Goal: Task Accomplishment & Management: Manage account settings

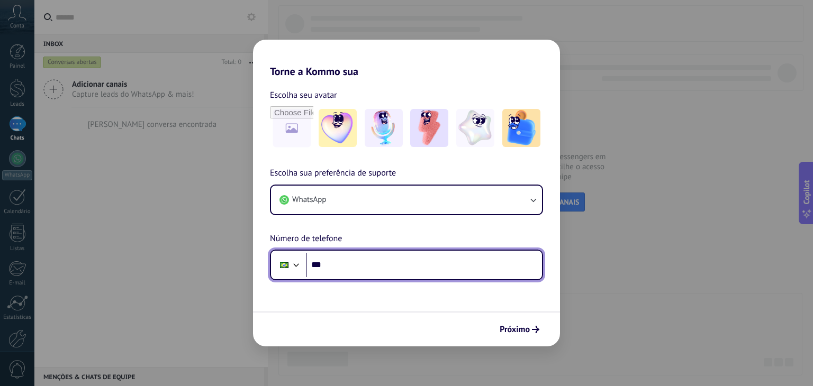
click at [352, 269] on input "***" at bounding box center [424, 265] width 236 height 24
drag, startPoint x: 370, startPoint y: 261, endPoint x: 352, endPoint y: 262, distance: 18.0
click at [352, 262] on input "**********" at bounding box center [424, 265] width 236 height 24
type input "**********"
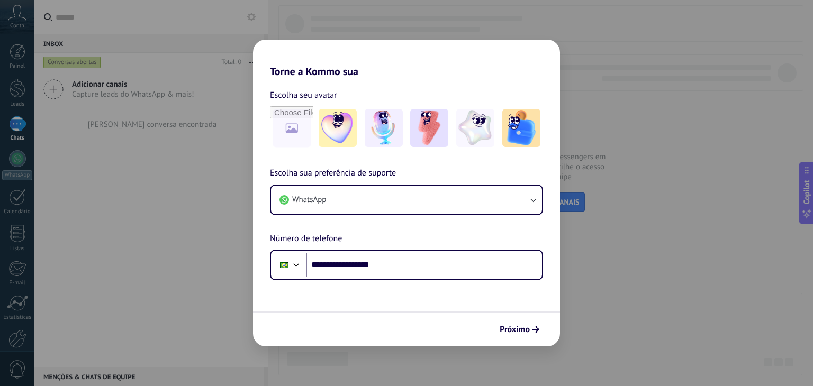
click at [382, 233] on div "**********" at bounding box center [406, 224] width 307 height 114
click at [501, 326] on span "Próximo" at bounding box center [514, 329] width 30 height 7
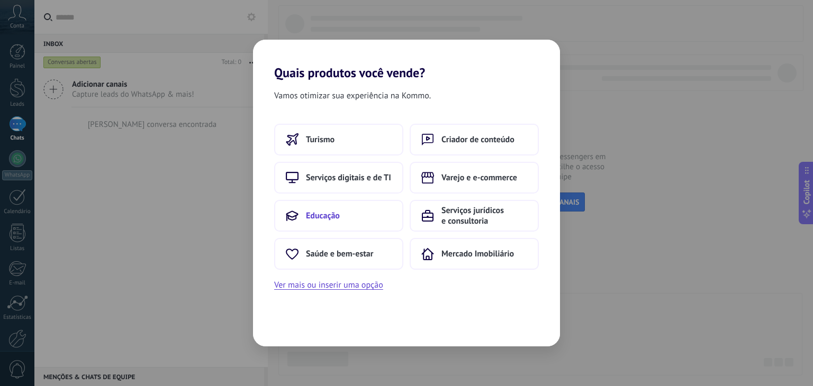
click at [347, 218] on button "Educação" at bounding box center [338, 216] width 129 height 32
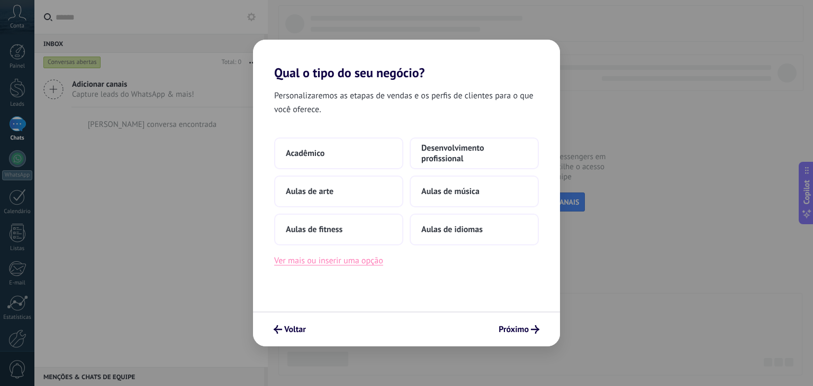
click at [360, 265] on button "Ver mais ou inserir uma opção" at bounding box center [328, 261] width 109 height 14
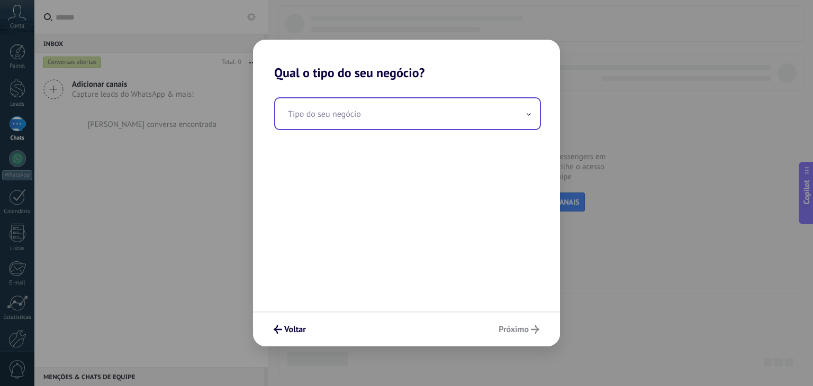
click at [370, 112] on input "text" at bounding box center [407, 113] width 265 height 31
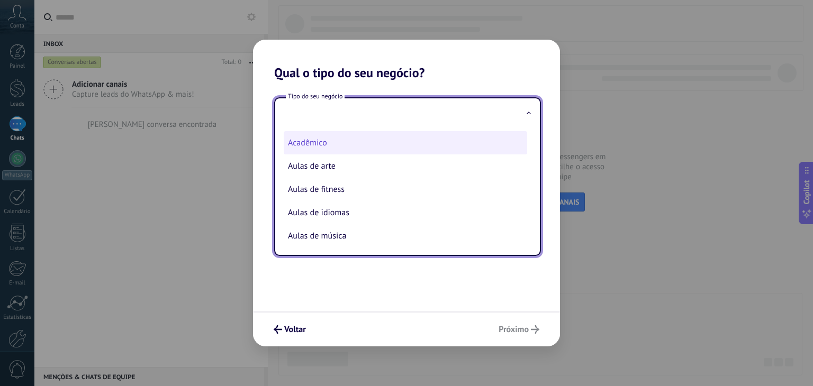
click at [334, 138] on li "Acadêmico" at bounding box center [405, 142] width 243 height 23
type input "*********"
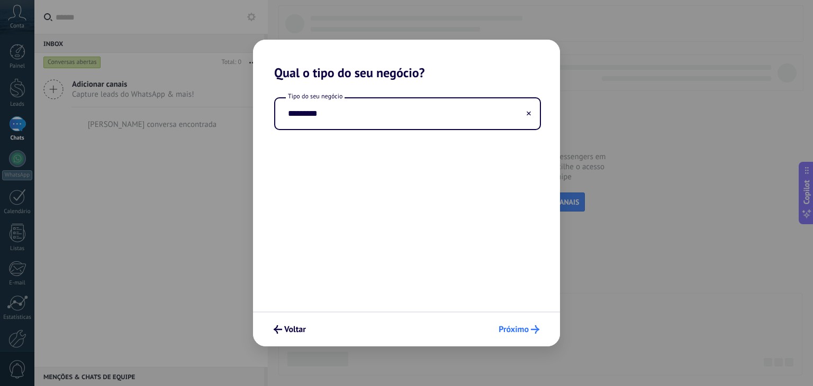
click at [505, 333] on span "Próximo" at bounding box center [513, 329] width 30 height 7
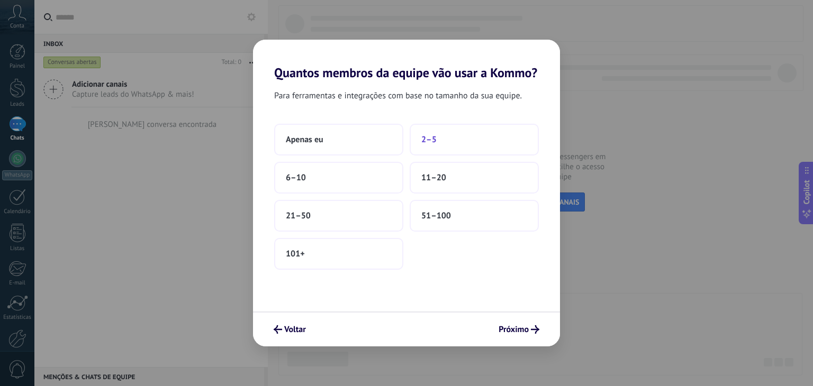
click at [420, 144] on button "2–5" at bounding box center [473, 140] width 129 height 32
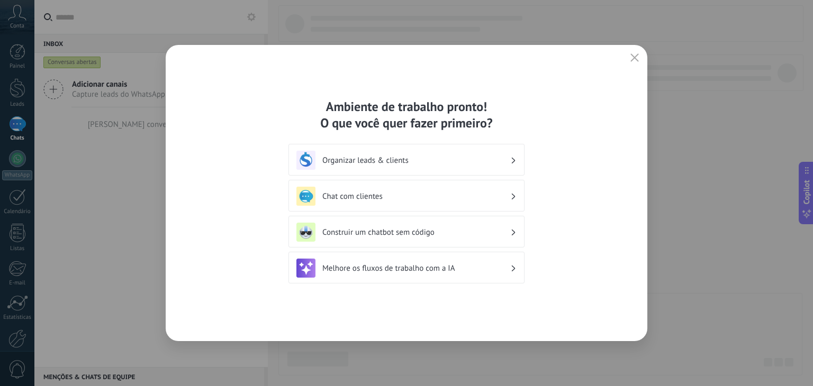
click at [334, 166] on div "Organizar leads & clients" at bounding box center [406, 160] width 220 height 19
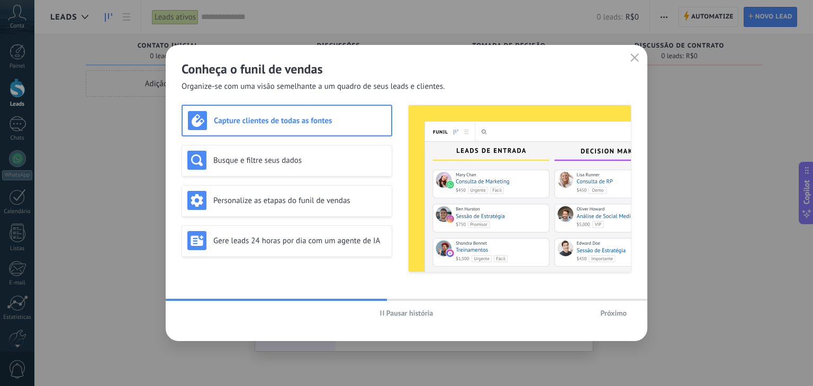
click at [253, 125] on div "Capture clientes de todas as fontes" at bounding box center [287, 120] width 198 height 19
click at [252, 152] on div "Busque e filtre seus dados" at bounding box center [286, 160] width 199 height 19
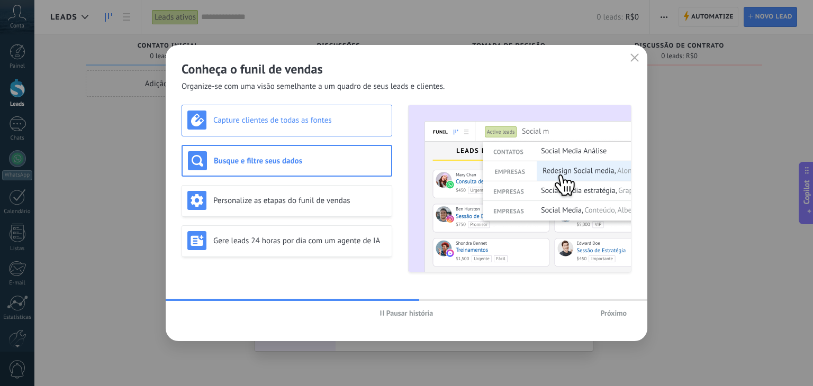
click at [253, 130] on div "Capture clientes de todas as fontes" at bounding box center [286, 121] width 211 height 32
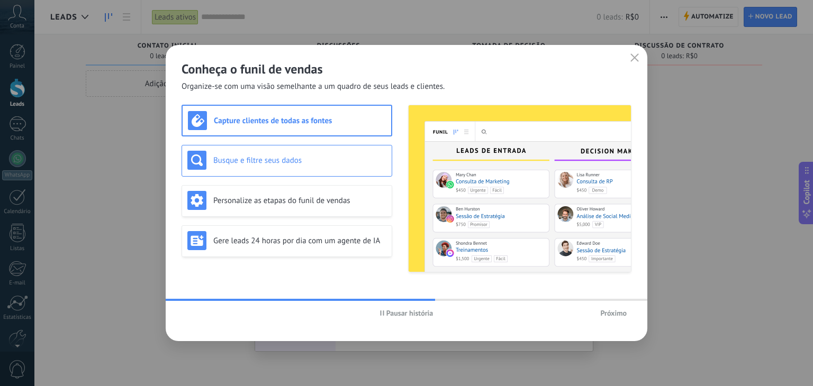
click at [256, 153] on div "Busque e filtre seus dados" at bounding box center [286, 160] width 199 height 19
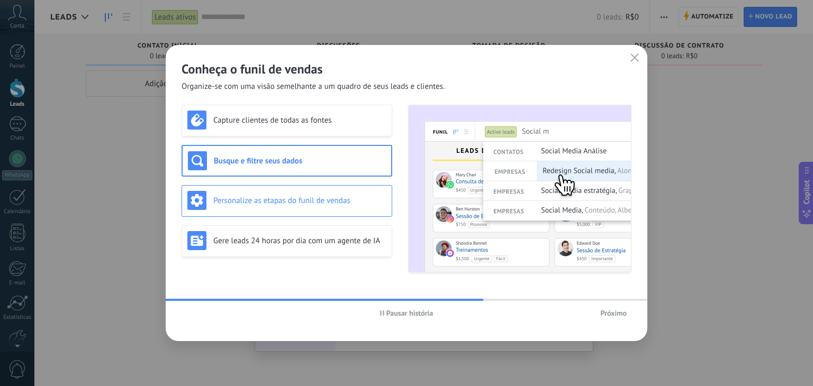
click at [266, 205] on div "Personalize as etapas do funil de vendas" at bounding box center [286, 200] width 199 height 19
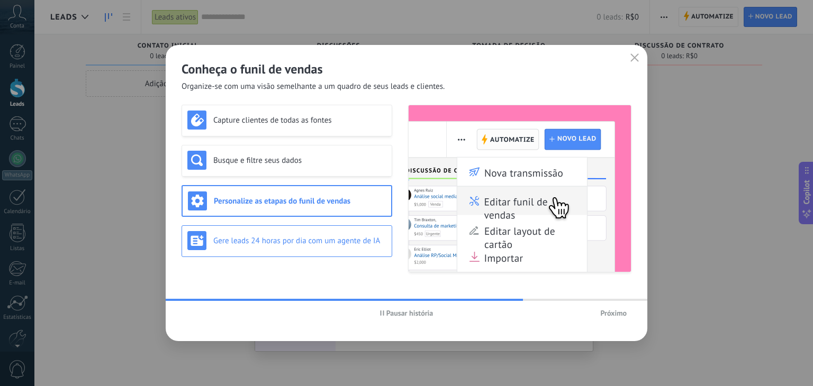
click at [272, 240] on h3 "Gere leads 24 horas por dia com um agente de IA" at bounding box center [299, 241] width 173 height 10
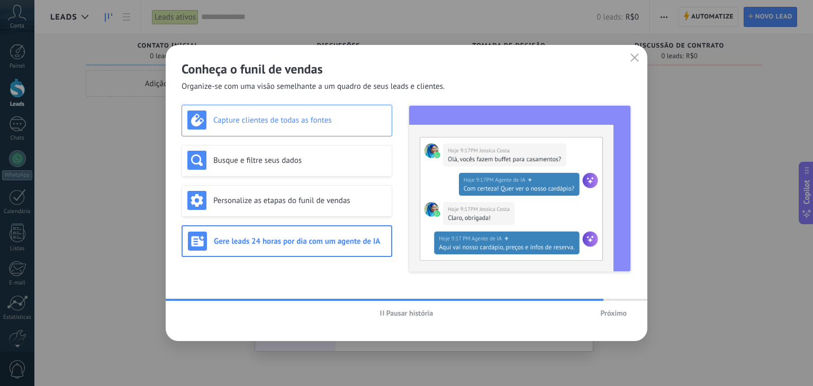
click at [273, 123] on h3 "Capture clientes de todas as fontes" at bounding box center [299, 120] width 173 height 10
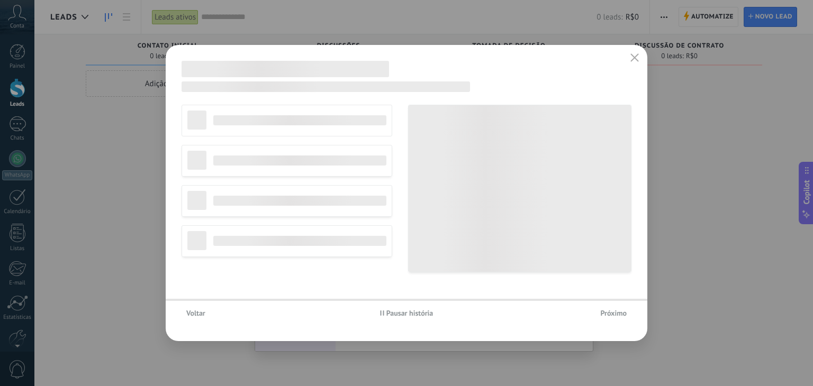
click at [276, 157] on div "Não editar funil Agência de viagem Serviços profissionais Agência de marketing" at bounding box center [286, 189] width 211 height 168
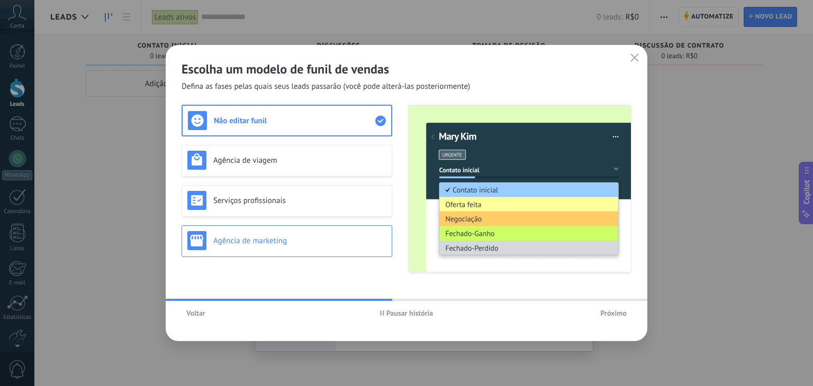
click at [297, 242] on h3 "Agência de marketing" at bounding box center [299, 241] width 173 height 10
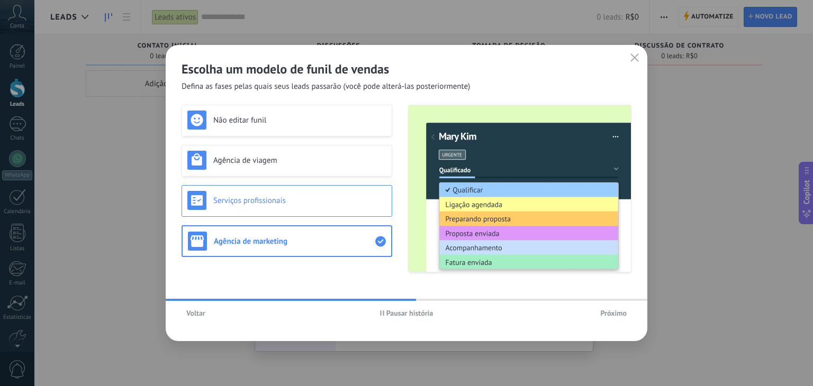
click at [307, 204] on h3 "Serviços profissionais" at bounding box center [299, 201] width 173 height 10
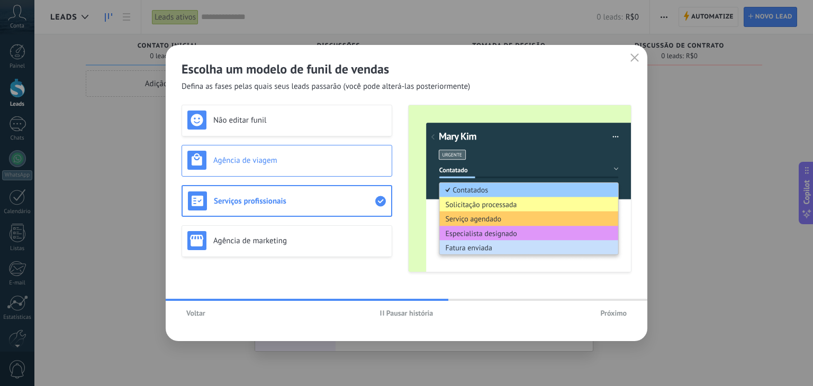
click at [316, 167] on div "Agência de viagem" at bounding box center [286, 160] width 199 height 19
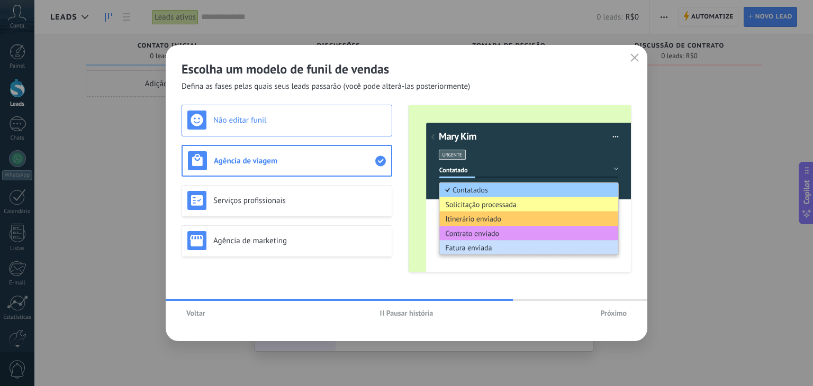
click at [311, 123] on h3 "Não editar funil" at bounding box center [299, 120] width 173 height 10
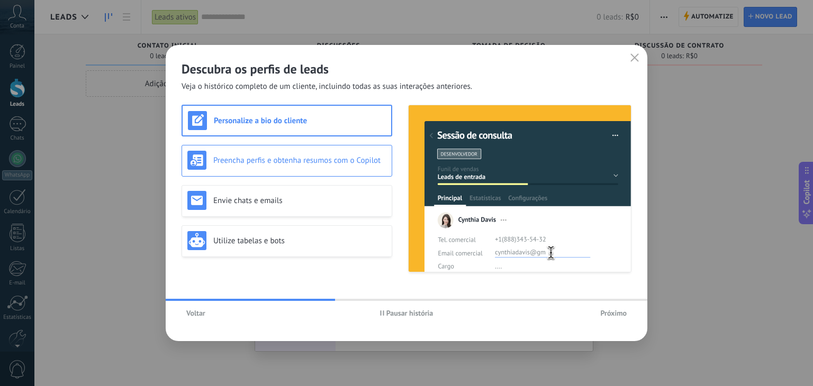
click at [238, 167] on div "Preencha perfis e obtenha resumos com o Copilot" at bounding box center [286, 160] width 199 height 19
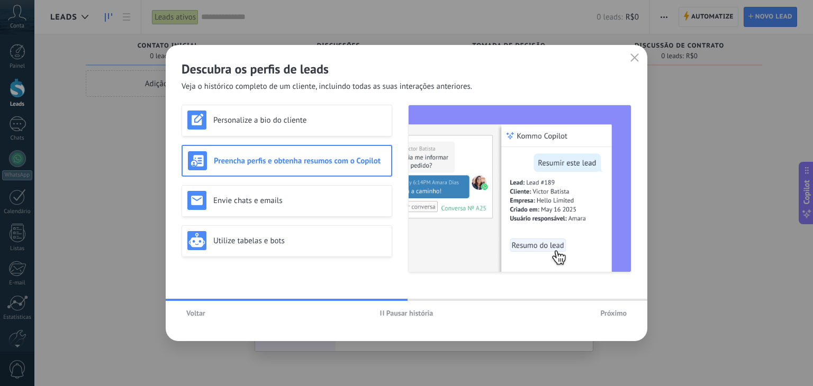
drag, startPoint x: 404, startPoint y: 296, endPoint x: 379, endPoint y: 294, distance: 25.0
click at [379, 294] on div "Descubra os perfis de leads Veja o histórico completo de um cliente, incluindo …" at bounding box center [406, 193] width 481 height 296
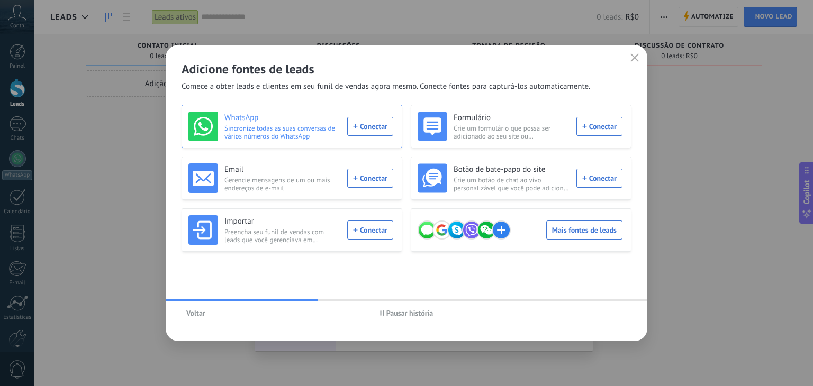
click at [354, 133] on div "WhatsApp Sincronize todas as suas conversas de vários números do WhatsApp Conec…" at bounding box center [290, 127] width 205 height 30
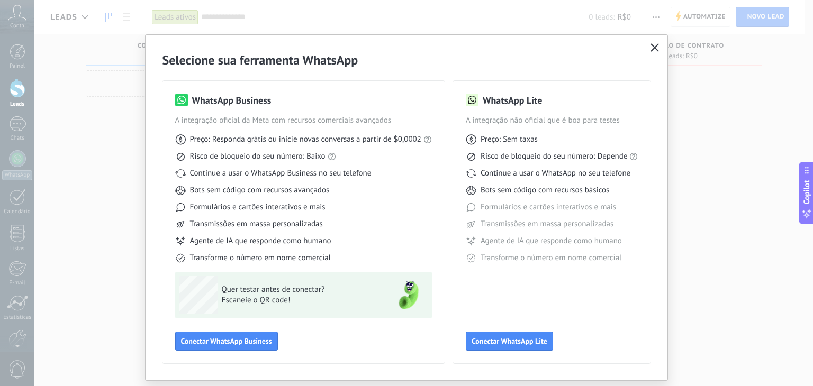
drag, startPoint x: 641, startPoint y: 51, endPoint x: 648, endPoint y: 50, distance: 7.0
click at [645, 51] on div "Selecione sua ferramenta WhatsApp WhatsApp Business A integração oficial da Met…" at bounding box center [406, 207] width 522 height 345
click at [650, 50] on icon "button" at bounding box center [654, 47] width 8 height 8
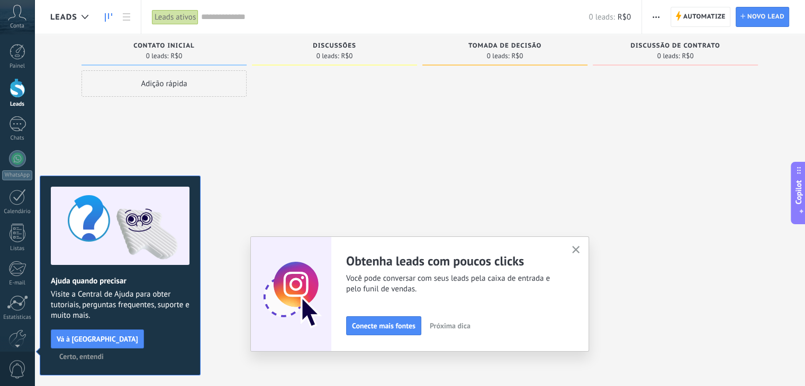
click at [104, 353] on span "Certo, entendi" at bounding box center [81, 356] width 44 height 7
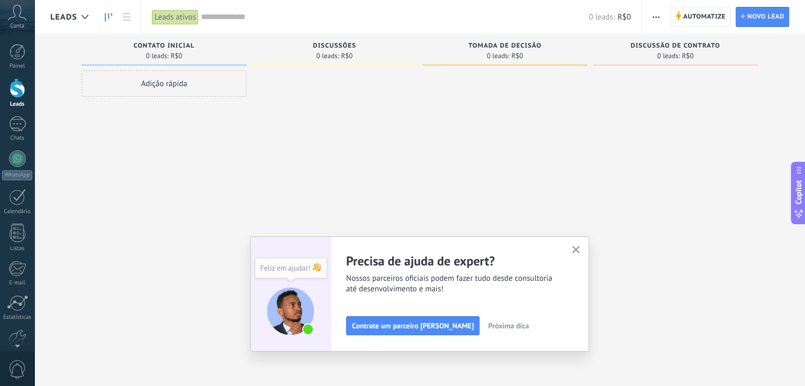
click at [586, 243] on div "Ajuste seu fluxo de trabalho Você pode criar múltiplos funis personalizados que…" at bounding box center [419, 293] width 339 height 115
click at [582, 246] on button "button" at bounding box center [575, 250] width 13 height 14
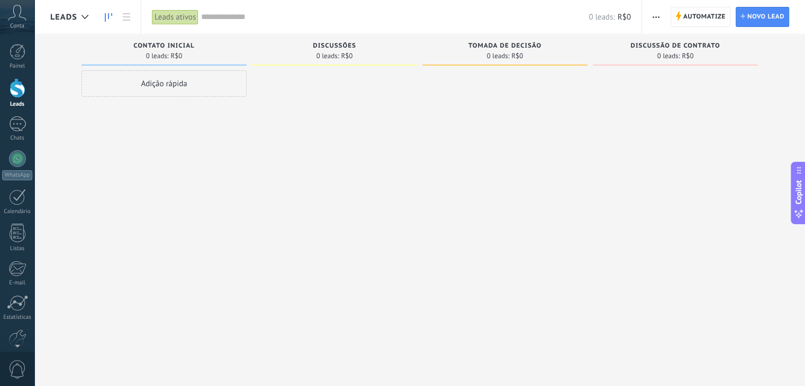
click at [192, 87] on div "Adição rápida" at bounding box center [163, 83] width 165 height 26
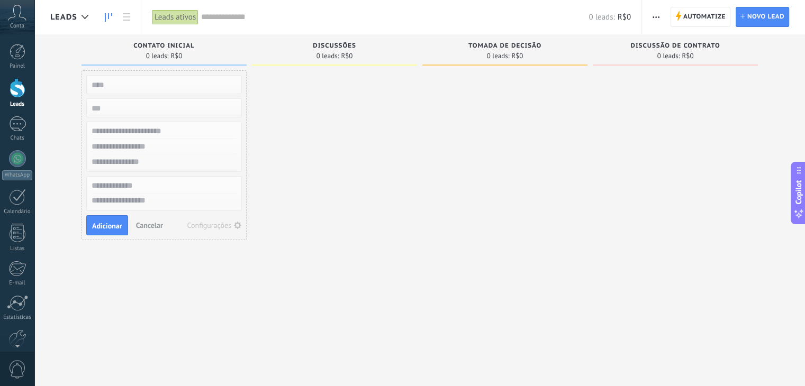
click at [281, 125] on div at bounding box center [334, 194] width 165 height 248
click at [123, 86] on input "text" at bounding box center [163, 84] width 154 height 15
type input "*"
type input "**********"
click at [122, 187] on input "text" at bounding box center [163, 185] width 154 height 15
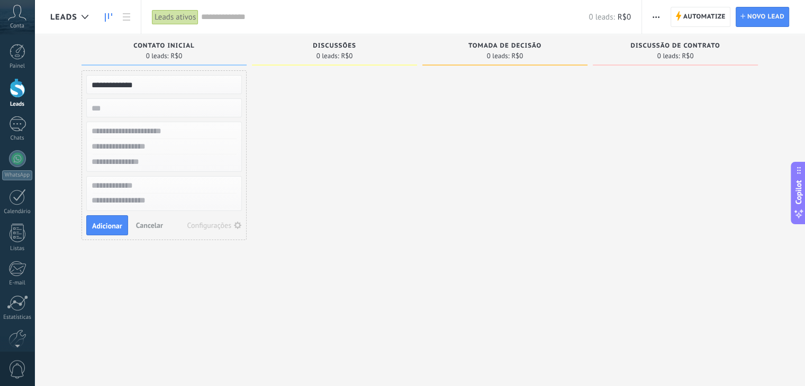
click at [135, 144] on input "text" at bounding box center [163, 146] width 154 height 15
type input "**********"
click at [108, 227] on span "Adicionar" at bounding box center [107, 225] width 30 height 7
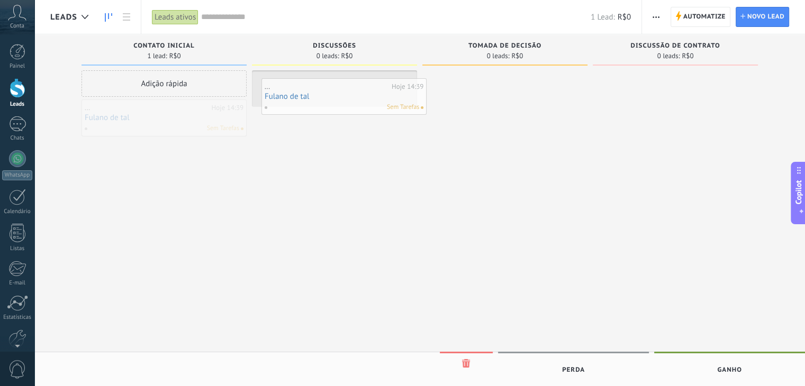
drag, startPoint x: 136, startPoint y: 115, endPoint x: 332, endPoint y: 92, distance: 197.1
drag, startPoint x: 329, startPoint y: 87, endPoint x: 506, endPoint y: 86, distance: 176.7
drag, startPoint x: 501, startPoint y: 87, endPoint x: 633, endPoint y: 85, distance: 131.8
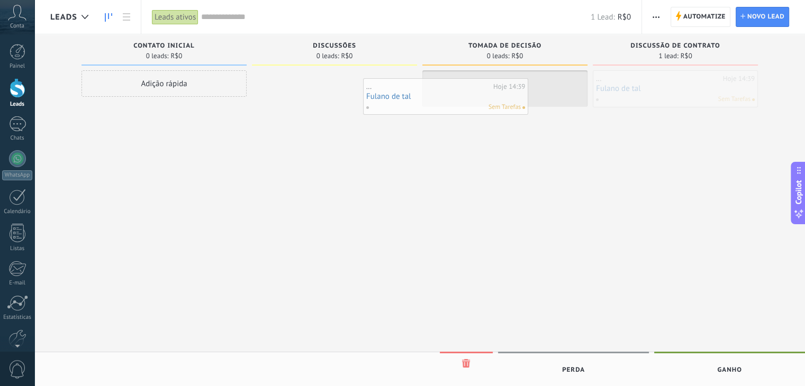
drag, startPoint x: 654, startPoint y: 84, endPoint x: 404, endPoint y: 95, distance: 249.9
drag, startPoint x: 333, startPoint y: 88, endPoint x: 193, endPoint y: 87, distance: 140.7
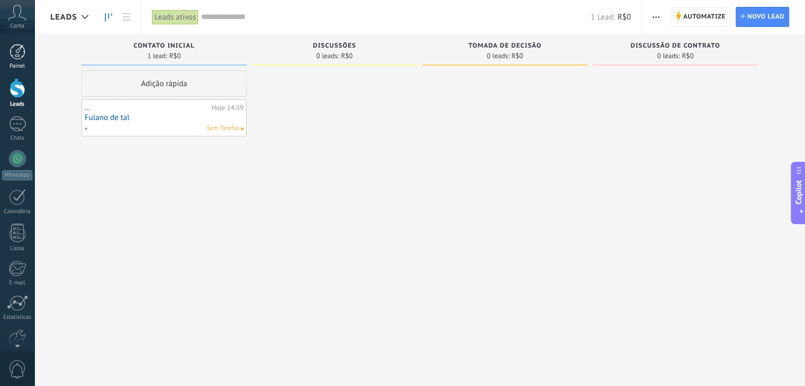
click at [16, 52] on div at bounding box center [18, 52] width 16 height 16
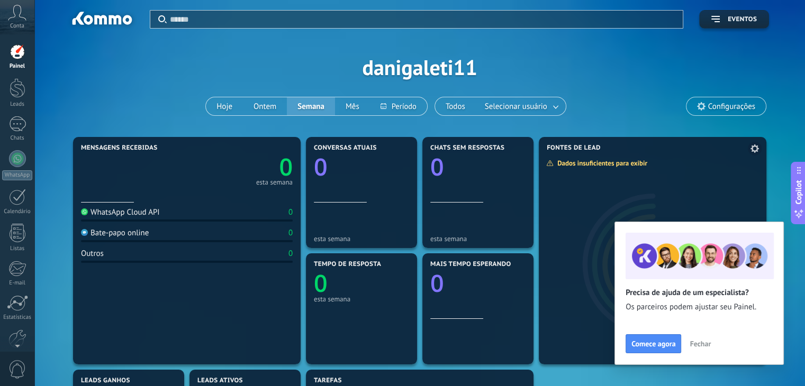
click at [694, 347] on span "Fechar" at bounding box center [699, 343] width 21 height 7
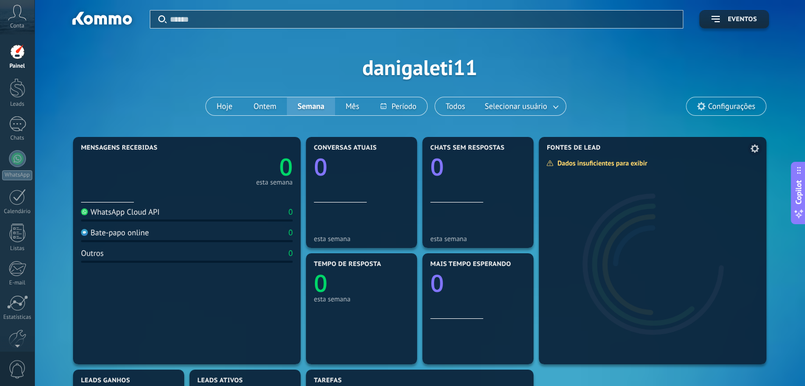
click at [755, 148] on icon at bounding box center [754, 148] width 8 height 8
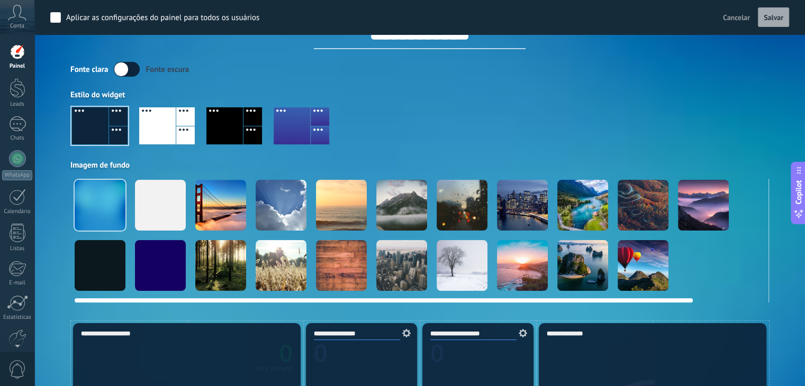
scroll to position [53, 0]
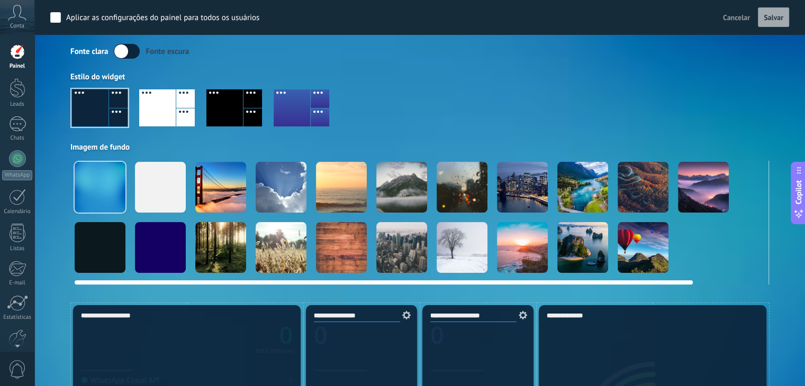
click at [154, 202] on div at bounding box center [160, 187] width 51 height 51
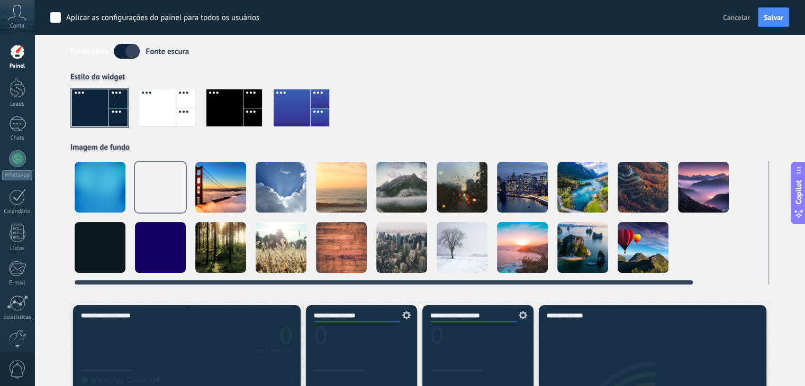
click at [216, 188] on div at bounding box center [220, 187] width 51 height 51
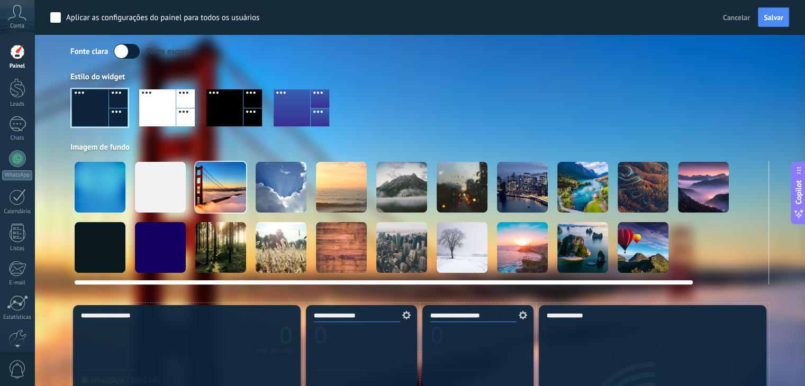
click at [292, 188] on div at bounding box center [281, 187] width 51 height 51
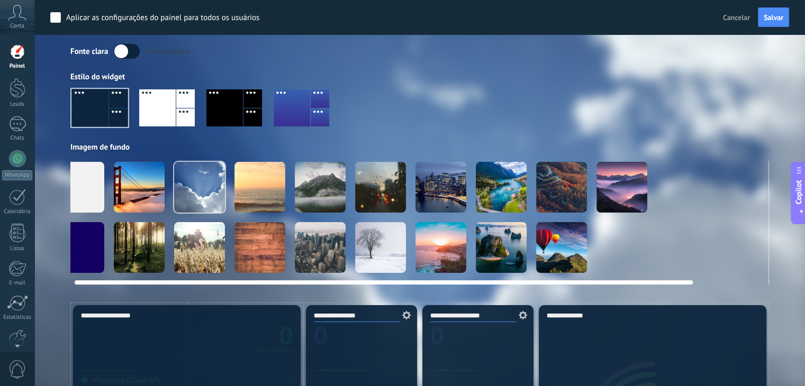
scroll to position [0, 0]
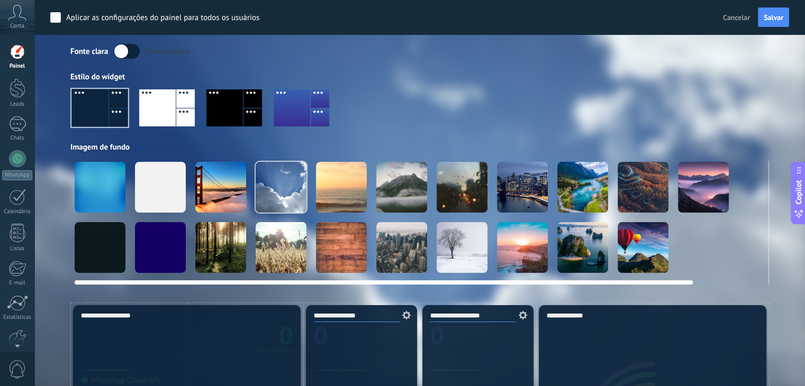
drag, startPoint x: 632, startPoint y: 282, endPoint x: 232, endPoint y: 278, distance: 400.0
click at [232, 278] on div at bounding box center [420, 280] width 690 height 8
click at [116, 202] on div at bounding box center [100, 187] width 51 height 51
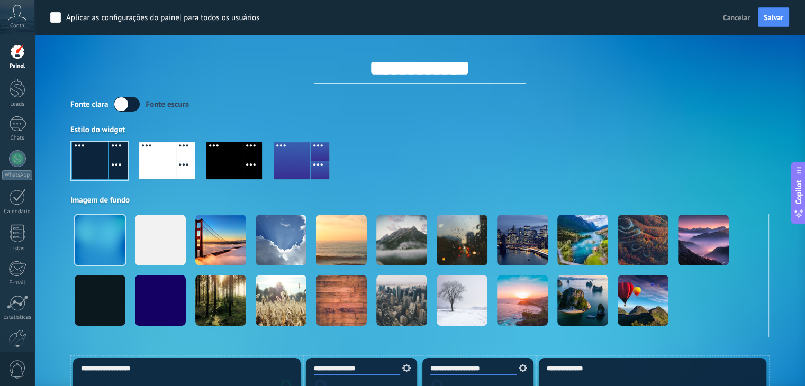
click at [131, 107] on label at bounding box center [127, 104] width 26 height 15
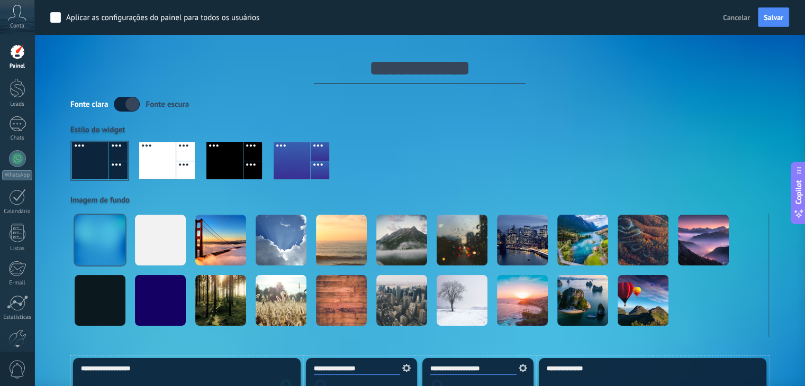
click at [131, 107] on label at bounding box center [127, 104] width 26 height 15
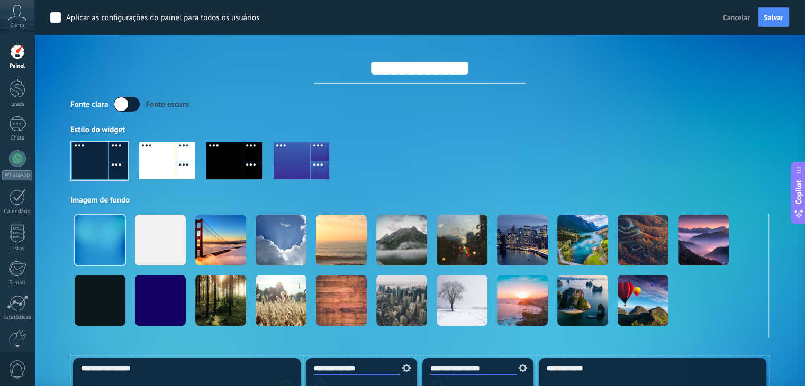
click at [151, 163] on div at bounding box center [157, 160] width 37 height 37
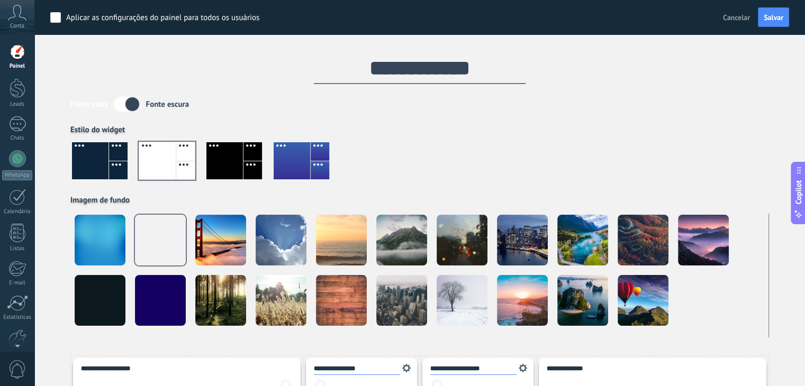
click at [131, 103] on label at bounding box center [127, 104] width 26 height 15
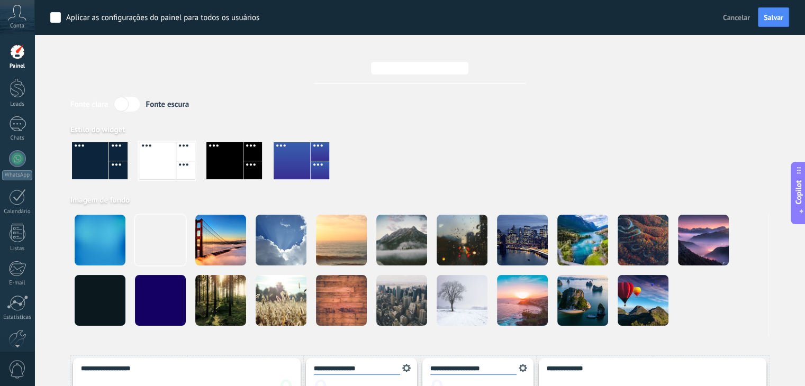
click at [131, 103] on label at bounding box center [127, 104] width 26 height 15
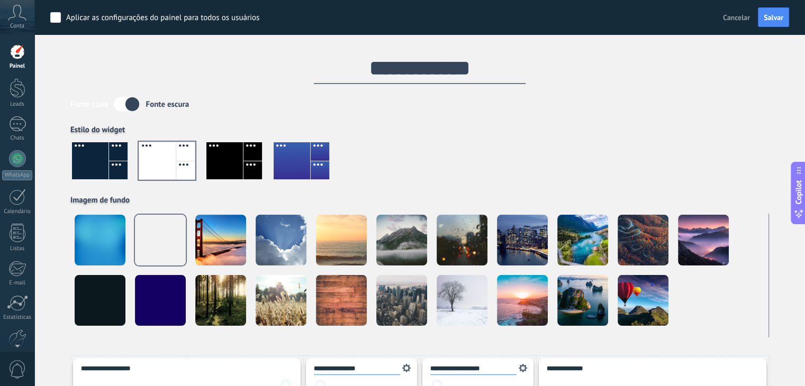
click at [228, 163] on div at bounding box center [224, 160] width 37 height 37
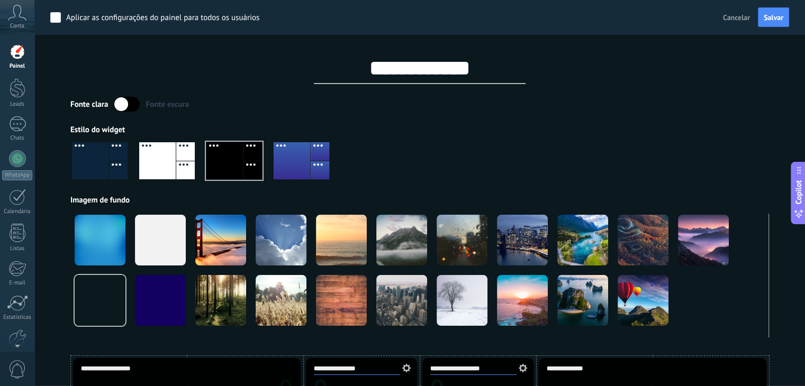
click at [120, 147] on div at bounding box center [118, 151] width 19 height 19
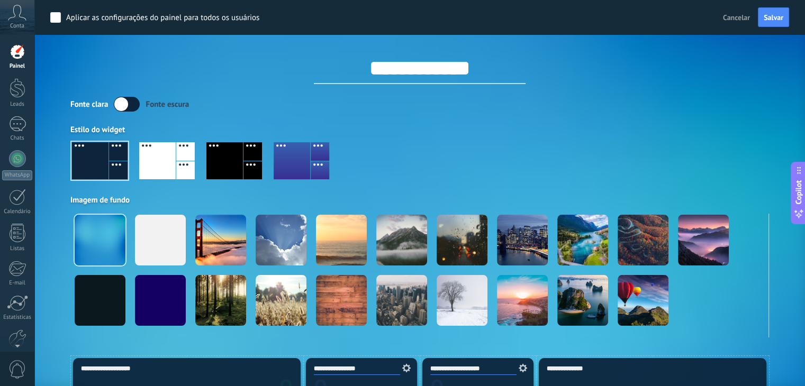
click at [296, 170] on div at bounding box center [292, 160] width 37 height 37
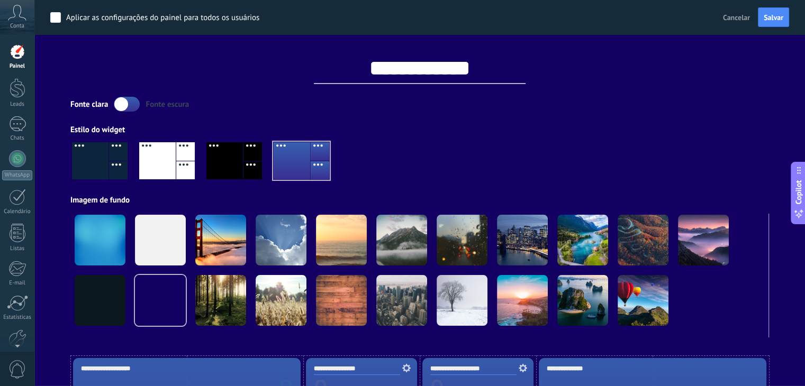
click at [116, 150] on div at bounding box center [118, 151] width 19 height 19
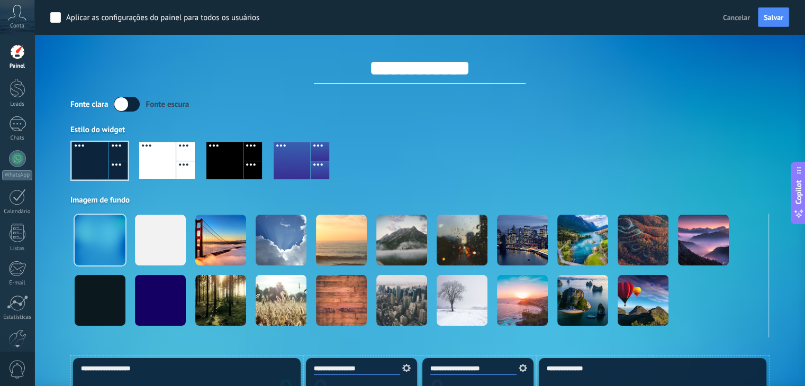
click at [123, 101] on label at bounding box center [127, 104] width 26 height 15
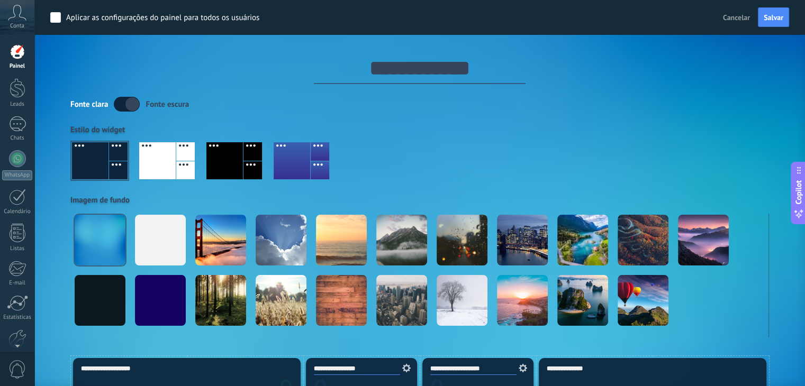
click at [124, 101] on label at bounding box center [127, 104] width 26 height 15
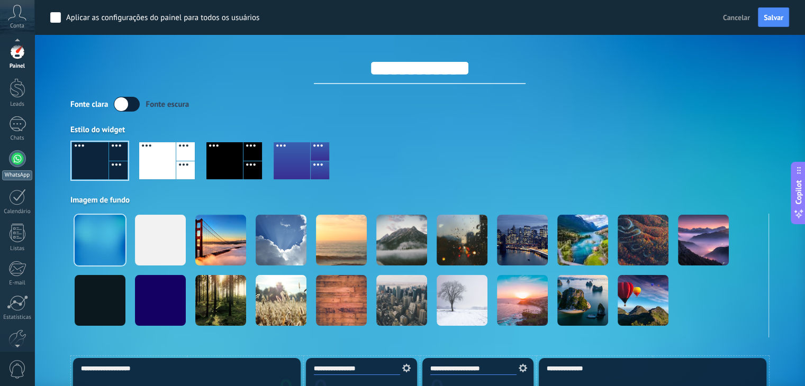
click at [22, 154] on div at bounding box center [17, 158] width 17 height 17
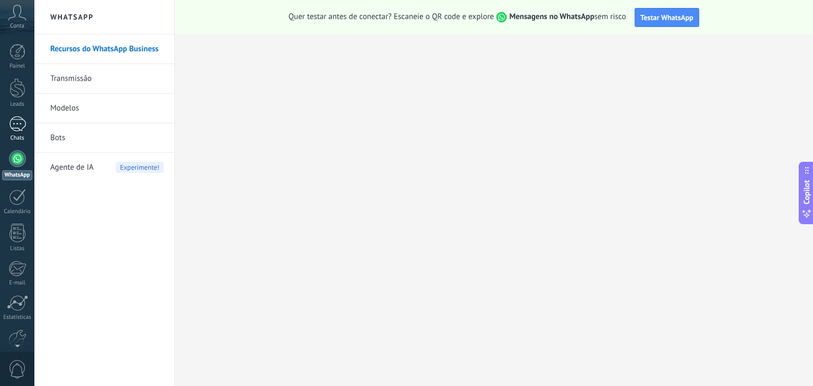
click at [17, 124] on div at bounding box center [17, 123] width 17 height 15
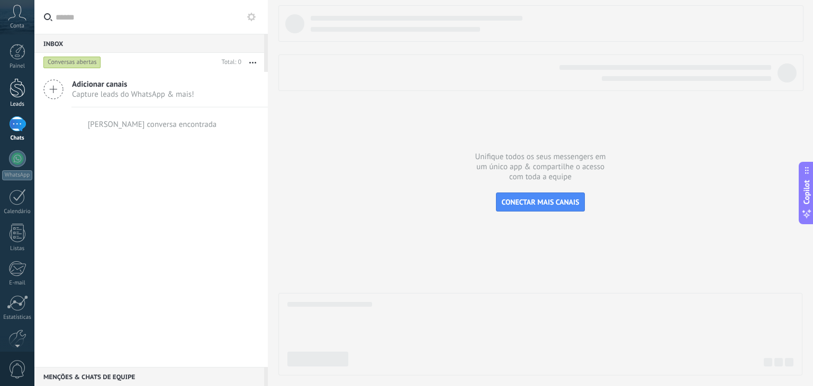
click at [14, 88] on div at bounding box center [18, 88] width 16 height 20
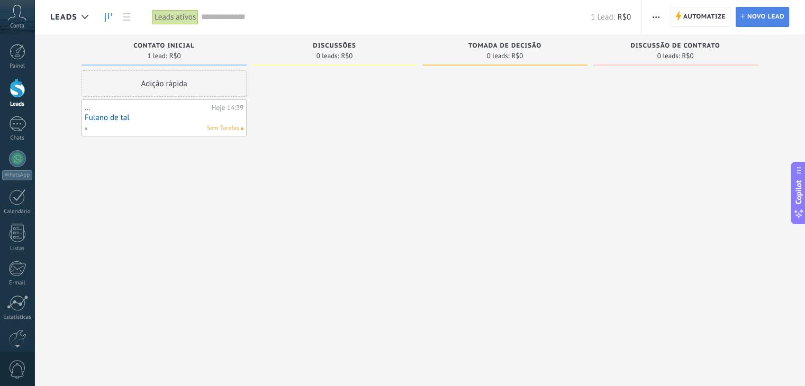
click at [759, 21] on span "Novo lead" at bounding box center [765, 16] width 37 height 19
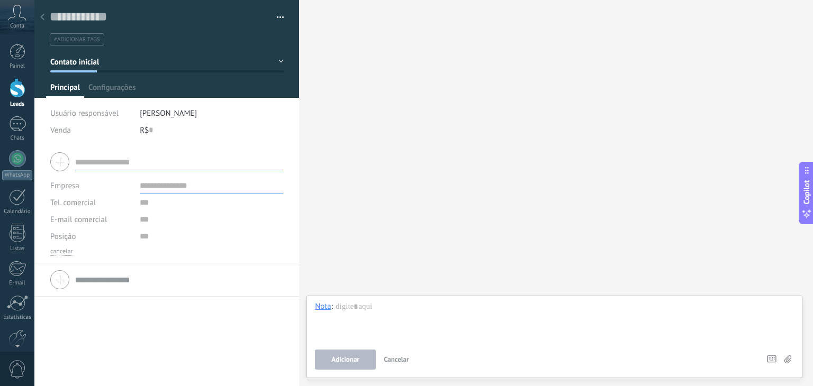
drag, startPoint x: 426, startPoint y: 150, endPoint x: 421, endPoint y: 149, distance: 5.5
click at [425, 150] on div "Buscar Carregar mais Participantes: 0 Adicionar membro Bots: 0" at bounding box center [556, 193] width 514 height 386
click at [271, 22] on button "button" at bounding box center [276, 18] width 15 height 16
click at [356, 50] on div "Buscar Carregar mais Participantes: 0 Adicionar membro Bots: 0" at bounding box center [556, 193] width 514 height 386
click at [397, 361] on span "Cancelar" at bounding box center [396, 359] width 25 height 9
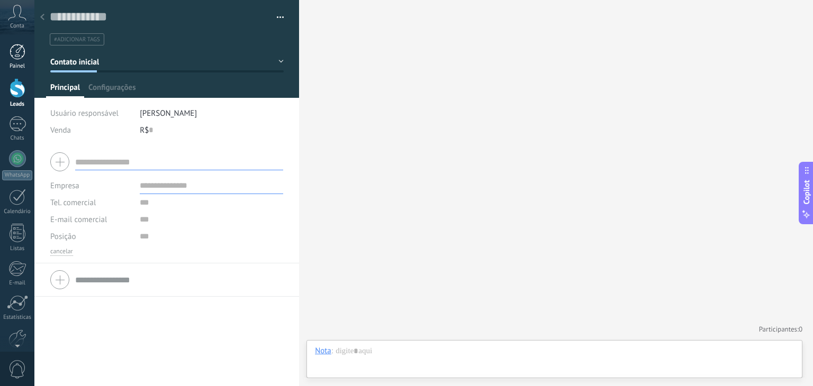
click at [19, 53] on div at bounding box center [18, 52] width 16 height 16
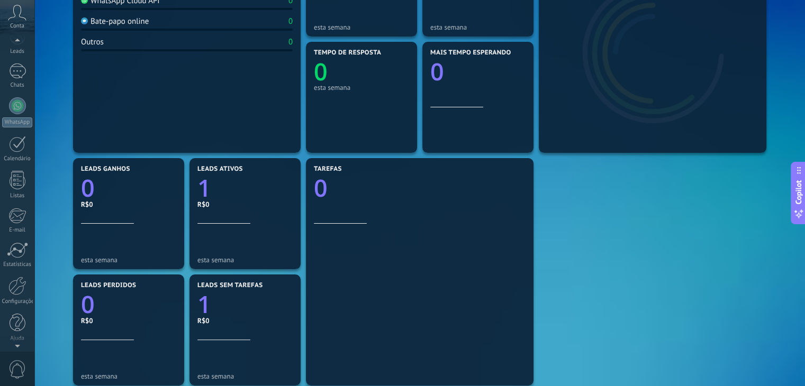
scroll to position [53, 0]
click at [12, 288] on div at bounding box center [17, 285] width 18 height 19
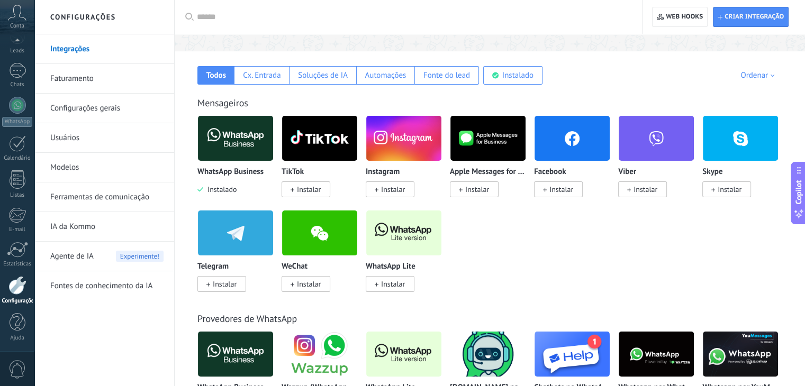
scroll to position [106, 0]
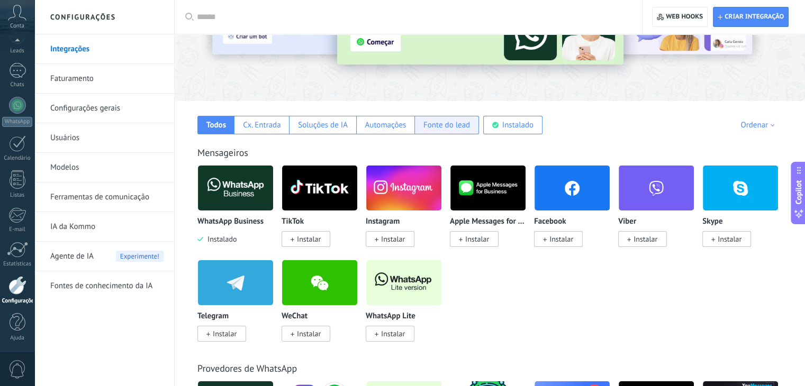
click at [460, 121] on div "Fonte do lead" at bounding box center [446, 125] width 47 height 10
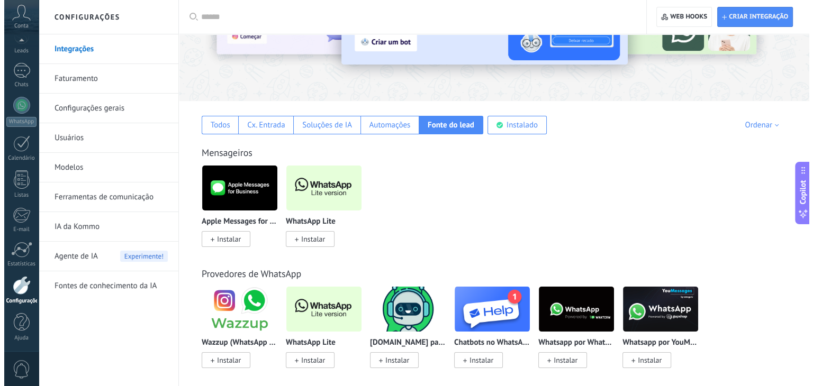
scroll to position [0, 0]
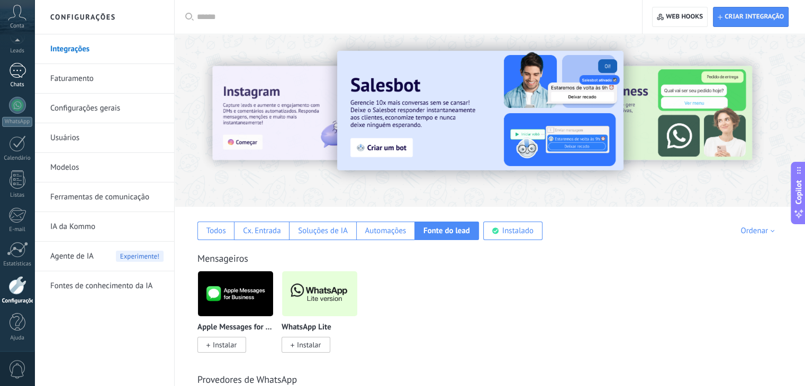
click at [13, 75] on div at bounding box center [17, 70] width 17 height 15
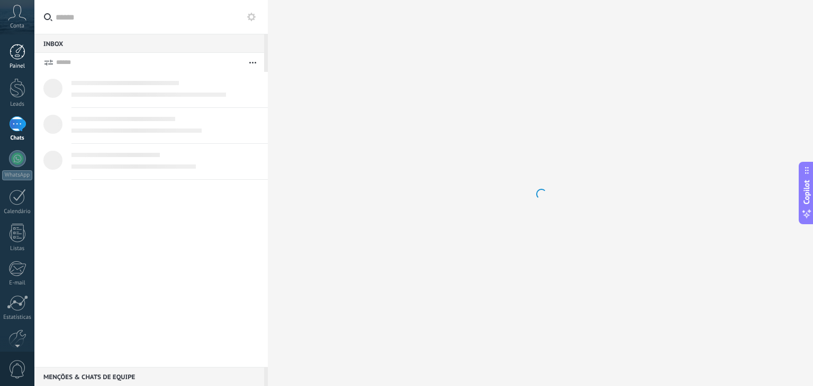
click at [17, 54] on div at bounding box center [18, 52] width 16 height 16
click at [26, 92] on link "Leads" at bounding box center [17, 93] width 34 height 30
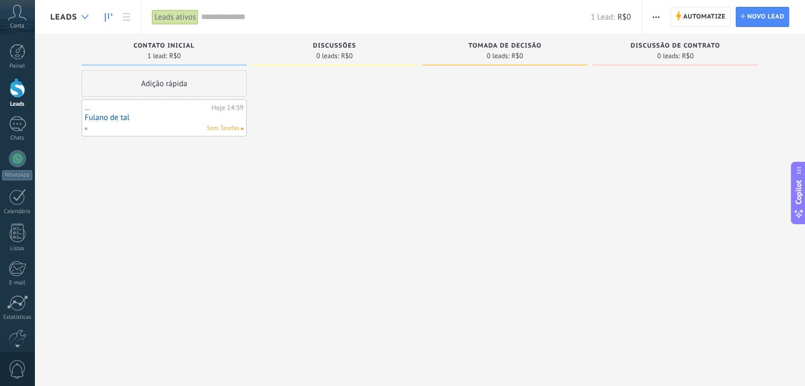
click at [80, 21] on div at bounding box center [84, 17] width 17 height 21
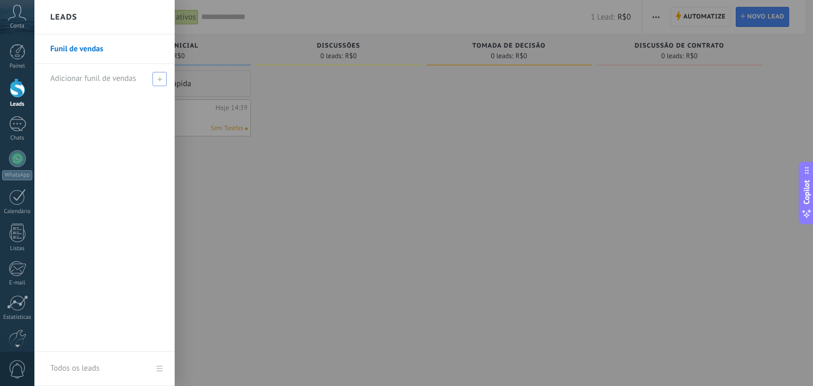
click at [149, 79] on div "Adicionar funil de vendas" at bounding box center [107, 78] width 114 height 29
type input "******"
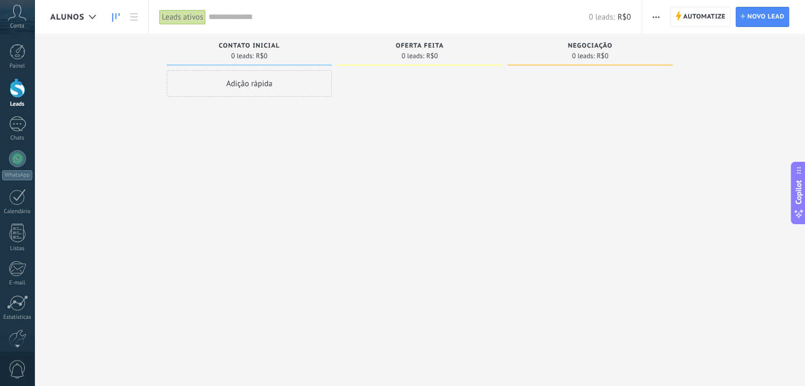
click at [251, 45] on span "Contato inicial" at bounding box center [248, 45] width 61 height 7
click at [77, 20] on span "ALUNOS" at bounding box center [67, 17] width 34 height 10
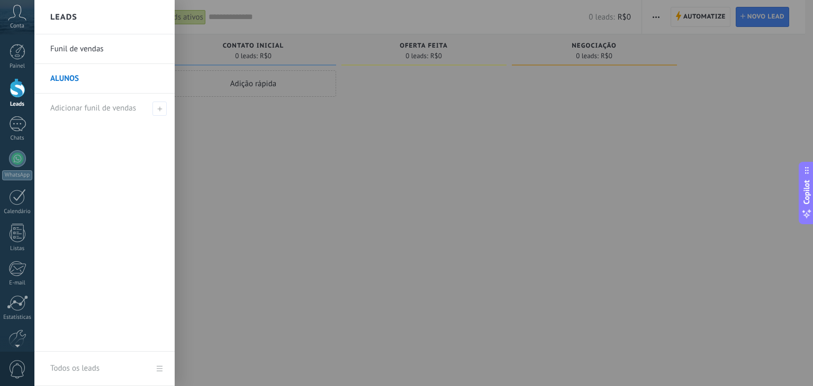
click at [239, 181] on div at bounding box center [440, 193] width 813 height 386
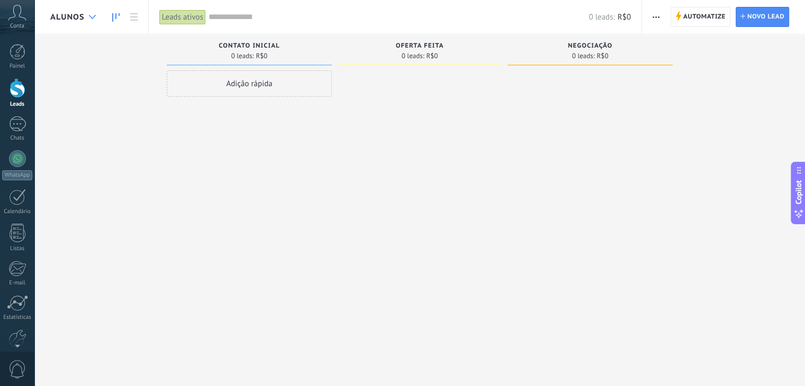
click at [85, 18] on div at bounding box center [92, 17] width 17 height 21
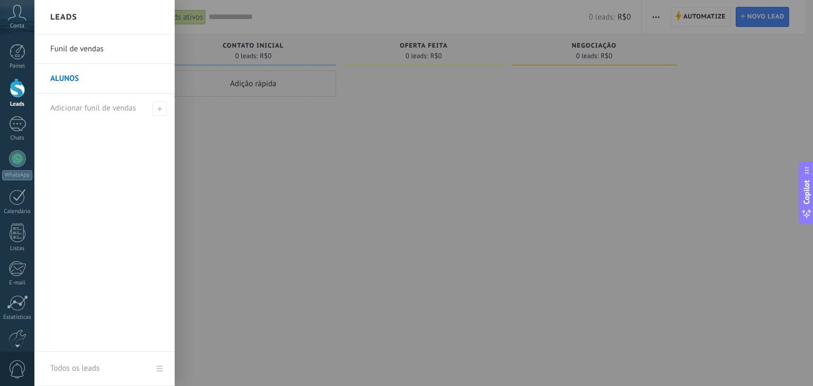
click at [70, 50] on link "Funil de vendas" at bounding box center [107, 49] width 114 height 30
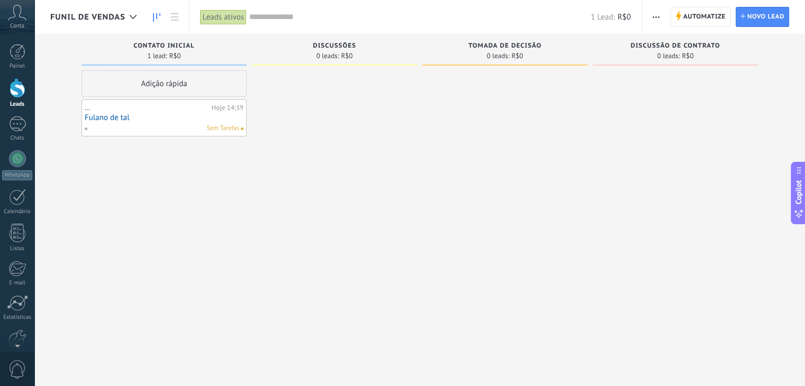
click at [150, 121] on link "Fulano de tal" at bounding box center [164, 117] width 159 height 9
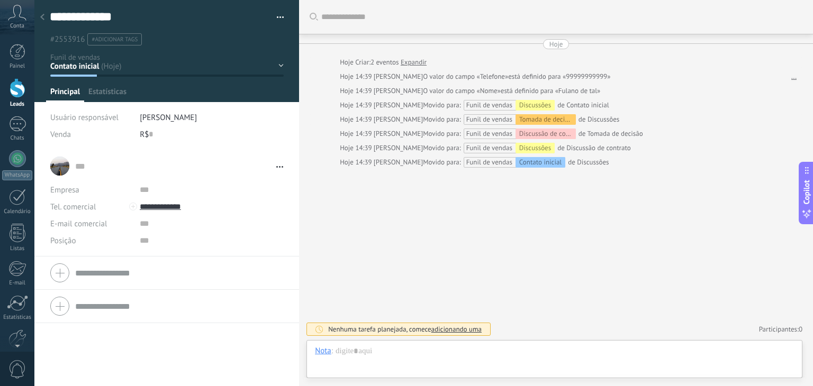
scroll to position [15, 0]
click at [0, 0] on div "Contato inicial Discussões Tomada de decisão Discussão de contrato Fechado - ga…" at bounding box center [0, 0] width 0 height 0
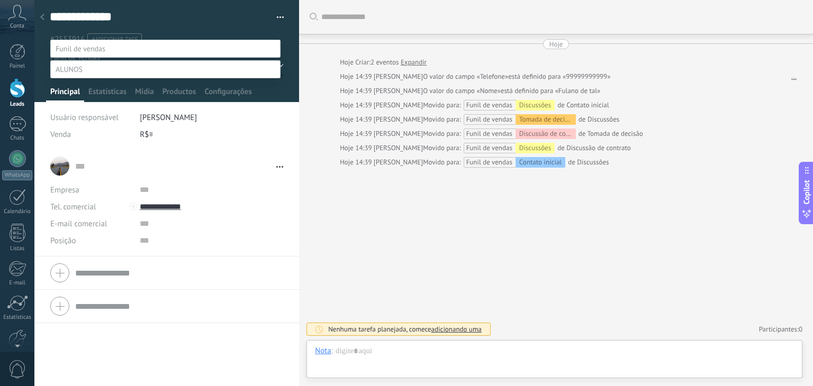
click at [79, 74] on span at bounding box center [69, 70] width 27 height 10
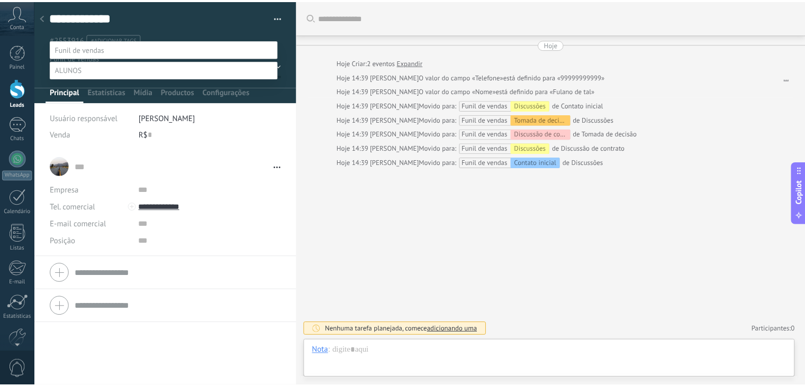
scroll to position [21, 0]
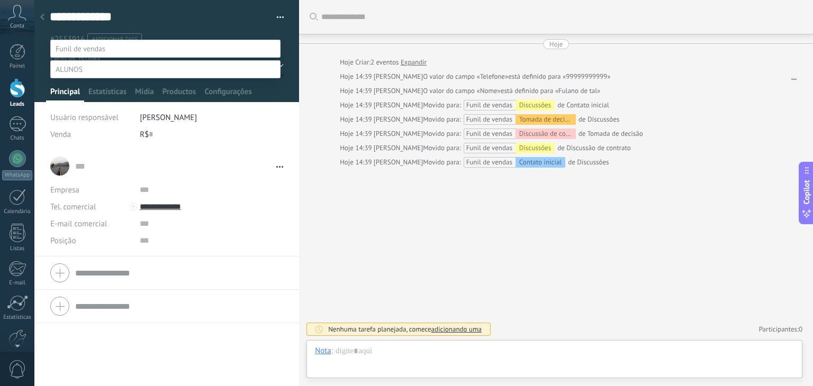
click at [70, 65] on span at bounding box center [69, 70] width 27 height 10
click at [44, 15] on div at bounding box center [423, 180] width 778 height 386
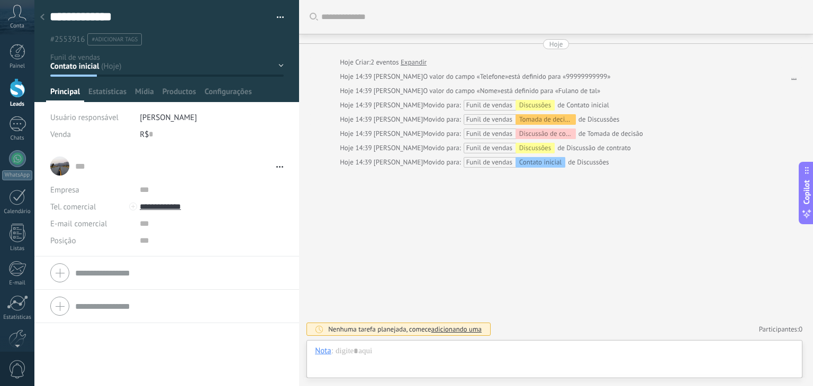
click at [44, 15] on div at bounding box center [42, 17] width 15 height 21
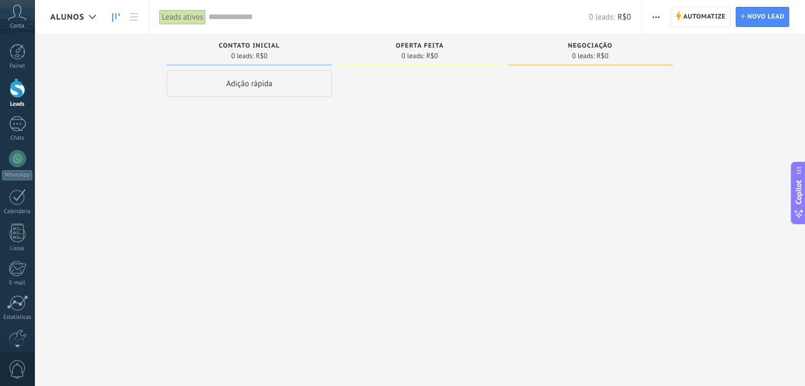
click at [57, 15] on span "ALUNOS" at bounding box center [67, 17] width 34 height 10
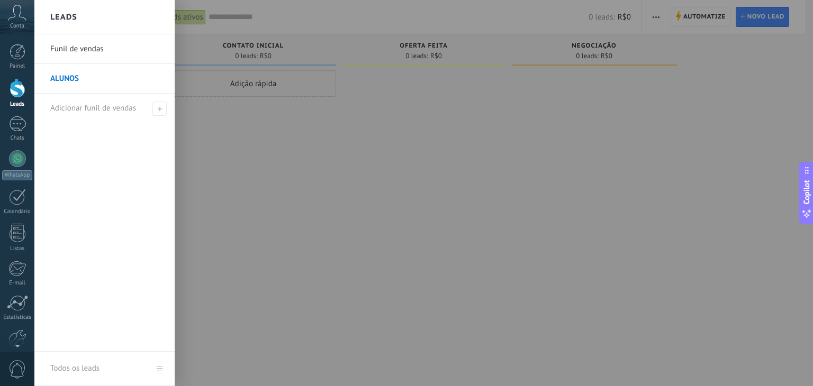
click at [63, 49] on link "Funil de vendas" at bounding box center [107, 49] width 114 height 30
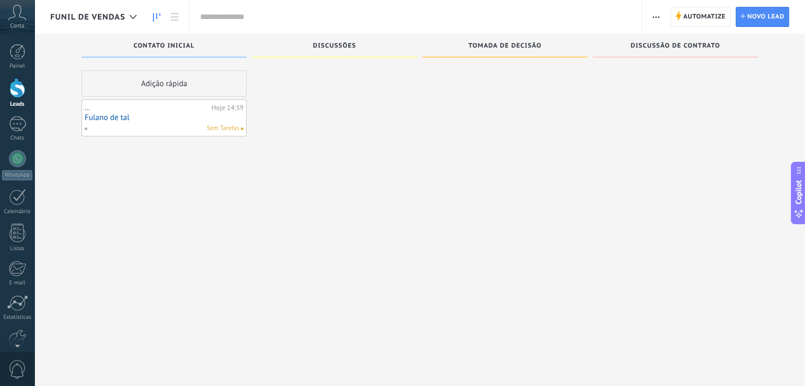
click at [61, 23] on div "Funil de vendas" at bounding box center [96, 17] width 92 height 34
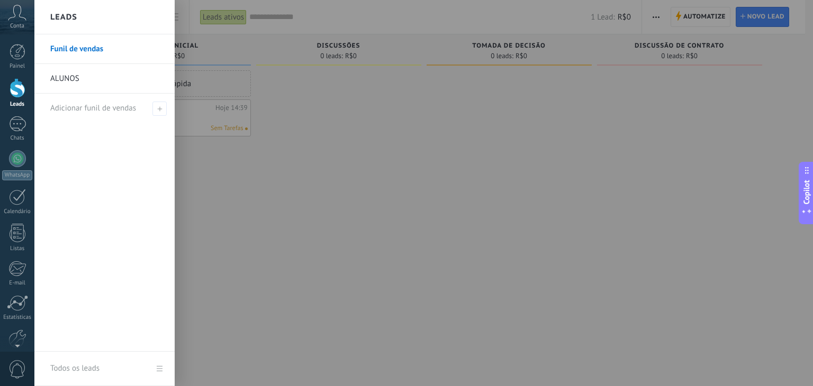
click at [60, 85] on link "ALUNOS" at bounding box center [107, 79] width 114 height 30
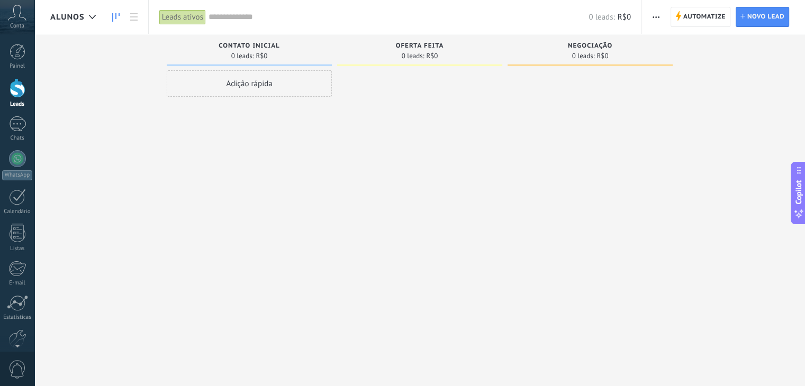
click at [236, 45] on span "Contato inicial" at bounding box center [248, 45] width 61 height 7
type input "***"
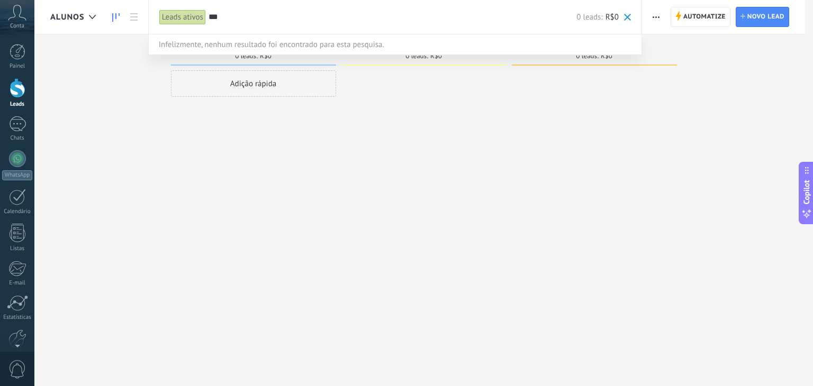
click at [209, 16] on input "***" at bounding box center [392, 17] width 368 height 11
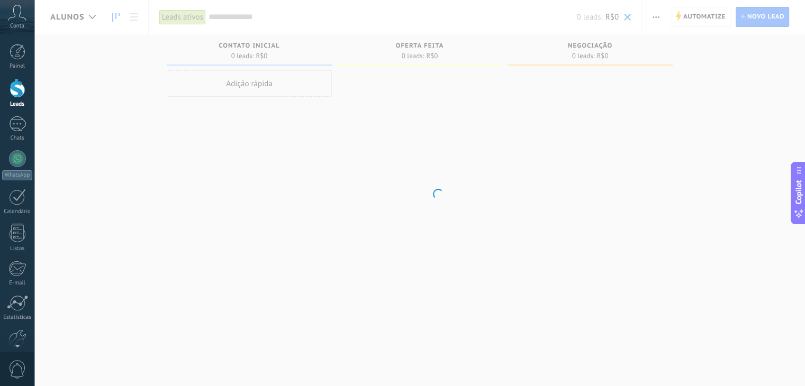
click at [44, 140] on body ".abccls-1,.abccls-2{fill-rule:evenodd}.abccls-2{fill:#fff} .abfcls-1{fill:none}…" at bounding box center [402, 193] width 805 height 386
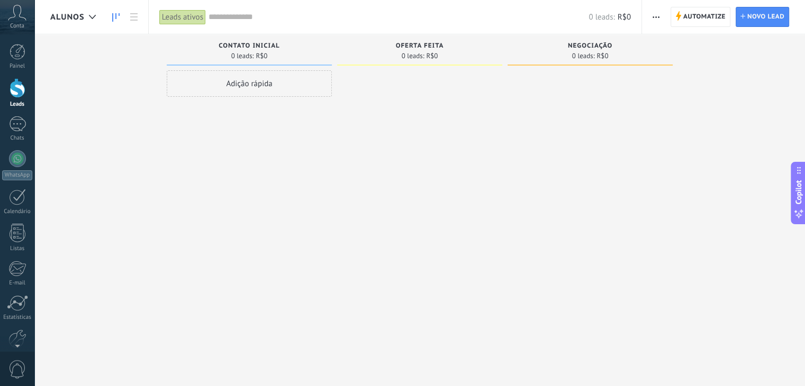
click at [244, 88] on div "Adição rápida" at bounding box center [249, 83] width 165 height 26
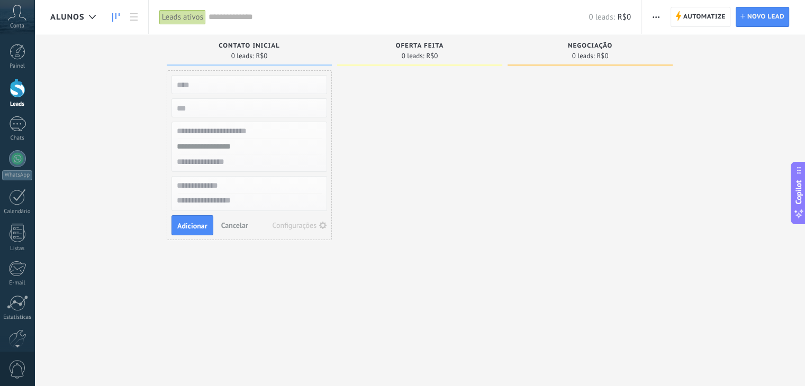
click at [393, 114] on div at bounding box center [419, 194] width 165 height 248
drag, startPoint x: 264, startPoint y: 46, endPoint x: 497, endPoint y: 138, distance: 250.8
click at [497, 138] on div at bounding box center [419, 194] width 165 height 248
click at [432, 123] on div at bounding box center [419, 194] width 165 height 248
click at [134, 20] on use at bounding box center [133, 16] width 7 height 7
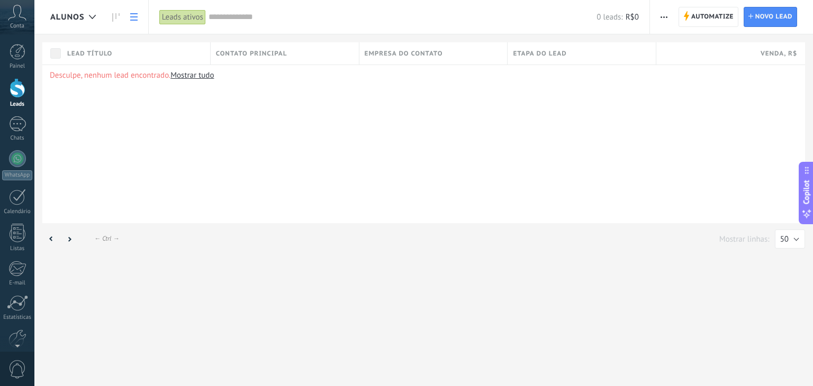
click at [130, 17] on use at bounding box center [133, 16] width 7 height 7
click at [114, 17] on icon at bounding box center [115, 17] width 7 height 8
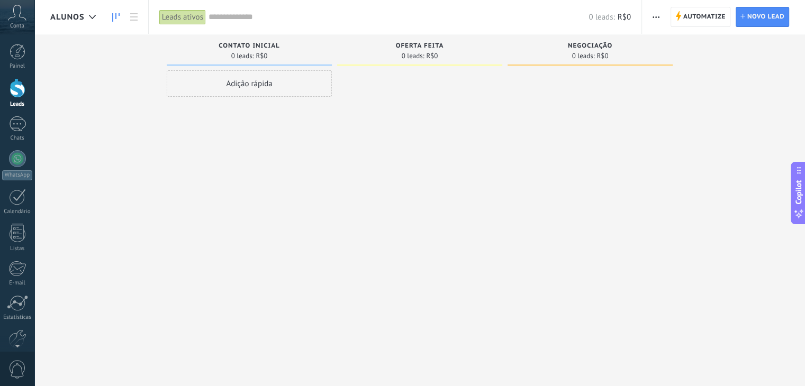
click at [656, 19] on span "button" at bounding box center [655, 17] width 7 height 20
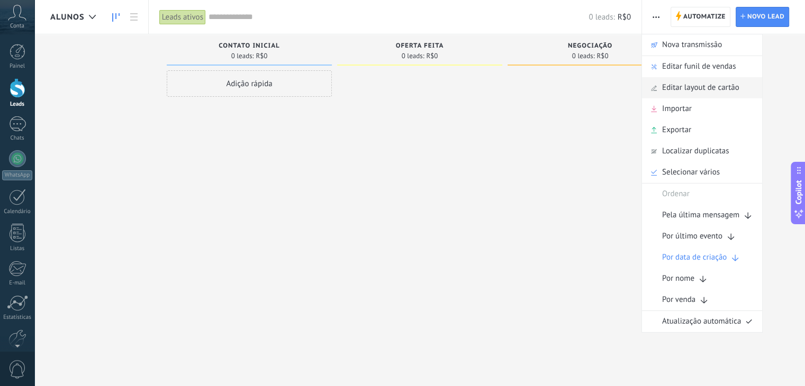
click at [673, 84] on span "Editar layout de cartão" at bounding box center [700, 87] width 77 height 21
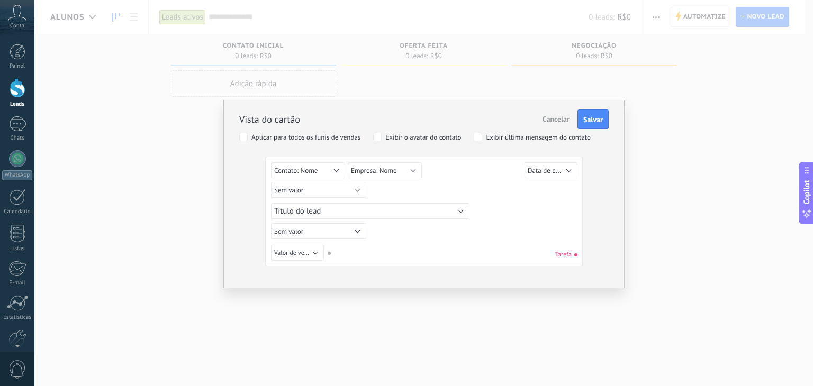
click at [194, 154] on div "Vista do cartão Cancelar Salvar Aplicar para todos os funis de vendas Exibir o …" at bounding box center [423, 193] width 778 height 386
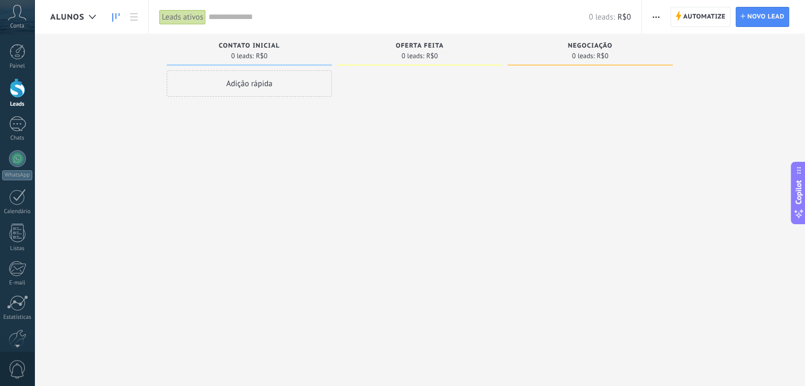
click at [234, 41] on div "Contato inicial 0 leads: R$0" at bounding box center [249, 49] width 165 height 31
click at [77, 14] on span "ALUNOS" at bounding box center [67, 17] width 34 height 10
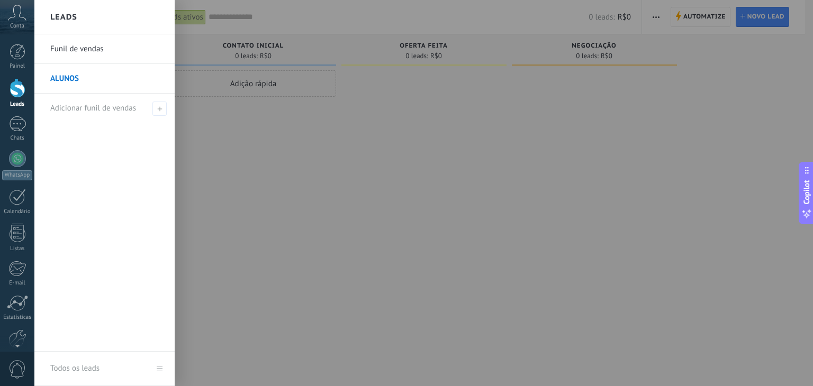
click at [191, 116] on div at bounding box center [440, 193] width 813 height 386
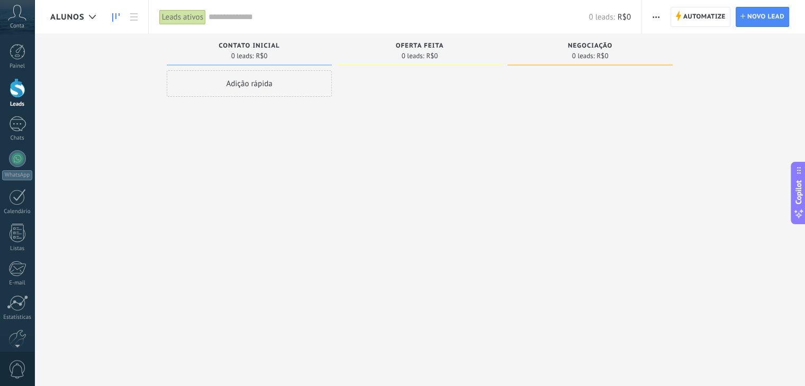
click at [79, 10] on div "ALUNOS" at bounding box center [75, 17] width 51 height 34
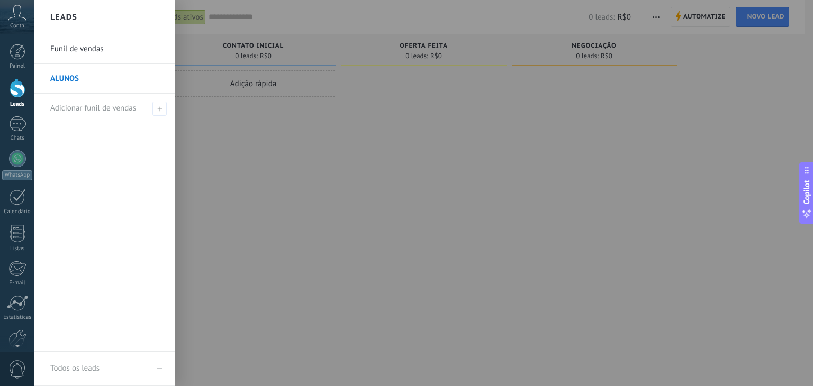
click at [73, 50] on link "Funil de vendas" at bounding box center [107, 49] width 114 height 30
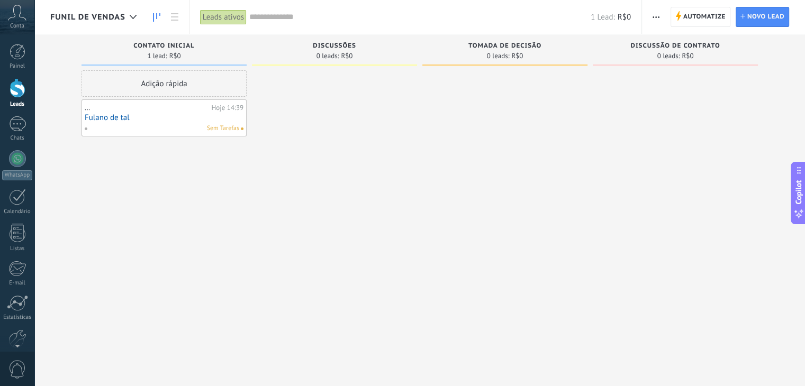
drag, startPoint x: 628, startPoint y: 48, endPoint x: 724, endPoint y: 54, distance: 95.4
click at [724, 54] on div "Discussão de contrato 0 leads: R$0" at bounding box center [674, 49] width 165 height 31
click at [724, 54] on div "0 leads: R$0" at bounding box center [675, 55] width 154 height 9
drag, startPoint x: 698, startPoint y: 47, endPoint x: 584, endPoint y: 52, distance: 114.4
click at [586, 52] on div "Etapa de leads de entrada solicitações: 0 0 0 0 0 0 0 0 0 Contato inicial 1 lea…" at bounding box center [427, 176] width 754 height 284
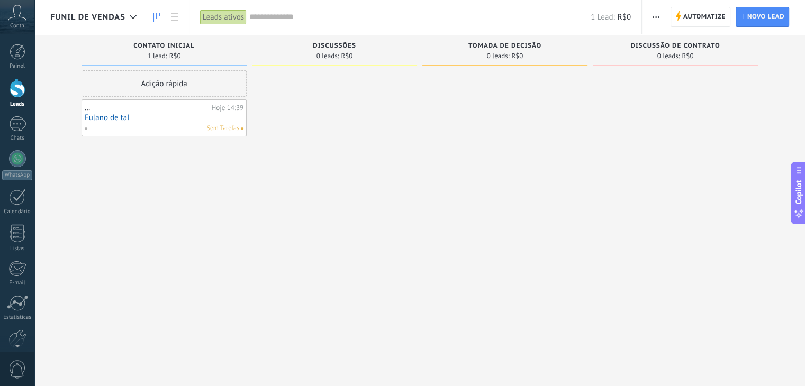
drag, startPoint x: 164, startPoint y: 50, endPoint x: 157, endPoint y: 49, distance: 7.1
click at [161, 49] on div "Contato inicial" at bounding box center [164, 46] width 154 height 9
drag, startPoint x: 138, startPoint y: 46, endPoint x: 199, endPoint y: 45, distance: 61.4
click at [199, 45] on div "Contato inicial" at bounding box center [164, 46] width 154 height 9
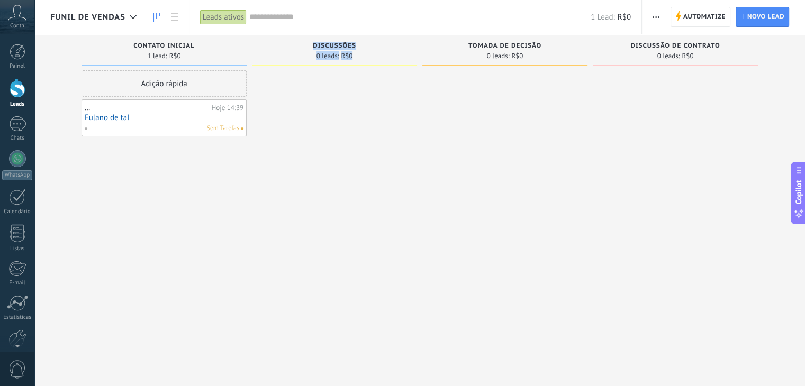
drag, startPoint x: 315, startPoint y: 42, endPoint x: 359, endPoint y: 54, distance: 45.4
click at [359, 54] on div "Discussões 0 leads: R$0" at bounding box center [334, 49] width 165 height 31
click at [359, 54] on div "0 leads: R$0" at bounding box center [334, 55] width 154 height 9
click at [99, 10] on div "Funil de vendas" at bounding box center [96, 17] width 92 height 34
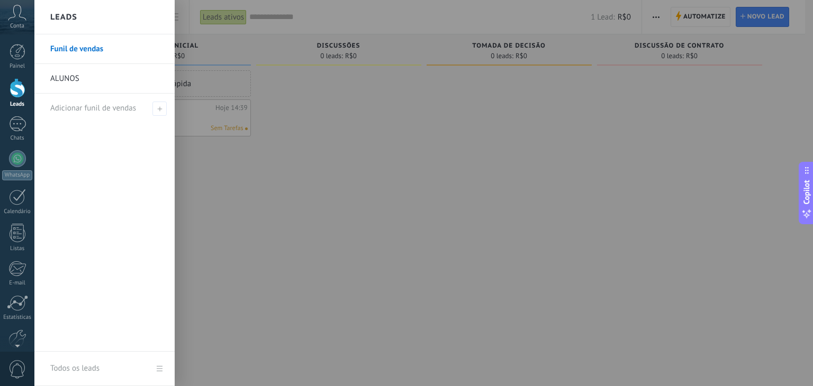
drag, startPoint x: 235, startPoint y: 92, endPoint x: 190, endPoint y: 63, distance: 53.6
click at [232, 89] on div at bounding box center [440, 193] width 813 height 386
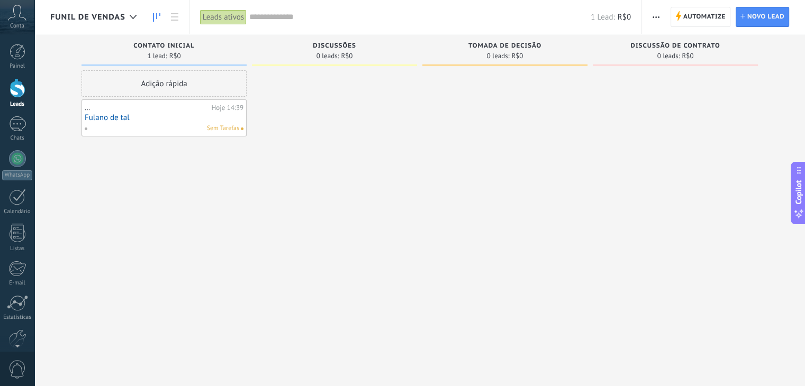
click at [112, 15] on span "Funil de vendas" at bounding box center [87, 17] width 75 height 10
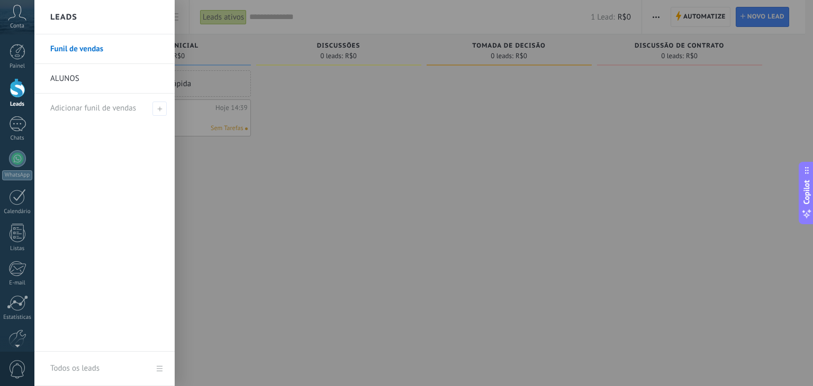
click at [65, 75] on link "ALUNOS" at bounding box center [107, 79] width 114 height 30
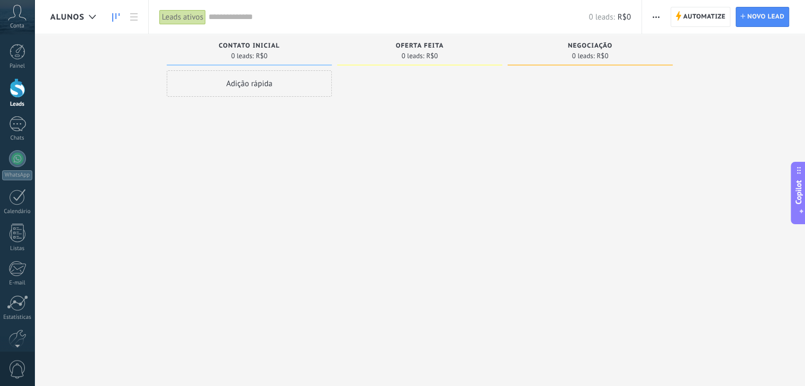
click at [68, 19] on span "ALUNOS" at bounding box center [67, 17] width 34 height 10
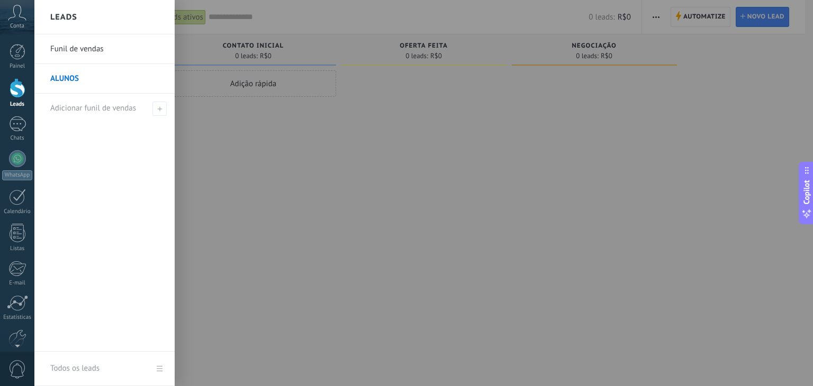
click at [81, 51] on link "Funil de vendas" at bounding box center [107, 49] width 114 height 30
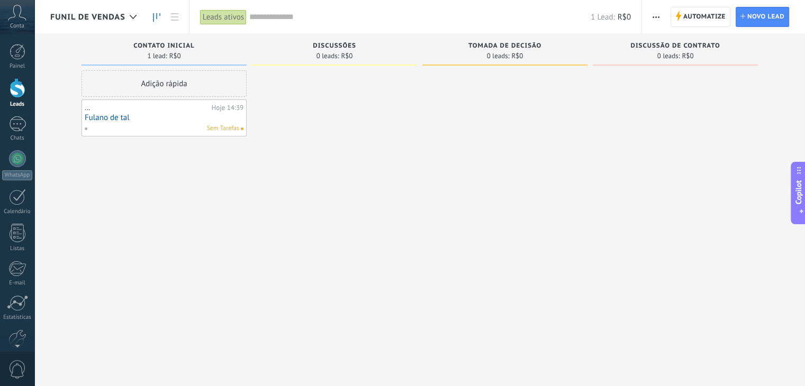
click at [118, 16] on span "Funil de vendas" at bounding box center [87, 17] width 75 height 10
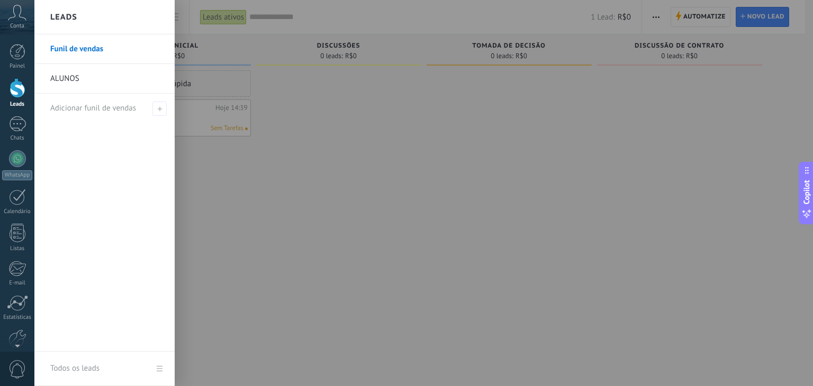
click at [286, 139] on div at bounding box center [440, 193] width 813 height 386
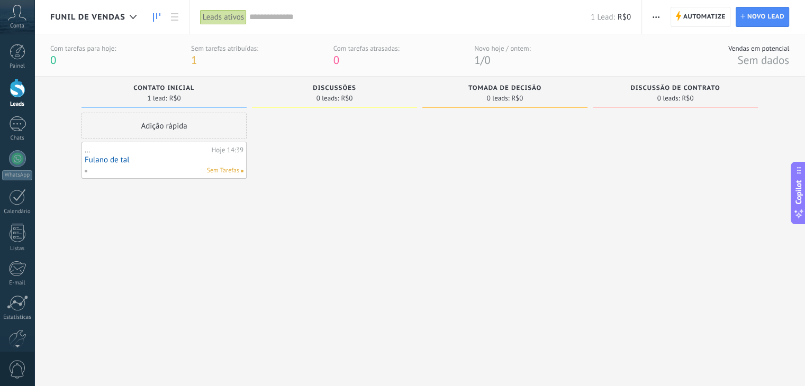
click at [105, 20] on span "Funil de vendas" at bounding box center [87, 17] width 75 height 10
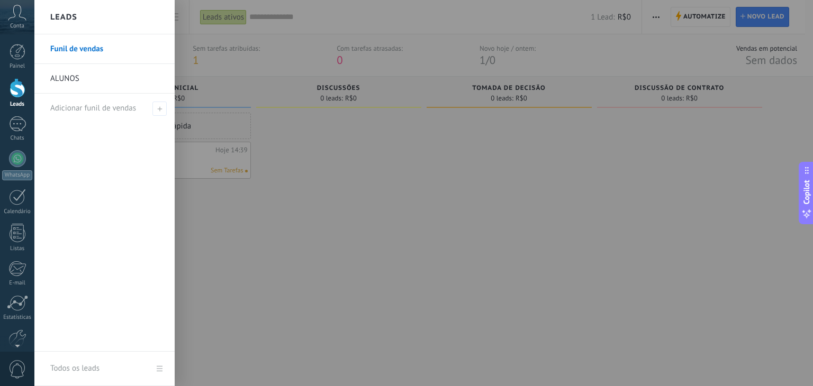
click at [313, 195] on div at bounding box center [440, 193] width 813 height 386
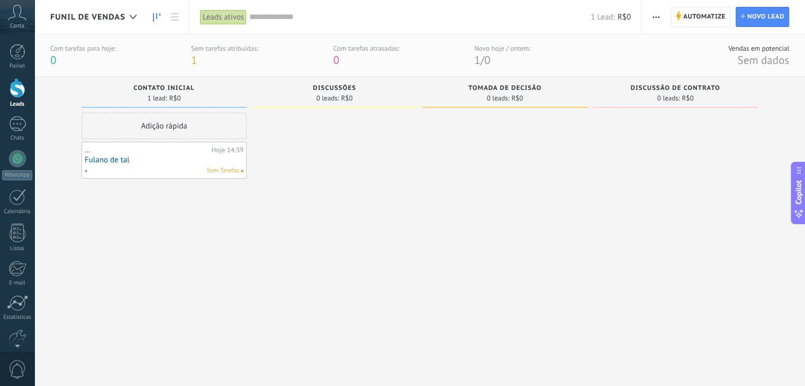
click at [214, 167] on span "Sem Tarefas" at bounding box center [223, 171] width 32 height 10
click at [134, 156] on link "Fulano de tal" at bounding box center [164, 160] width 159 height 9
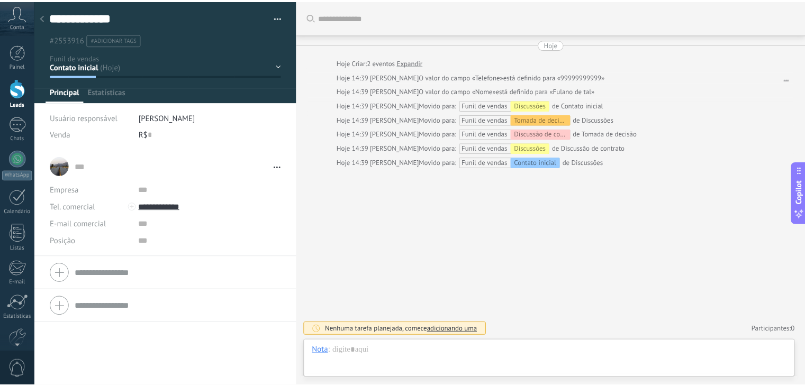
scroll to position [15, 0]
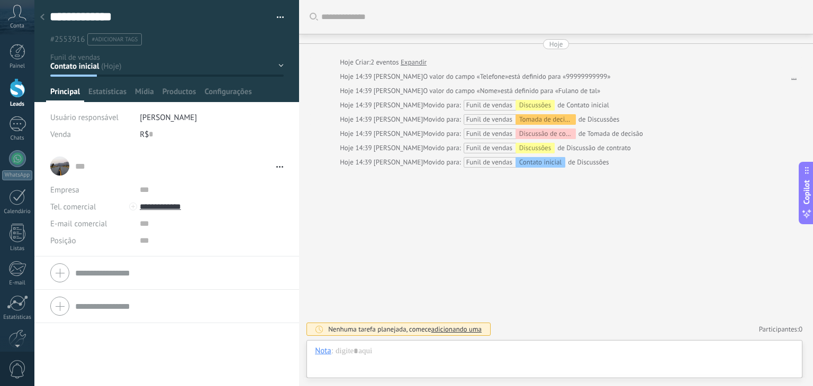
click at [0, 0] on div "Contato inicial Discussões Tomada de decisão Discussão de contrato Fechado - ga…" at bounding box center [0, 0] width 0 height 0
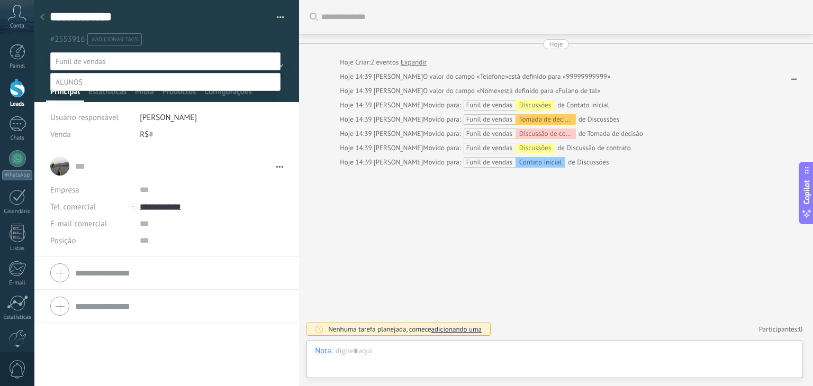
click at [0, 0] on label "Fechado - ganho" at bounding box center [0, 0] width 0 height 0
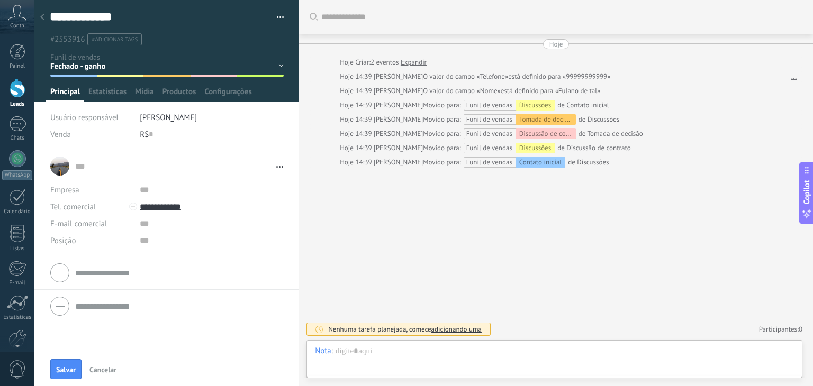
click at [43, 20] on icon at bounding box center [42, 17] width 4 height 6
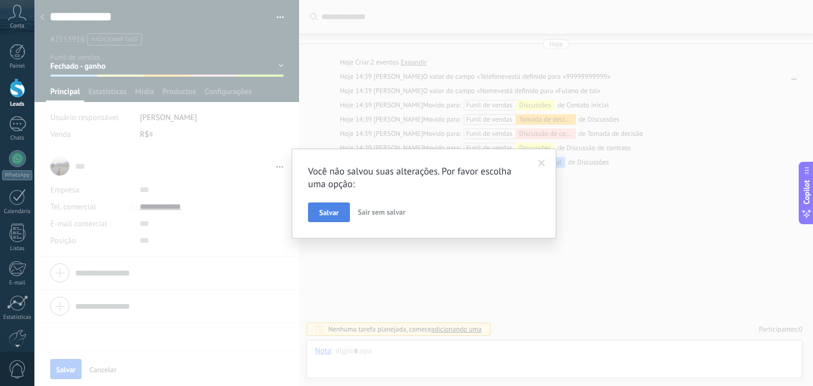
click at [332, 218] on button "Salvar" at bounding box center [329, 213] width 42 height 20
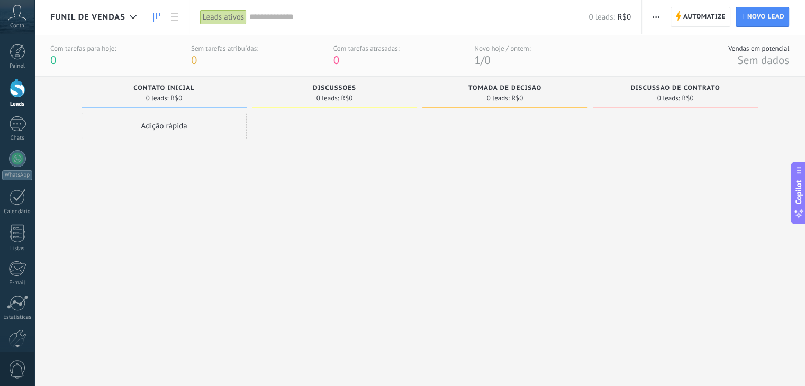
click at [221, 20] on div "Leads ativos" at bounding box center [223, 17] width 47 height 15
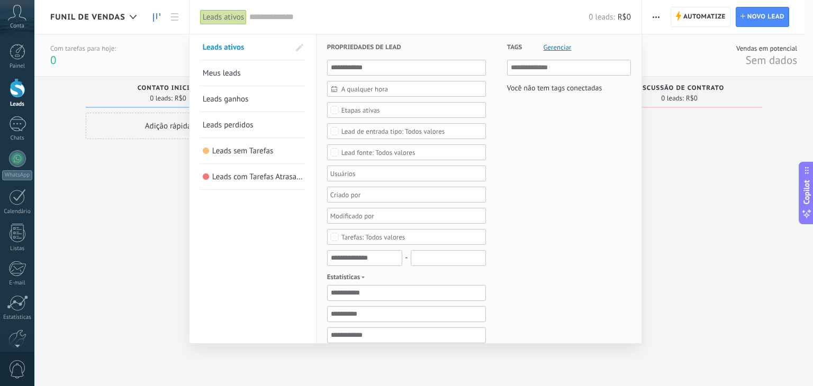
click at [234, 100] on span "Leads ganhos" at bounding box center [226, 99] width 46 height 10
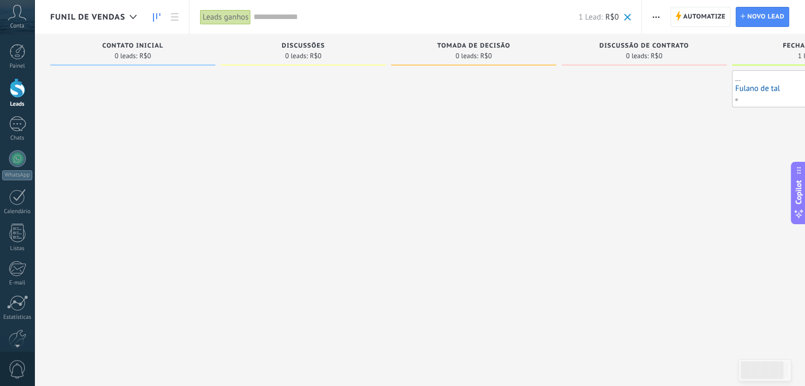
scroll to position [0, 108]
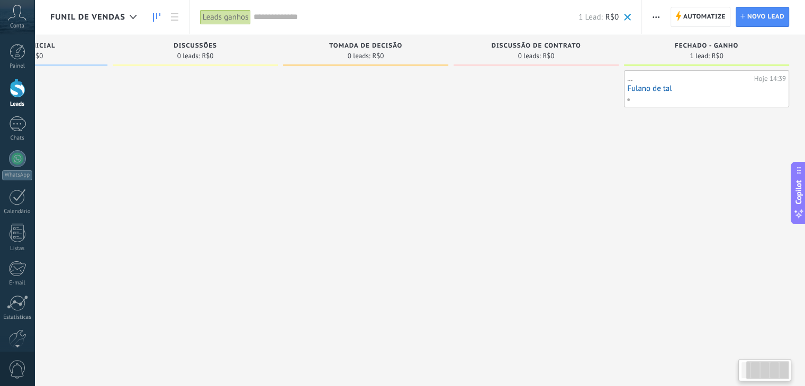
drag, startPoint x: 627, startPoint y: 321, endPoint x: 535, endPoint y: 324, distance: 92.1
click at [531, 324] on div "Etapa de leads de entrada solicitações: 0 0 0 0 0 0 0 0 0 Contato inicial 0 lea…" at bounding box center [373, 206] width 862 height 344
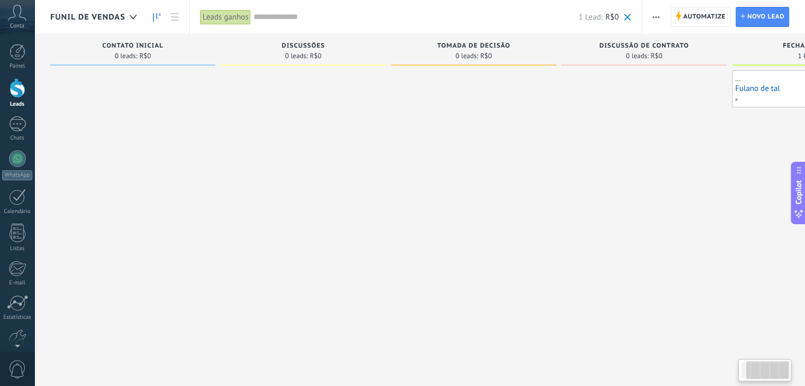
drag, startPoint x: 516, startPoint y: 267, endPoint x: 705, endPoint y: 243, distance: 190.4
click at [667, 254] on div "Etapa de leads de entrada solicitações: 0 0 0 0 0 0 0 0 0 Contato inicial 0 lea…" at bounding box center [481, 176] width 862 height 284
click at [216, 13] on div "Leads ganhos" at bounding box center [225, 17] width 51 height 15
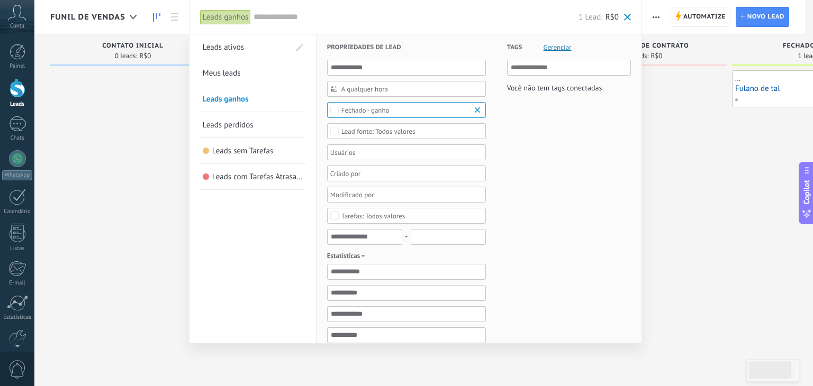
click at [254, 47] on link "Leads ativos" at bounding box center [246, 46] width 87 height 25
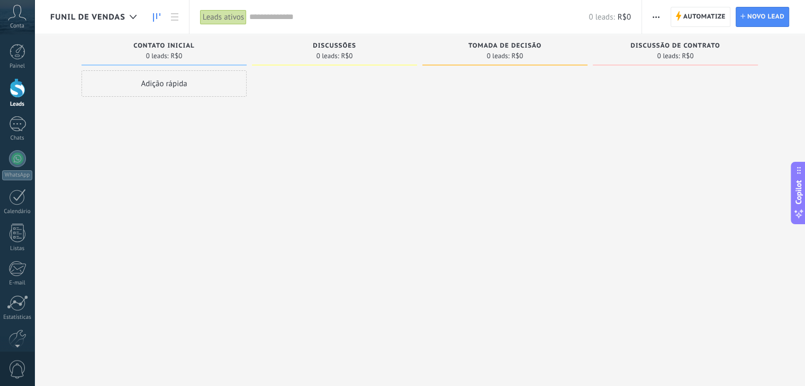
drag, startPoint x: 598, startPoint y: 209, endPoint x: 432, endPoint y: 199, distance: 166.4
click at [442, 202] on div "Etapa de leads de entrada solicitações: 0 0 0 0 0 0 0 0 0 Contato inicial 0 lea…" at bounding box center [427, 176] width 754 height 284
drag, startPoint x: 408, startPoint y: 194, endPoint x: 487, endPoint y: 185, distance: 79.3
click at [485, 190] on div "Etapa de leads de entrada solicitações: 0 0 0 0 0 0 0 0 0 Contato inicial 0 lea…" at bounding box center [427, 176] width 754 height 284
click at [222, 17] on div "Leads ativos" at bounding box center [223, 17] width 47 height 15
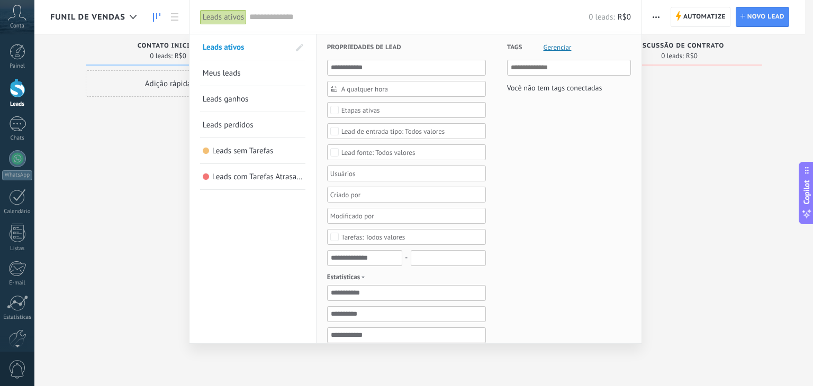
click at [243, 71] on link "Meus leads" at bounding box center [253, 72] width 100 height 25
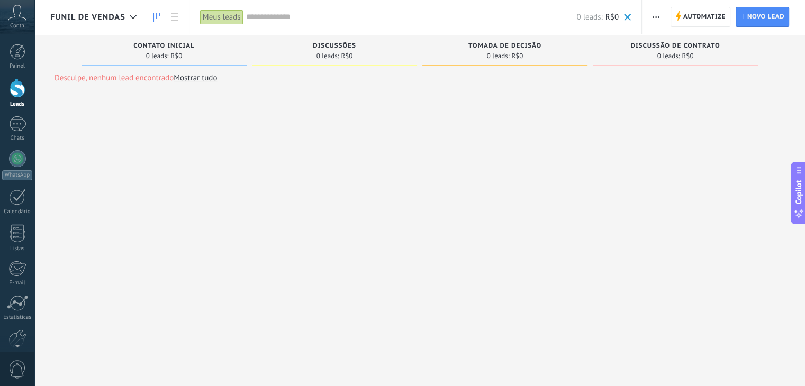
drag, startPoint x: 565, startPoint y: 184, endPoint x: 402, endPoint y: 175, distance: 163.2
click at [406, 175] on div "Desculpe, nenhum lead encontrado Mostrar tudo Etapa de leads de entrada solicit…" at bounding box center [427, 206] width 754 height 344
drag, startPoint x: 279, startPoint y: 148, endPoint x: 250, endPoint y: 70, distance: 82.5
click at [246, 124] on div "Desculpe, nenhum lead encontrado Mostrar tudo Etapa de leads de entrada solicit…" at bounding box center [427, 206] width 754 height 344
click at [195, 78] on link "Mostrar tudo" at bounding box center [195, 78] width 43 height 10
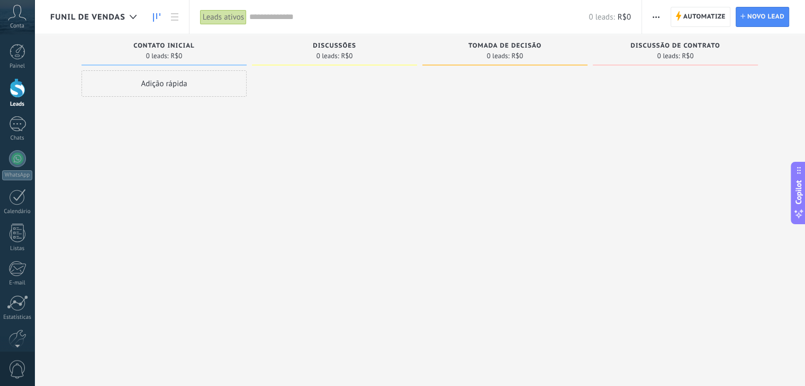
click at [235, 22] on div "Leads ativos" at bounding box center [223, 17] width 47 height 15
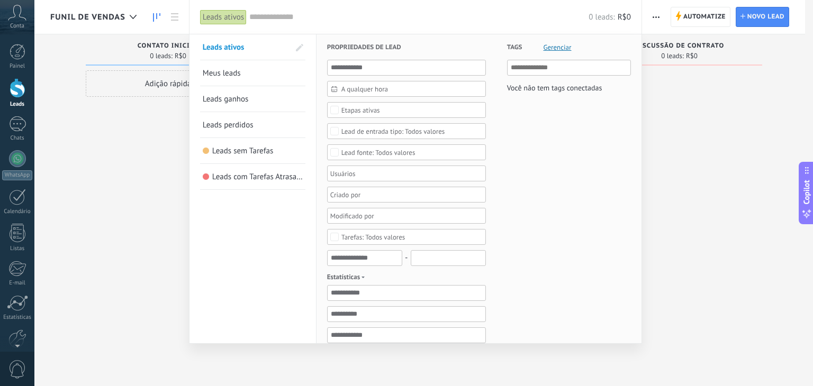
click at [233, 96] on span "Leads ganhos" at bounding box center [226, 99] width 46 height 10
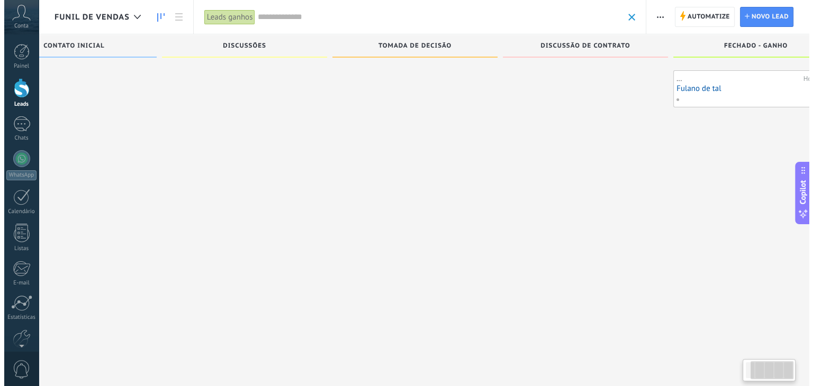
scroll to position [0, 108]
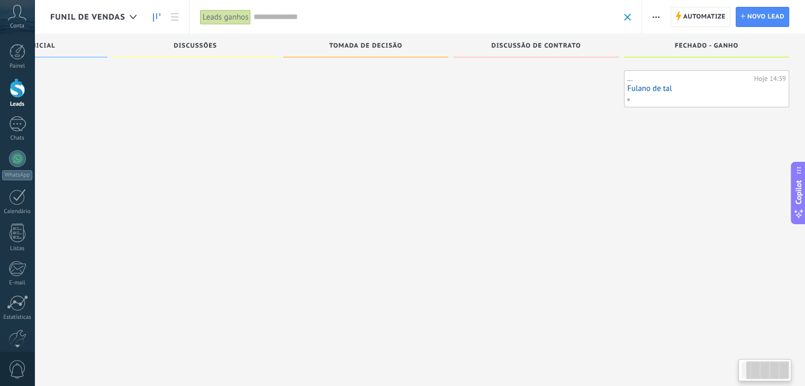
drag, startPoint x: 656, startPoint y: 132, endPoint x: 450, endPoint y: 121, distance: 206.6
click at [452, 121] on div "Etapa de leads de entrada Contato inicial Discussões Tomada de decisão Discussã…" at bounding box center [373, 176] width 862 height 284
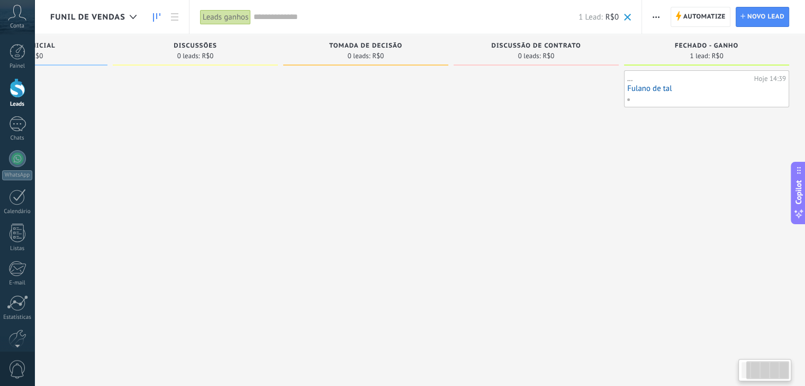
click at [668, 90] on link "Fulano de tal" at bounding box center [706, 88] width 159 height 9
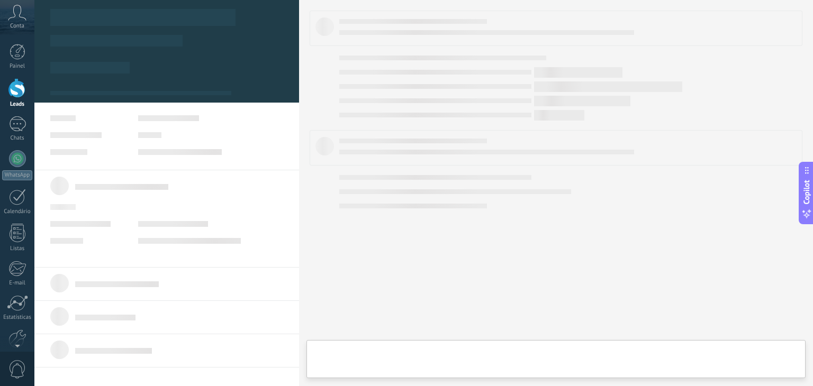
scroll to position [0, 99]
type textarea "**********"
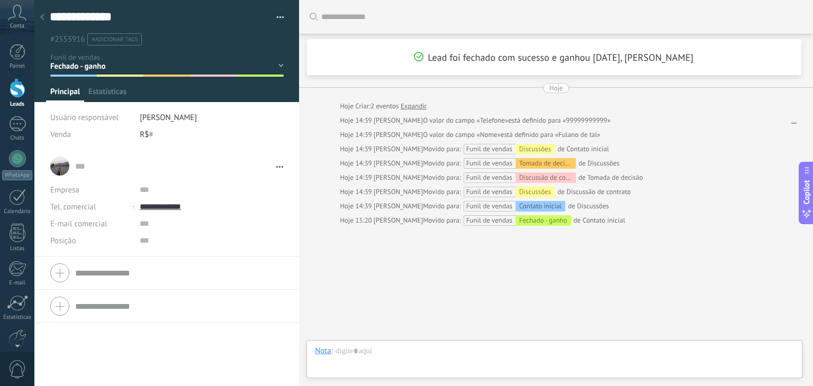
scroll to position [24, 0]
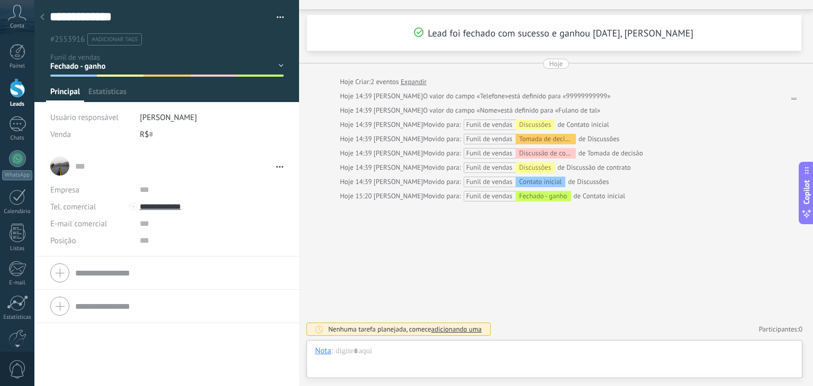
click at [0, 0] on div "Contato inicial Discussões Tomada de decisão Discussão de contrato Fechado - ga…" at bounding box center [0, 0] width 0 height 0
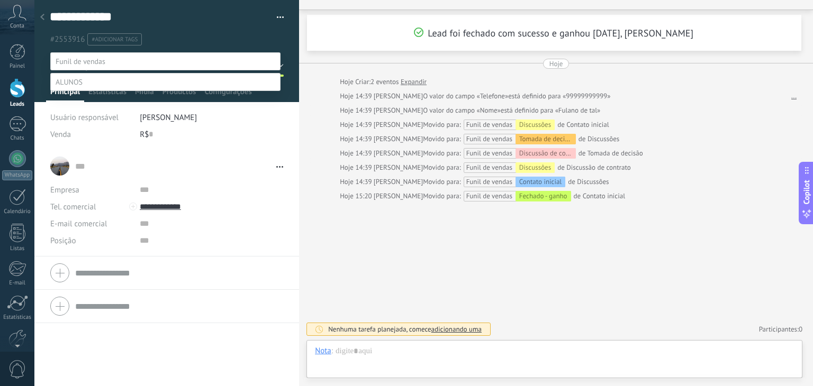
click at [89, 91] on label at bounding box center [165, 82] width 230 height 18
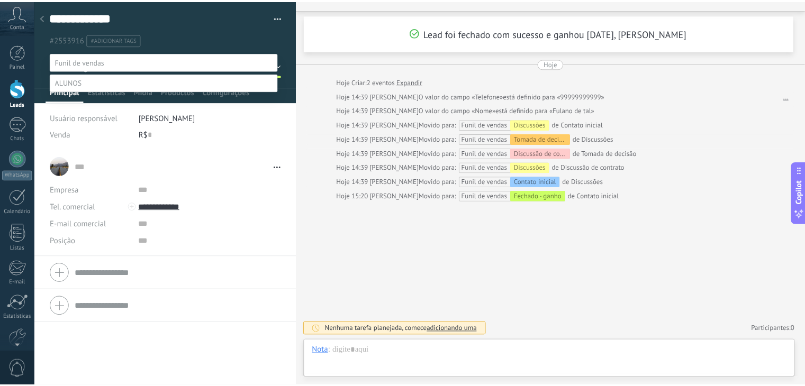
scroll to position [21, 0]
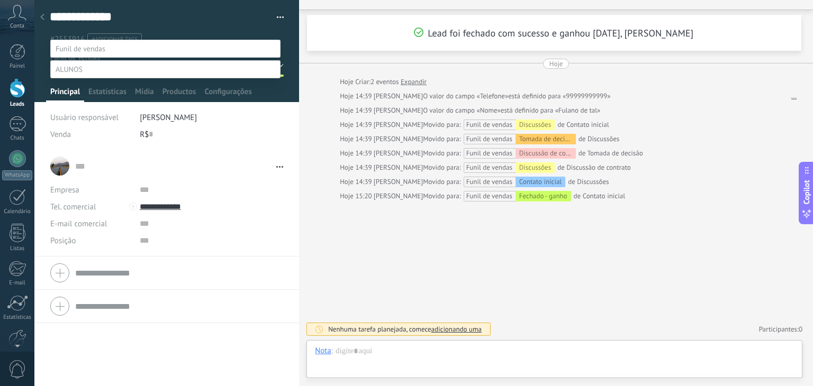
click at [51, 20] on div at bounding box center [423, 180] width 778 height 386
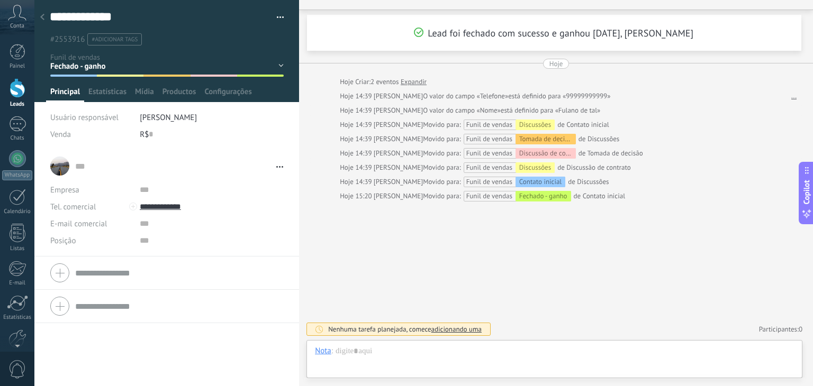
click at [42, 18] on use at bounding box center [42, 17] width 4 height 6
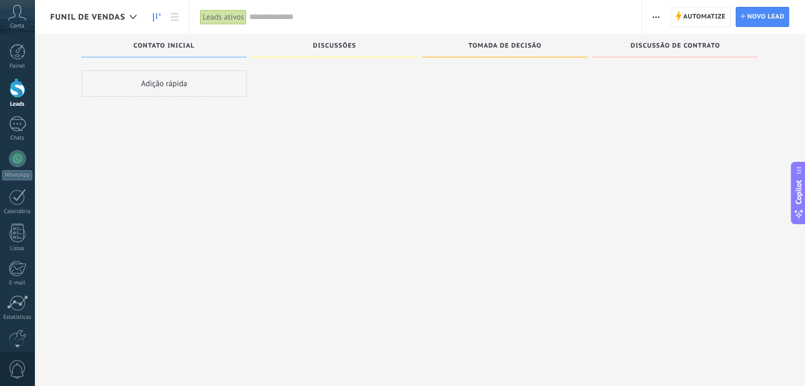
click at [53, 20] on span "Funil de vendas" at bounding box center [87, 17] width 75 height 10
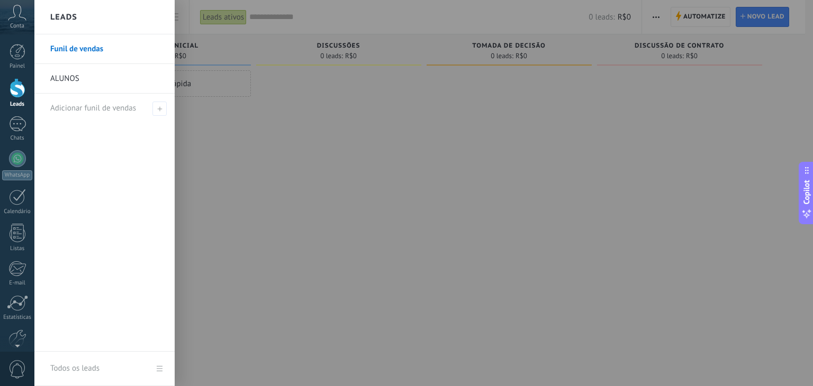
click at [90, 76] on link "ALUNOS" at bounding box center [107, 79] width 114 height 30
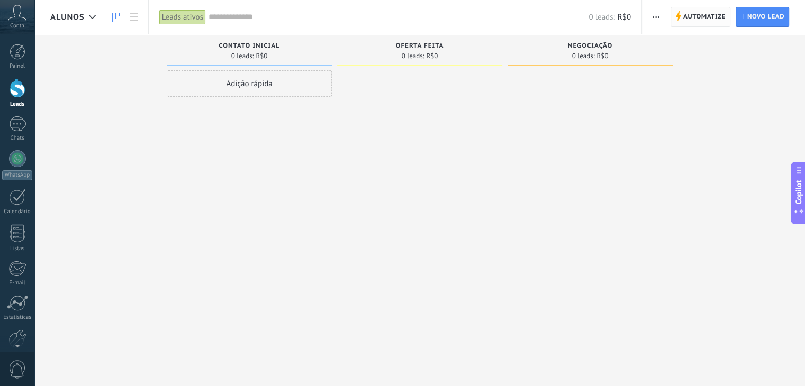
click at [699, 20] on span "Automatize" at bounding box center [704, 16] width 42 height 19
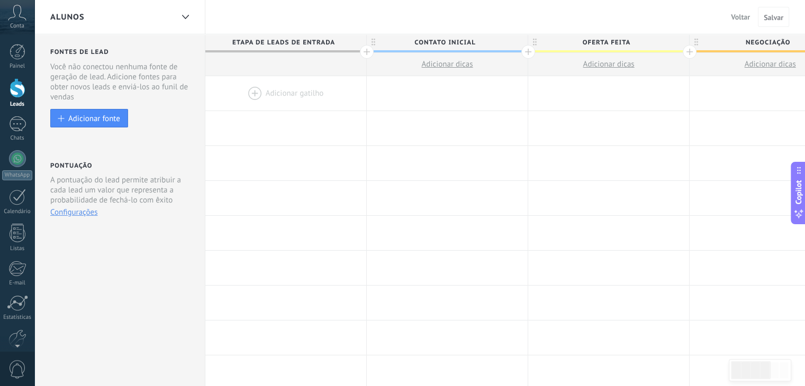
click at [586, 43] on span "Oferta feita" at bounding box center [606, 42] width 156 height 16
drag, startPoint x: 588, startPoint y: 43, endPoint x: 597, endPoint y: 43, distance: 9.0
click at [597, 43] on input "**********" at bounding box center [606, 42] width 140 height 16
click at [180, 21] on div at bounding box center [185, 17] width 18 height 21
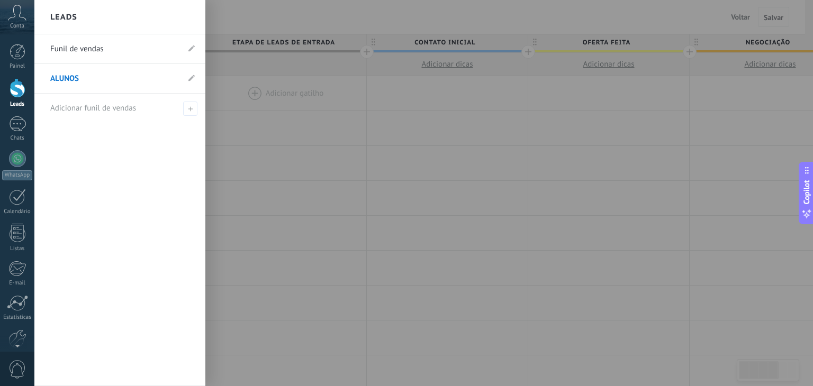
click at [145, 54] on link "Funil de vendas" at bounding box center [114, 49] width 129 height 30
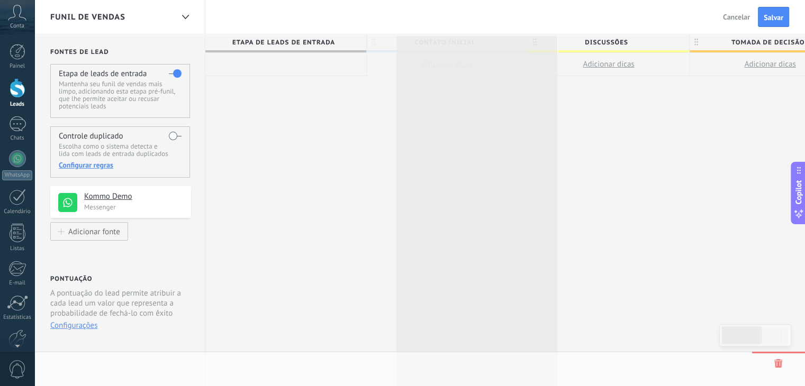
drag, startPoint x: 413, startPoint y: 41, endPoint x: 461, endPoint y: 41, distance: 48.7
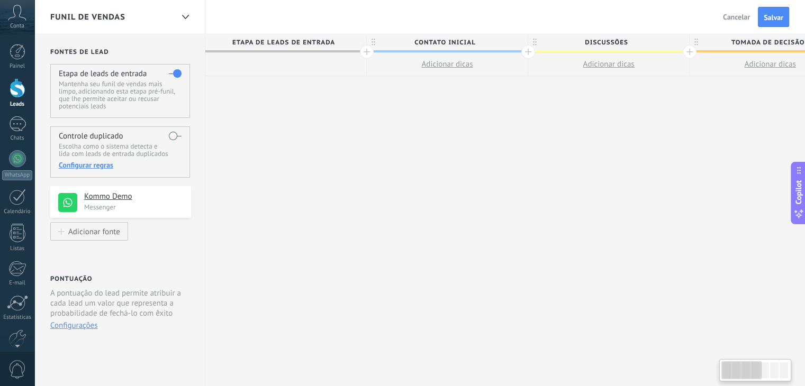
click at [443, 43] on span "Contato inicial" at bounding box center [445, 42] width 156 height 16
click at [443, 43] on input "**********" at bounding box center [445, 42] width 140 height 16
type input "*"
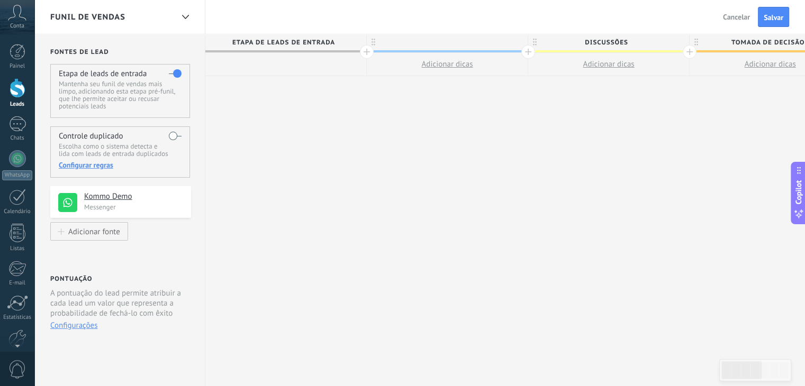
click at [425, 34] on div at bounding box center [447, 42] width 161 height 16
click at [424, 41] on input "text" at bounding box center [445, 42] width 140 height 16
click at [285, 40] on span "Etapa de leads de entrada" at bounding box center [283, 42] width 156 height 16
click at [285, 39] on span "Etapa de leads de entrada" at bounding box center [283, 42] width 156 height 16
click at [263, 40] on span "Etapa de leads de entrada" at bounding box center [283, 42] width 156 height 16
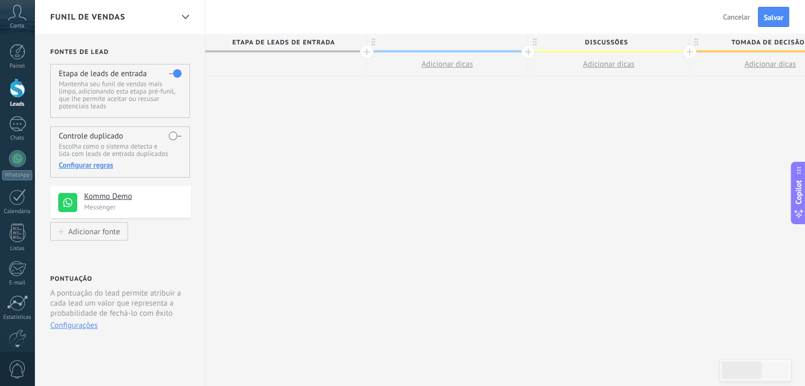
click at [263, 40] on span "Etapa de leads de entrada" at bounding box center [283, 42] width 156 height 16
click at [404, 41] on div at bounding box center [447, 42] width 161 height 16
type input "*"
click at [406, 129] on div "**********" at bounding box center [769, 210] width 1129 height 352
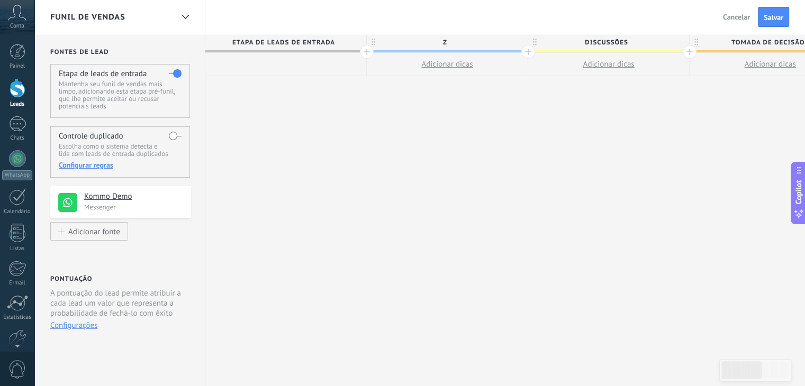
click at [286, 43] on span "Etapa de leads de entrada" at bounding box center [283, 42] width 156 height 16
click at [286, 41] on span "Etapa de leads de entrada" at bounding box center [283, 42] width 156 height 16
click at [594, 42] on span "Discussões" at bounding box center [606, 42] width 156 height 16
click at [463, 41] on span "Z" at bounding box center [445, 42] width 156 height 16
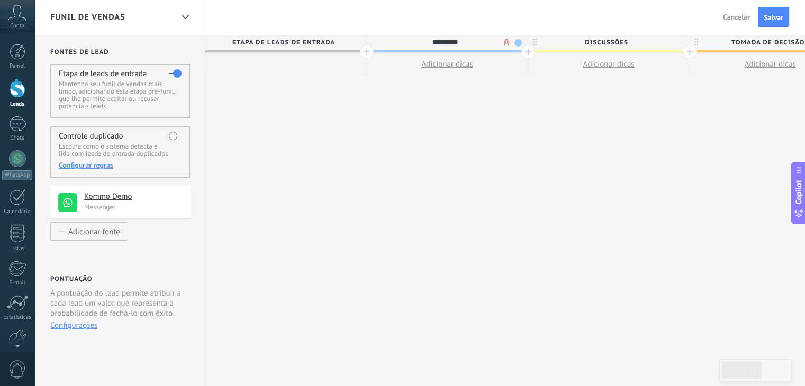
click at [588, 44] on span "Discussões" at bounding box center [606, 42] width 156 height 16
type input "**********"
click at [588, 44] on input "**********" at bounding box center [606, 42] width 140 height 16
click at [740, 40] on span "Tomada de decisão" at bounding box center [767, 42] width 156 height 16
type input "**********"
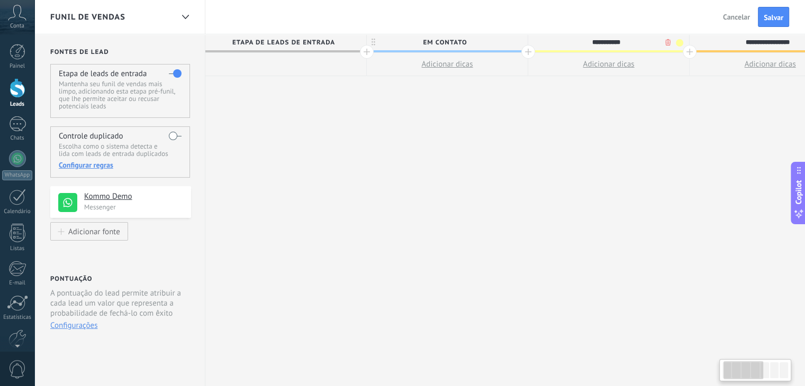
click at [740, 40] on input "**********" at bounding box center [767, 42] width 140 height 16
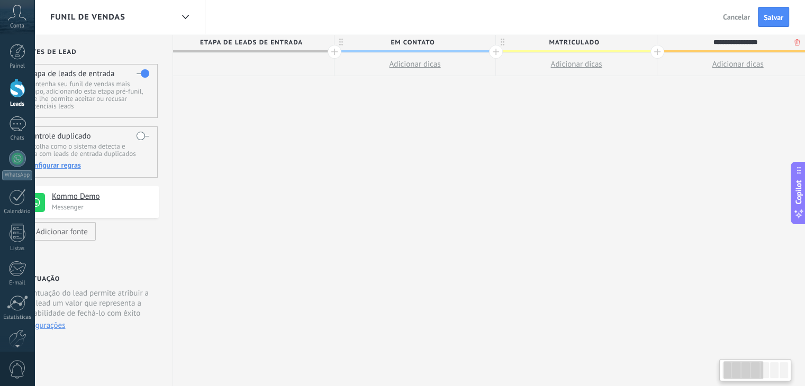
click at [740, 40] on input "**********" at bounding box center [735, 42] width 140 height 16
click at [740, 39] on input "**********" at bounding box center [735, 42] width 140 height 16
click at [737, 41] on input "*********" at bounding box center [735, 42] width 140 height 16
click at [738, 41] on input "*********" at bounding box center [735, 42] width 140 height 16
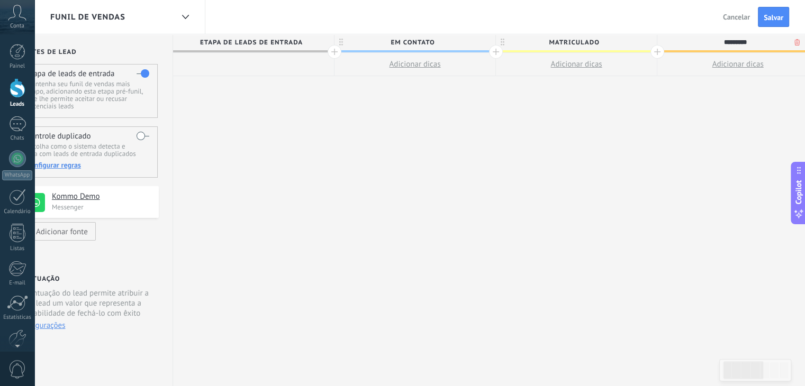
type input "*********"
click at [720, 102] on div "**********" at bounding box center [737, 210] width 1129 height 352
click at [720, 39] on span "FOLLOW-UP" at bounding box center [735, 42] width 156 height 16
click at [720, 39] on input "*********" at bounding box center [735, 42] width 140 height 16
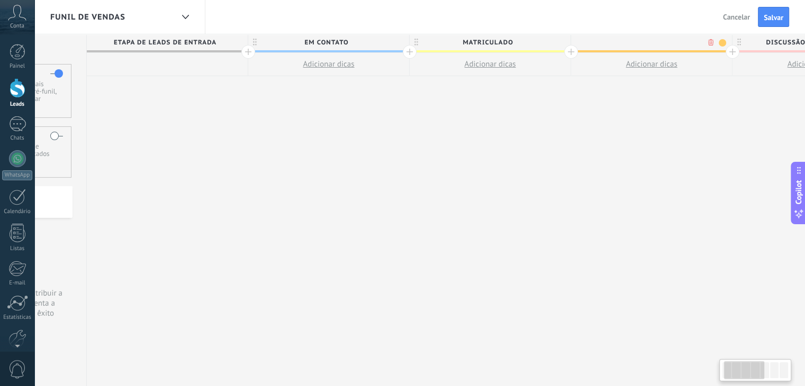
drag, startPoint x: 760, startPoint y: 97, endPoint x: 673, endPoint y: 95, distance: 86.3
click at [673, 95] on div "**********" at bounding box center [651, 210] width 1129 height 352
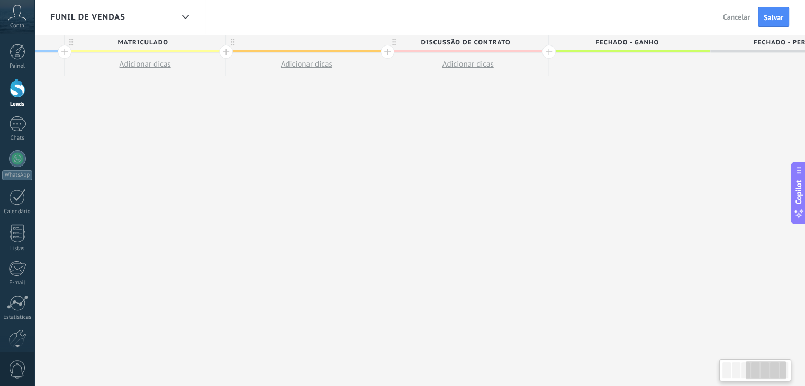
scroll to position [0, 449]
drag, startPoint x: 687, startPoint y: 96, endPoint x: 379, endPoint y: 105, distance: 308.0
click at [379, 105] on div "**********" at bounding box center [321, 210] width 1129 height 352
click at [323, 42] on div at bounding box center [319, 42] width 161 height 16
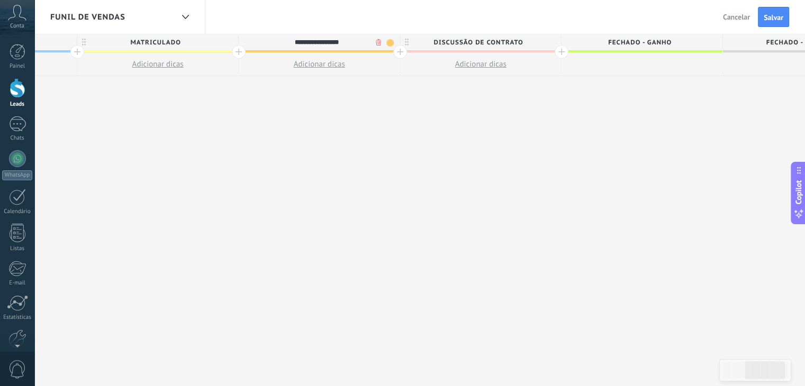
type input "**********"
click at [632, 39] on span "Fechado - ganho" at bounding box center [639, 42] width 156 height 16
click at [622, 92] on div "**********" at bounding box center [319, 210] width 1129 height 352
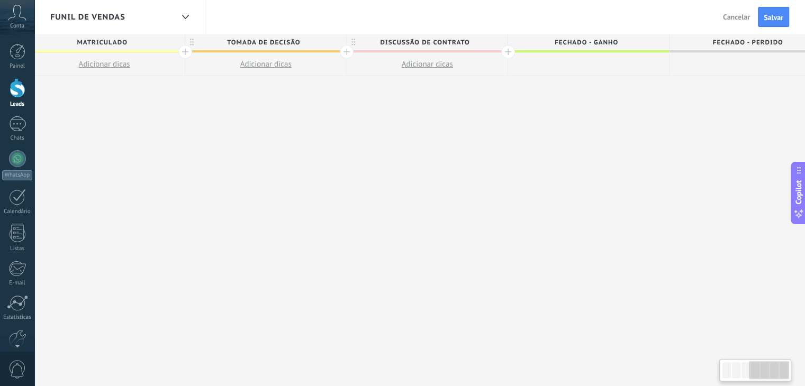
scroll to position [0, 529]
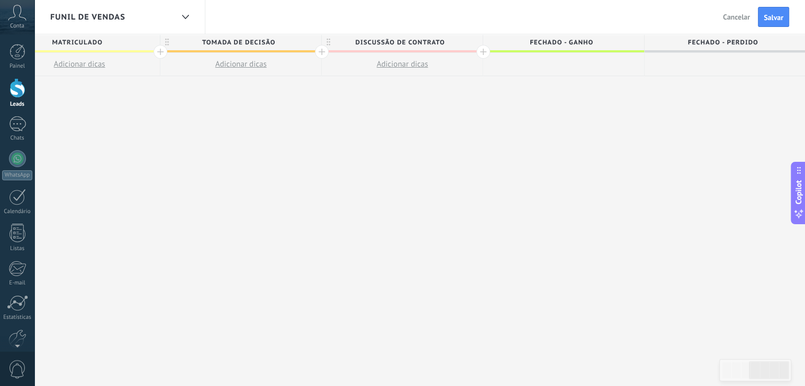
drag, startPoint x: 620, startPoint y: 63, endPoint x: 496, endPoint y: 70, distance: 124.5
click at [455, 77] on div "**********" at bounding box center [240, 210] width 1129 height 352
drag, startPoint x: 339, startPoint y: 65, endPoint x: 403, endPoint y: 65, distance: 64.5
click at [403, 65] on button "Adicionar dicas" at bounding box center [402, 64] width 161 height 23
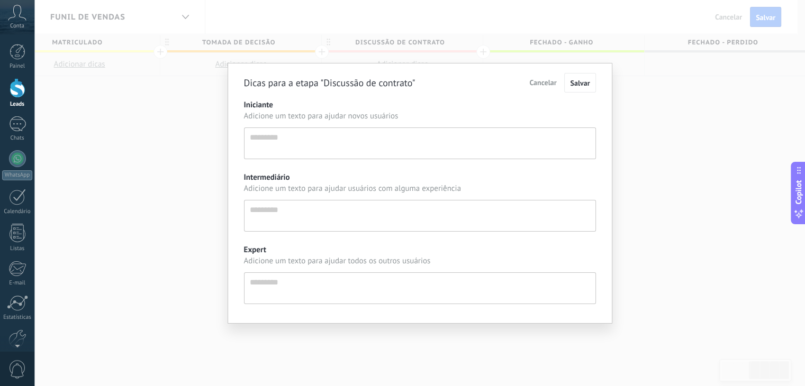
scroll to position [10, 0]
click at [281, 149] on textarea "Iniciante" at bounding box center [424, 143] width 352 height 32
click at [188, 122] on div "Dicas para a etapa "Discussão de contrato" Cancelar Salvar Iniciante Adicione u…" at bounding box center [423, 193] width 778 height 386
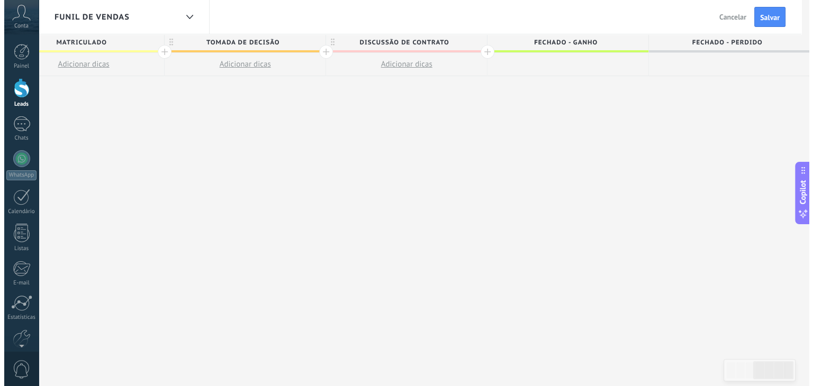
scroll to position [0, 521]
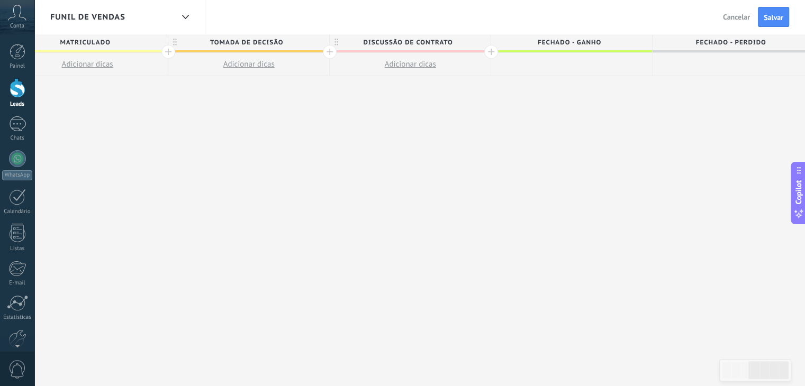
click at [400, 61] on span "Adicionar dicas" at bounding box center [409, 64] width 51 height 10
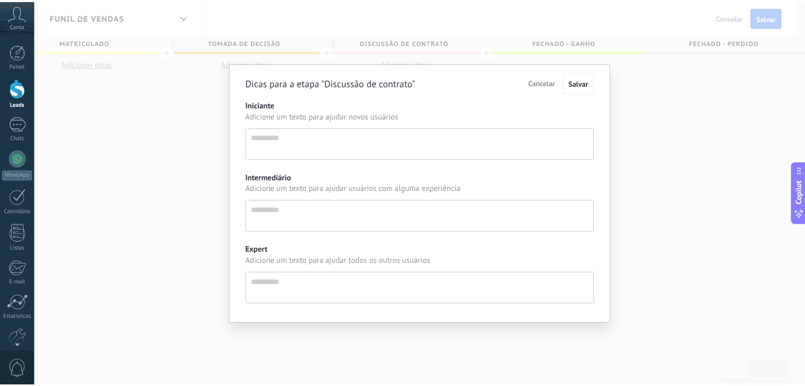
scroll to position [10, 0]
click at [323, 133] on textarea "Iniciante" at bounding box center [424, 143] width 352 height 32
click at [286, 211] on textarea "Intermediário" at bounding box center [424, 216] width 352 height 32
click at [290, 281] on textarea "Expert" at bounding box center [424, 288] width 352 height 32
click at [536, 77] on button "Cancelar" at bounding box center [547, 83] width 38 height 18
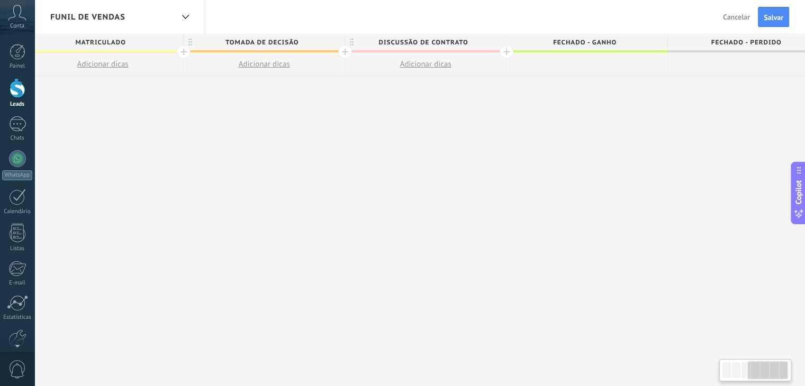
scroll to position [0, 529]
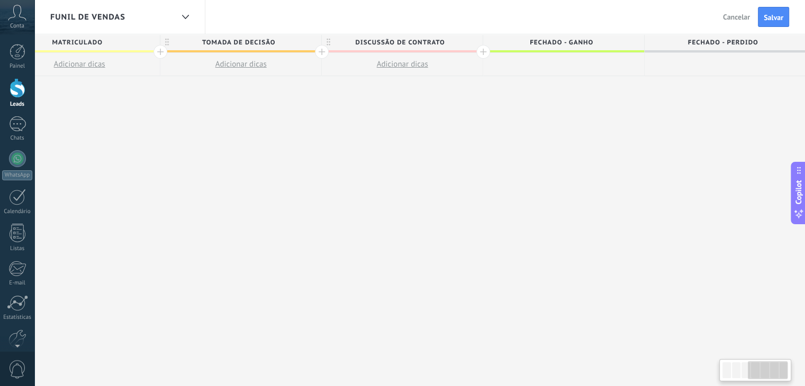
drag, startPoint x: 198, startPoint y: 121, endPoint x: 180, endPoint y: 101, distance: 27.7
click at [180, 101] on div "**********" at bounding box center [240, 210] width 1129 height 352
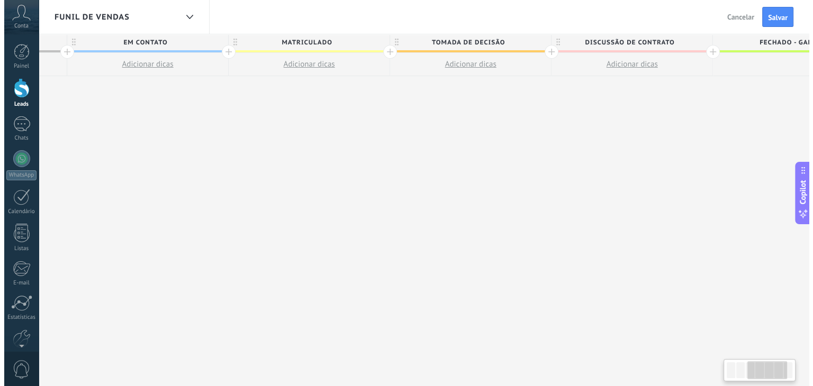
scroll to position [0, 277]
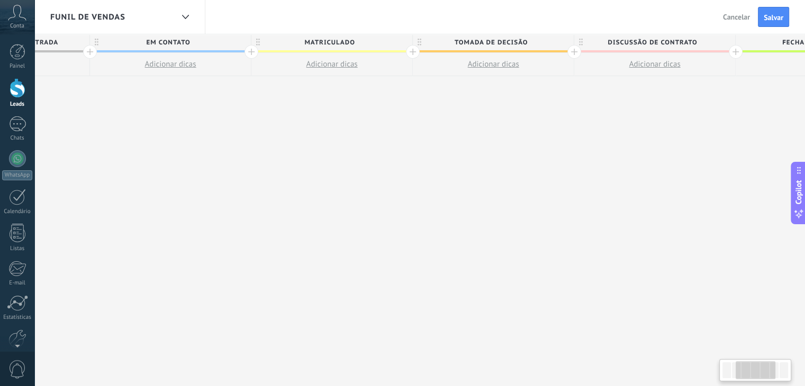
drag, startPoint x: 523, startPoint y: 38, endPoint x: 778, endPoint y: 53, distance: 255.5
click at [778, 53] on div "Fechado - ganho" at bounding box center [815, 55] width 161 height 42
drag, startPoint x: 279, startPoint y: 63, endPoint x: 356, endPoint y: 67, distance: 76.8
click at [356, 67] on button "Adicionar dicas" at bounding box center [331, 64] width 161 height 23
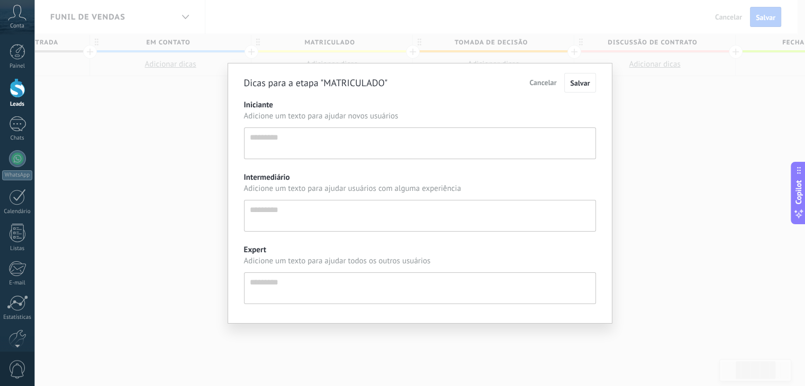
scroll to position [10, 0]
click at [209, 106] on div "Dicas para a etapa "MATRICULADO" Cancelar Salvar Iniciante Adicione um texto pa…" at bounding box center [423, 193] width 778 height 386
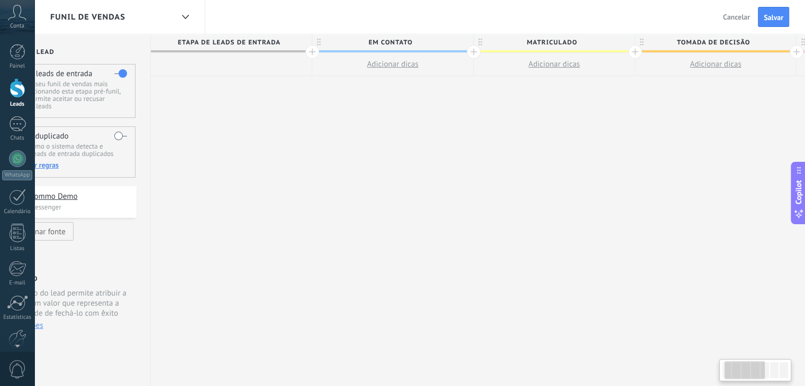
scroll to position [0, 136]
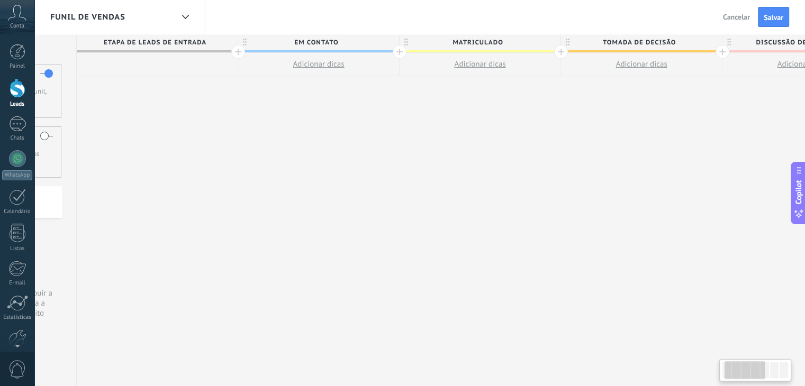
drag, startPoint x: 257, startPoint y: 106, endPoint x: 404, endPoint y: 107, distance: 147.1
click at [404, 107] on div "**********" at bounding box center [641, 210] width 1129 height 352
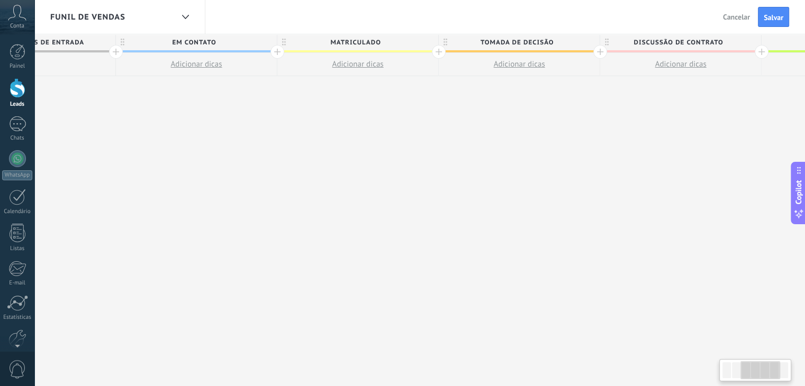
scroll to position [0, 529]
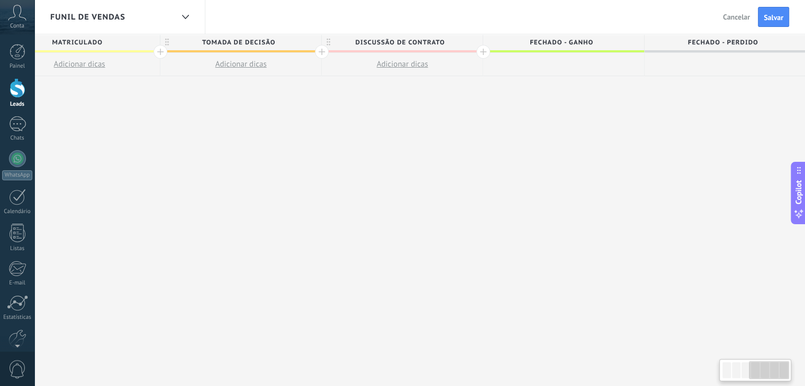
drag, startPoint x: 519, startPoint y: 106, endPoint x: 108, endPoint y: 136, distance: 411.6
click at [108, 136] on div "**********" at bounding box center [240, 210] width 1129 height 352
click at [592, 44] on span "Fechado - ganho" at bounding box center [561, 42] width 156 height 16
click at [592, 44] on input "**********" at bounding box center [561, 42] width 140 height 16
click at [565, 75] on div at bounding box center [563, 64] width 161 height 23
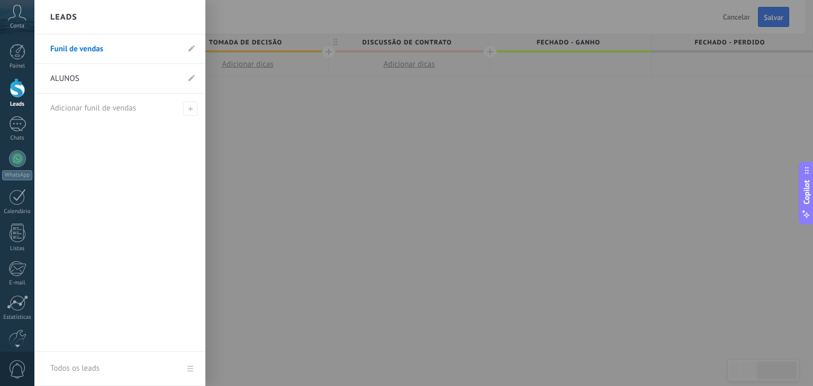
scroll to position [0, 521]
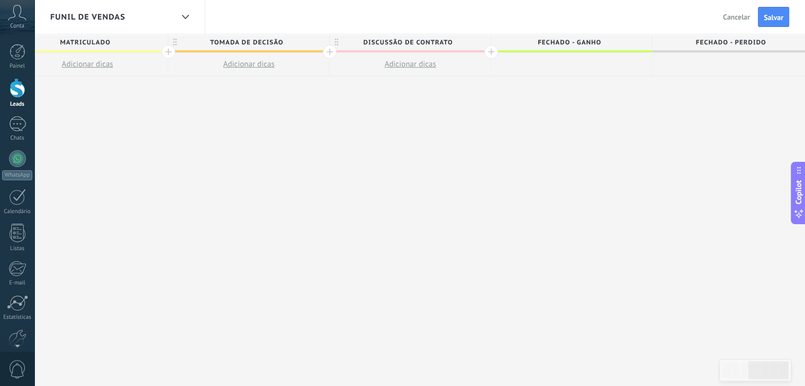
click at [94, 21] on span "Funil de vendas" at bounding box center [87, 17] width 75 height 10
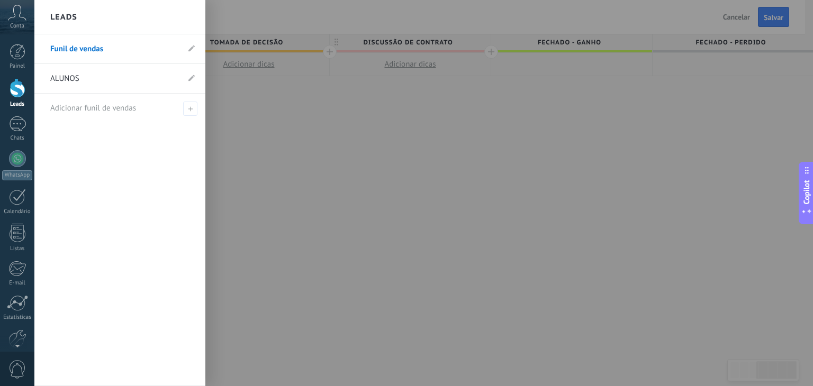
click at [287, 140] on div at bounding box center [440, 193] width 813 height 386
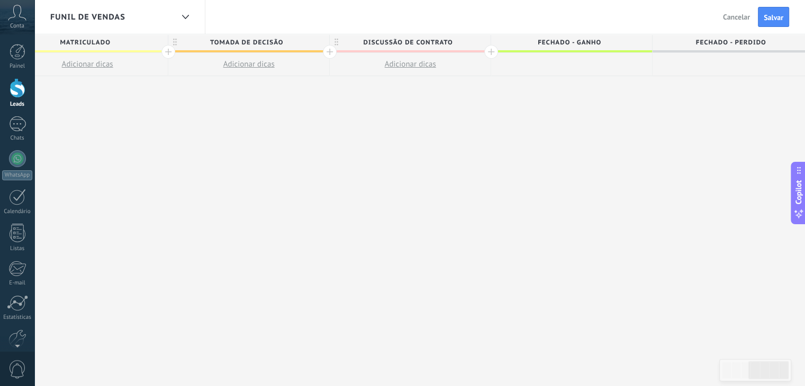
click at [165, 20] on div "Funil de vendas" at bounding box center [111, 17] width 123 height 34
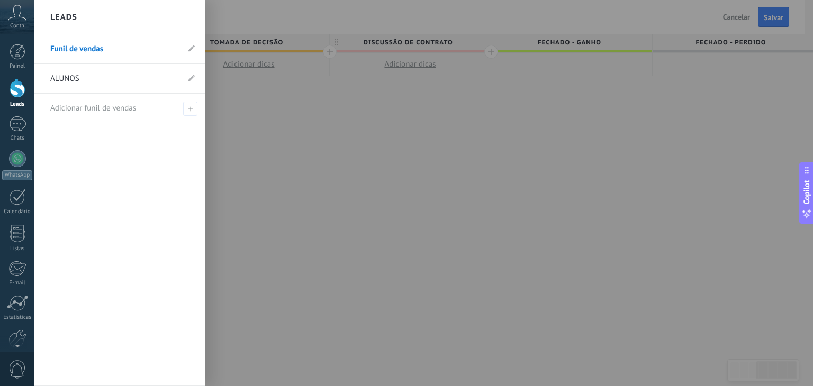
click at [113, 73] on link "ALUNOS" at bounding box center [114, 79] width 129 height 30
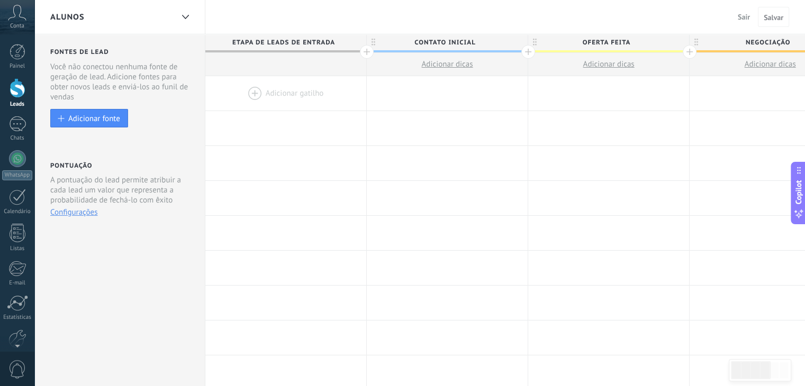
click at [680, 70] on button "Adicionar dicas" at bounding box center [608, 64] width 161 height 23
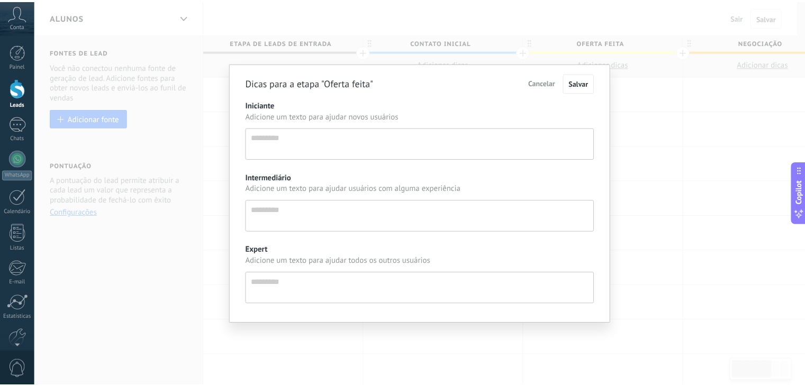
scroll to position [10, 0]
drag, startPoint x: 682, startPoint y: 90, endPoint x: 640, endPoint y: 99, distance: 43.3
click at [640, 99] on div "Dicas para a etapa "Oferta feita" Cancelar Salvar Iniciante Adicione um texto p…" at bounding box center [423, 193] width 778 height 386
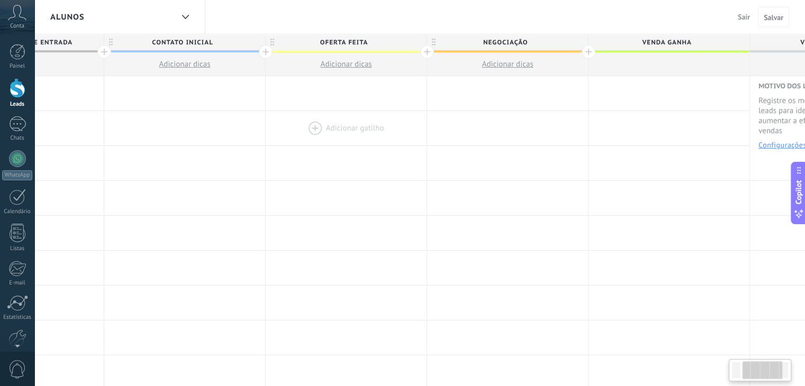
scroll to position [0, 368]
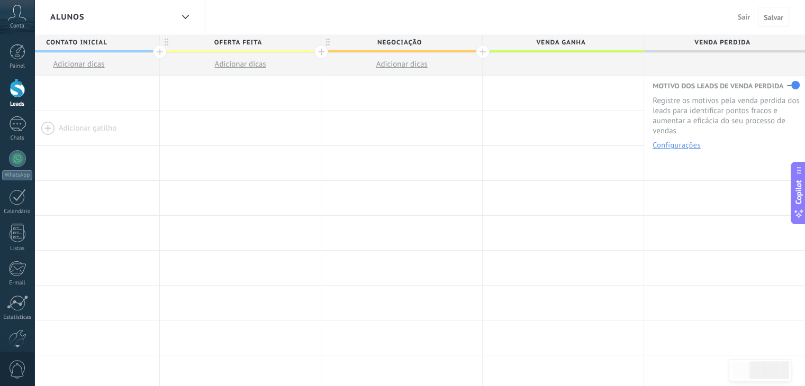
drag, startPoint x: 677, startPoint y: 107, endPoint x: 89, endPoint y: 141, distance: 588.7
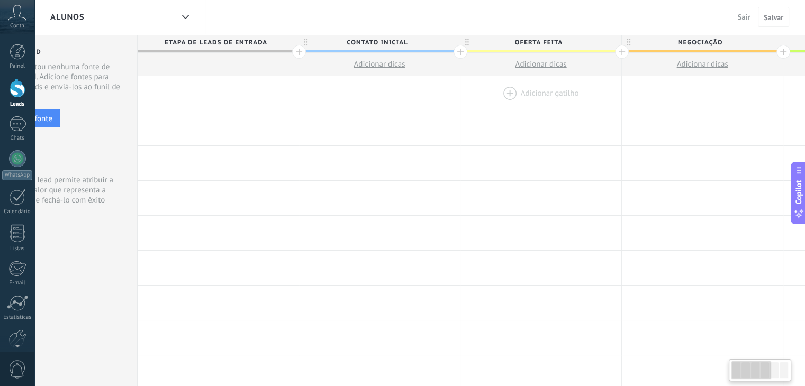
drag, startPoint x: 296, startPoint y: 132, endPoint x: 618, endPoint y: 108, distance: 323.1
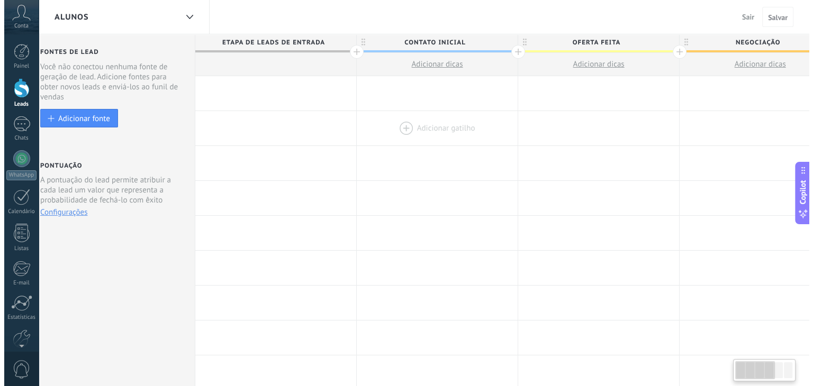
scroll to position [0, 0]
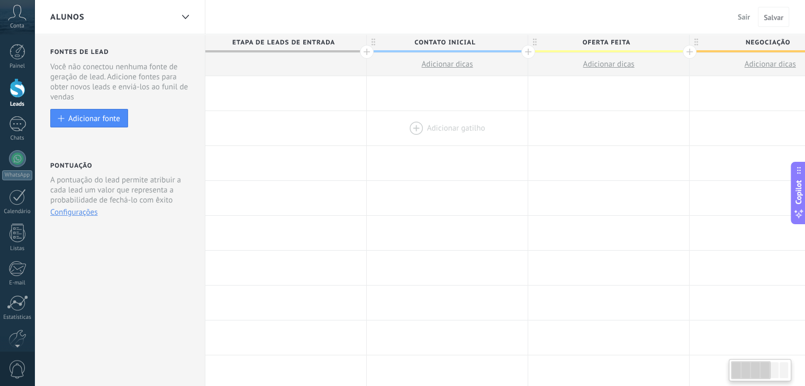
drag, startPoint x: 434, startPoint y: 124, endPoint x: 483, endPoint y: 123, distance: 48.7
click at [482, 123] on div "Adicionar gatilho Adicionar gatilho Adicionar gatilho Adicionar gatilho Adicion…" at bounding box center [689, 128] width 968 height 35
click at [114, 116] on div "Adicionar fonte" at bounding box center [94, 118] width 52 height 9
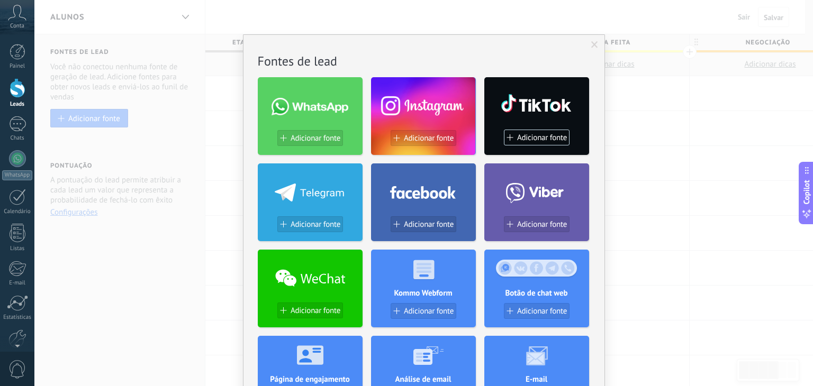
click at [780, 212] on div "Sem resultados. Fontes de lead Adicionar fonte Adicionar fonte Adicionar fonte …" at bounding box center [423, 193] width 778 height 386
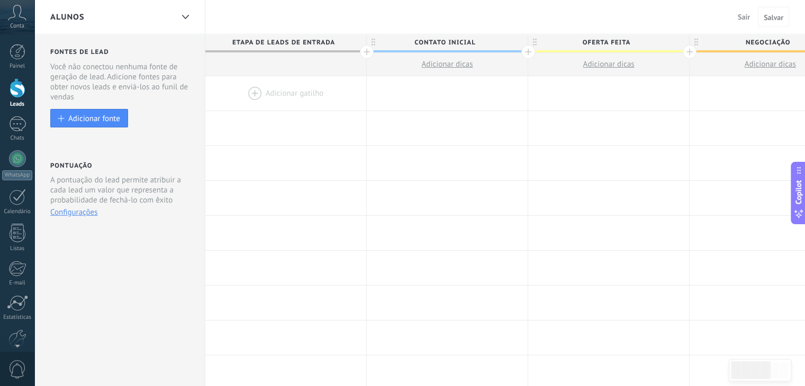
click at [149, 21] on div "ALUNOS" at bounding box center [111, 17] width 123 height 34
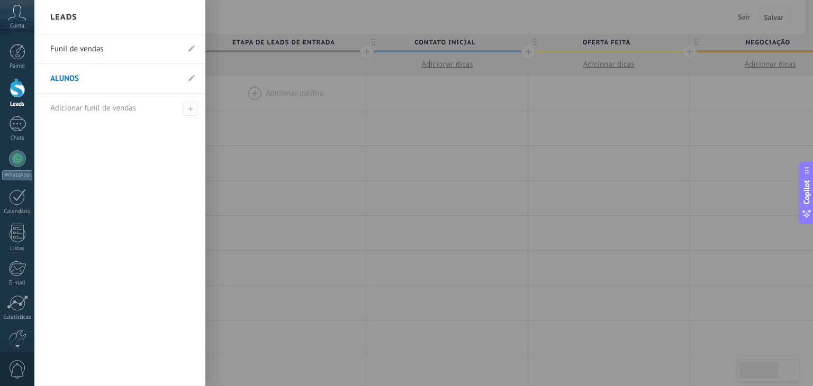
click at [129, 42] on link "Funil de vendas" at bounding box center [114, 49] width 129 height 30
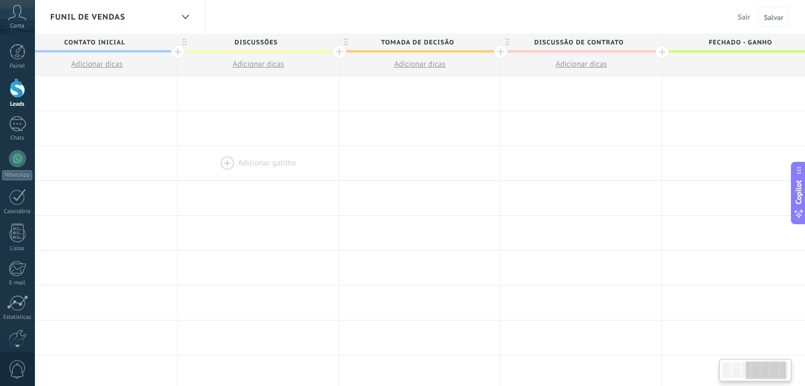
drag, startPoint x: 625, startPoint y: 174, endPoint x: 210, endPoint y: 166, distance: 415.4
click at [203, 169] on div at bounding box center [258, 163] width 161 height 34
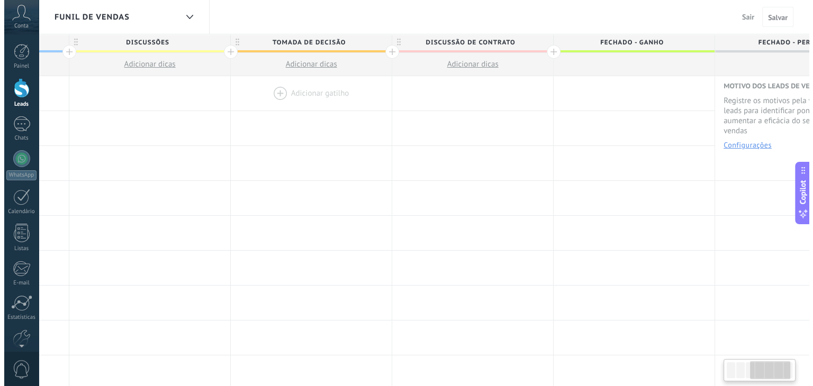
scroll to position [0, 529]
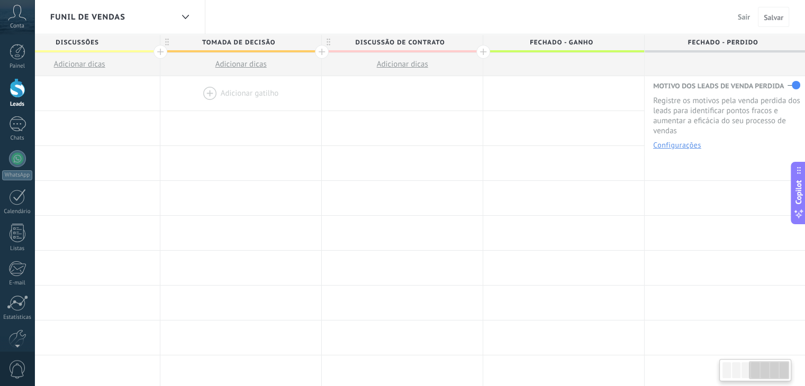
drag, startPoint x: 435, startPoint y: 102, endPoint x: 283, endPoint y: 76, distance: 154.5
click at [242, 103] on div "**********" at bounding box center [240, 93] width 1129 height 35
click at [525, 70] on div at bounding box center [563, 64] width 161 height 23
click at [559, 87] on div at bounding box center [563, 93] width 161 height 34
click at [534, 92] on div at bounding box center [563, 93] width 161 height 34
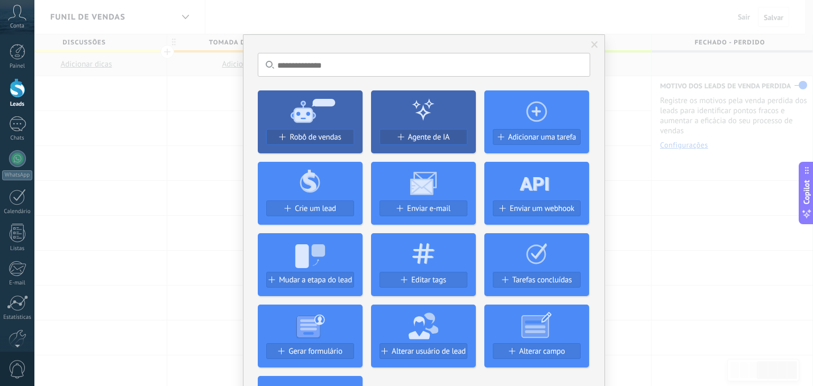
click at [531, 91] on icon at bounding box center [536, 110] width 105 height 38
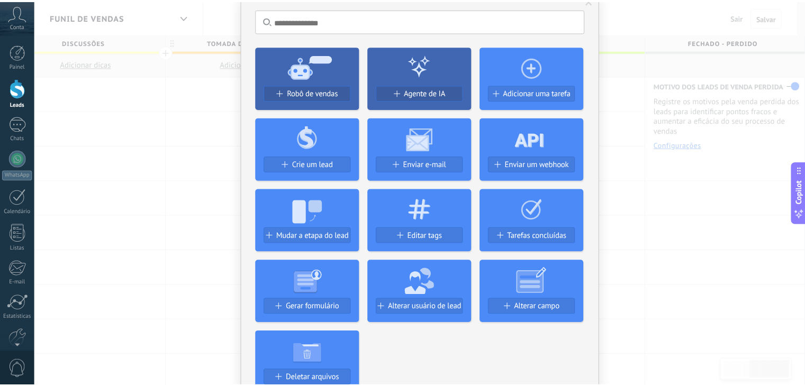
scroll to position [0, 0]
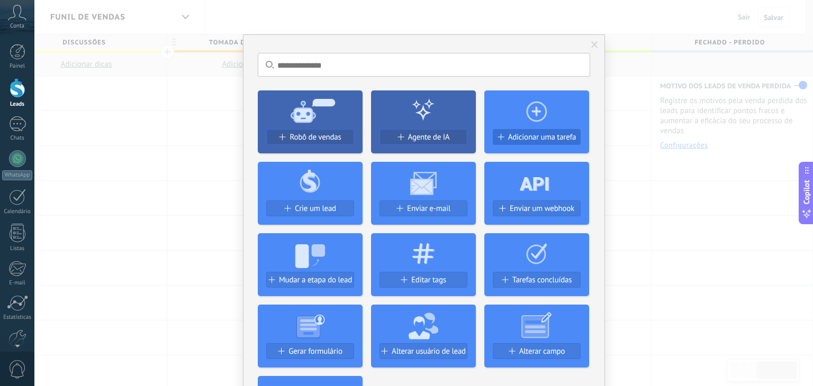
click at [543, 138] on span "Adicionar uma tarefa" at bounding box center [542, 137] width 68 height 9
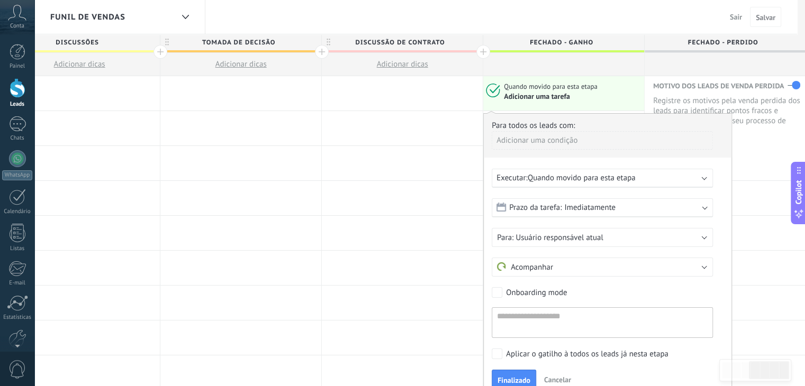
scroll to position [0, 521]
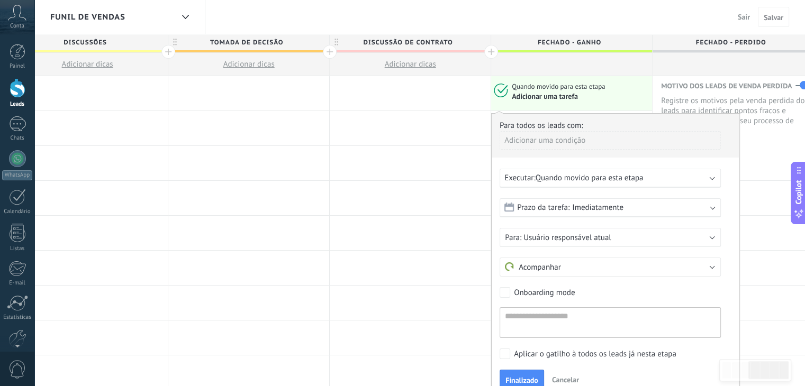
click at [572, 173] on span "Quando movido para esta etapa" at bounding box center [589, 178] width 108 height 10
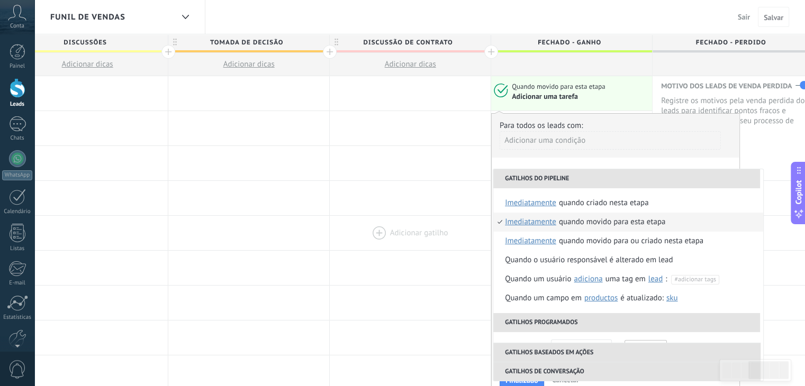
click at [445, 227] on div at bounding box center [410, 233] width 161 height 34
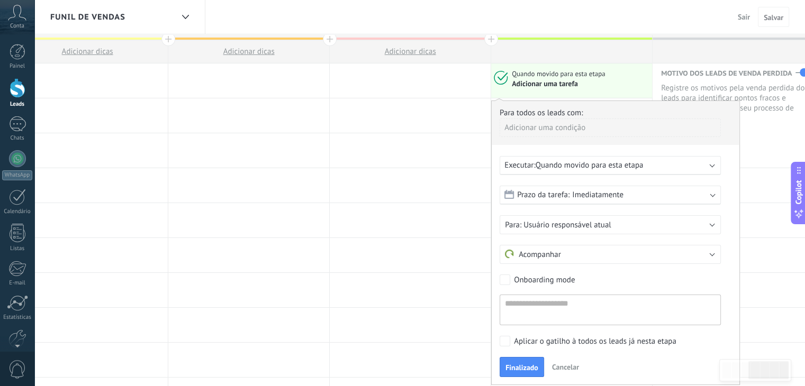
scroll to position [53, 0]
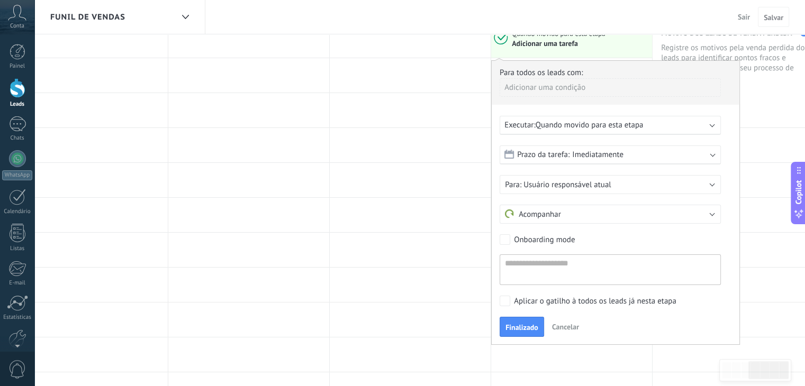
click at [553, 88] on div "Adicionar uma condição" at bounding box center [609, 87] width 221 height 19
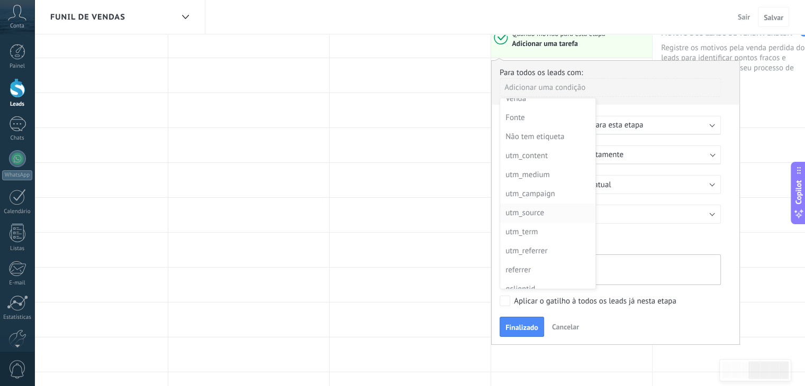
scroll to position [0, 0]
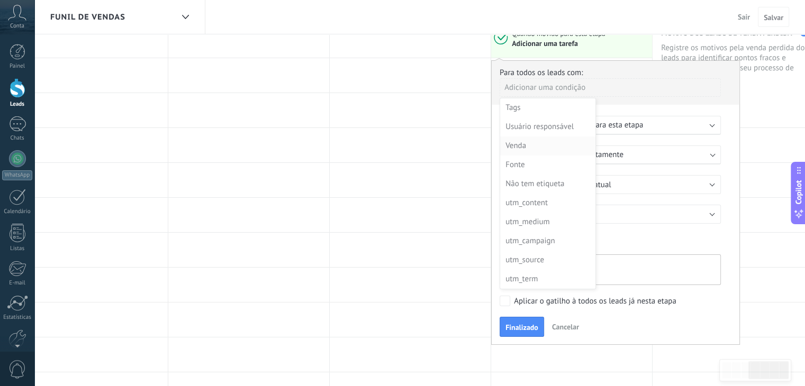
click at [529, 147] on div "Venda" at bounding box center [546, 146] width 83 height 15
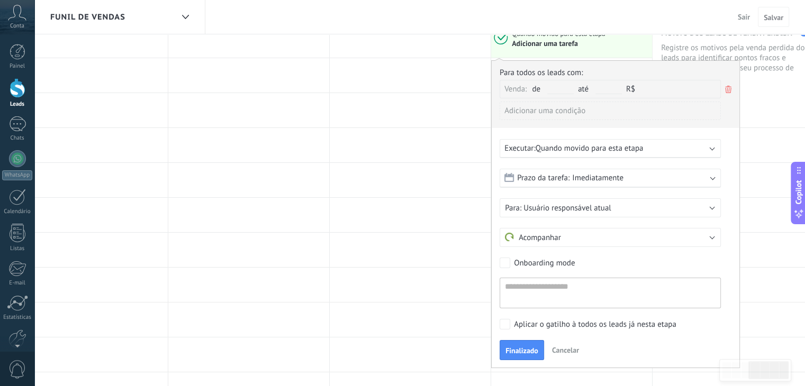
click at [727, 86] on use at bounding box center [728, 89] width 6 height 7
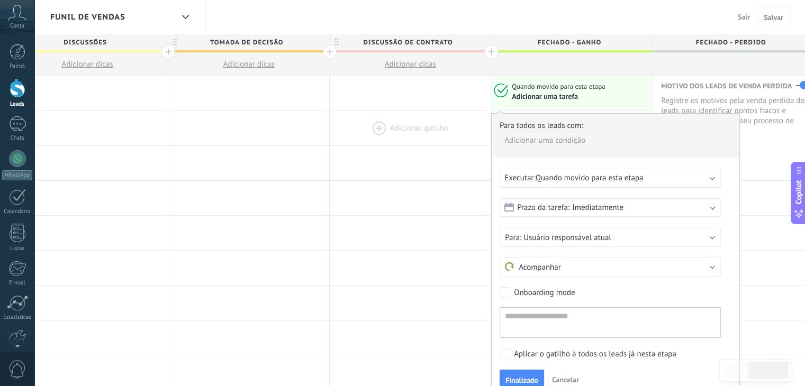
click at [470, 121] on div at bounding box center [410, 128] width 161 height 34
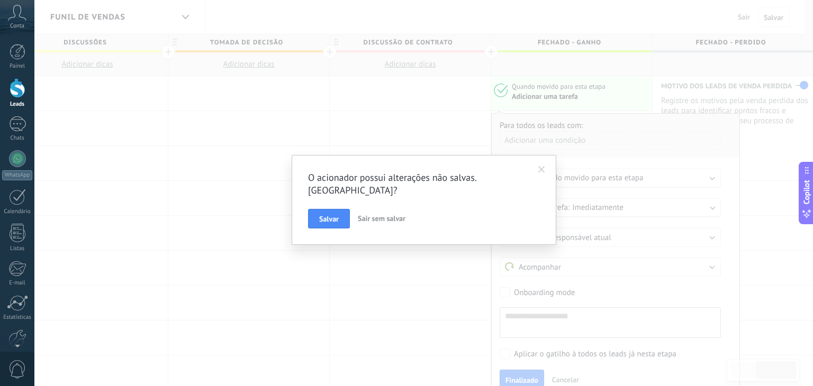
click at [537, 166] on span at bounding box center [541, 170] width 17 height 18
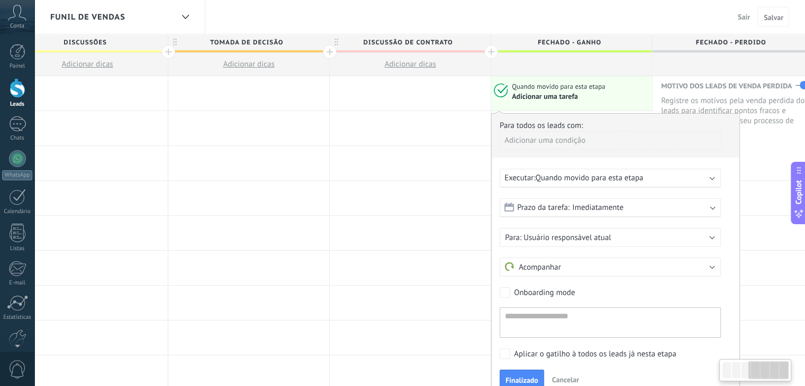
scroll to position [106, 0]
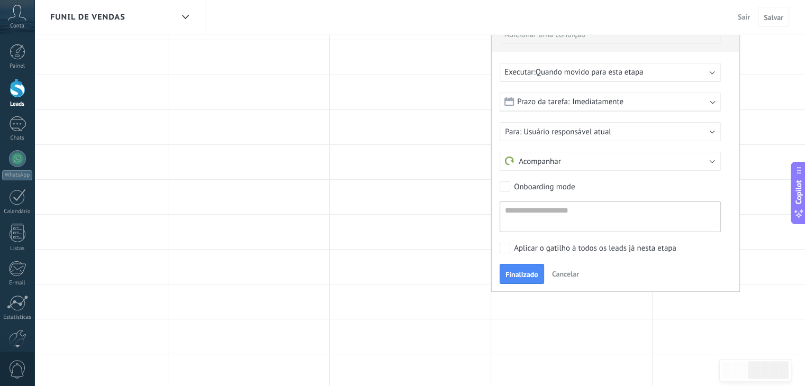
click at [571, 271] on span "Cancelar" at bounding box center [565, 274] width 27 height 10
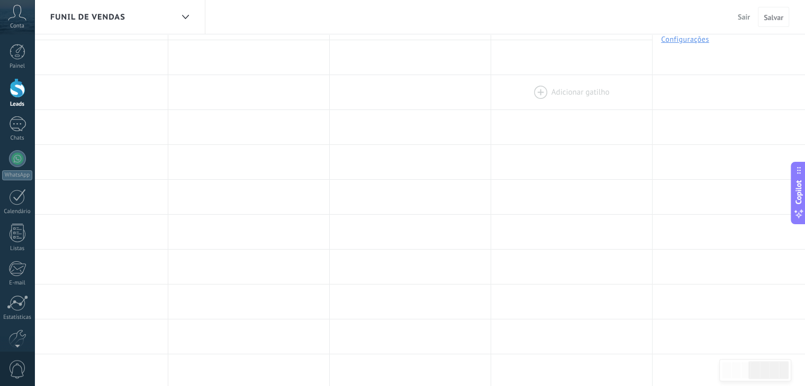
scroll to position [0, 0]
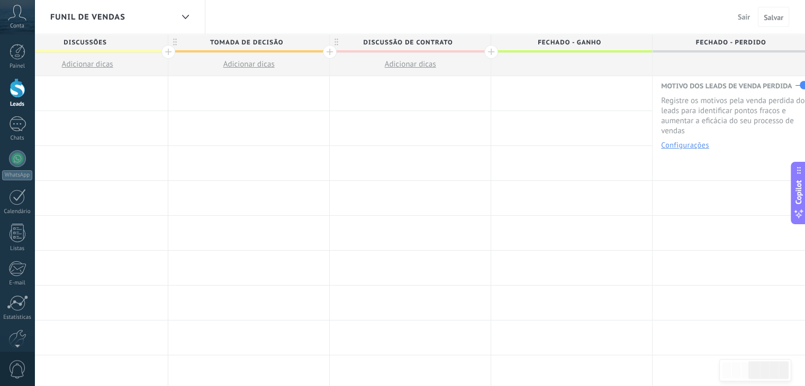
click at [533, 95] on div at bounding box center [571, 93] width 161 height 34
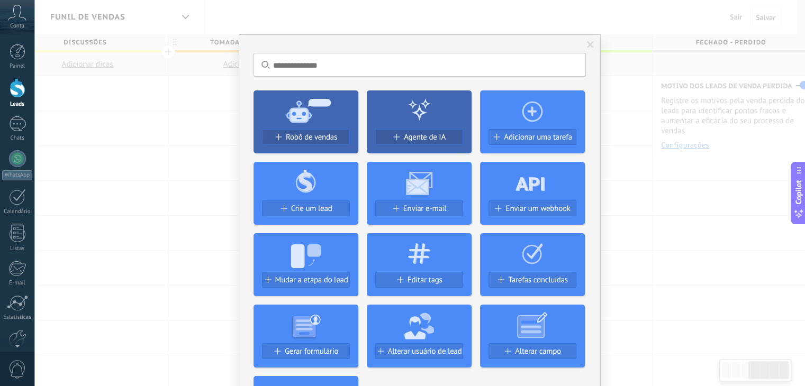
scroll to position [0, 522]
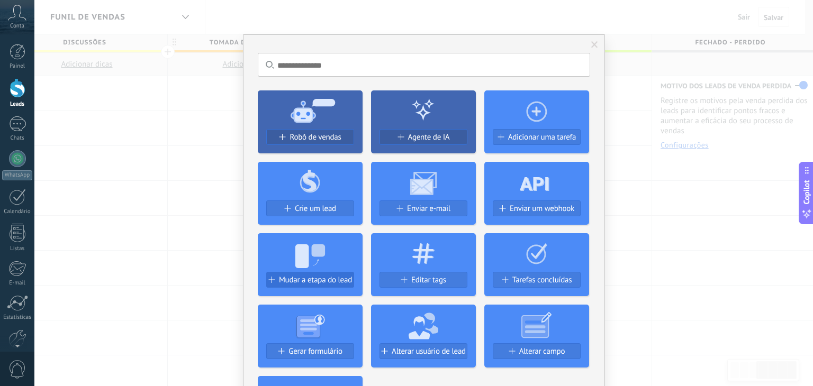
click at [290, 276] on span "Mudar a etapa do lead" at bounding box center [315, 280] width 73 height 9
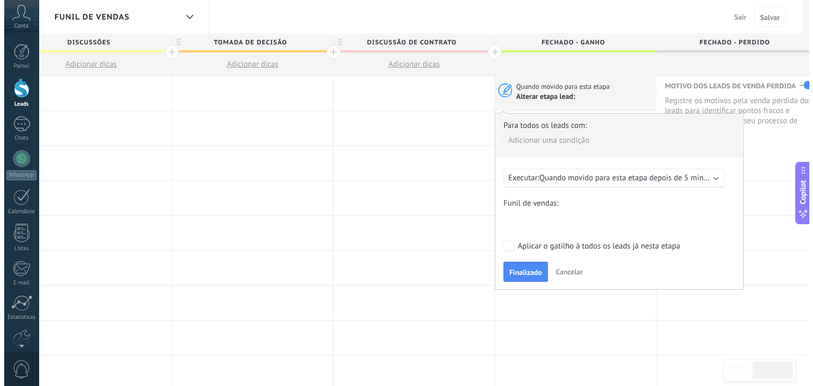
scroll to position [0, 521]
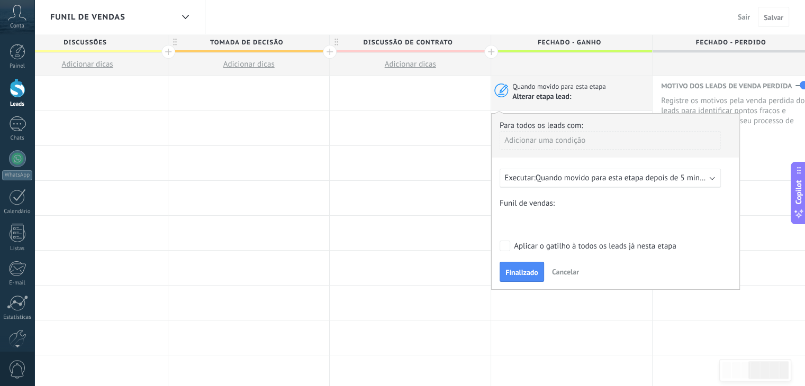
click at [0, 0] on div "Contato inicial Discussões Tomada de decisão Discussão de contrato Fechado - [P…" at bounding box center [0, 0] width 0 height 0
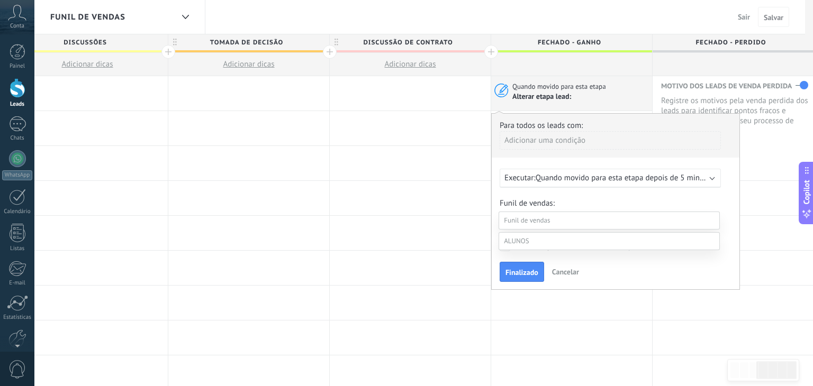
click at [515, 245] on span at bounding box center [516, 240] width 25 height 9
click at [521, 229] on label at bounding box center [608, 223] width 221 height 18
click at [0, 0] on label "Contato inicial" at bounding box center [0, 0] width 0 height 0
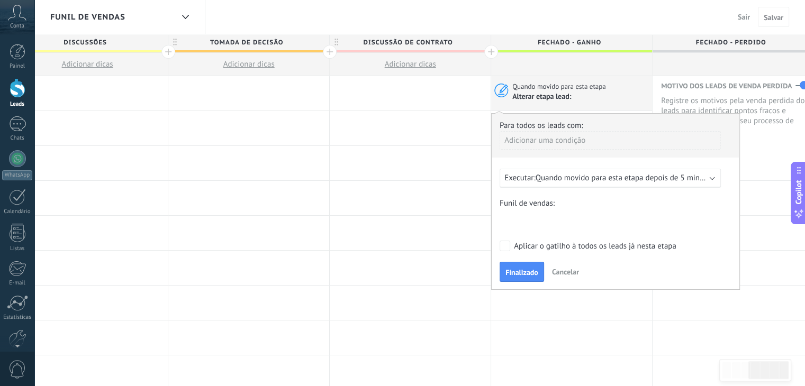
click at [571, 179] on span "Quando movido para esta etapa depois de 5 minutos" at bounding box center [624, 178] width 179 height 10
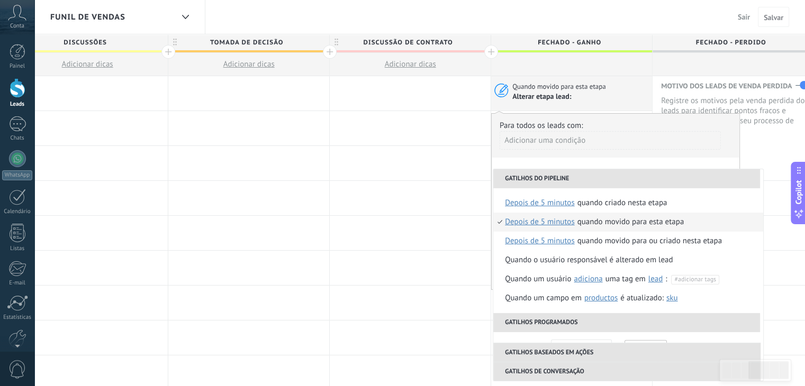
click at [566, 162] on div "**********" at bounding box center [615, 201] width 249 height 177
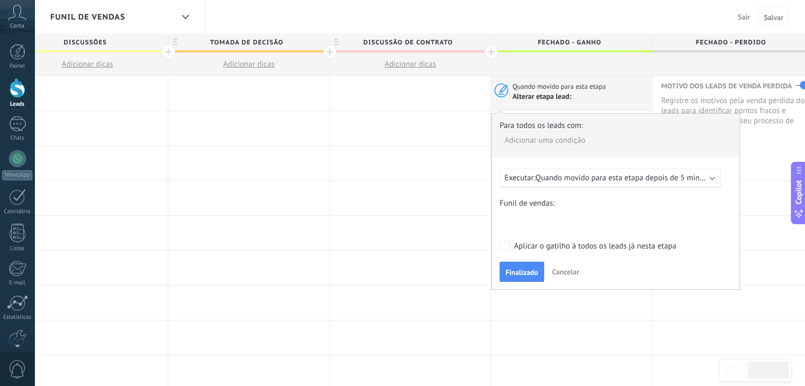
click at [0, 0] on div "Contato inicial Oferta feita Negociação Venda ganha Venda perdida" at bounding box center [0, 0] width 0 height 0
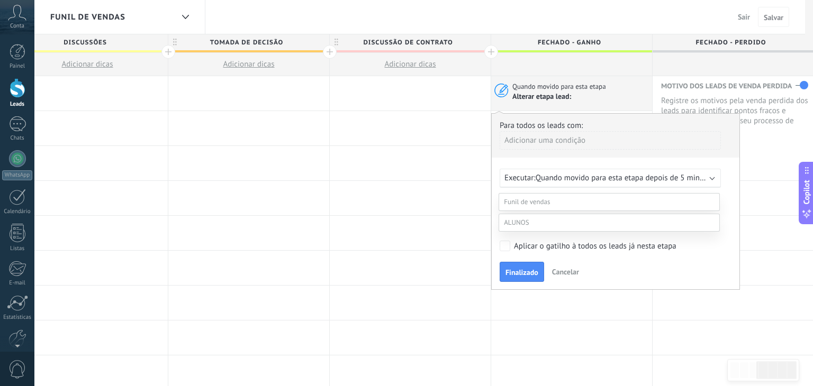
click at [495, 194] on div at bounding box center [423, 174] width 778 height 386
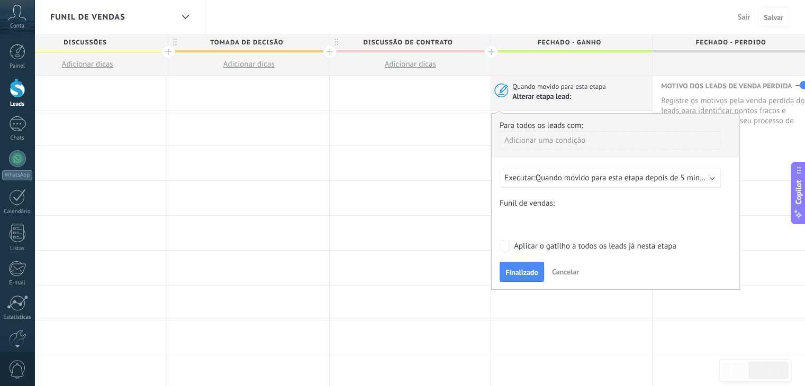
click at [0, 0] on div "Contato inicial Oferta feita Negociação Venda ganha Venda perdida" at bounding box center [0, 0] width 0 height 0
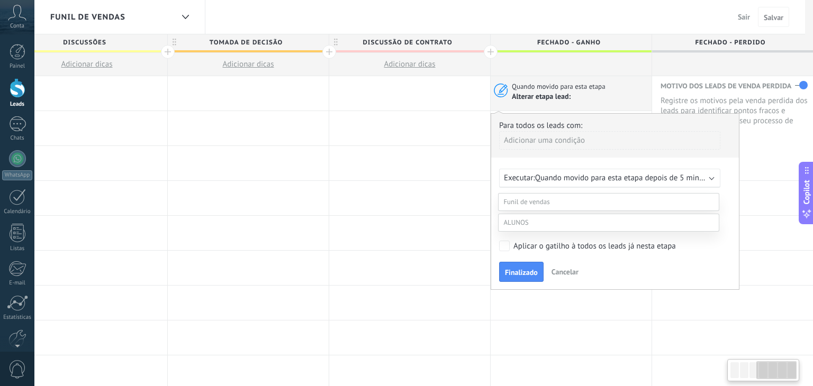
click at [476, 204] on div at bounding box center [423, 174] width 778 height 386
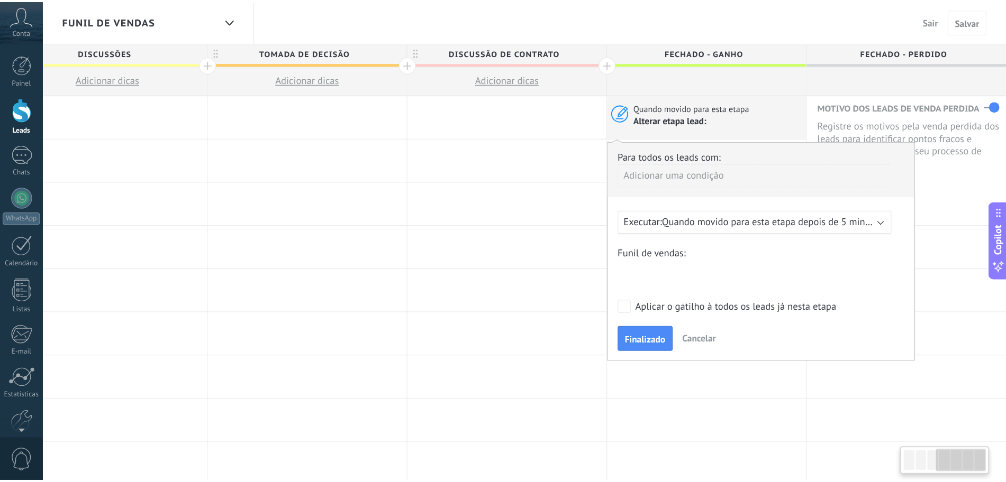
scroll to position [0, 521]
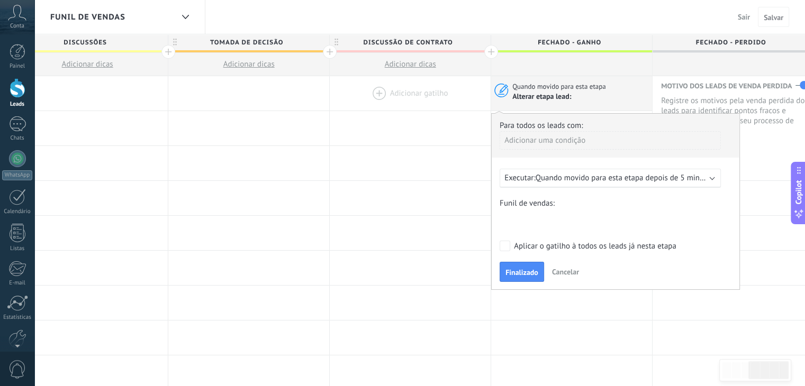
click at [445, 99] on div at bounding box center [410, 93] width 161 height 34
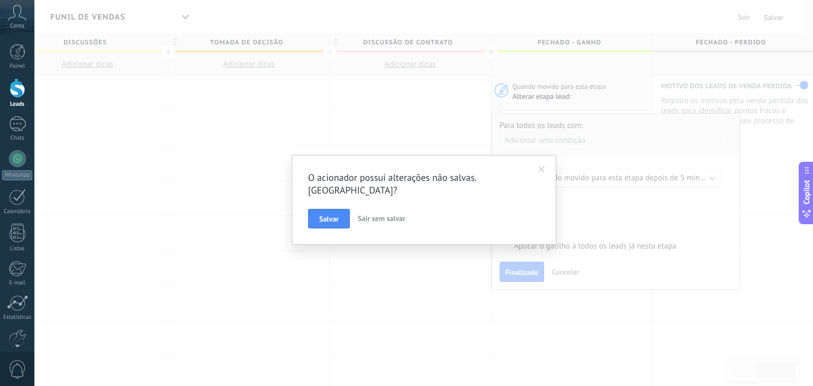
click at [546, 166] on span at bounding box center [541, 170] width 17 height 18
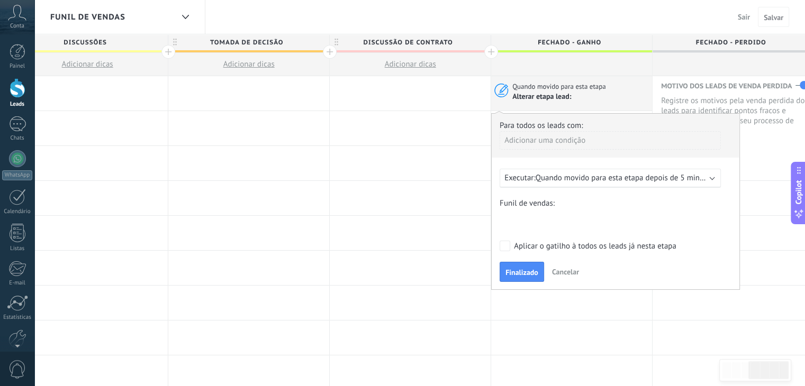
click at [552, 273] on span "Cancelar" at bounding box center [565, 272] width 27 height 10
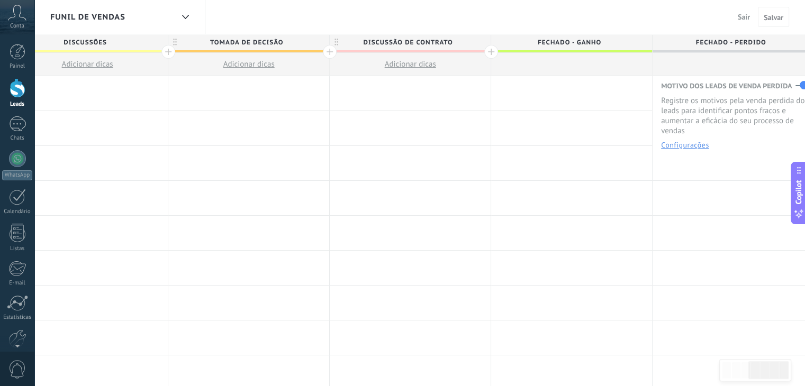
click at [105, 12] on span "Funil de vendas" at bounding box center [87, 17] width 75 height 10
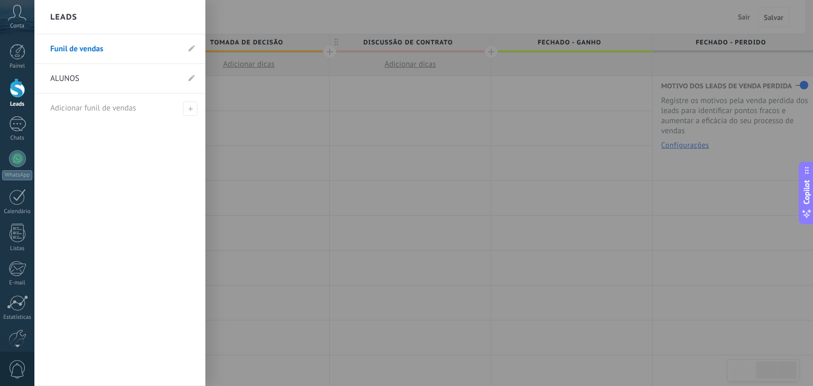
click at [99, 58] on link "Funil de vendas" at bounding box center [114, 49] width 129 height 30
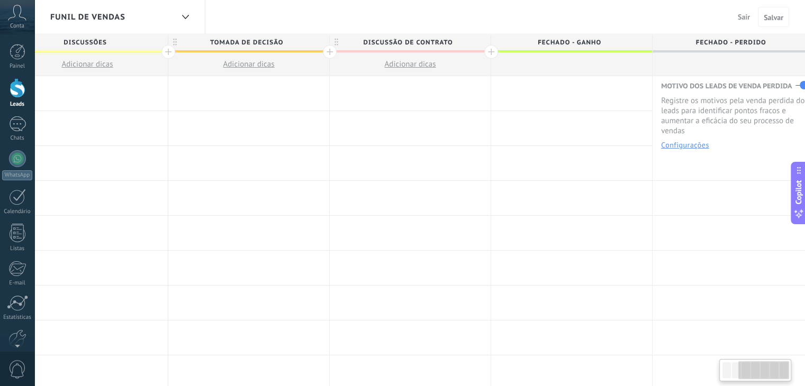
type textarea "*********"
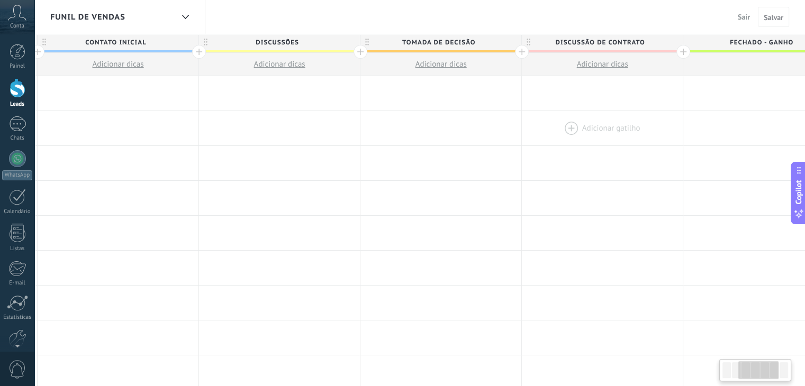
scroll to position [10, 0]
click at [146, 9] on div "Funil de vendas" at bounding box center [111, 17] width 123 height 34
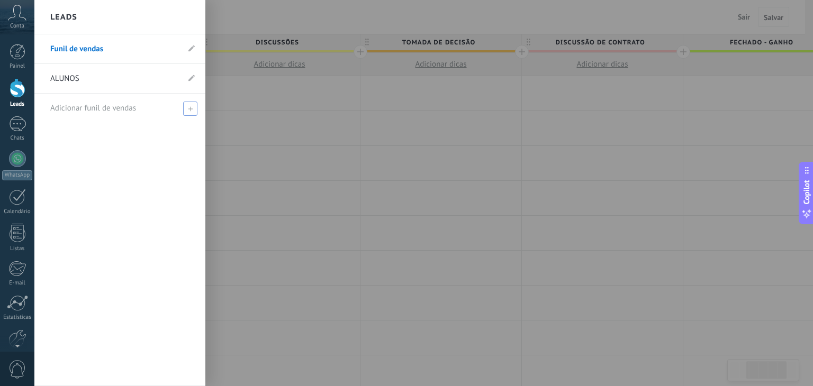
click at [89, 102] on div "Adicionar funil de vendas" at bounding box center [122, 108] width 144 height 29
click at [88, 79] on link "ALUNOS" at bounding box center [114, 79] width 129 height 30
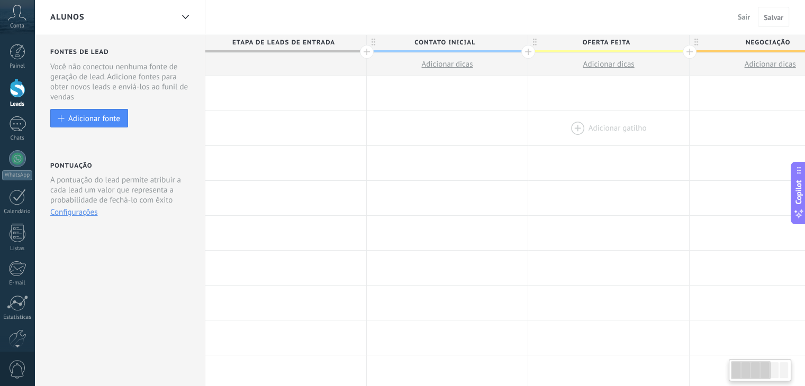
drag, startPoint x: 535, startPoint y: 125, endPoint x: 603, endPoint y: 120, distance: 67.9
click at [603, 120] on div at bounding box center [608, 128] width 161 height 34
click at [115, 20] on div "ALUNOS" at bounding box center [111, 17] width 123 height 34
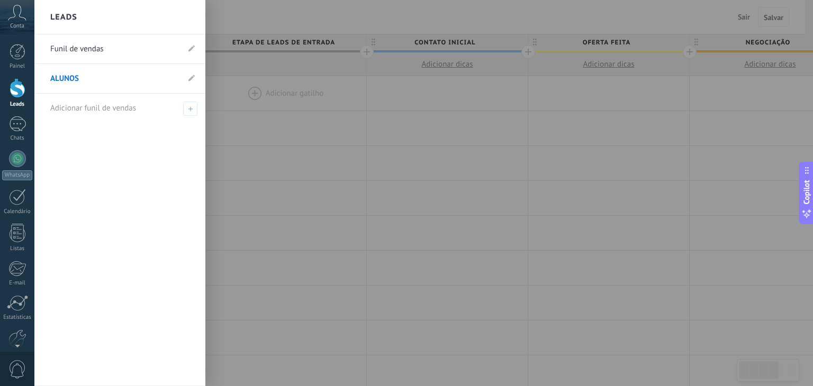
click at [102, 41] on link "Funil de vendas" at bounding box center [114, 49] width 129 height 30
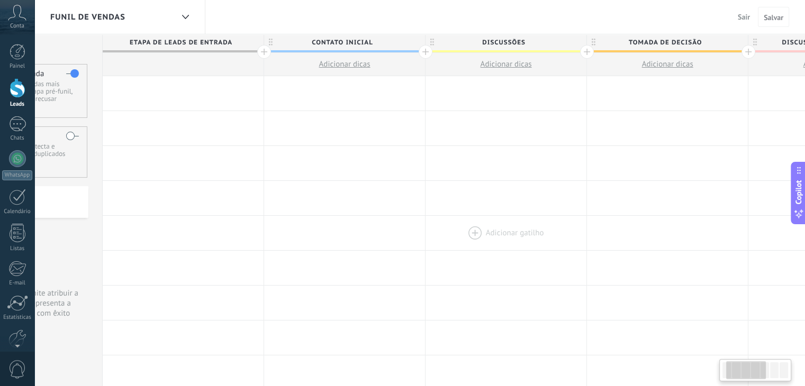
drag, startPoint x: 549, startPoint y: 214, endPoint x: 443, endPoint y: 217, distance: 105.9
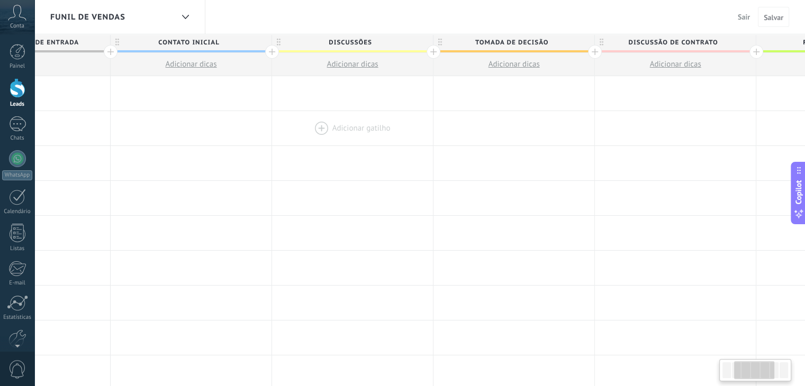
drag, startPoint x: 434, startPoint y: 124, endPoint x: 318, endPoint y: 125, distance: 115.9
click at [313, 140] on div at bounding box center [352, 128] width 161 height 34
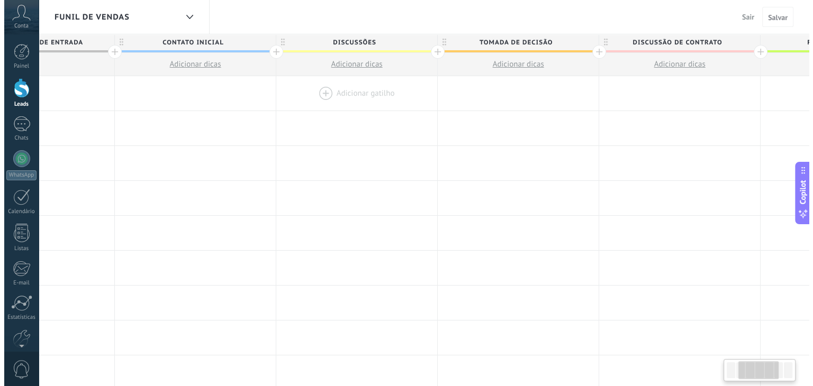
scroll to position [0, 264]
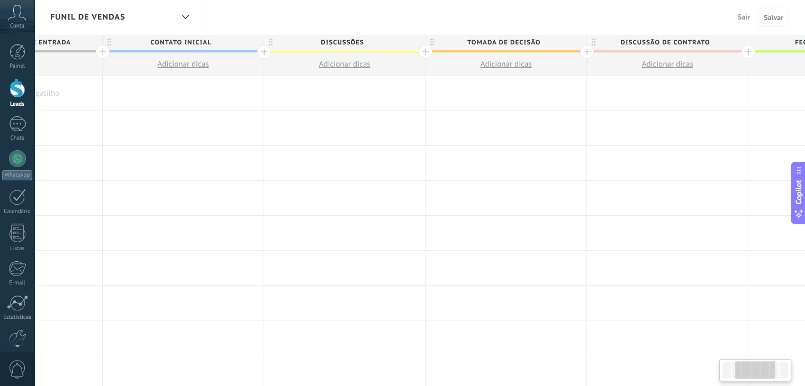
click at [394, 43] on span "Discussões" at bounding box center [342, 42] width 156 height 16
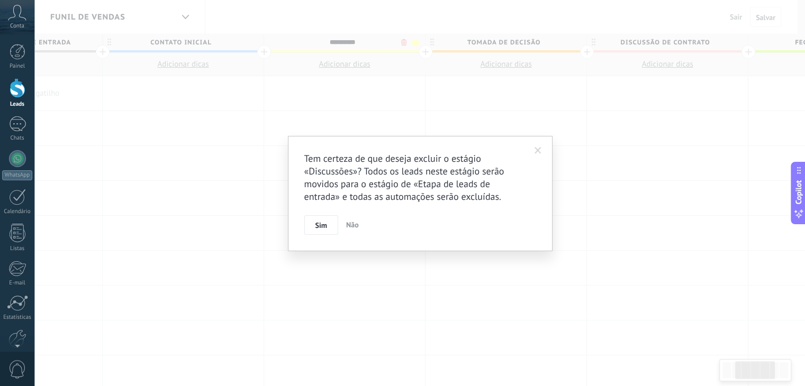
click at [404, 41] on body ".abccls-1,.abccls-2{fill-rule:evenodd}.abccls-2{fill:#fff} .abfcls-1{fill:none}…" at bounding box center [402, 193] width 805 height 386
click at [332, 222] on button "Sim" at bounding box center [325, 225] width 34 height 20
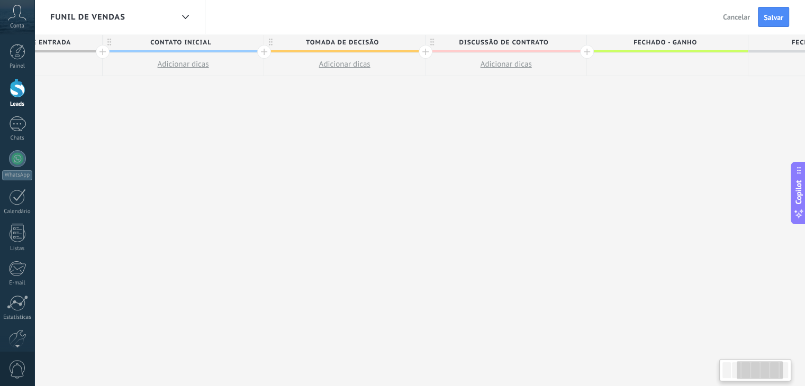
click at [389, 40] on span "Tomada de decisão" at bounding box center [342, 42] width 156 height 16
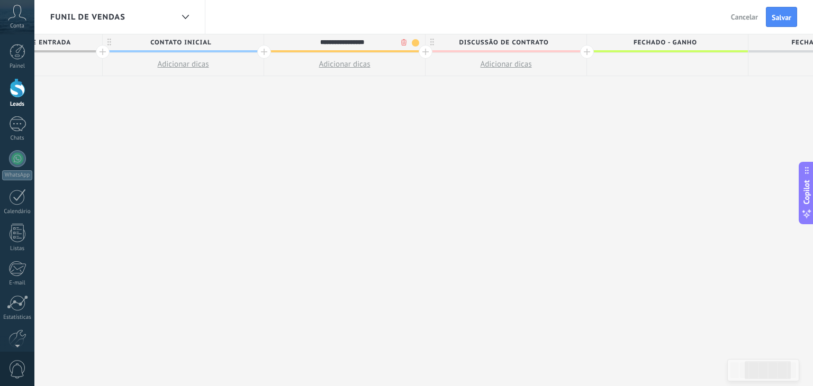
click at [400, 42] on body ".abccls-1,.abccls-2{fill-rule:evenodd}.abccls-2{fill:#fff} .abfcls-1{fill:none}…" at bounding box center [406, 193] width 813 height 386
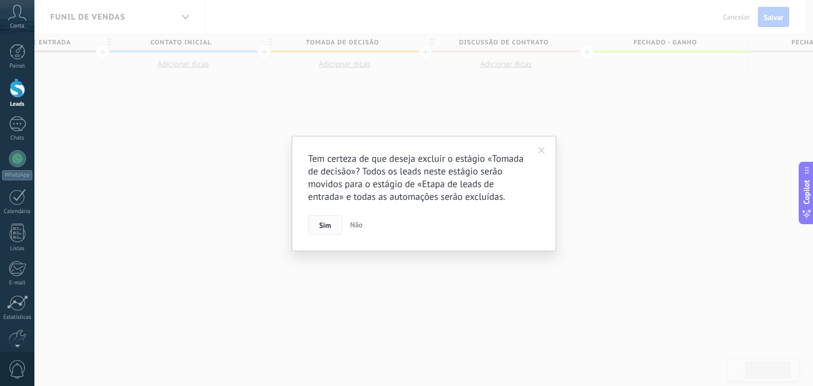
click at [318, 229] on button "Sim" at bounding box center [325, 225] width 34 height 20
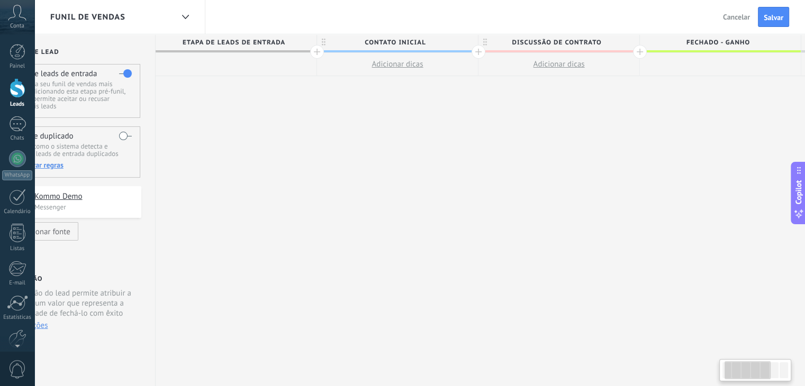
scroll to position [0, 49]
drag, startPoint x: 714, startPoint y: 160, endPoint x: 753, endPoint y: 163, distance: 39.3
click at [753, 163] on div "**********" at bounding box center [559, 210] width 807 height 352
click at [526, 37] on span "Discussão de contrato" at bounding box center [557, 42] width 156 height 16
click at [528, 43] on input "**********" at bounding box center [557, 42] width 140 height 16
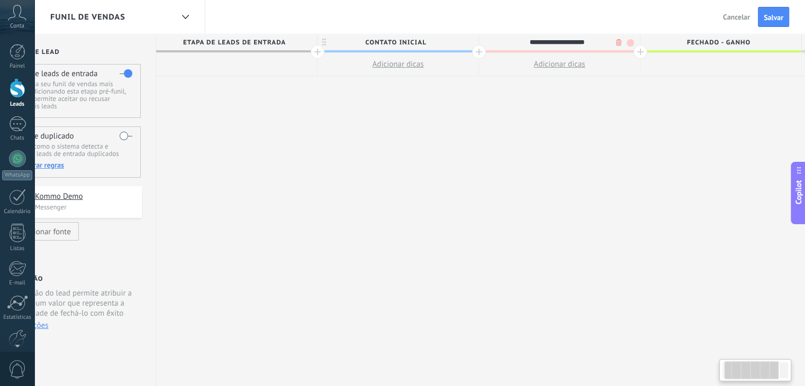
click at [528, 43] on input "**********" at bounding box center [557, 42] width 140 height 16
type input "*********"
click at [505, 174] on div "**********" at bounding box center [559, 210] width 807 height 352
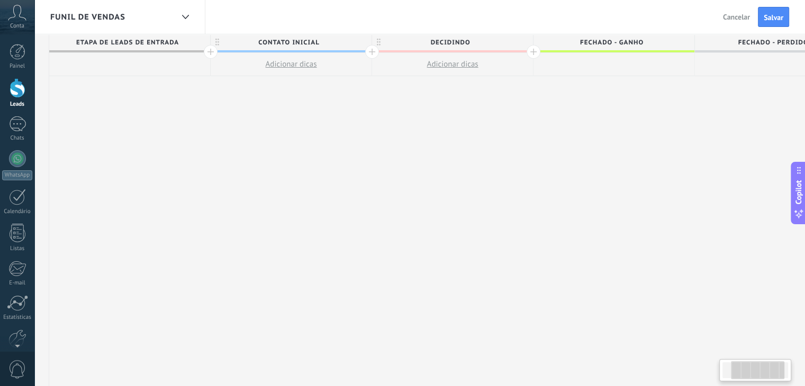
drag, startPoint x: 636, startPoint y: 123, endPoint x: 500, endPoint y: 115, distance: 136.2
click at [506, 116] on div "**********" at bounding box center [452, 210] width 807 height 352
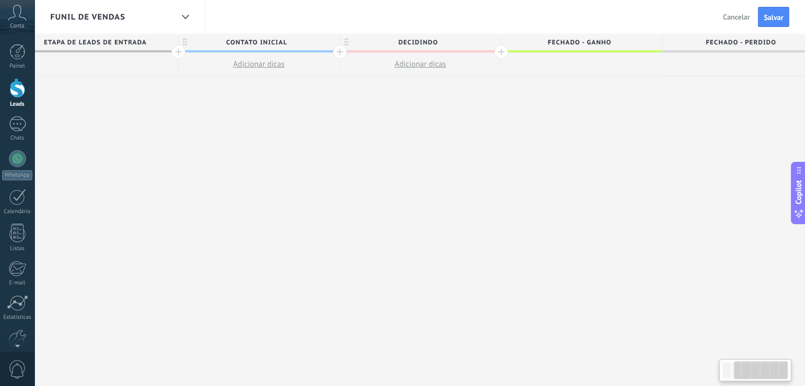
click at [560, 60] on div at bounding box center [581, 64] width 161 height 23
click at [558, 59] on div at bounding box center [581, 64] width 161 height 23
click at [561, 98] on div "**********" at bounding box center [420, 210] width 807 height 352
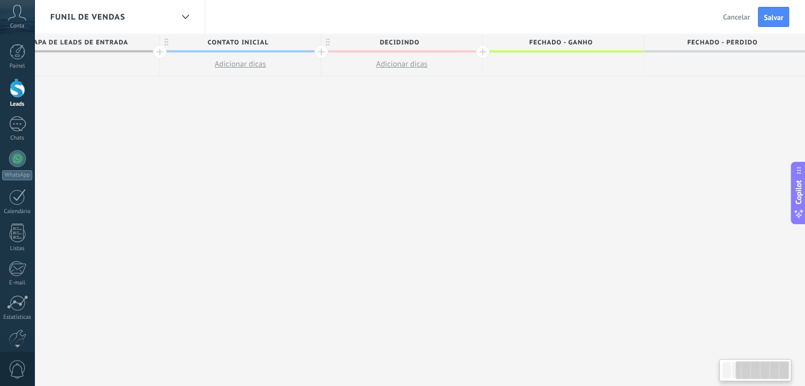
drag, startPoint x: 505, startPoint y: 133, endPoint x: 424, endPoint y: 129, distance: 81.1
click at [427, 130] on div "**********" at bounding box center [401, 210] width 807 height 352
click at [783, 17] on button "Salvar" at bounding box center [773, 17] width 31 height 20
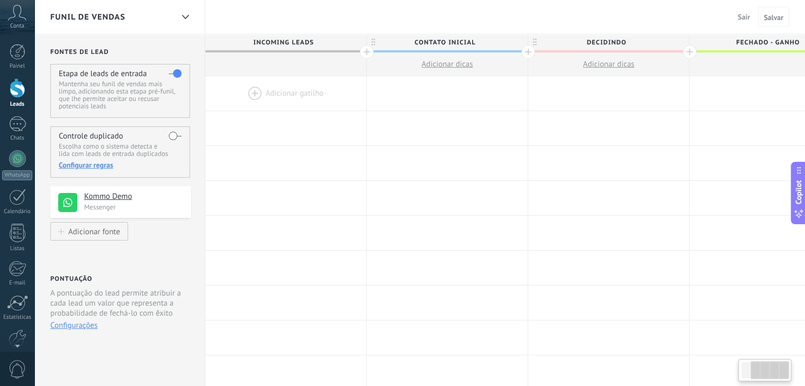
scroll to position [0, 207]
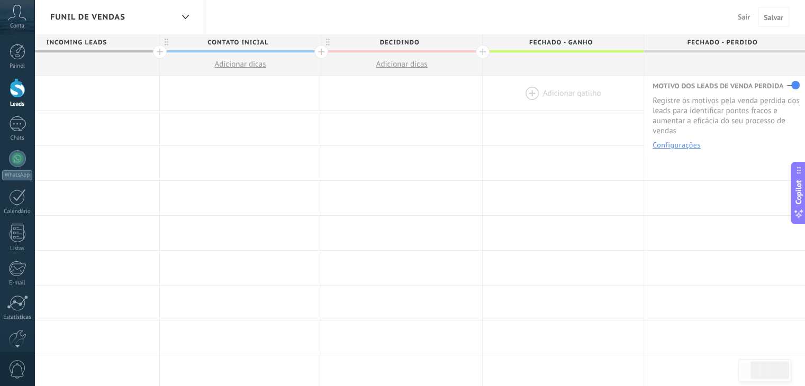
click at [533, 93] on div at bounding box center [562, 93] width 161 height 34
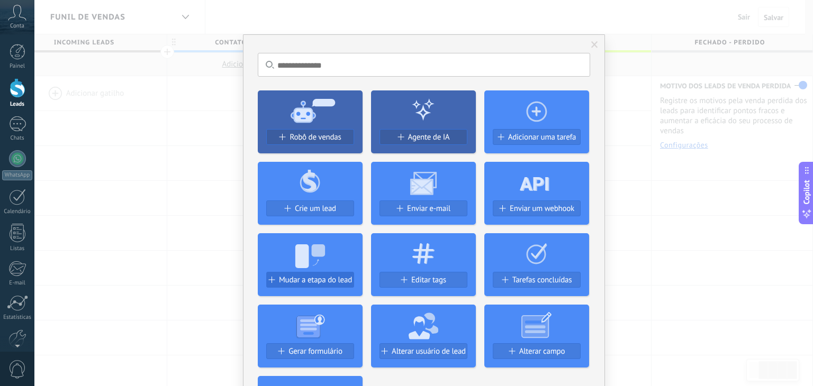
click at [318, 278] on span "Mudar a etapa do lead" at bounding box center [315, 280] width 73 height 9
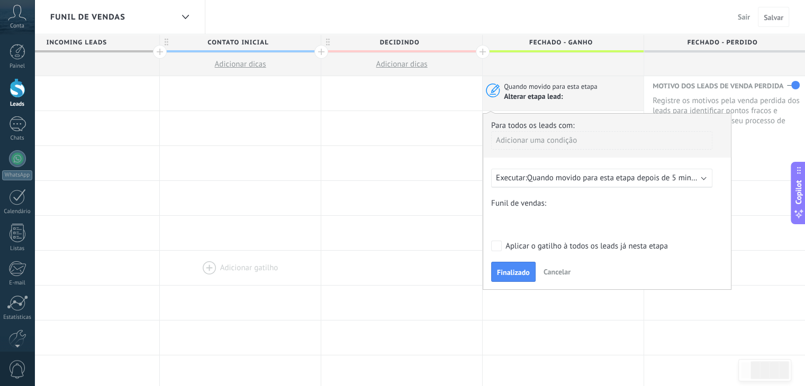
scroll to position [0, 199]
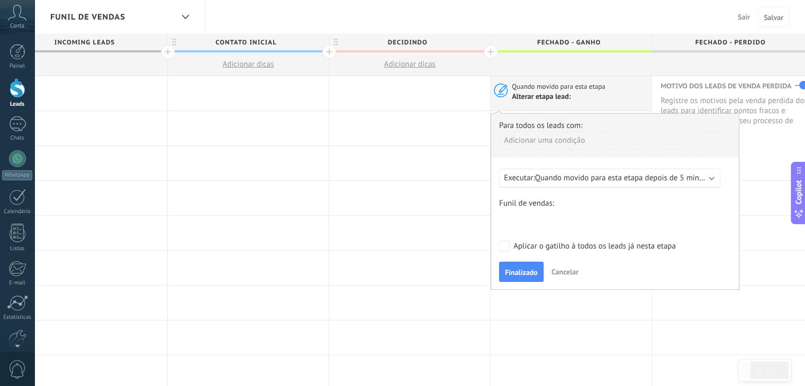
click at [586, 181] on span "Quando movido para esta etapa depois de 5 minutos" at bounding box center [624, 178] width 179 height 10
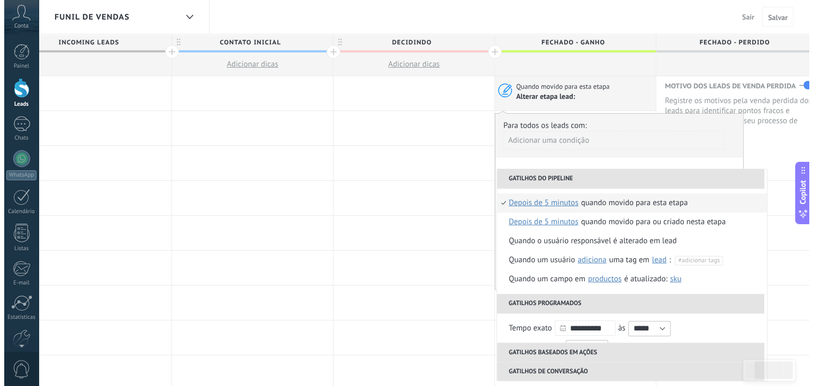
scroll to position [0, 0]
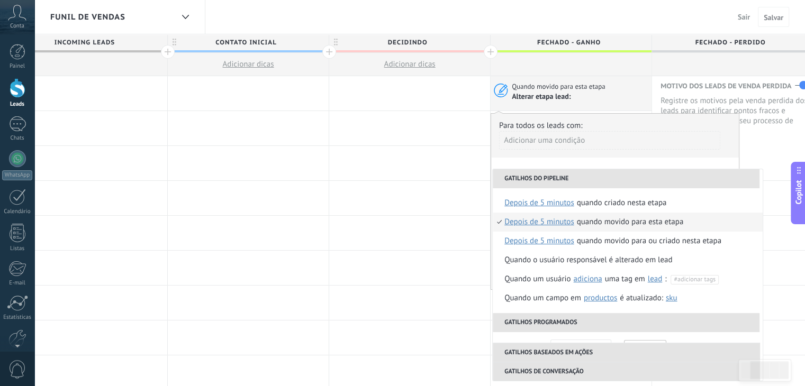
click at [565, 155] on div "Adicionar uma condição" at bounding box center [609, 144] width 221 height 26
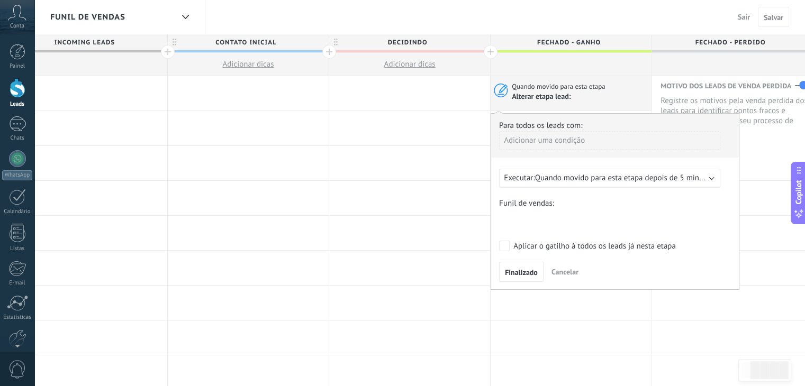
click at [0, 0] on div "Contato inicial decidindo Fechado - [PERSON_NAME] - perdido" at bounding box center [0, 0] width 0 height 0
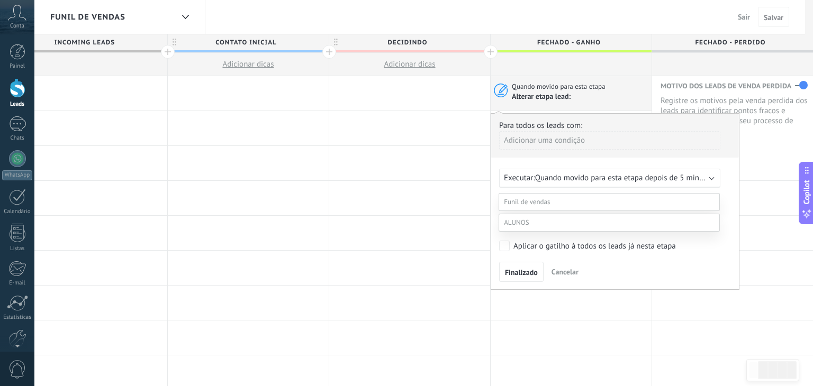
click at [522, 232] on label at bounding box center [608, 223] width 221 height 18
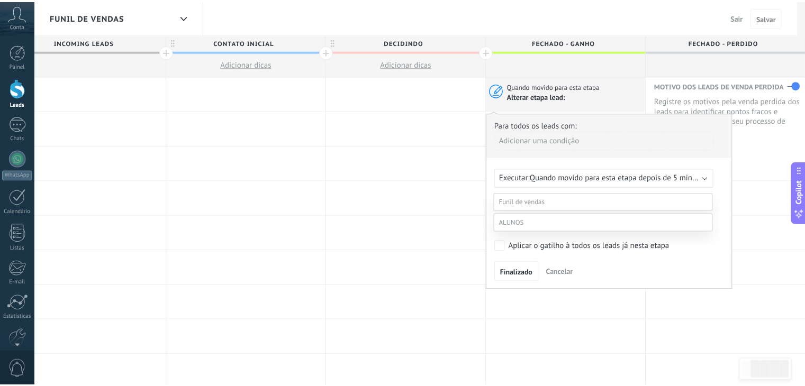
scroll to position [21, 0]
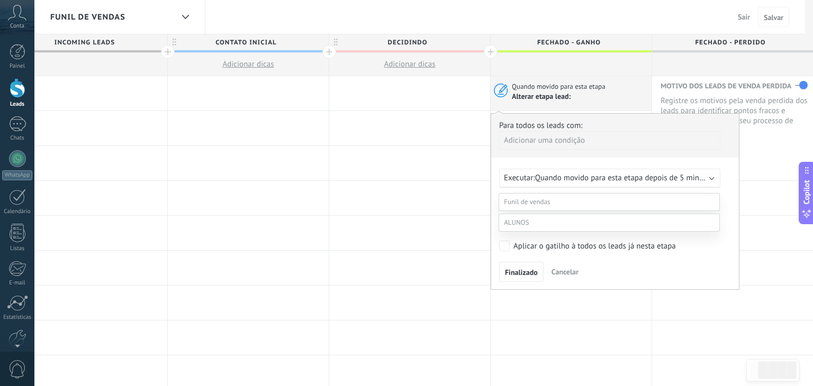
click at [0, 0] on label "Contato inicial" at bounding box center [0, 0] width 0 height 0
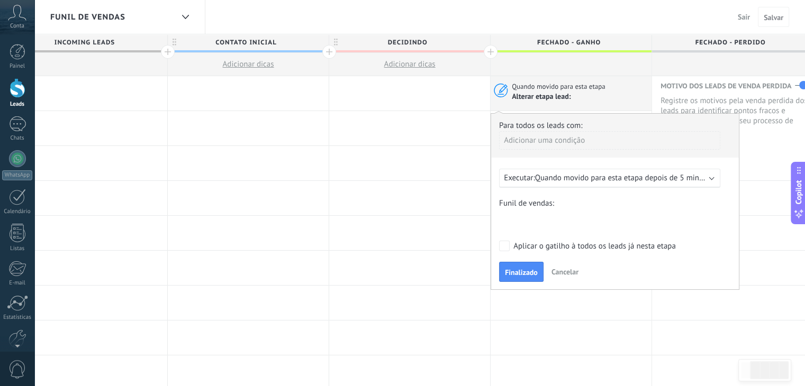
click at [542, 178] on span "Quando movido para esta etapa depois de 5 minutos" at bounding box center [624, 178] width 179 height 10
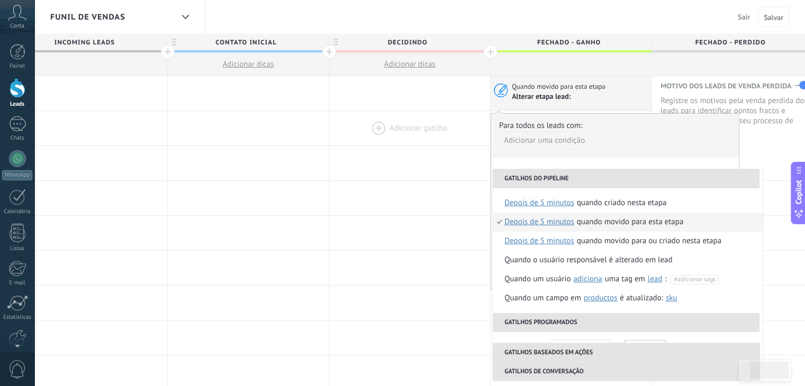
click at [487, 130] on div at bounding box center [409, 128] width 161 height 34
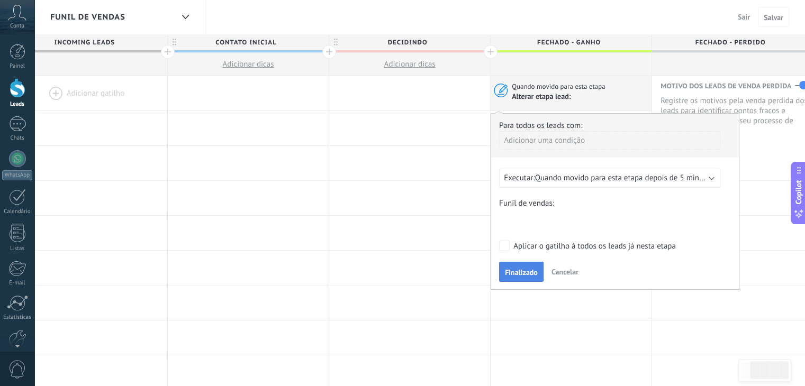
click at [525, 266] on button "Finalizado" at bounding box center [521, 272] width 44 height 20
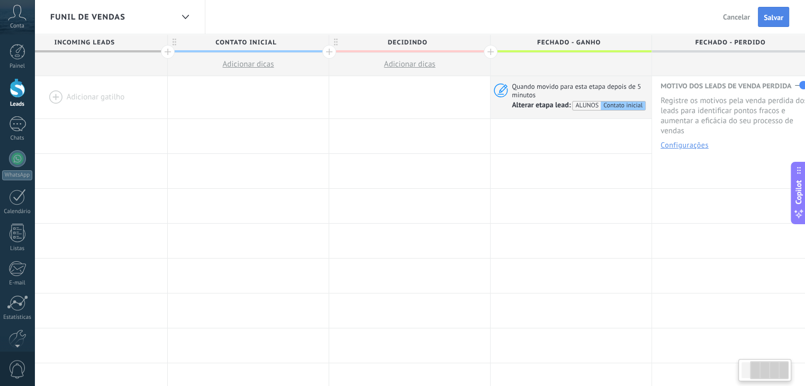
click at [773, 16] on span "Salvar" at bounding box center [773, 17] width 20 height 7
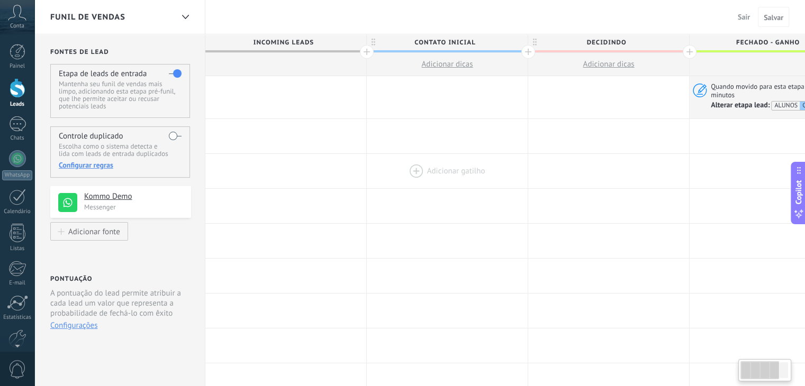
drag, startPoint x: 372, startPoint y: 187, endPoint x: 476, endPoint y: 183, distance: 103.8
click at [476, 183] on div at bounding box center [447, 171] width 161 height 34
click at [268, 42] on span "Incoming leads" at bounding box center [283, 42] width 156 height 16
click at [267, 40] on span "Incoming leads" at bounding box center [283, 42] width 156 height 16
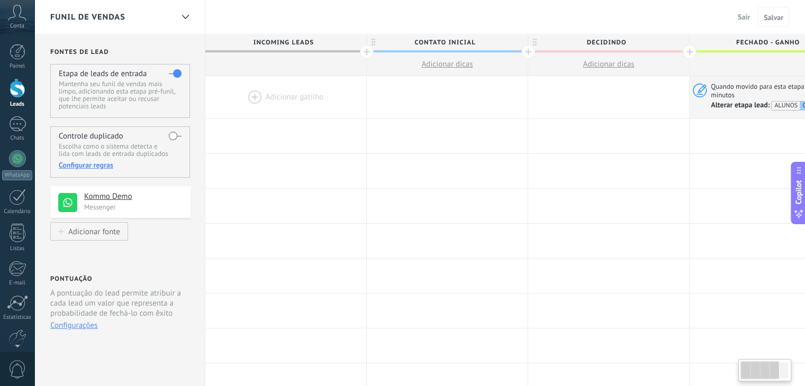
click at [267, 40] on span "Incoming leads" at bounding box center [283, 42] width 156 height 16
click at [436, 42] on span "Contato inicial" at bounding box center [445, 42] width 156 height 16
click at [257, 66] on div at bounding box center [285, 64] width 161 height 23
click at [250, 91] on div at bounding box center [285, 97] width 161 height 42
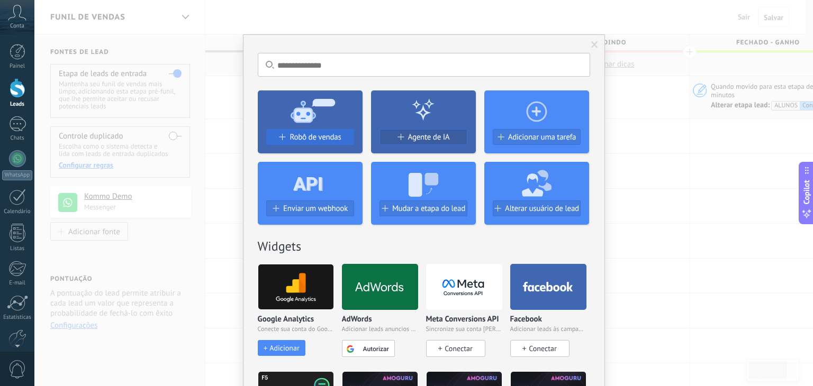
click at [329, 136] on span "Robô de vendas" at bounding box center [314, 137] width 51 height 9
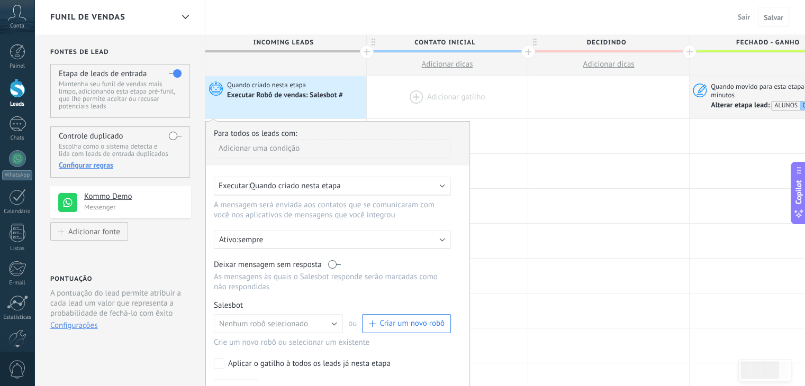
click at [398, 102] on div at bounding box center [447, 97] width 161 height 42
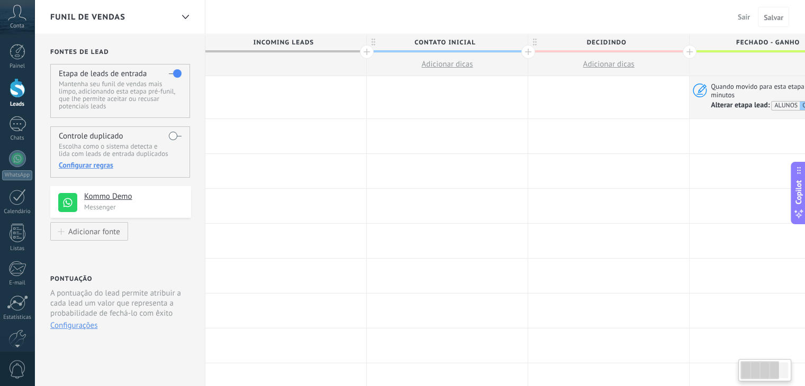
click at [317, 97] on div at bounding box center [285, 97] width 161 height 42
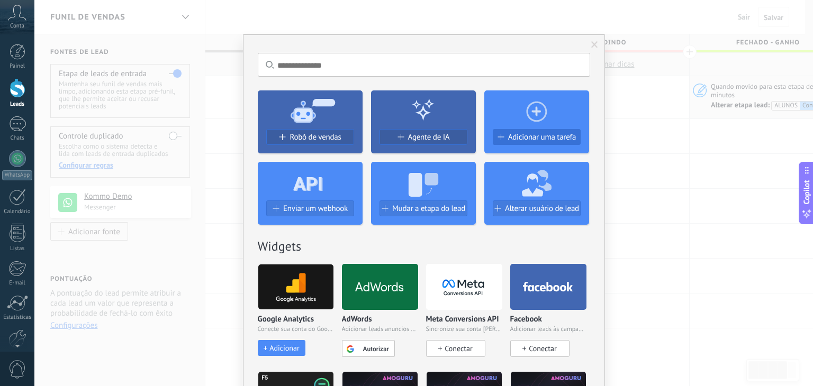
click at [517, 134] on span "Adicionar uma tarefa" at bounding box center [542, 137] width 68 height 9
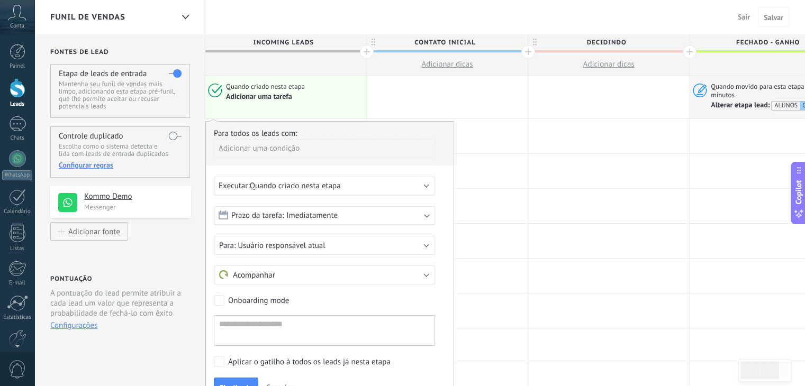
click at [295, 191] on div "Executar: Quando criado nesta etapa" at bounding box center [324, 186] width 221 height 19
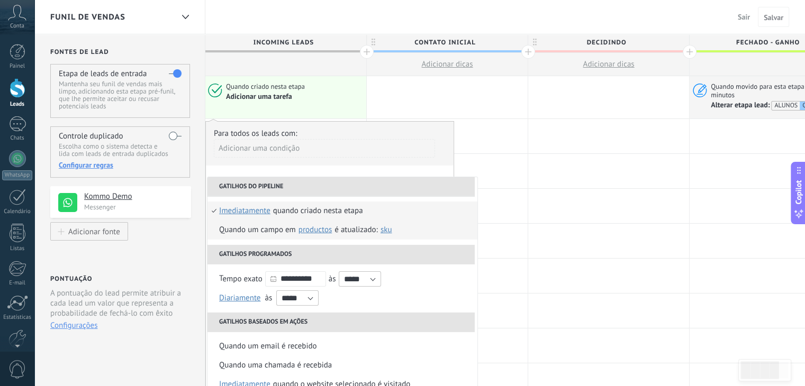
scroll to position [106, 0]
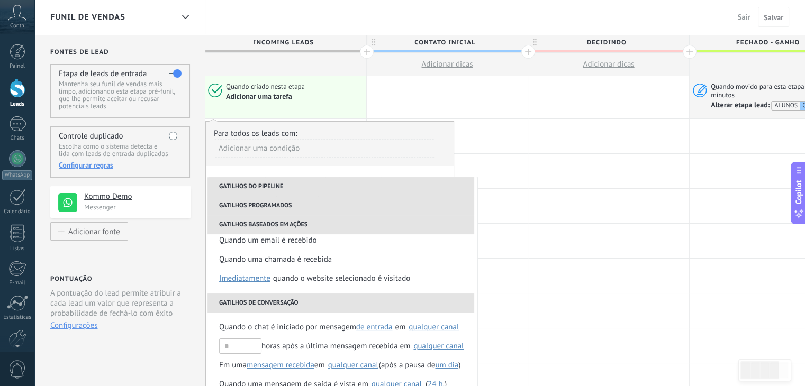
click at [340, 131] on div "Para todos os leads com:" at bounding box center [330, 134] width 232 height 10
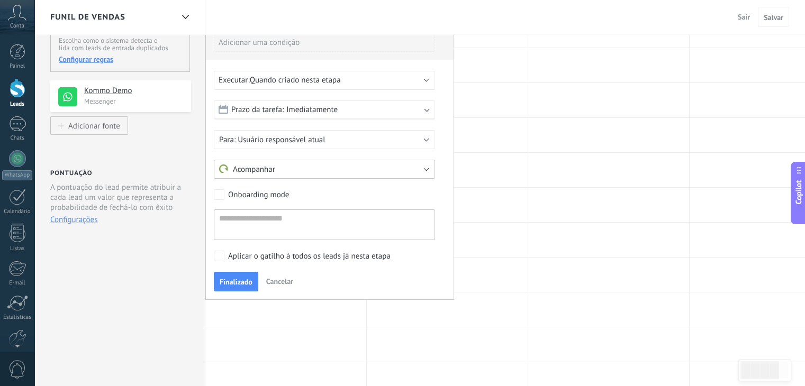
click at [266, 168] on span "Acompanhar" at bounding box center [247, 170] width 56 height 10
click at [266, 168] on span "Acompanhar" at bounding box center [319, 170] width 224 height 10
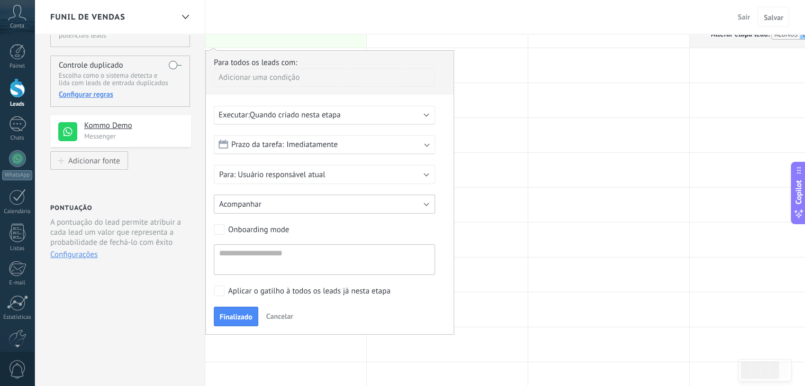
scroll to position [53, 0]
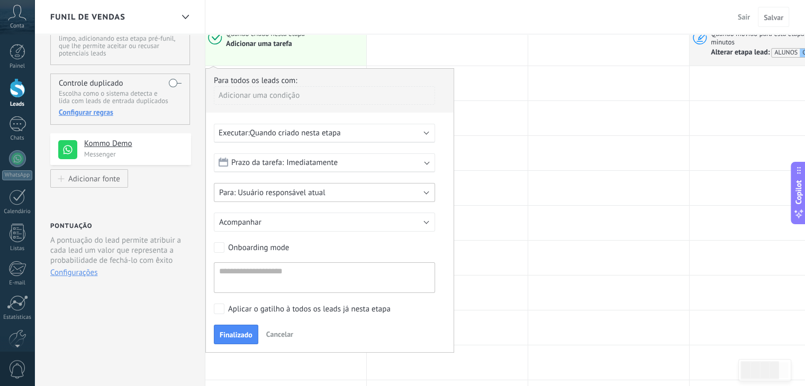
click at [296, 195] on span "Usuário responsável atual" at bounding box center [281, 193] width 87 height 10
click at [296, 195] on span "Usuário responsável atual" at bounding box center [319, 193] width 224 height 10
click at [279, 333] on span "Cancelar" at bounding box center [279, 335] width 27 height 10
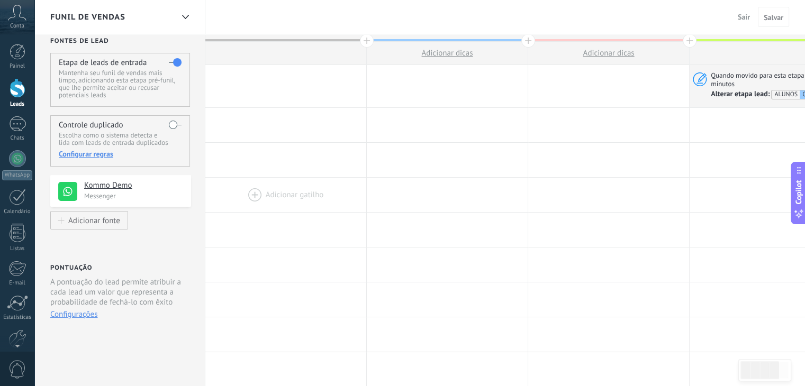
scroll to position [0, 0]
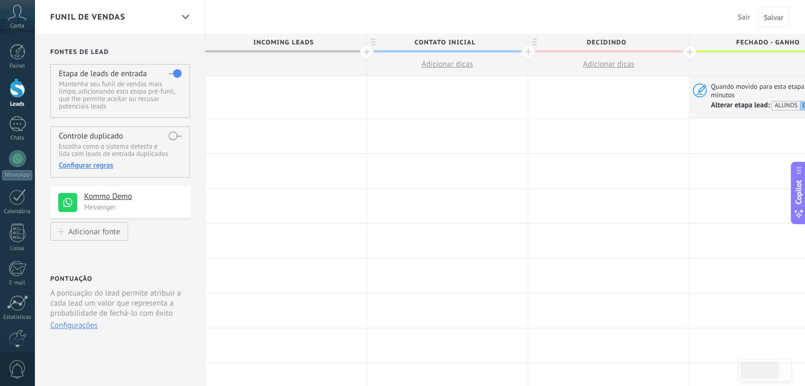
click at [261, 92] on div at bounding box center [285, 97] width 161 height 42
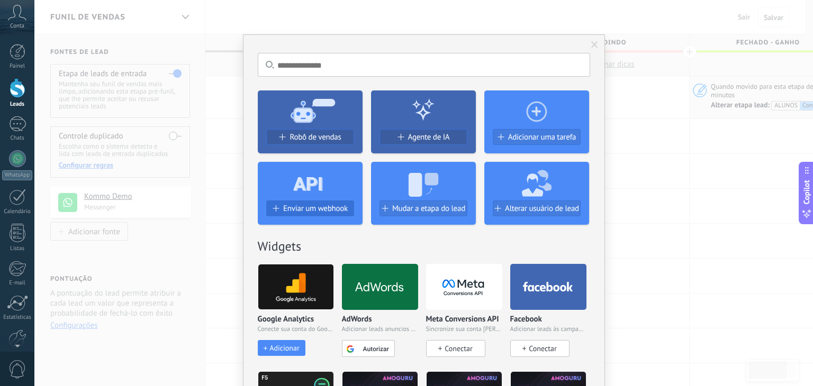
click at [286, 206] on span "Enviar um webhook" at bounding box center [315, 208] width 65 height 9
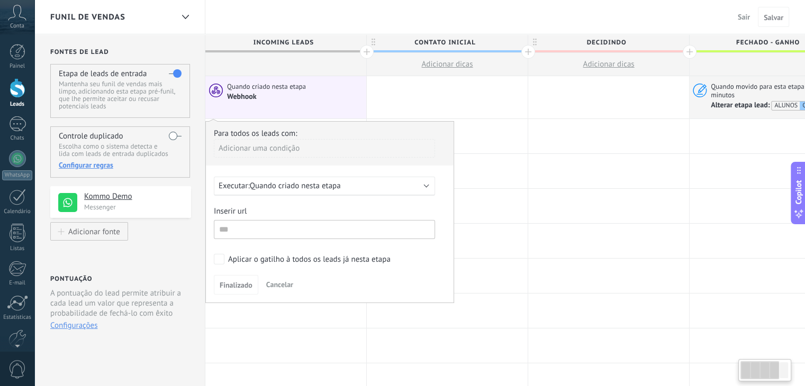
click at [284, 185] on span "Quando criado nesta etapa" at bounding box center [295, 186] width 91 height 10
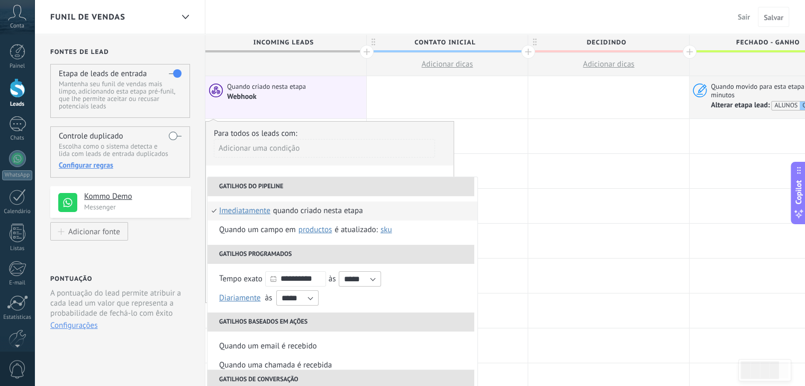
click at [284, 185] on li "Gatilhos do pipeline" at bounding box center [340, 186] width 267 height 19
click at [387, 108] on div at bounding box center [447, 97] width 161 height 42
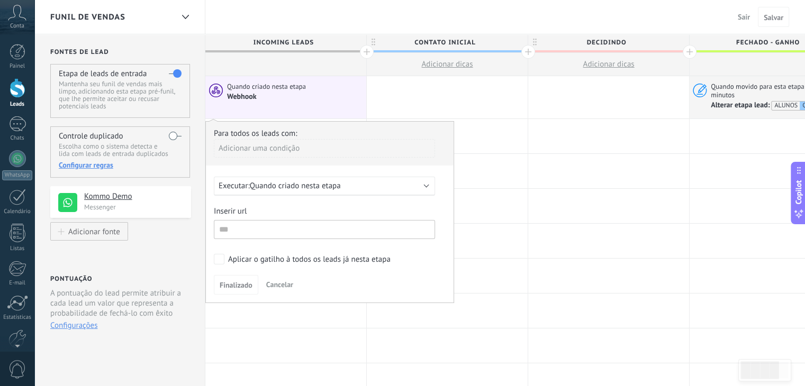
click at [278, 139] on div "Adicionar uma condição" at bounding box center [324, 148] width 221 height 19
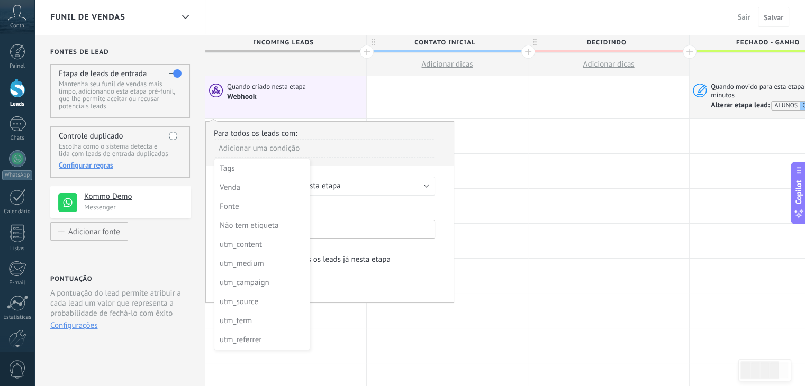
click at [349, 120] on div at bounding box center [285, 136] width 161 height 34
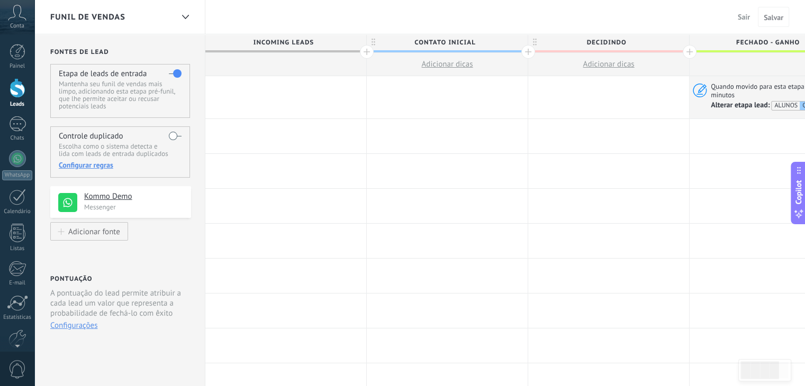
click at [271, 98] on div at bounding box center [285, 97] width 161 height 42
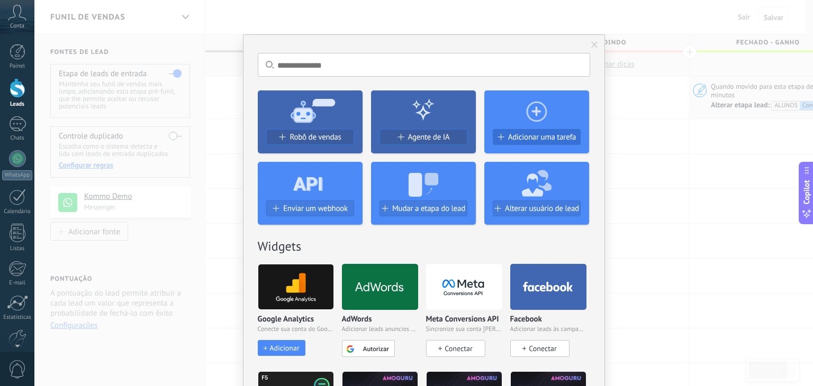
click at [516, 133] on span "Adicionar uma tarefa" at bounding box center [542, 137] width 68 height 9
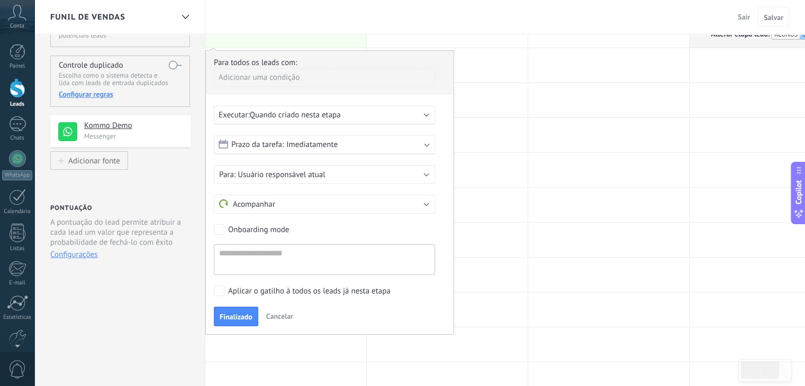
scroll to position [53, 0]
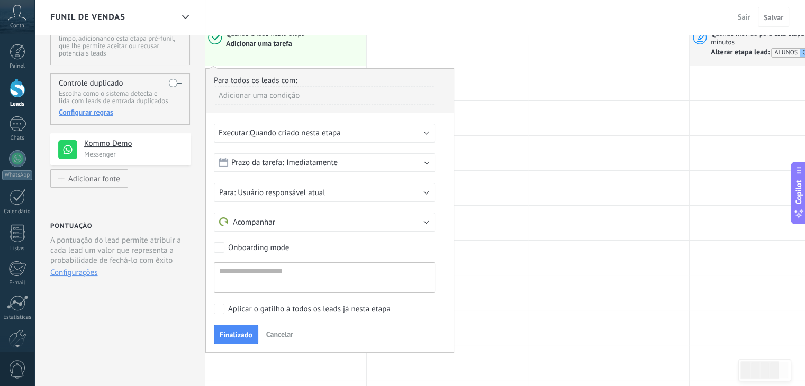
click at [257, 139] on div "Executar: Quando criado nesta etapa" at bounding box center [324, 133] width 221 height 19
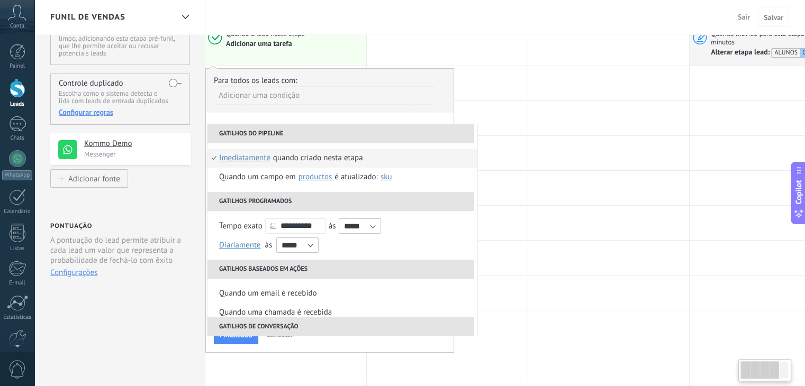
click at [258, 113] on div "**********" at bounding box center [329, 210] width 249 height 285
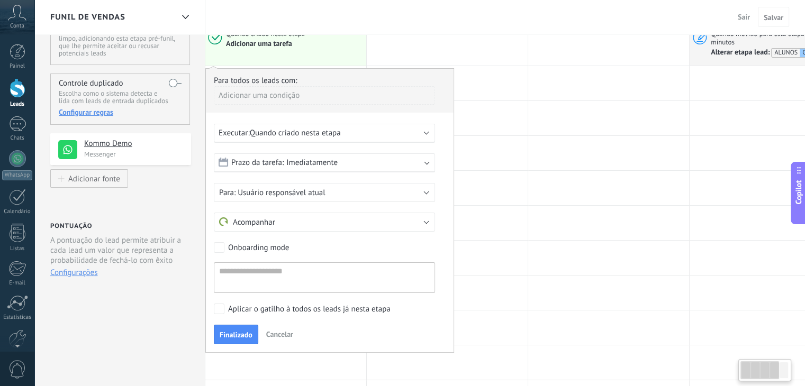
click at [262, 101] on div "Adicionar uma condição" at bounding box center [324, 95] width 221 height 19
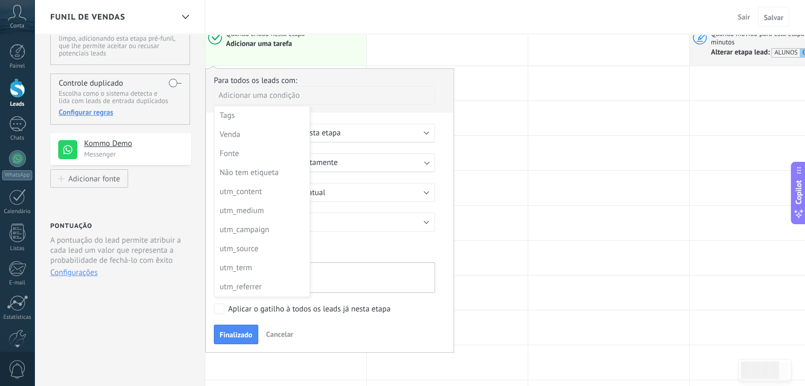
click at [334, 118] on div at bounding box center [330, 210] width 248 height 282
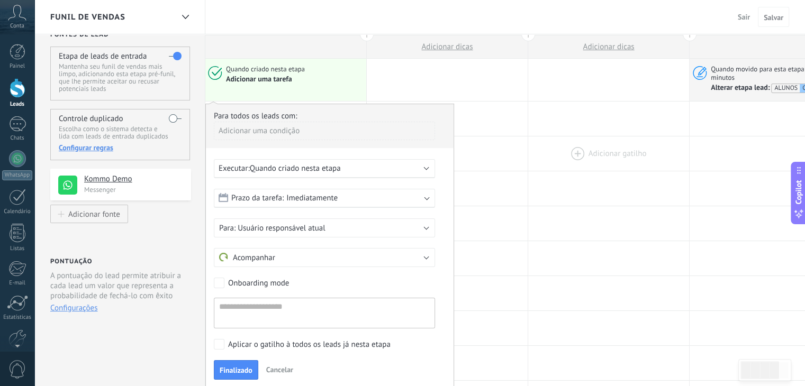
scroll to position [0, 0]
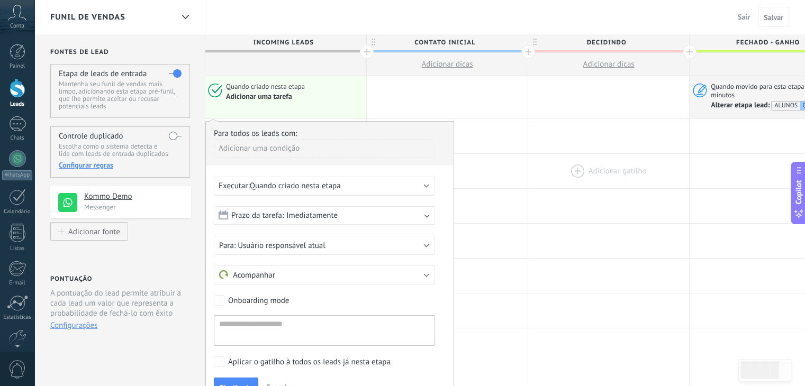
click at [598, 161] on div at bounding box center [608, 171] width 161 height 34
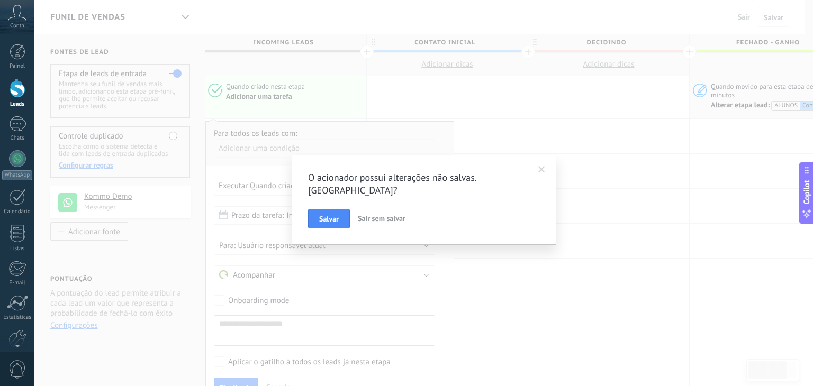
click at [402, 214] on span "Sair sem salvar" at bounding box center [382, 219] width 48 height 10
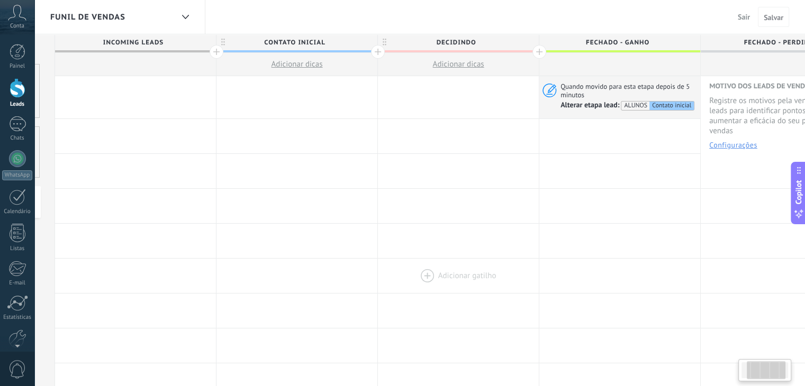
scroll to position [0, 207]
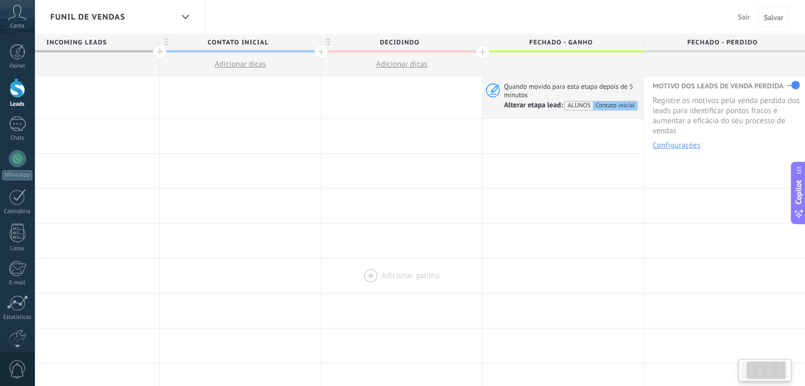
drag, startPoint x: 634, startPoint y: 282, endPoint x: 343, endPoint y: 278, distance: 291.0
click at [340, 280] on div at bounding box center [401, 276] width 161 height 34
click at [545, 85] on span "Quando movido para esta etapa depois de 5 minutos" at bounding box center [572, 90] width 136 height 17
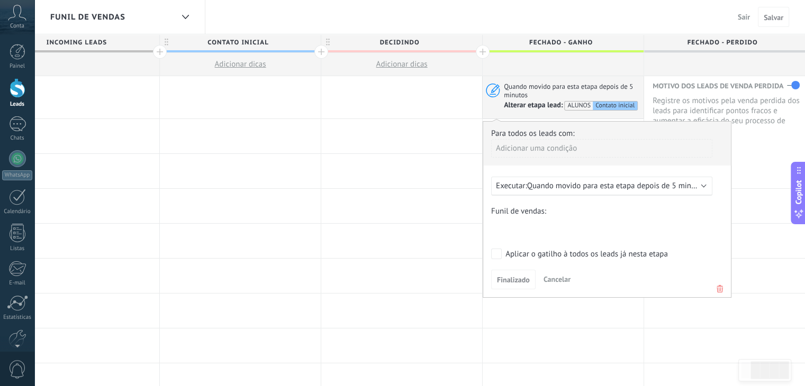
click at [544, 141] on div "Adicionar uma condição" at bounding box center [601, 148] width 221 height 19
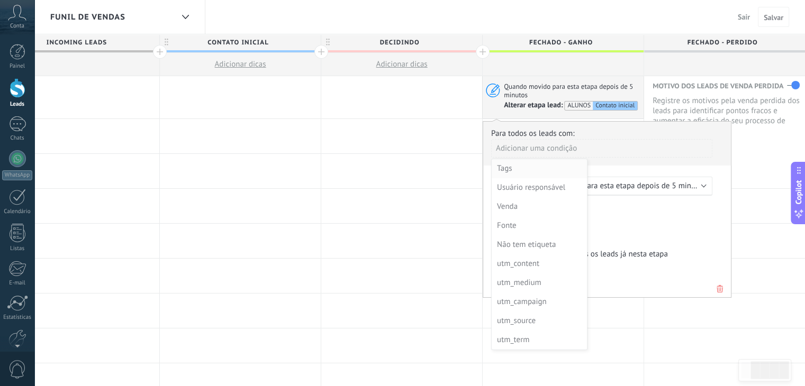
click at [535, 169] on div "Tags" at bounding box center [538, 168] width 83 height 15
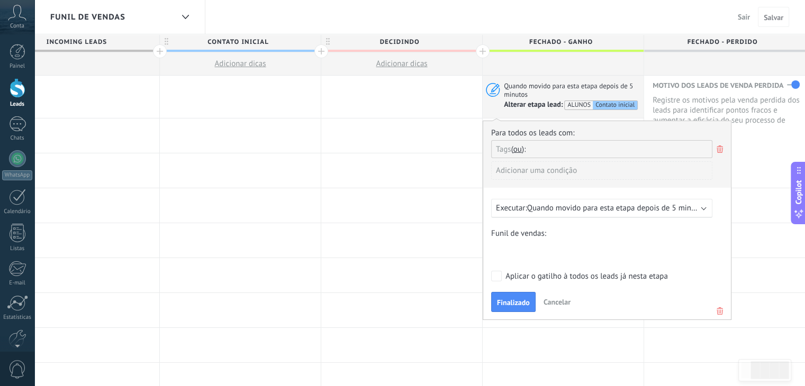
scroll to position [53, 0]
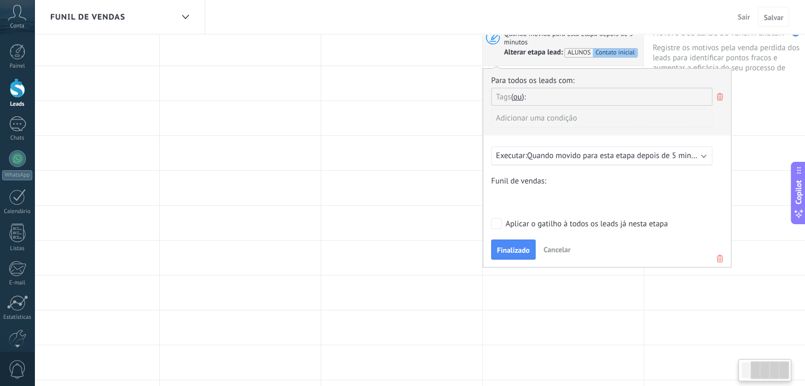
click at [716, 97] on icon at bounding box center [720, 96] width 12 height 13
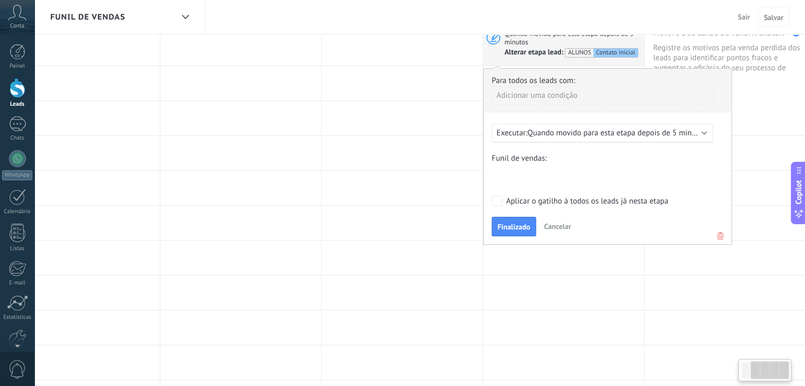
click at [552, 226] on span "Cancelar" at bounding box center [557, 227] width 27 height 10
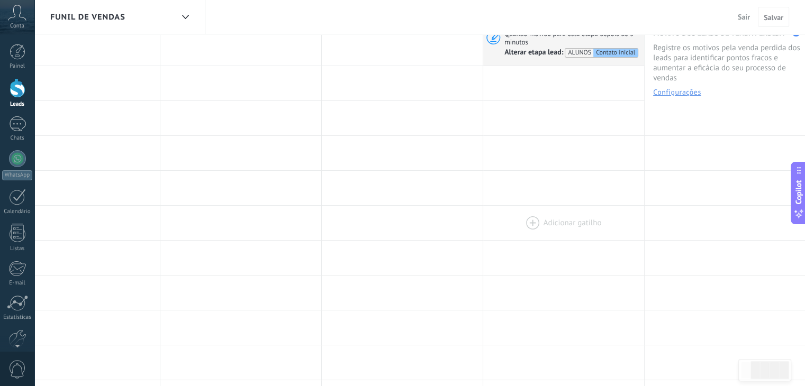
scroll to position [0, 0]
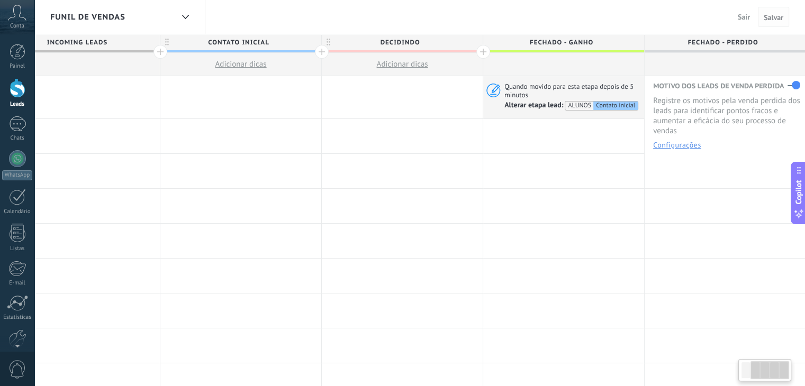
click at [762, 19] on button "Salvar" at bounding box center [773, 17] width 31 height 20
click at [778, 17] on span "Salvar" at bounding box center [773, 17] width 20 height 7
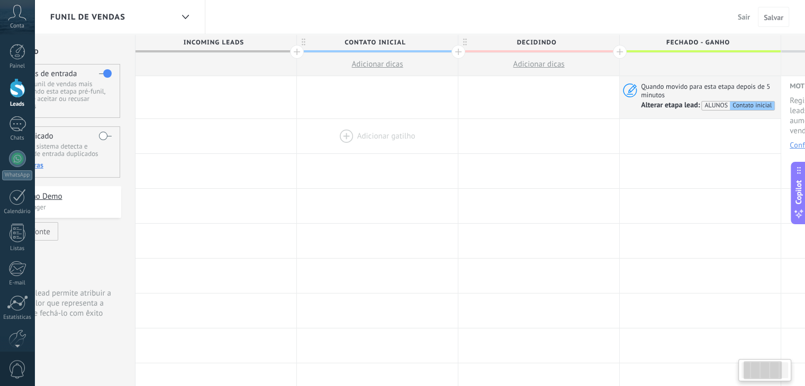
scroll to position [0, 56]
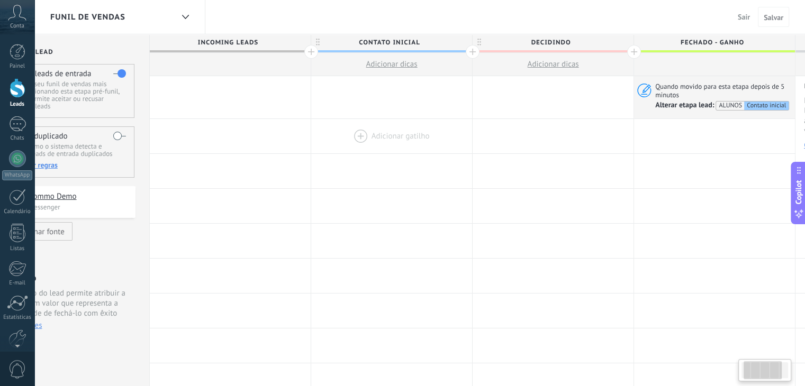
drag, startPoint x: 281, startPoint y: 127, endPoint x: 425, endPoint y: 131, distance: 143.9
click at [425, 131] on div at bounding box center [391, 136] width 161 height 34
click at [568, 43] on span "decidindo" at bounding box center [550, 42] width 156 height 16
type input "*********"
click at [758, 7] on div "Sair Cancelar Salvar" at bounding box center [752, 17] width 74 height 20
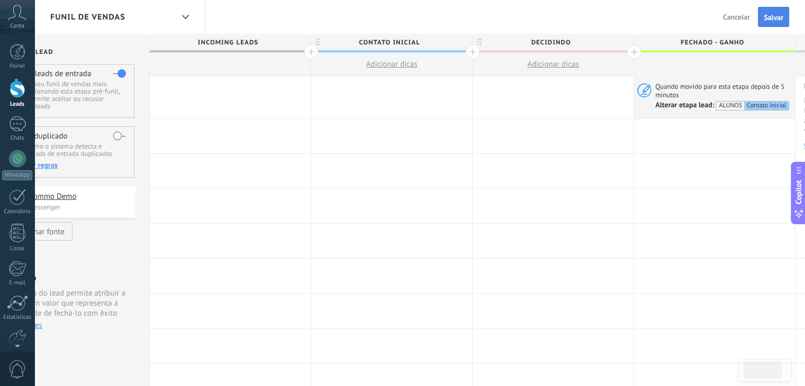
click at [761, 13] on button "Salvar" at bounding box center [773, 17] width 31 height 20
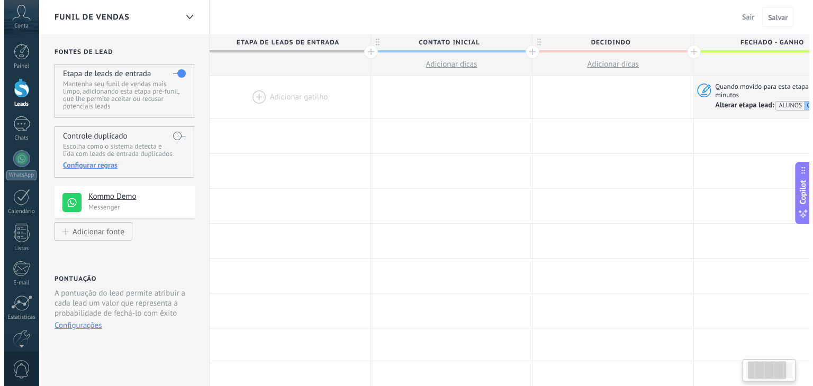
scroll to position [0, 56]
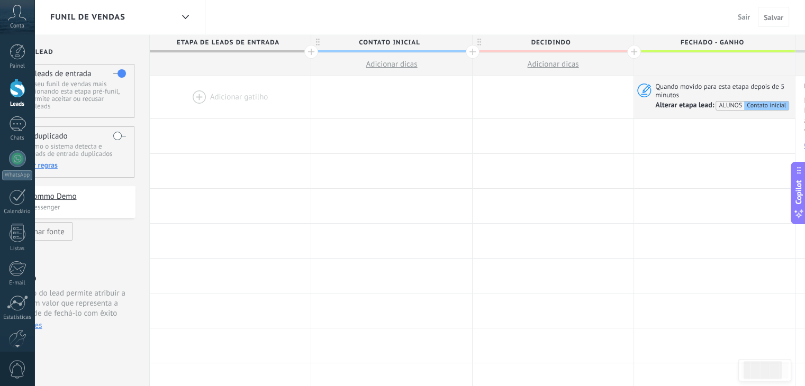
click at [138, 15] on div "Funil de vendas" at bounding box center [111, 17] width 123 height 34
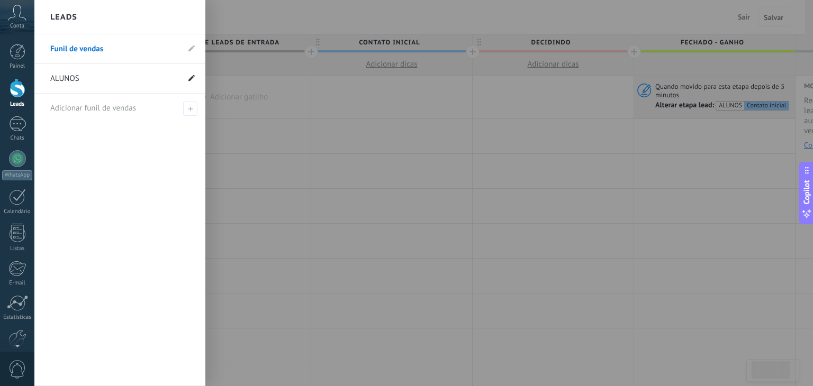
click at [188, 78] on icon at bounding box center [191, 78] width 6 height 6
click at [124, 79] on input "******" at bounding box center [103, 78] width 106 height 17
click at [87, 80] on input "**********" at bounding box center [103, 78] width 106 height 17
click at [124, 80] on input "**********" at bounding box center [103, 78] width 106 height 17
type input "**********"
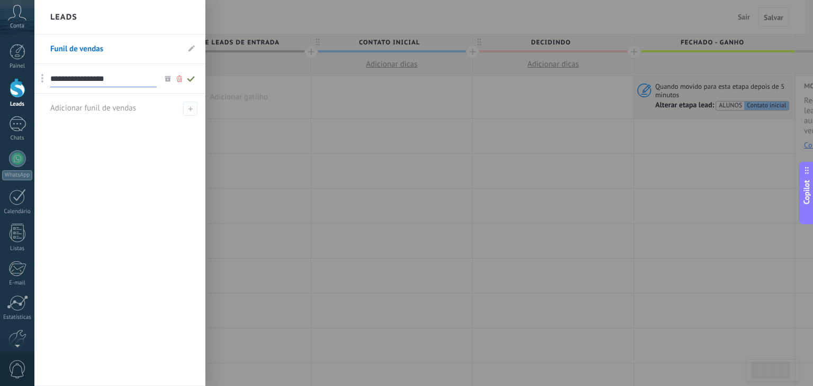
click at [127, 140] on div "**********" at bounding box center [119, 210] width 171 height 352
click at [184, 111] on span at bounding box center [190, 109] width 14 height 14
type input "*"
type input "**********"
click at [89, 157] on div "**********" at bounding box center [119, 210] width 171 height 352
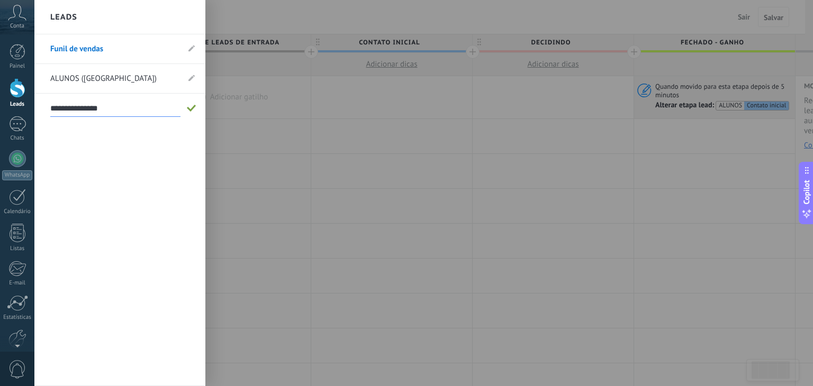
click at [190, 109] on span at bounding box center [192, 108] width 10 height 7
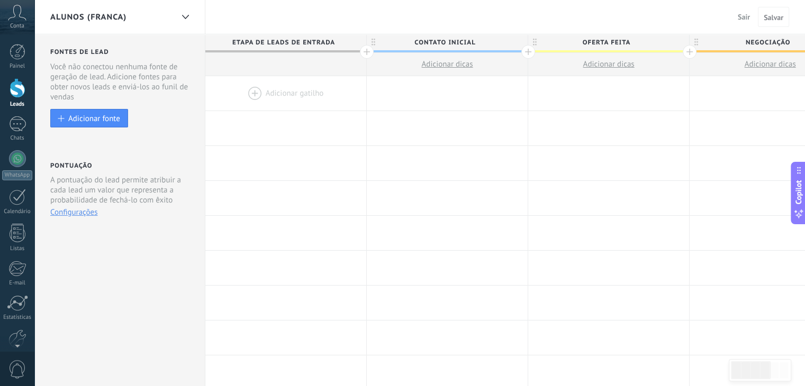
click at [111, 20] on span "ALUNOS (FRANCA)" at bounding box center [88, 17] width 76 height 10
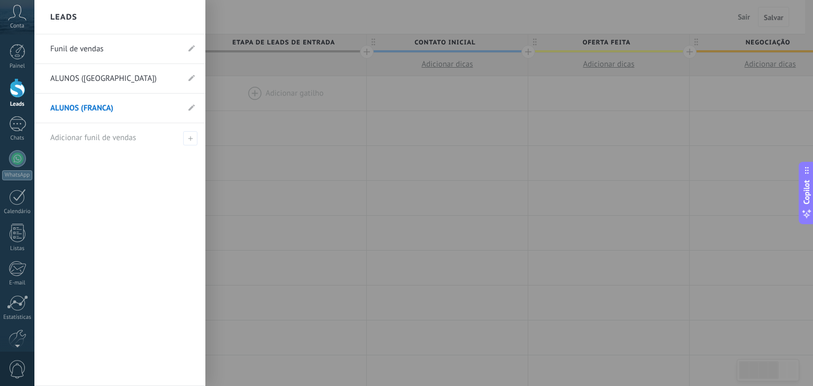
click at [135, 80] on link "ALUNOS ([GEOGRAPHIC_DATA])" at bounding box center [114, 79] width 129 height 30
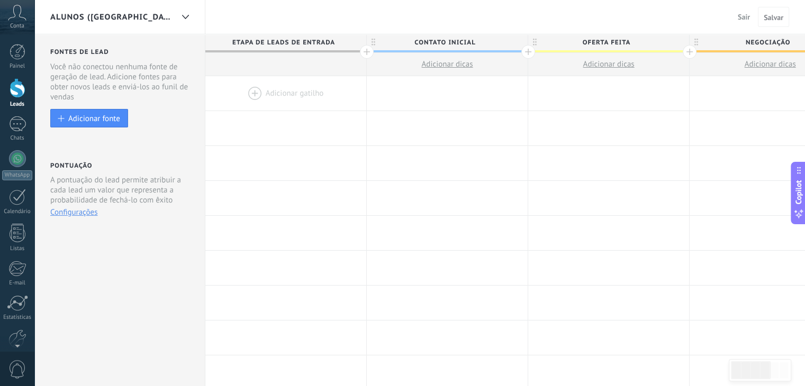
click at [348, 39] on span "Etapa de leads de entrada" at bounding box center [283, 42] width 156 height 16
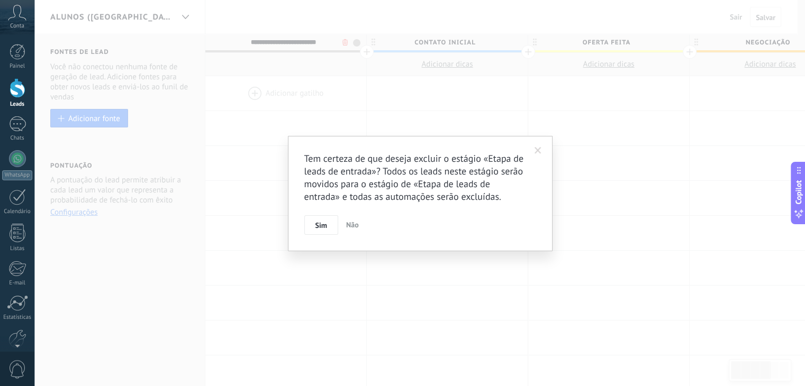
click at [343, 39] on body ".abccls-1,.abccls-2{fill-rule:evenodd}.abccls-2{fill:#fff} .abfcls-1{fill:none}…" at bounding box center [402, 193] width 805 height 386
click at [319, 227] on span "Sim" at bounding box center [325, 225] width 12 height 7
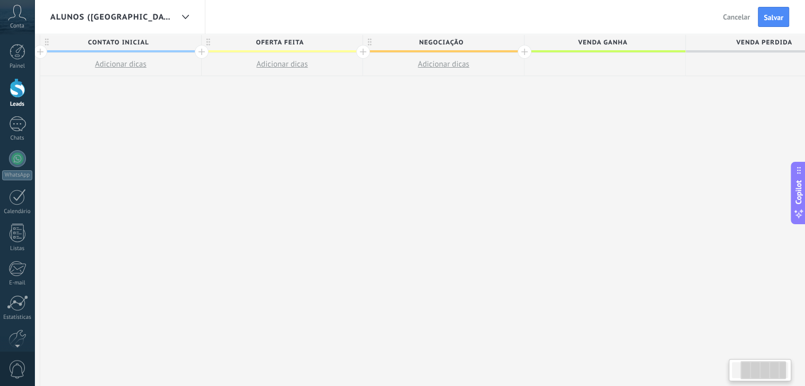
drag, startPoint x: 581, startPoint y: 145, endPoint x: 581, endPoint y: 68, distance: 77.2
click at [406, 141] on div "**********" at bounding box center [443, 210] width 807 height 352
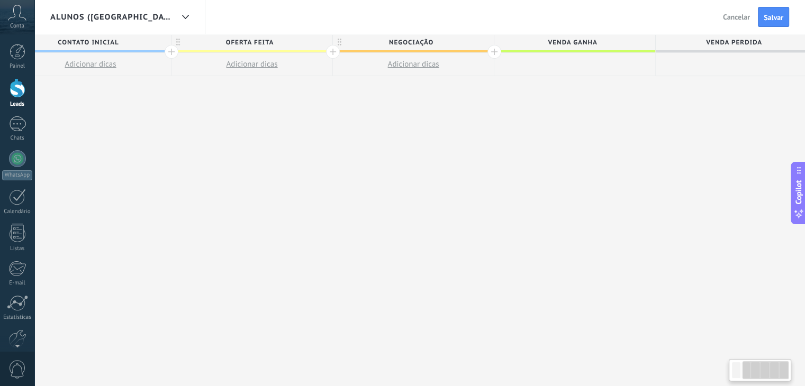
click at [630, 44] on span "Venda ganha" at bounding box center [572, 42] width 156 height 16
click at [641, 41] on input "**********" at bounding box center [572, 42] width 140 height 16
click at [648, 42] on div "**********" at bounding box center [572, 42] width 156 height 16
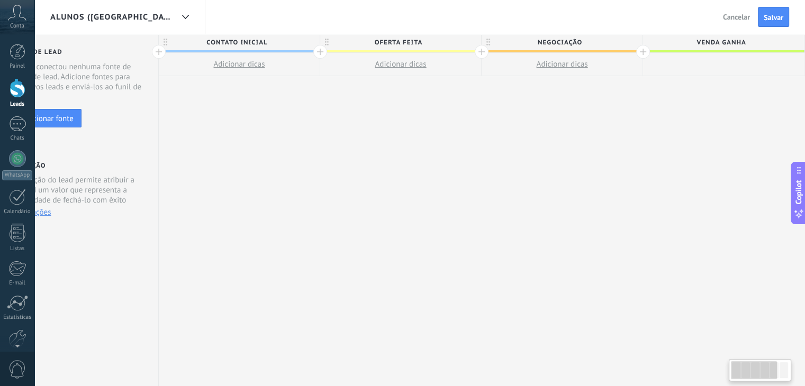
drag, startPoint x: 168, startPoint y: 93, endPoint x: 275, endPoint y: 99, distance: 106.6
click at [396, 100] on div "**********" at bounding box center [562, 210] width 807 height 352
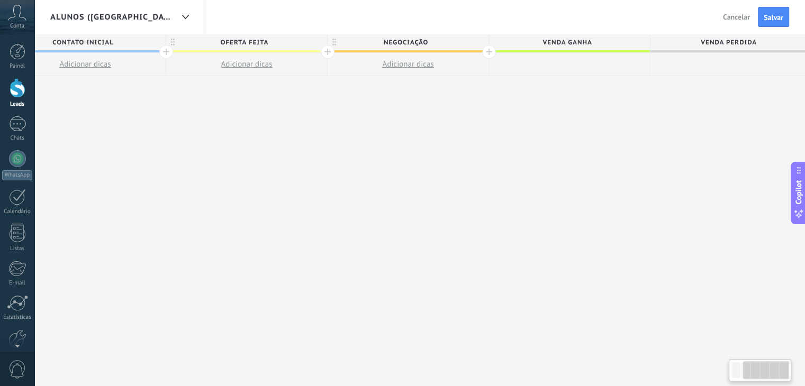
scroll to position [0, 207]
drag, startPoint x: 481, startPoint y: 130, endPoint x: 257, endPoint y: 130, distance: 224.3
click at [257, 130] on div "**********" at bounding box center [401, 210] width 807 height 352
click at [481, 49] on div at bounding box center [483, 52] width 14 height 14
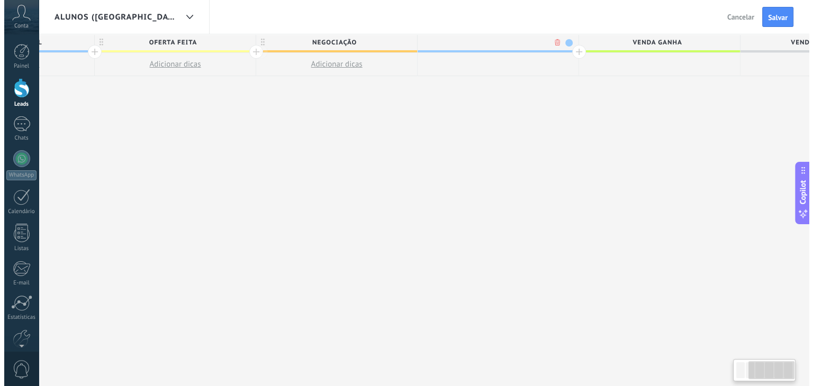
scroll to position [0, 285]
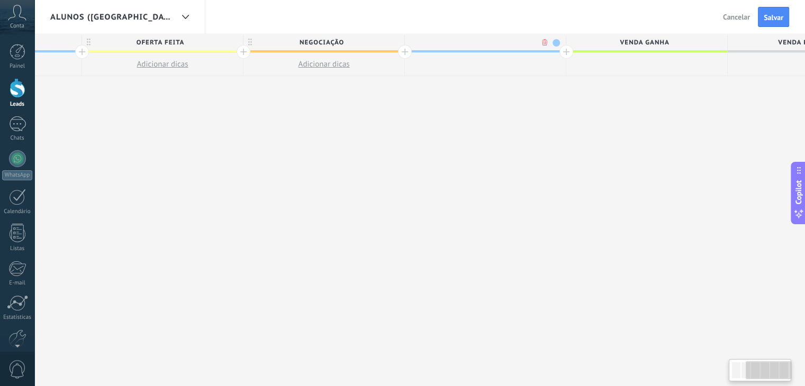
click at [546, 38] on body ".abccls-1,.abccls-2{fill-rule:evenodd}.abccls-2{fill:#fff} .abfcls-1{fill:none}…" at bounding box center [402, 193] width 805 height 386
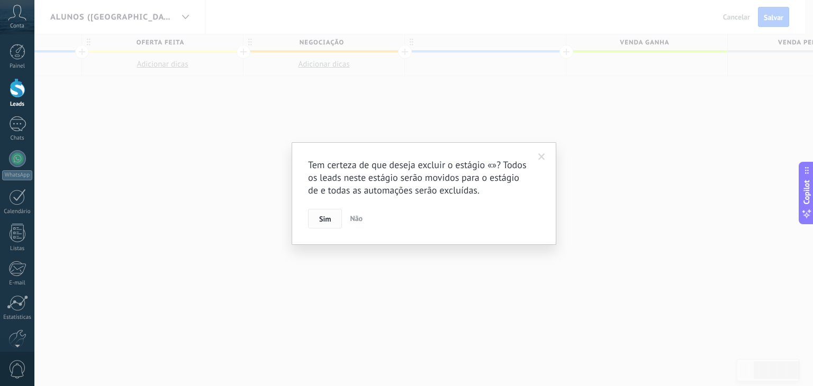
click at [307, 224] on div "Tem certeza de que deseja excluir o estágio «»? Todos os leads neste estágio se…" at bounding box center [423, 193] width 265 height 103
click at [313, 221] on button "Sim" at bounding box center [325, 219] width 34 height 20
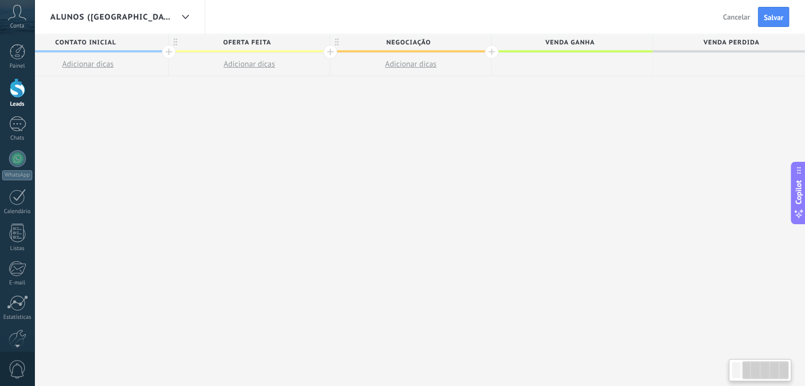
drag, startPoint x: 594, startPoint y: 46, endPoint x: 576, endPoint y: 75, distance: 33.5
click at [554, 108] on div "**********" at bounding box center [410, 210] width 807 height 352
click at [587, 61] on div at bounding box center [573, 64] width 161 height 23
click at [745, 62] on div at bounding box center [734, 64] width 161 height 23
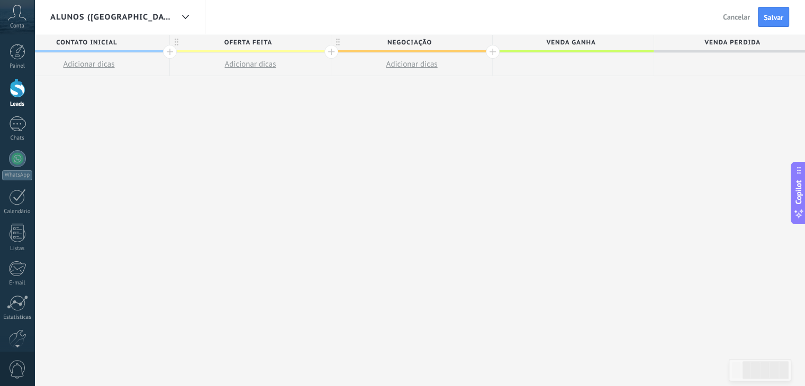
click at [745, 62] on div at bounding box center [734, 64] width 161 height 23
drag, startPoint x: 628, startPoint y: 70, endPoint x: 622, endPoint y: 71, distance: 5.9
click at [623, 71] on div "Contato inicial Adicionar dicas Oferta feita Adicionar dicas Negociação Adicion…" at bounding box center [411, 55] width 807 height 42
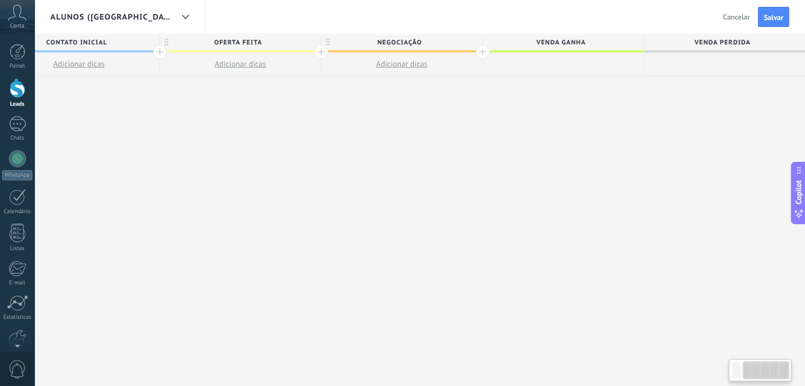
scroll to position [0, 0]
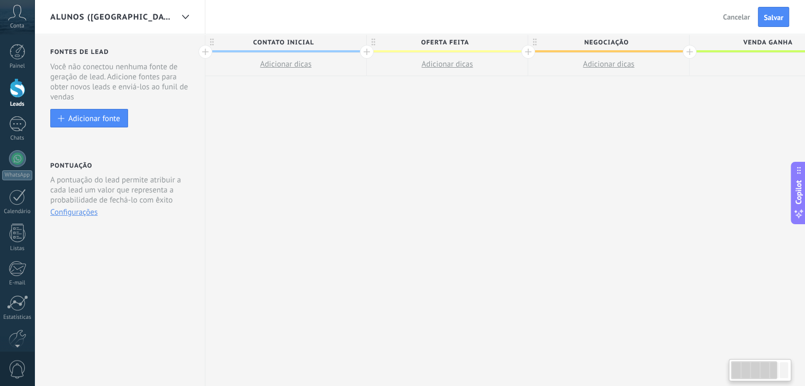
drag, startPoint x: 617, startPoint y: 93, endPoint x: 765, endPoint y: 103, distance: 147.9
click at [765, 103] on div "**********" at bounding box center [608, 210] width 807 height 352
click at [103, 113] on button "Adicionar fonte" at bounding box center [89, 118] width 78 height 19
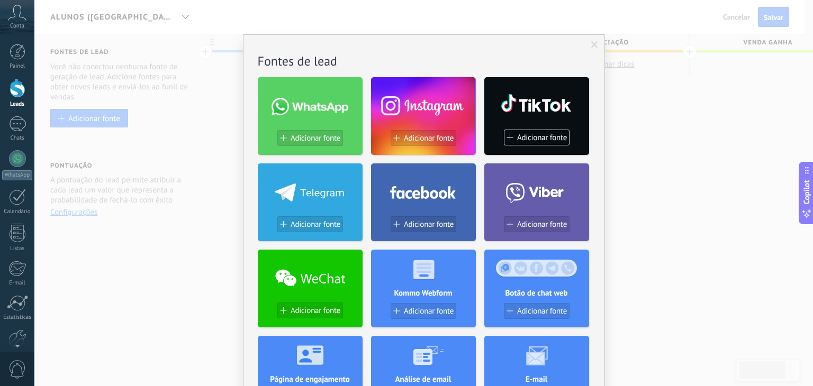
click at [724, 117] on div "Sem resultados. Fontes de lead Adicionar fonte Adicionar fonte Adicionar fonte …" at bounding box center [423, 193] width 778 height 386
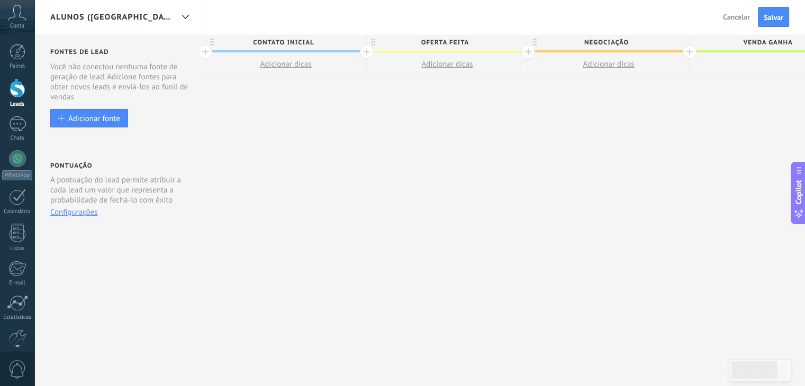
click at [78, 211] on button "Configurações" at bounding box center [73, 212] width 47 height 10
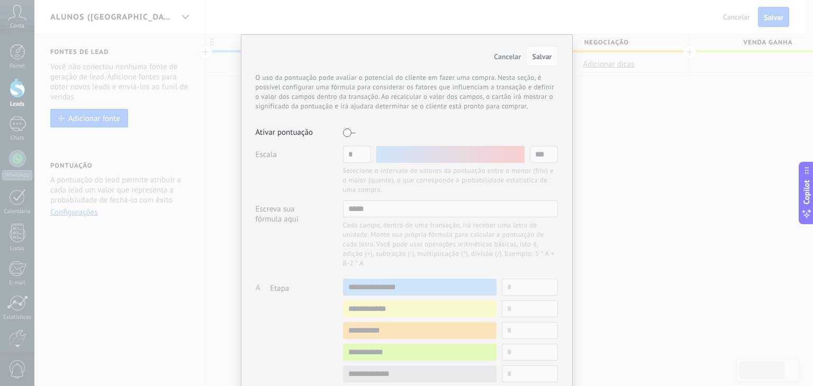
click at [709, 140] on div "Cancelar Salvar O uso da pontuação pode avaliar o potencial do cliente em fazer…" at bounding box center [406, 193] width 813 height 386
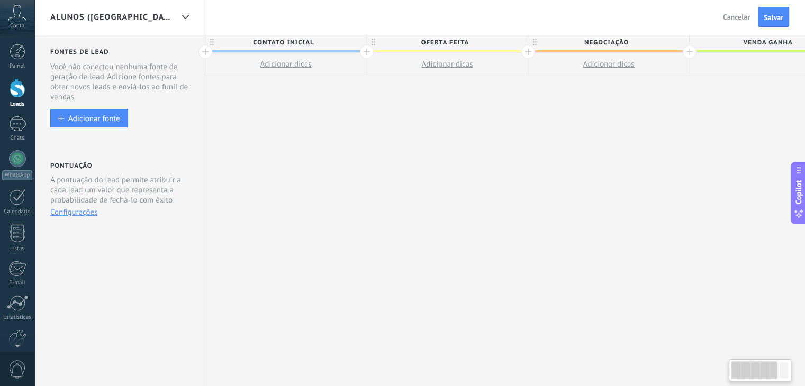
drag, startPoint x: 721, startPoint y: 66, endPoint x: 648, endPoint y: 65, distance: 73.5
click at [648, 65] on div "Contato inicial Adicionar dicas Oferta feita Adicionar dicas Negociação Adicion…" at bounding box center [608, 55] width 807 height 42
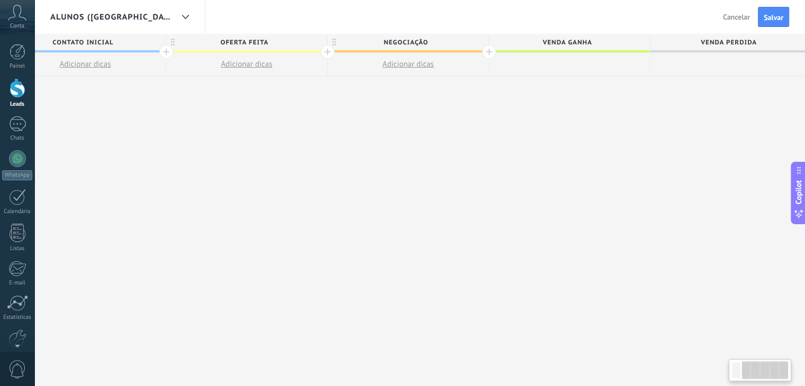
scroll to position [0, 204]
drag, startPoint x: 710, startPoint y: 103, endPoint x: 506, endPoint y: 107, distance: 204.2
click at [506, 107] on div "**********" at bounding box center [404, 210] width 807 height 352
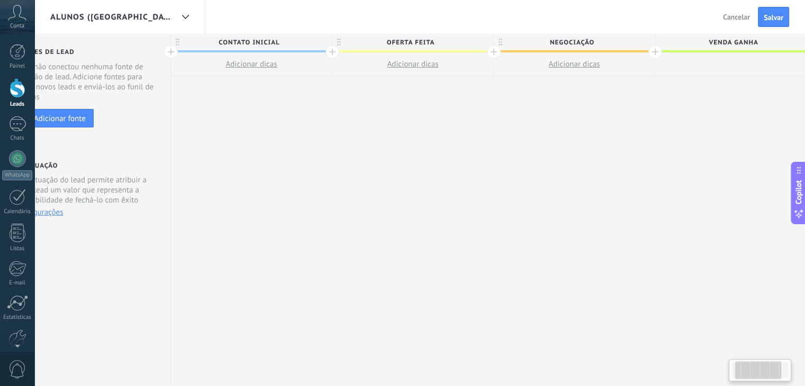
drag, startPoint x: 553, startPoint y: 87, endPoint x: 587, endPoint y: 88, distance: 33.9
click at [592, 89] on div "**********" at bounding box center [574, 210] width 807 height 352
click at [244, 41] on span "Contato inicial" at bounding box center [249, 42] width 156 height 16
click at [244, 41] on input "**********" at bounding box center [249, 42] width 140 height 16
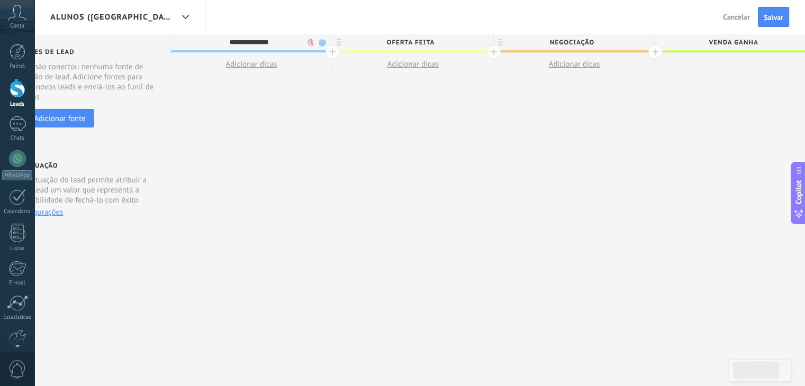
click at [284, 36] on input "**********" at bounding box center [249, 42] width 140 height 16
click at [284, 37] on input "**********" at bounding box center [249, 42] width 140 height 16
type input "**********"
click at [327, 180] on div "**********" at bounding box center [574, 210] width 807 height 352
click at [391, 35] on span "Oferta feita" at bounding box center [410, 42] width 156 height 16
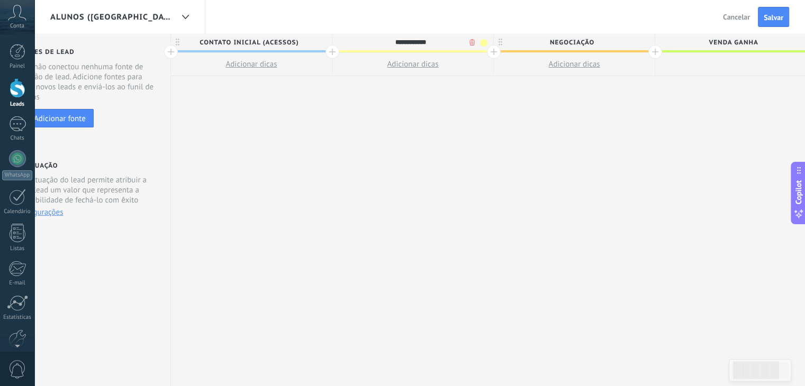
click at [399, 41] on input "**********" at bounding box center [410, 42] width 140 height 16
type input "*"
type input "********"
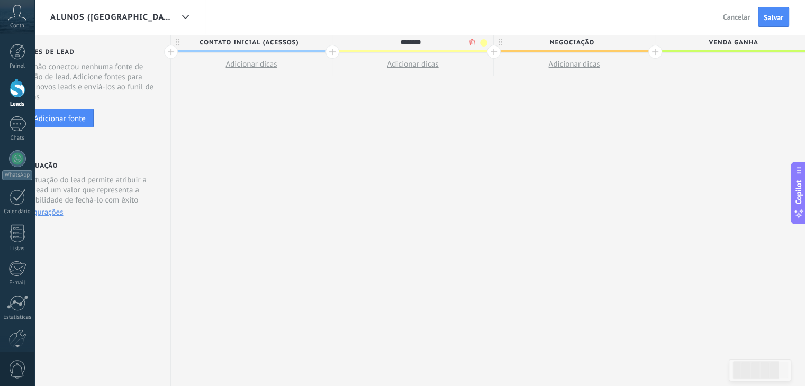
click at [423, 156] on div "**********" at bounding box center [574, 210] width 807 height 352
click at [311, 144] on div "**********" at bounding box center [574, 210] width 807 height 352
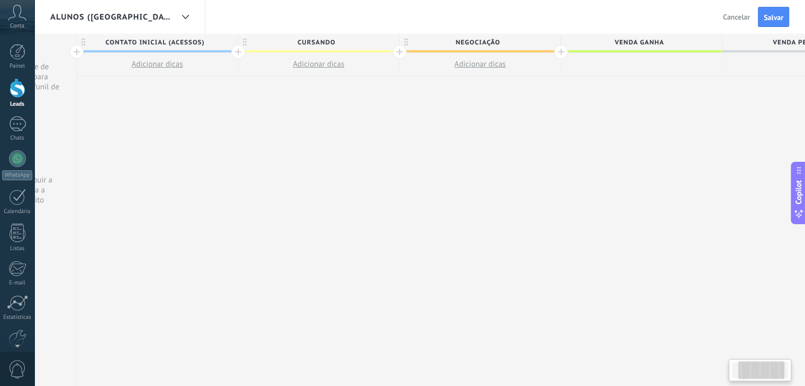
drag, startPoint x: 610, startPoint y: 143, endPoint x: 540, endPoint y: 100, distance: 81.9
click at [485, 155] on div "**********" at bounding box center [480, 210] width 807 height 352
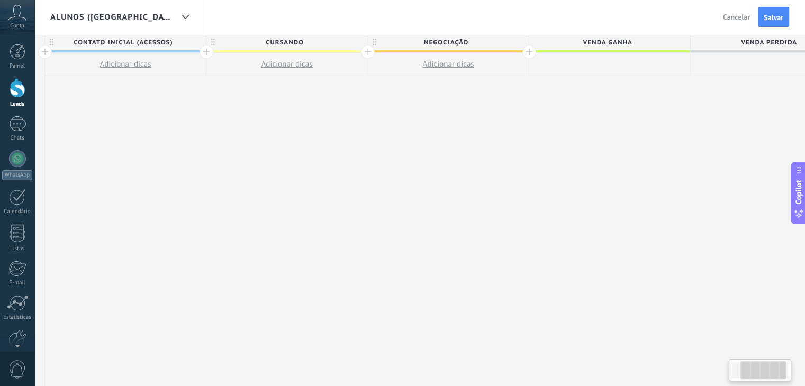
click at [526, 47] on div at bounding box center [529, 52] width 14 height 14
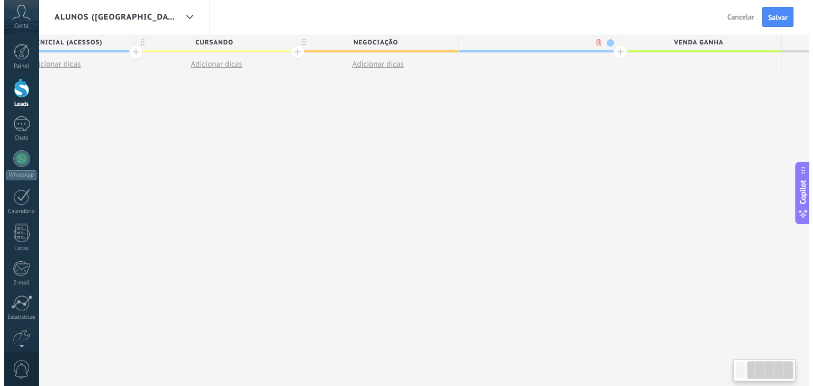
scroll to position [0, 239]
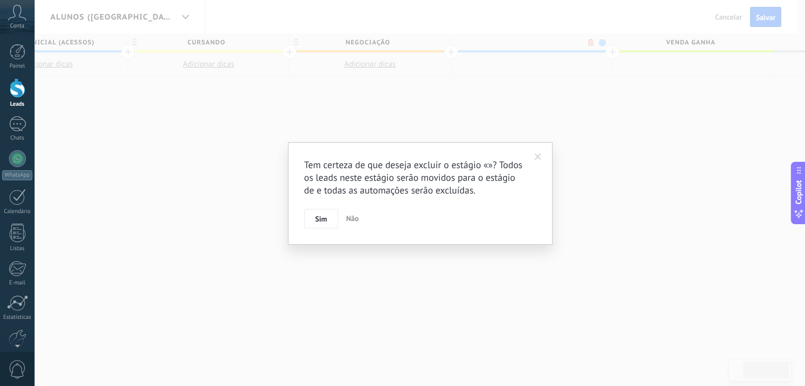
click at [589, 43] on body ".abccls-1,.abccls-2{fill-rule:evenodd}.abccls-2{fill:#fff} .abfcls-1{fill:none}…" at bounding box center [402, 193] width 805 height 386
click at [332, 212] on button "Sim" at bounding box center [325, 219] width 34 height 20
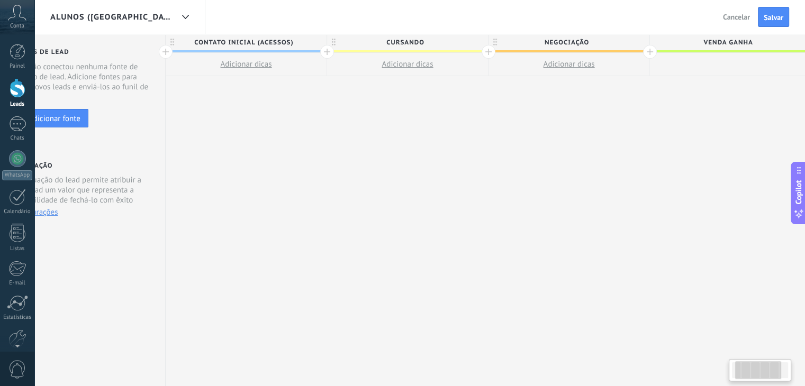
scroll to position [0, 36]
drag, startPoint x: 355, startPoint y: 154, endPoint x: 506, endPoint y: 155, distance: 150.2
click at [507, 155] on div "**********" at bounding box center [572, 210] width 807 height 352
click at [314, 39] on span "Contato inicial (ACESSOS)" at bounding box center [247, 42] width 156 height 16
click at [317, 43] on span at bounding box center [320, 42] width 7 height 7
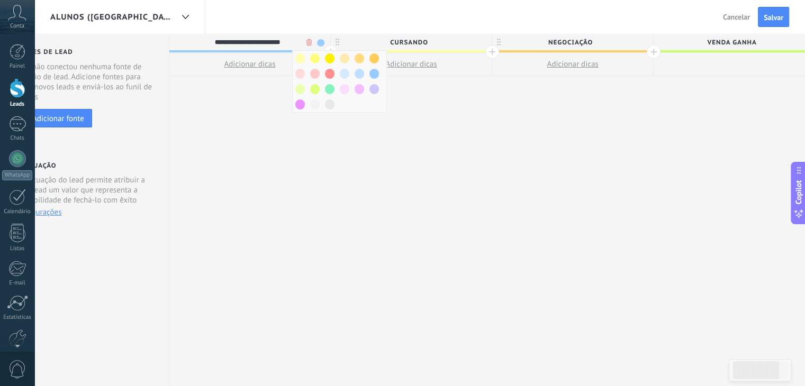
click at [345, 151] on div "**********" at bounding box center [572, 210] width 807 height 352
click at [248, 127] on div "**********" at bounding box center [572, 210] width 807 height 352
click at [363, 176] on div "**********" at bounding box center [572, 210] width 807 height 352
click at [320, 41] on span at bounding box center [320, 42] width 7 height 7
click at [421, 41] on span "CURSANDO" at bounding box center [409, 42] width 156 height 16
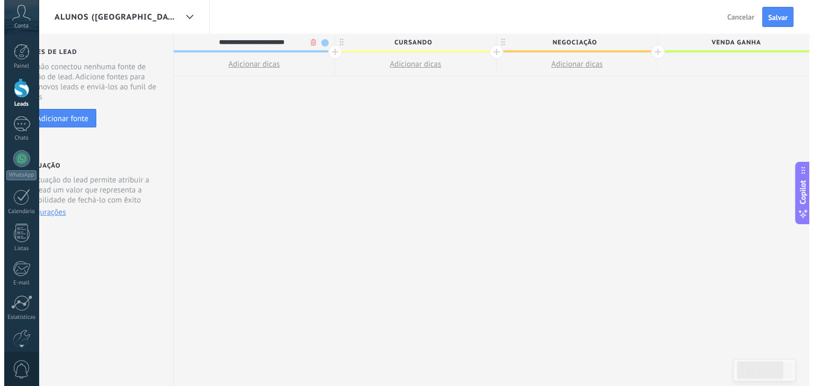
scroll to position [0, 38]
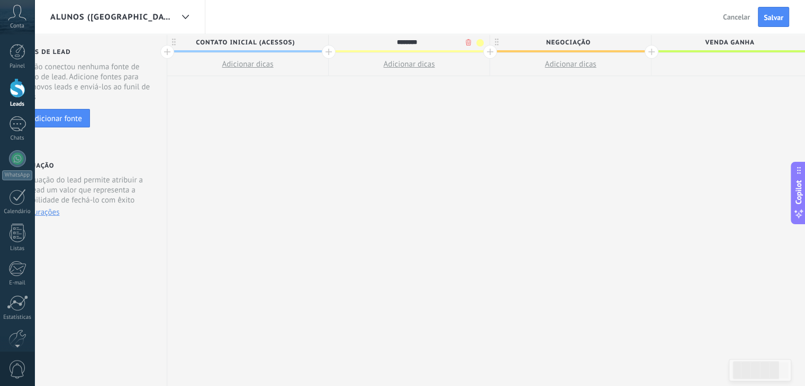
click at [458, 143] on div "**********" at bounding box center [570, 210] width 807 height 352
drag, startPoint x: 627, startPoint y: 72, endPoint x: 525, endPoint y: 72, distance: 102.1
click at [525, 72] on button "Adicionar dicas" at bounding box center [570, 64] width 161 height 23
type textarea "*********"
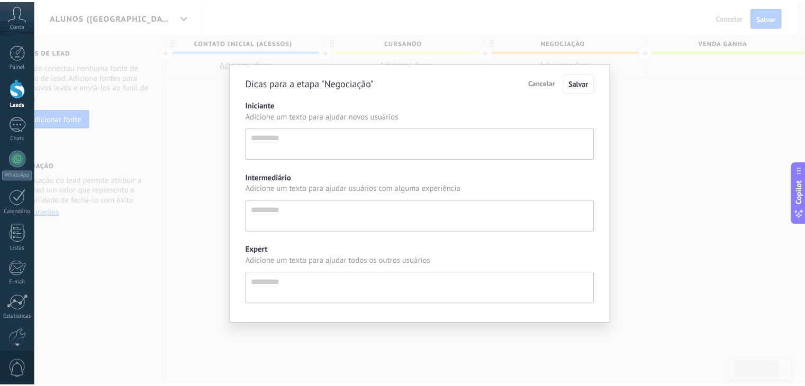
scroll to position [10, 0]
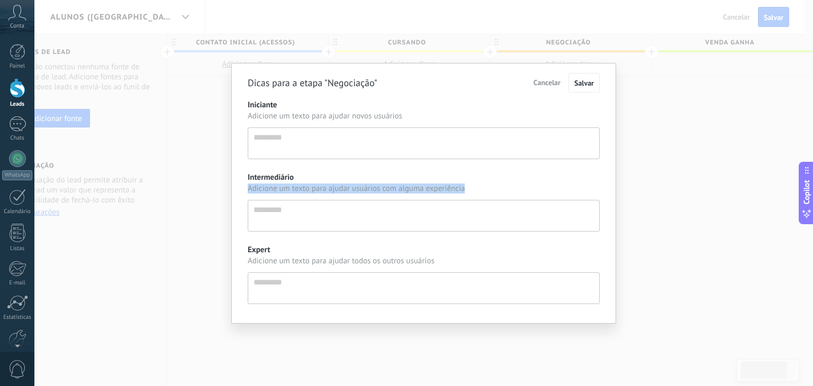
drag, startPoint x: 579, startPoint y: 185, endPoint x: 614, endPoint y: 170, distance: 37.9
click at [463, 199] on div "Intermediário Adicione um texto para ajudar usuários com alguma experiência" at bounding box center [424, 201] width 352 height 59
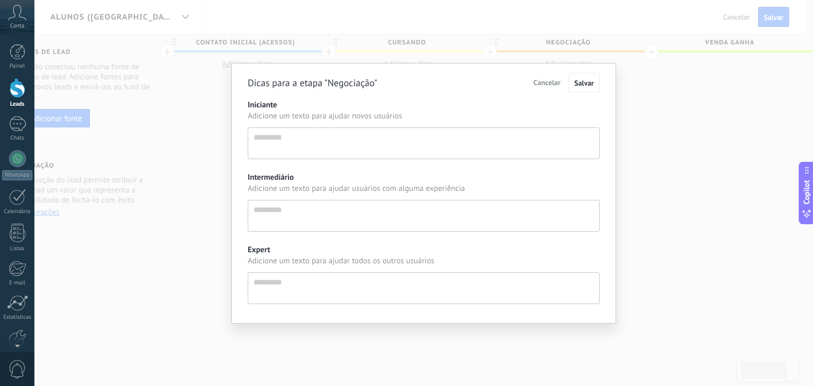
click at [624, 170] on div "Dicas para a etapa "Negociação" Cancelar Salvar Iniciante Adicione um texto par…" at bounding box center [423, 193] width 778 height 386
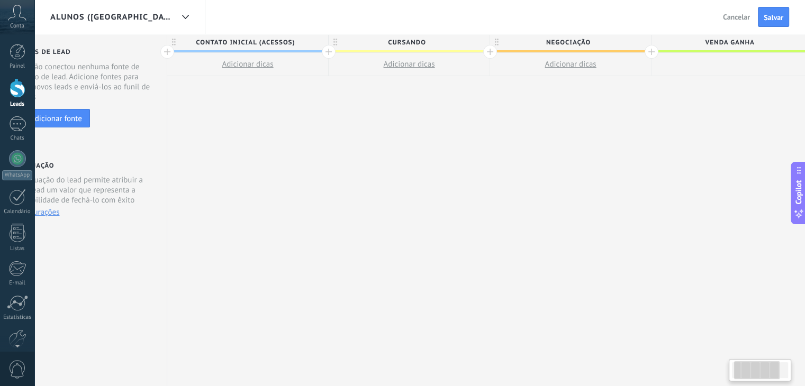
scroll to position [0, 207]
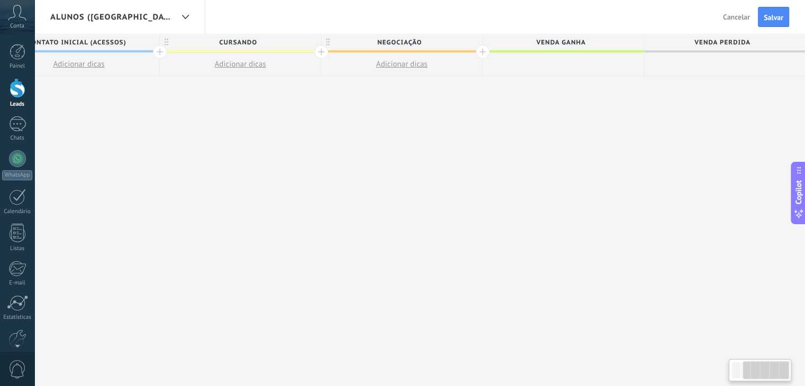
drag, startPoint x: 631, startPoint y: 173, endPoint x: 480, endPoint y: 93, distance: 170.6
click at [413, 184] on div "**********" at bounding box center [401, 210] width 807 height 352
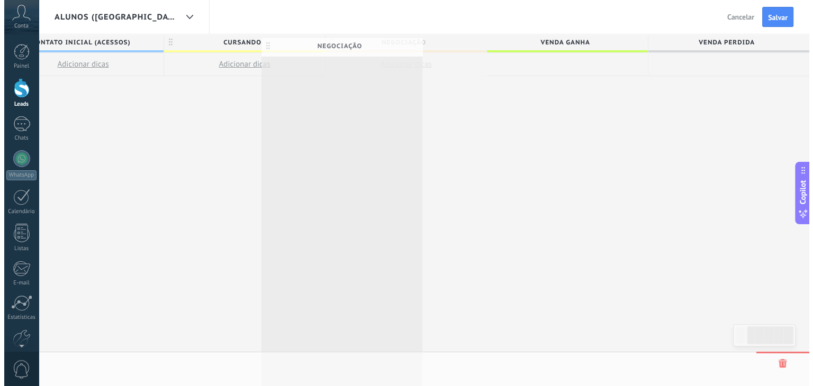
scroll to position [0, 202]
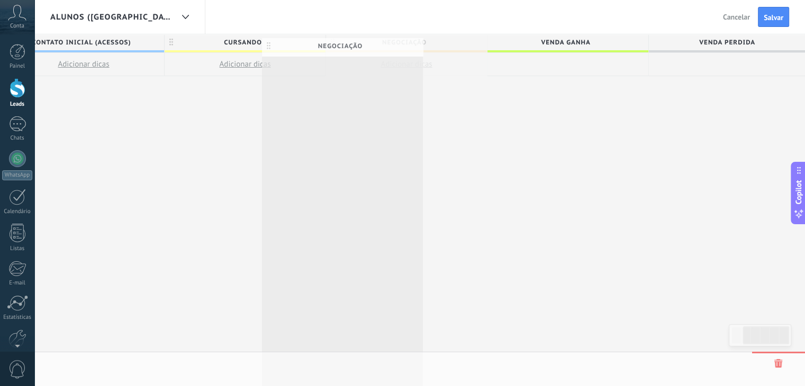
drag, startPoint x: 449, startPoint y: 43, endPoint x: 376, endPoint y: 46, distance: 73.1
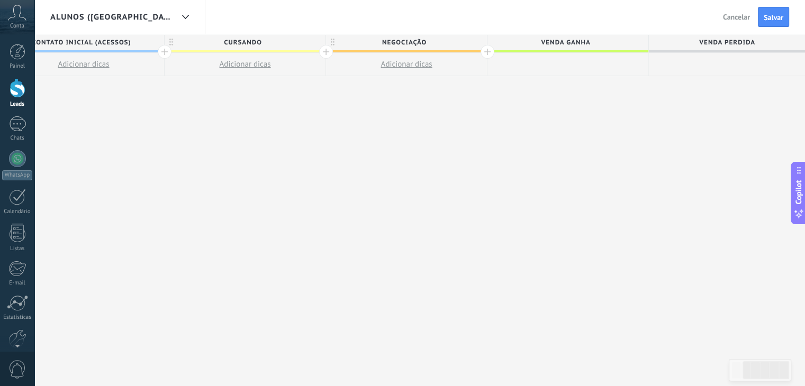
click at [476, 37] on span "Negociação" at bounding box center [404, 42] width 156 height 16
click at [462, 41] on body ".abccls-1,.abccls-2{fill-rule:evenodd}.abccls-2{fill:#fff} .abfcls-1{fill:none}…" at bounding box center [402, 193] width 805 height 386
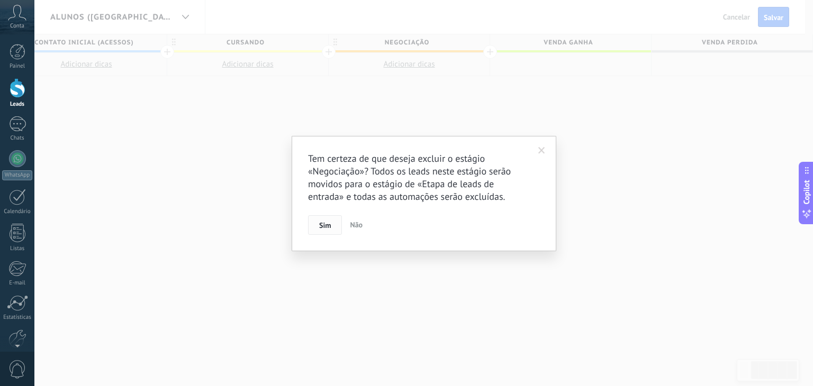
click at [332, 226] on button "Sim" at bounding box center [325, 225] width 34 height 20
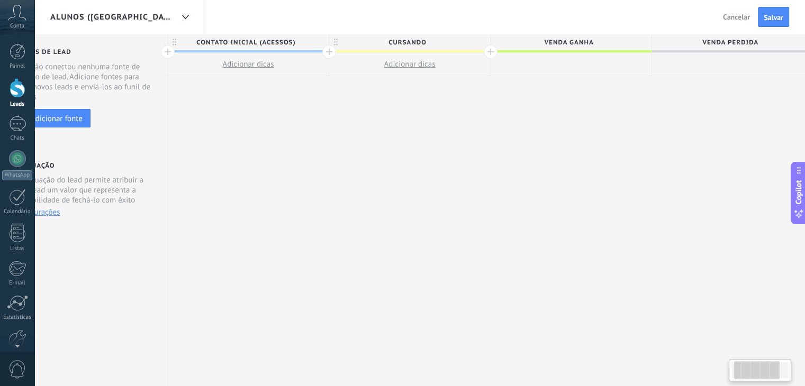
scroll to position [0, 0]
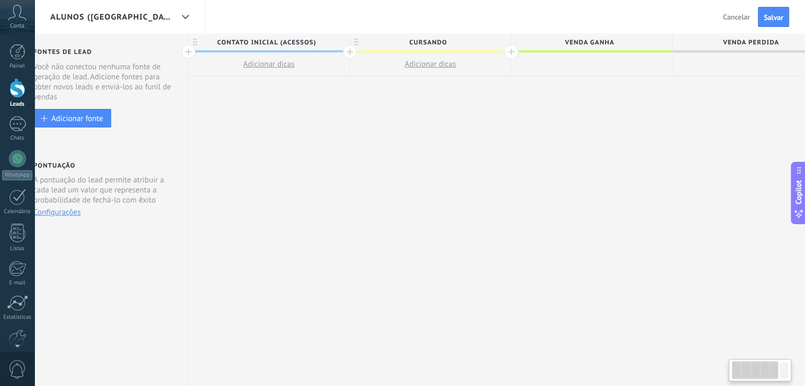
drag, startPoint x: 368, startPoint y: 199, endPoint x: 420, endPoint y: 98, distance: 113.6
click at [409, 170] on div "**********" at bounding box center [510, 210] width 645 height 352
click at [495, 39] on span "CURSANDO" at bounding box center [428, 42] width 156 height 16
click at [527, 120] on div "**********" at bounding box center [510, 210] width 645 height 352
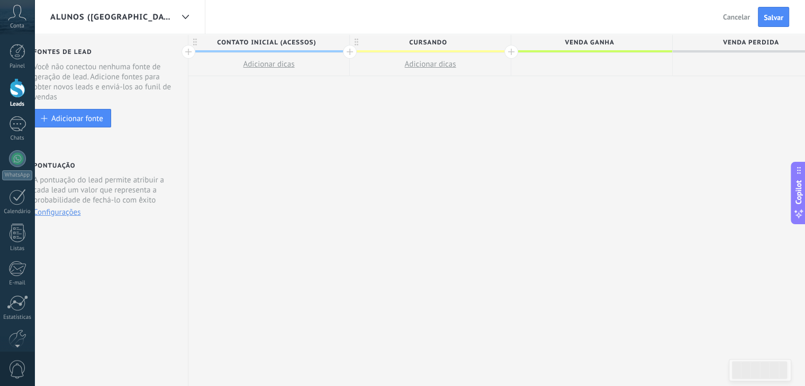
click at [710, 47] on span "Venda perdida" at bounding box center [750, 42] width 156 height 16
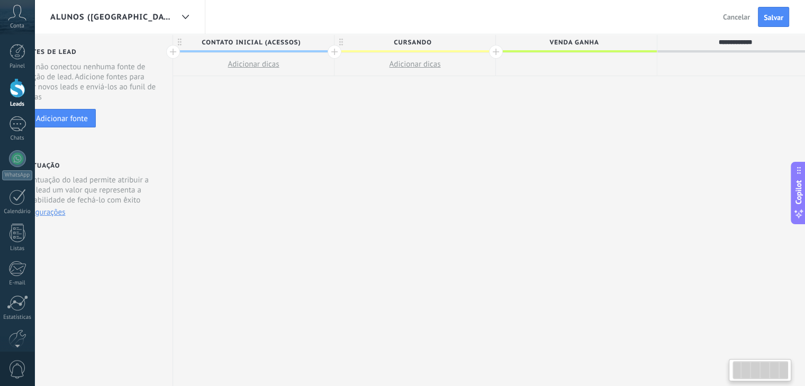
click at [710, 61] on div at bounding box center [737, 64] width 161 height 23
click at [768, 21] on span "Salvar" at bounding box center [773, 17] width 20 height 7
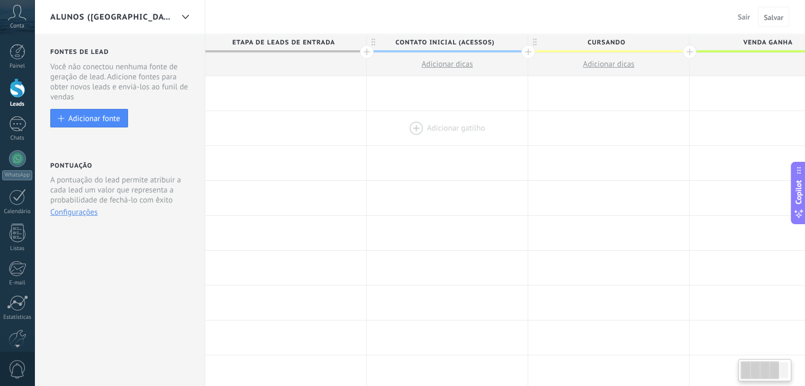
drag, startPoint x: 396, startPoint y: 138, endPoint x: 476, endPoint y: 137, distance: 79.9
click at [476, 137] on div "Adicionar gatilho Adicionar gatilho Adicionar gatilho Adicionar gatilho Adicion…" at bounding box center [608, 128] width 807 height 35
click at [340, 42] on span "Etapa de leads de entrada" at bounding box center [283, 42] width 156 height 16
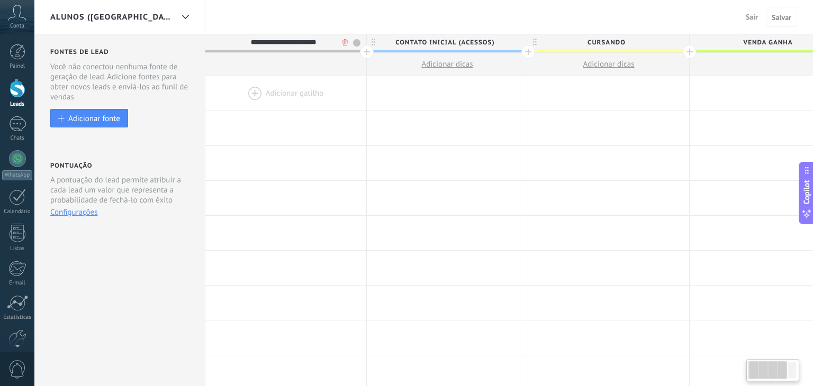
click at [343, 42] on body ".abccls-1,.abccls-2{fill-rule:evenodd}.abccls-2{fill:#fff} .abfcls-1{fill:none}…" at bounding box center [406, 193] width 813 height 386
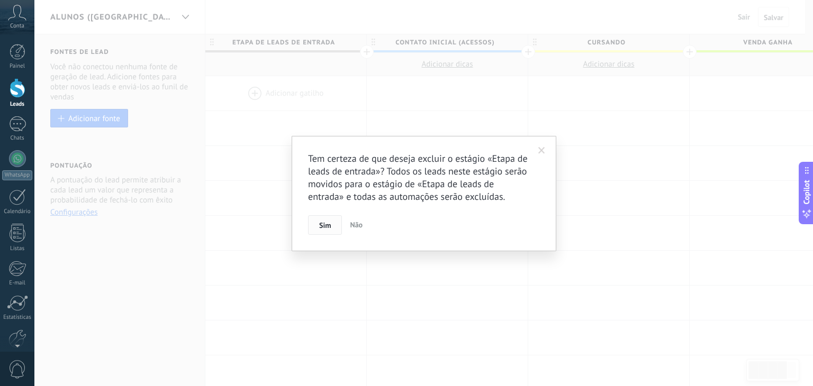
click at [316, 223] on button "Sim" at bounding box center [325, 225] width 34 height 20
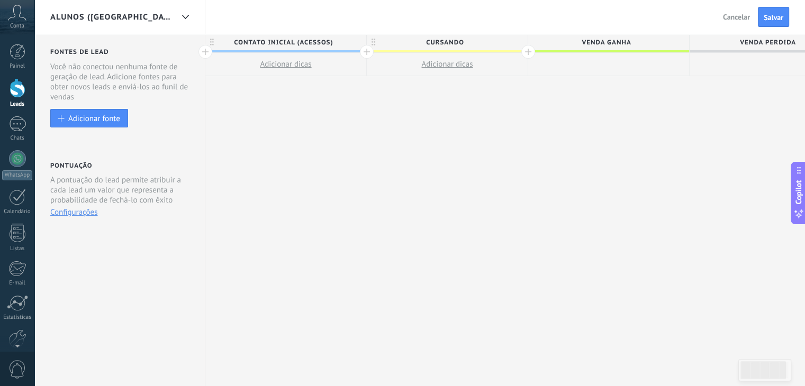
click at [764, 20] on span "Salvar" at bounding box center [773, 17] width 20 height 7
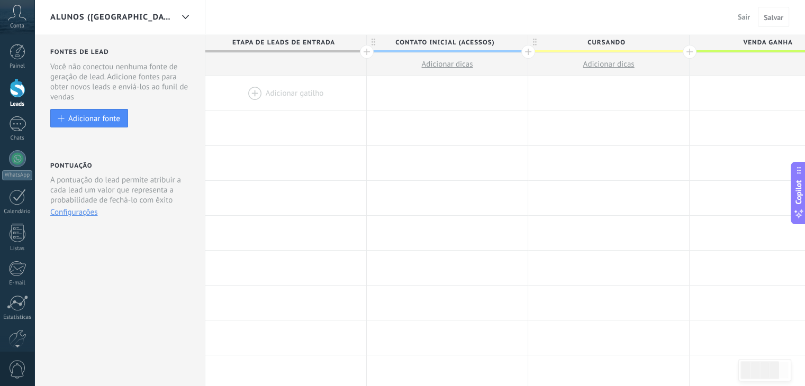
click at [288, 44] on span "Etapa de leads de entrada" at bounding box center [283, 42] width 156 height 16
click at [341, 61] on div at bounding box center [285, 64] width 161 height 23
click at [333, 59] on div at bounding box center [285, 64] width 161 height 23
click at [303, 60] on div at bounding box center [285, 64] width 161 height 23
click at [209, 39] on span "Etapa de leads de entrada" at bounding box center [283, 42] width 156 height 16
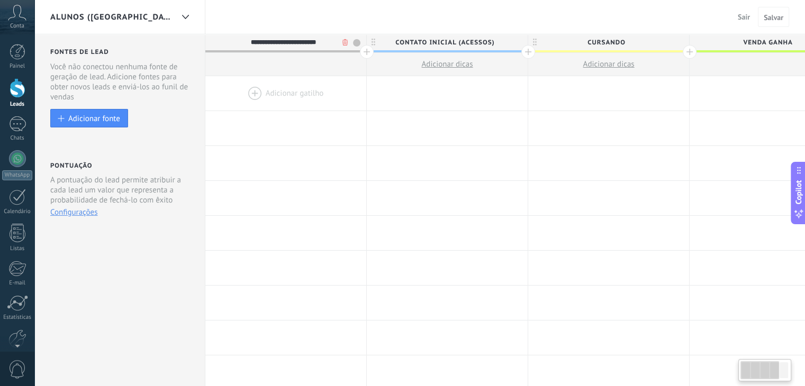
click at [287, 70] on div at bounding box center [285, 64] width 161 height 23
click at [324, 107] on div at bounding box center [285, 93] width 161 height 34
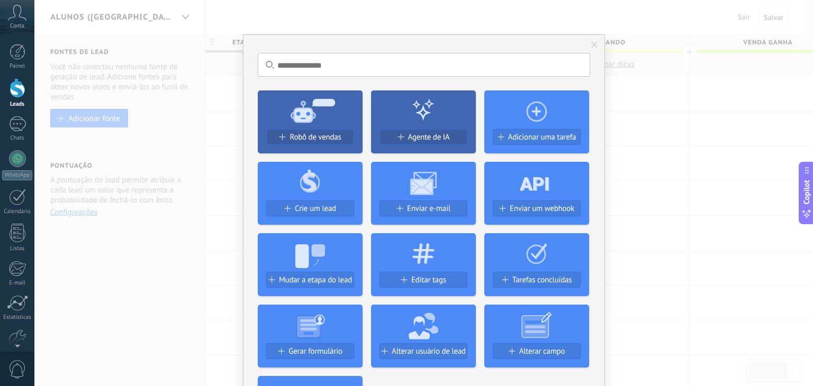
click at [609, 101] on div "Sem resultados. Robô de vendas Agente de IA Adicionar uma tarefa Crie um lead E…" at bounding box center [423, 193] width 778 height 386
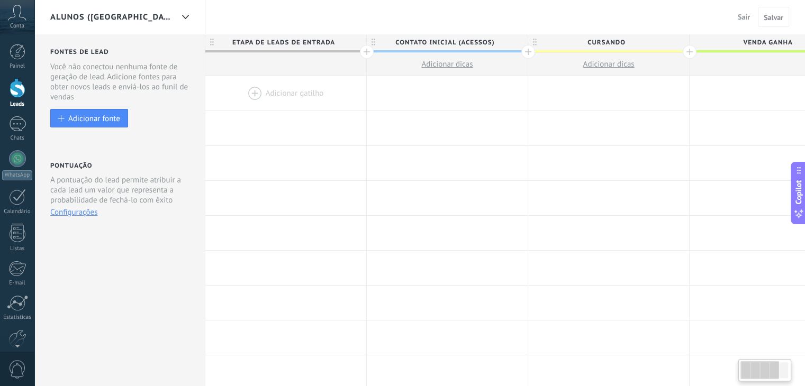
click at [317, 37] on span "Etapa de leads de entrada" at bounding box center [283, 42] width 156 height 16
click at [319, 43] on input "**********" at bounding box center [283, 42] width 140 height 16
click at [296, 94] on div at bounding box center [285, 93] width 161 height 34
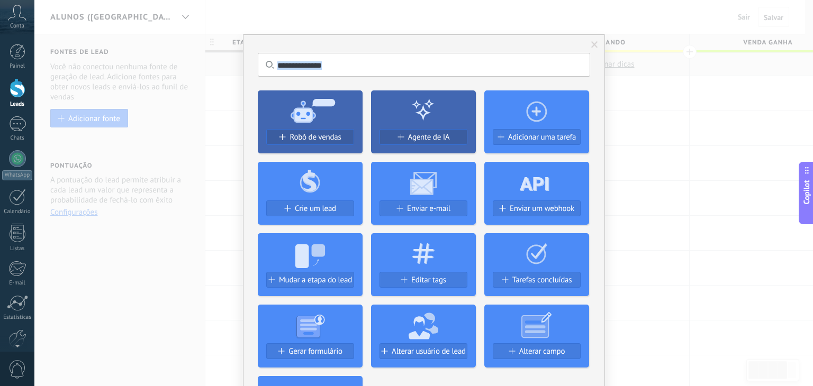
click at [229, 76] on div "Sem resultados. Robô de vendas Agente de IA Adicionar uma tarefa Crie um lead E…" at bounding box center [423, 193] width 778 height 386
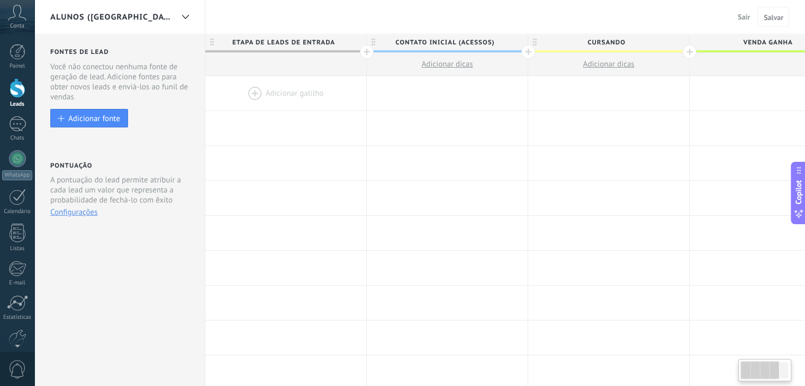
click at [271, 66] on div at bounding box center [285, 64] width 161 height 23
click at [107, 109] on button "Adicionar fonte" at bounding box center [89, 118] width 78 height 19
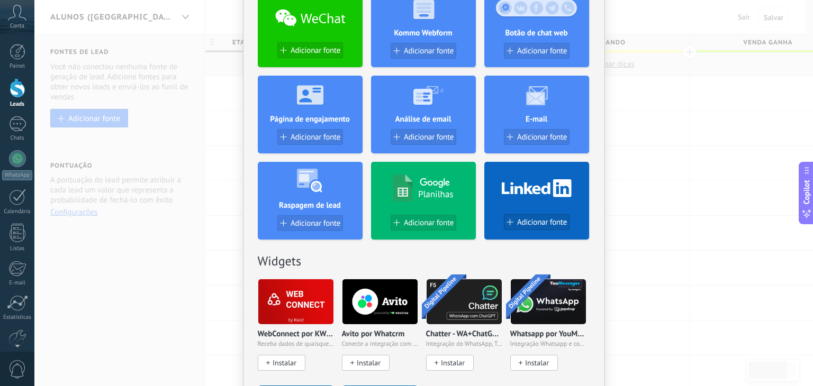
scroll to position [265, 0]
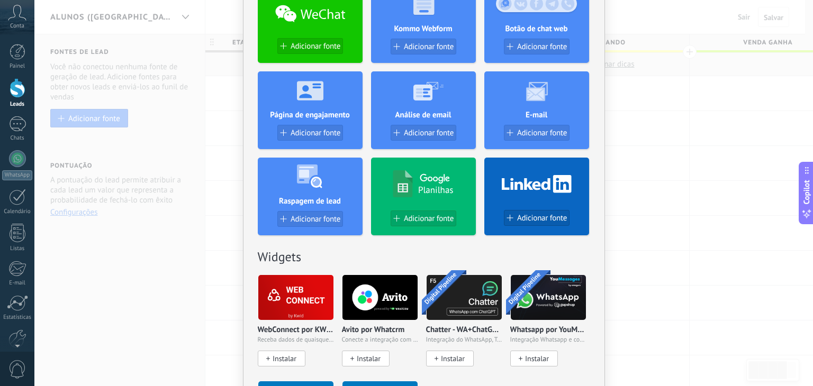
click at [170, 116] on div "Sem resultados. Fontes de lead Adicionar fonte Adicionar fonte Adicionar fonte …" at bounding box center [423, 193] width 778 height 386
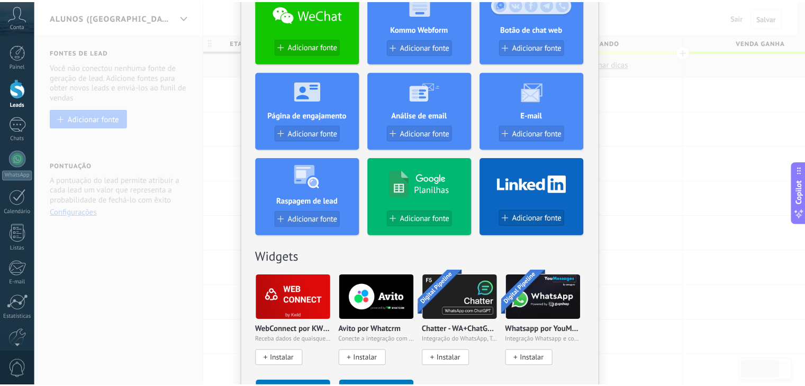
scroll to position [0, 0]
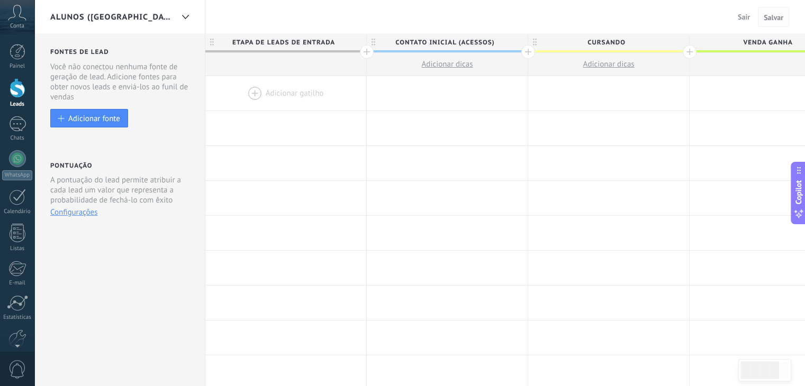
click at [767, 21] on span "Salvar" at bounding box center [773, 17] width 20 height 7
click at [103, 22] on div "ALUNOS ([GEOGRAPHIC_DATA])" at bounding box center [111, 17] width 123 height 34
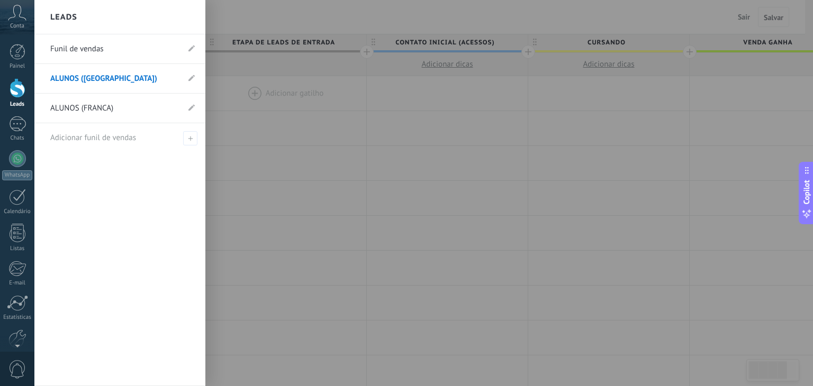
click at [104, 22] on div "Leads" at bounding box center [119, 17] width 171 height 34
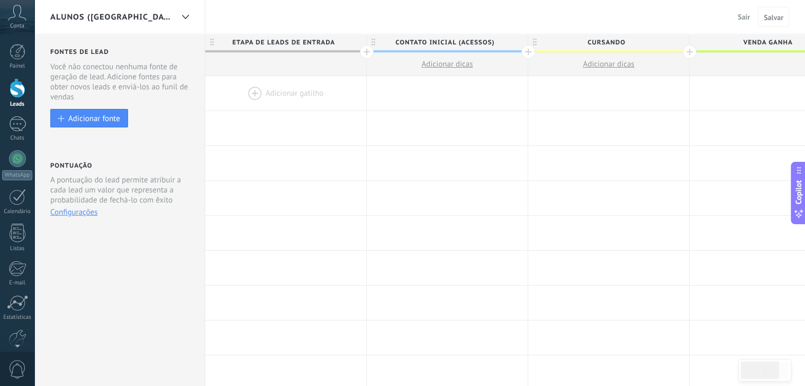
click at [107, 20] on span "ALUNOS ([GEOGRAPHIC_DATA])" at bounding box center [111, 17] width 123 height 10
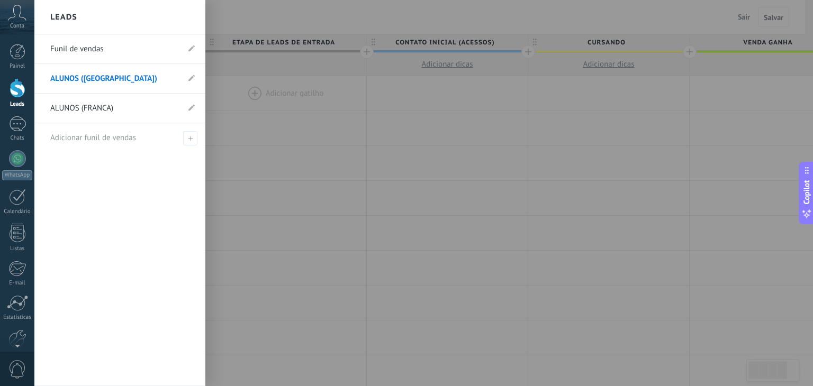
click at [114, 113] on link "ALUNOS (FRANCA)" at bounding box center [114, 109] width 129 height 30
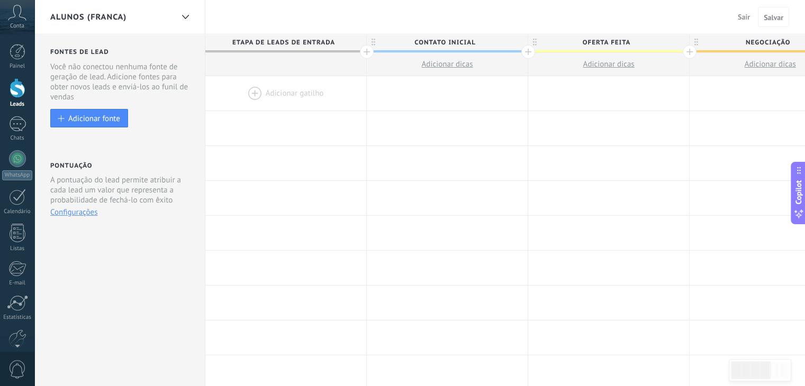
click at [288, 63] on div at bounding box center [285, 64] width 161 height 23
click at [256, 32] on div "ALUNOS (FRANCA) Sair Cancelar Salvar" at bounding box center [419, 17] width 770 height 34
click at [263, 38] on span "Etapa de leads de entrada" at bounding box center [283, 42] width 156 height 16
click at [260, 221] on div at bounding box center [285, 233] width 161 height 34
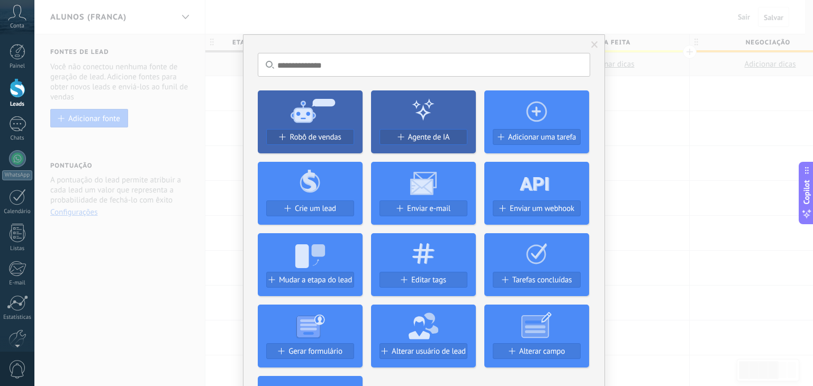
drag, startPoint x: 756, startPoint y: 211, endPoint x: 749, endPoint y: 212, distance: 7.6
click at [756, 211] on div "Sem resultados. Robô de vendas Agente de IA Adicionar uma tarefa Crie um lead E…" at bounding box center [423, 193] width 778 height 386
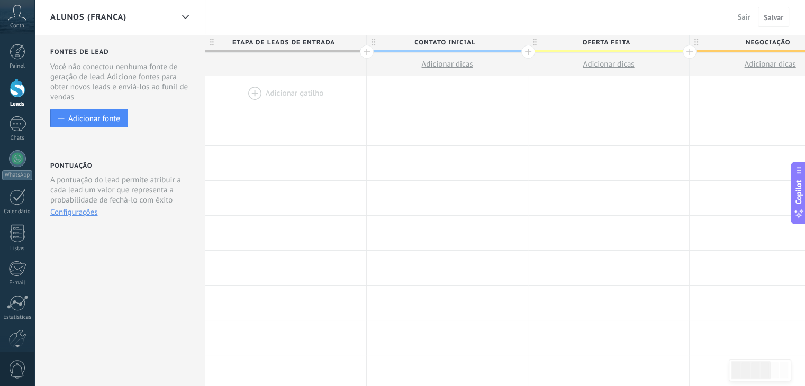
click at [341, 39] on span "Etapa de leads de entrada" at bounding box center [283, 42] width 156 height 16
click at [344, 40] on body ".abccls-1,.abccls-2{fill-rule:evenodd}.abccls-2{fill:#fff} .abfcls-1{fill:none}…" at bounding box center [402, 193] width 805 height 386
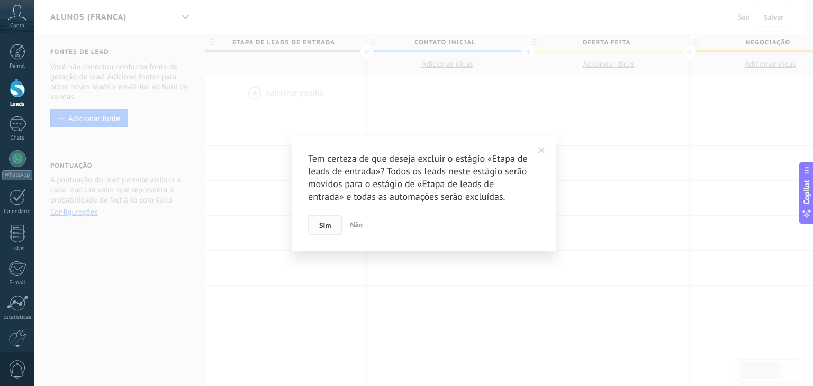
click at [328, 228] on span "Sim" at bounding box center [325, 225] width 12 height 7
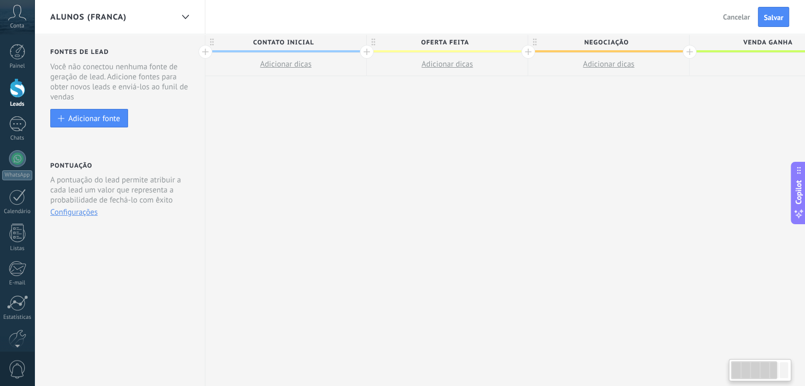
click at [303, 39] on span "Contato inicial" at bounding box center [283, 42] width 156 height 16
type input "**********"
click at [421, 43] on span "Oferta feita" at bounding box center [445, 42] width 156 height 16
click at [421, 43] on input "**********" at bounding box center [445, 42] width 140 height 16
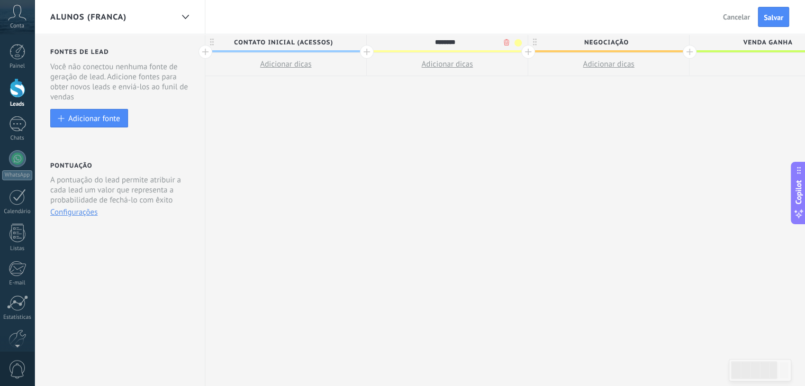
type input "********"
click at [662, 41] on span "Negociação" at bounding box center [606, 42] width 156 height 16
click at [669, 39] on body ".abccls-1,.abccls-2{fill-rule:evenodd}.abccls-2{fill:#fff} .abfcls-1{fill:none}…" at bounding box center [402, 193] width 805 height 386
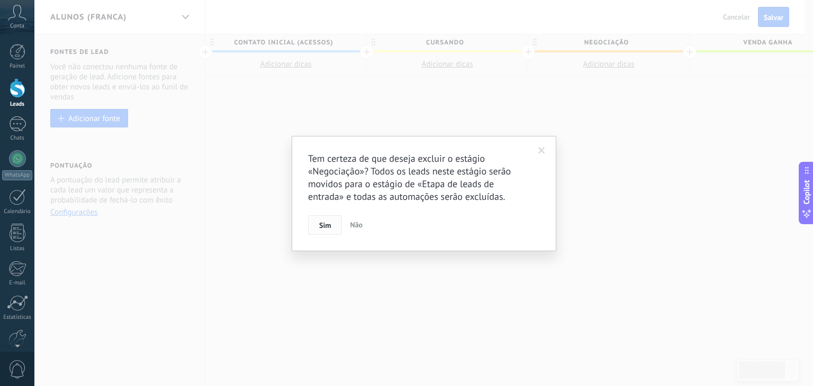
click at [320, 225] on span "Sim" at bounding box center [325, 225] width 12 height 7
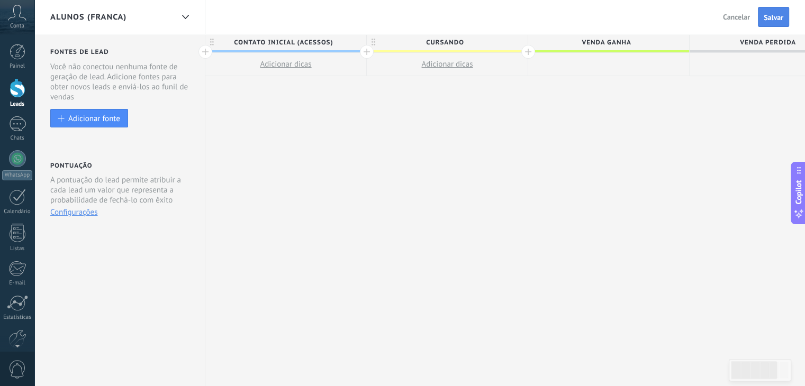
click at [769, 24] on button "Salvar" at bounding box center [773, 17] width 31 height 20
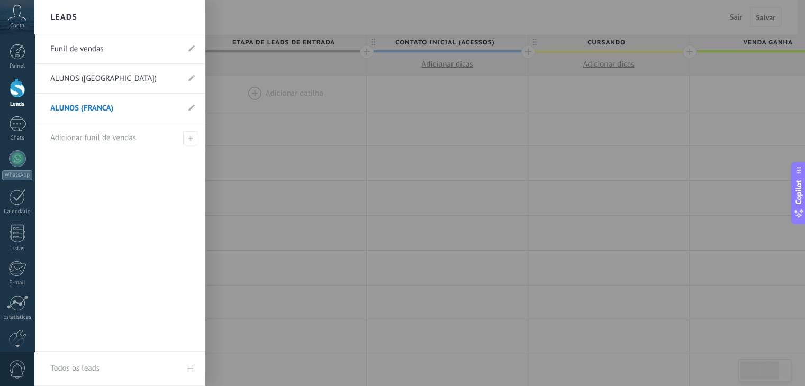
click at [19, 94] on div at bounding box center [18, 88] width 16 height 20
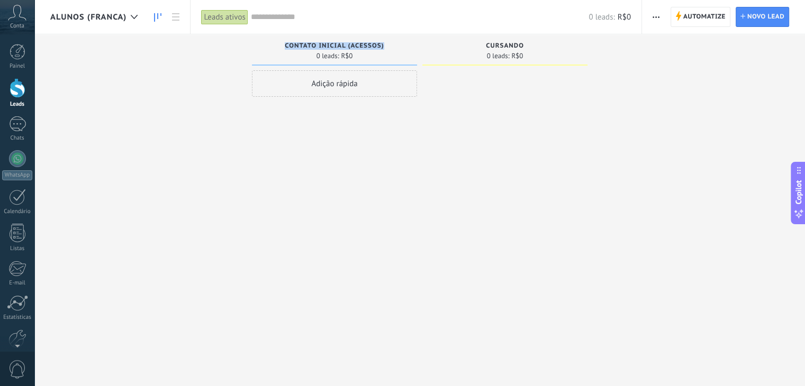
drag, startPoint x: 286, startPoint y: 44, endPoint x: 398, endPoint y: 44, distance: 111.6
click at [398, 44] on div "Contato inicial (ACESSOS)" at bounding box center [334, 46] width 154 height 9
click at [225, 17] on div "Leads ativos" at bounding box center [224, 17] width 47 height 15
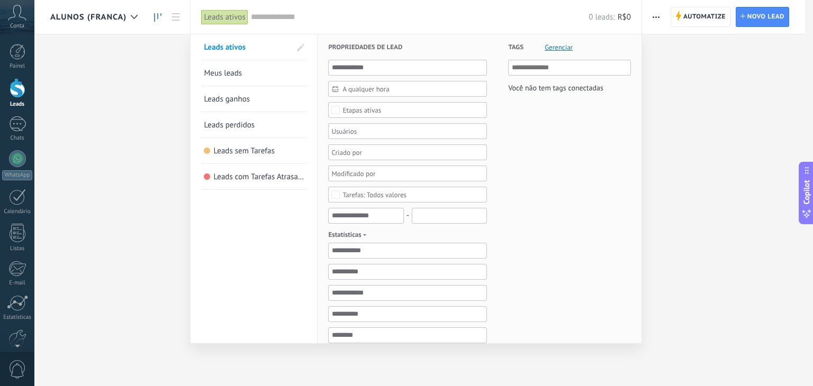
click at [151, 177] on div at bounding box center [406, 193] width 813 height 386
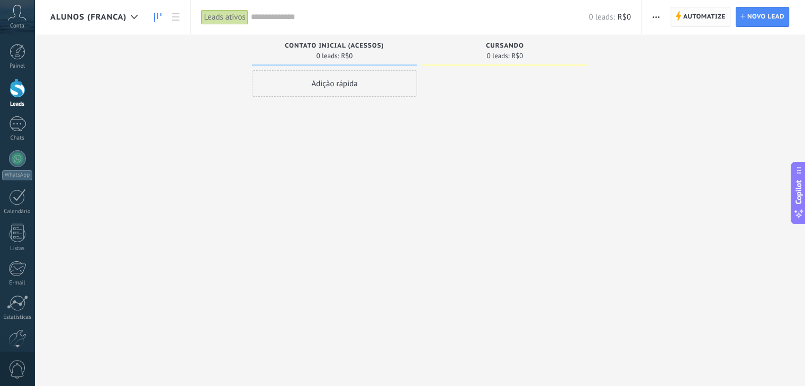
click at [699, 17] on span "Automatize" at bounding box center [704, 16] width 42 height 19
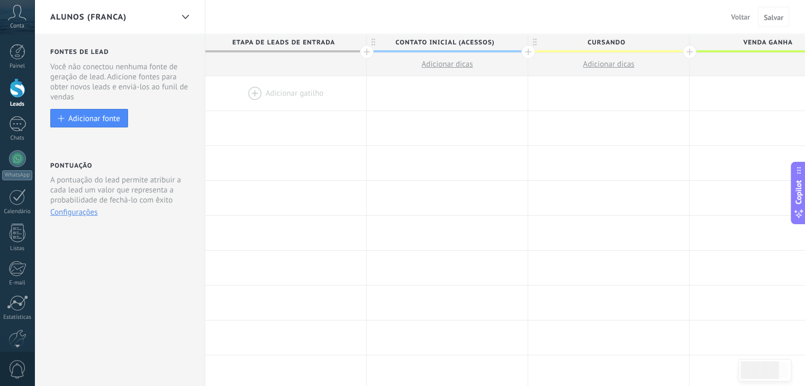
click at [118, 23] on div "ALUNOS (FRANCA)" at bounding box center [111, 17] width 123 height 34
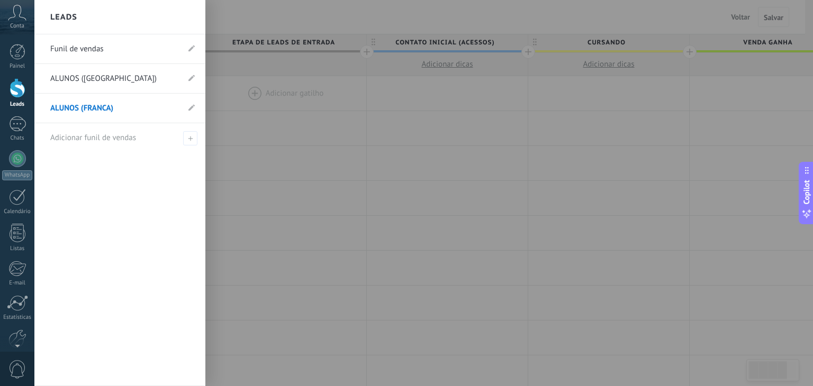
click at [59, 84] on link "ALUNOS ([GEOGRAPHIC_DATA])" at bounding box center [114, 79] width 129 height 30
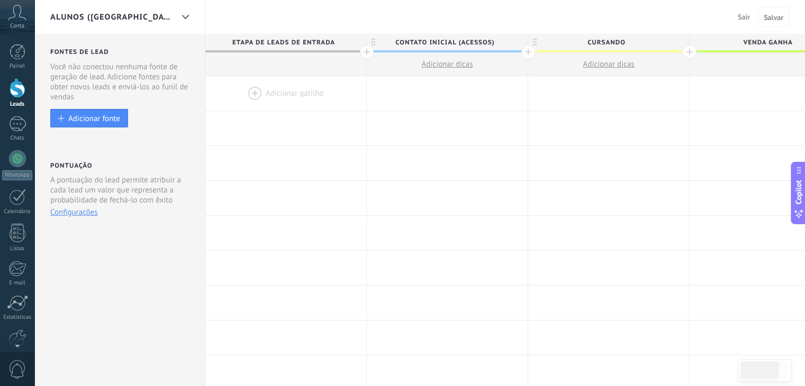
click at [528, 51] on div at bounding box center [528, 52] width 14 height 14
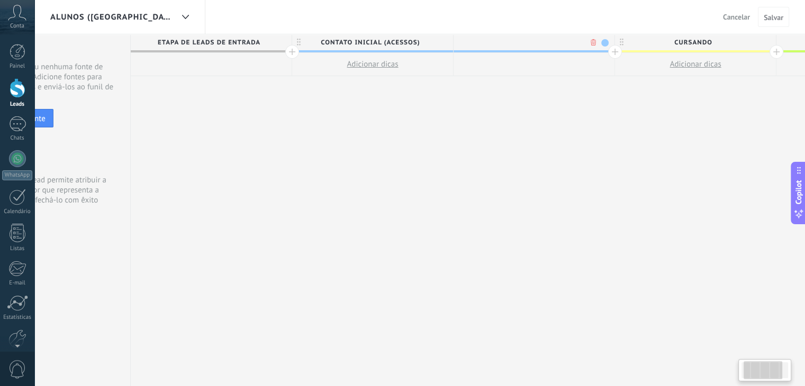
scroll to position [0, 78]
type input "*"
click at [745, 11] on button "Cancelar" at bounding box center [735, 17] width 35 height 16
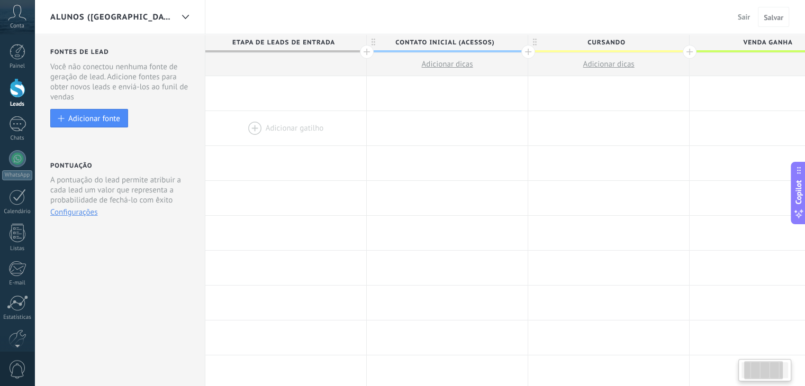
scroll to position [0, 78]
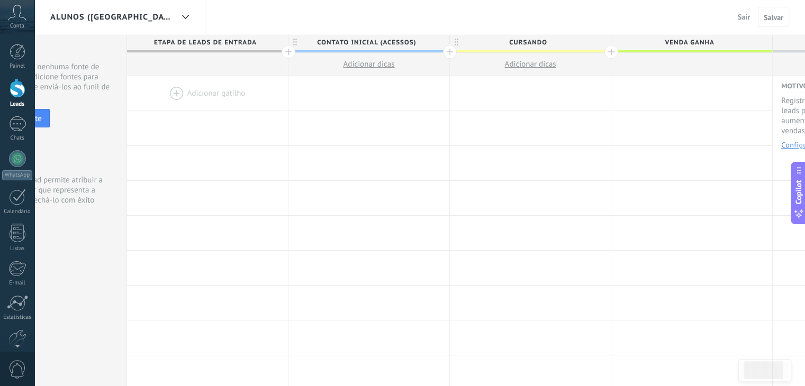
click at [79, 28] on div "ALUNOS ([GEOGRAPHIC_DATA])" at bounding box center [111, 17] width 123 height 34
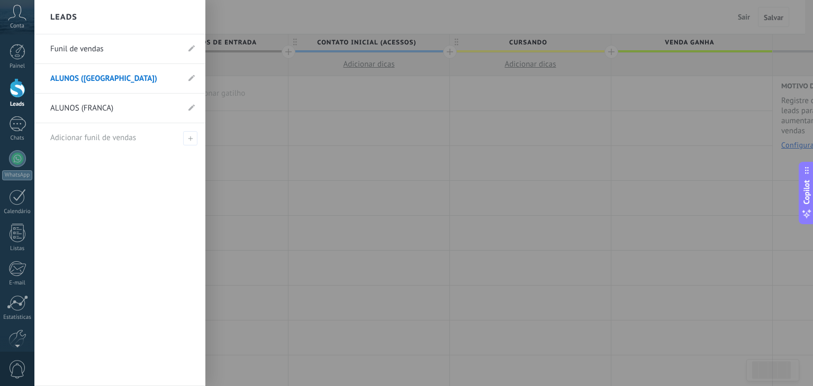
click at [77, 77] on link "ALUNOS ([GEOGRAPHIC_DATA])" at bounding box center [114, 79] width 129 height 30
click at [21, 81] on div at bounding box center [18, 88] width 16 height 20
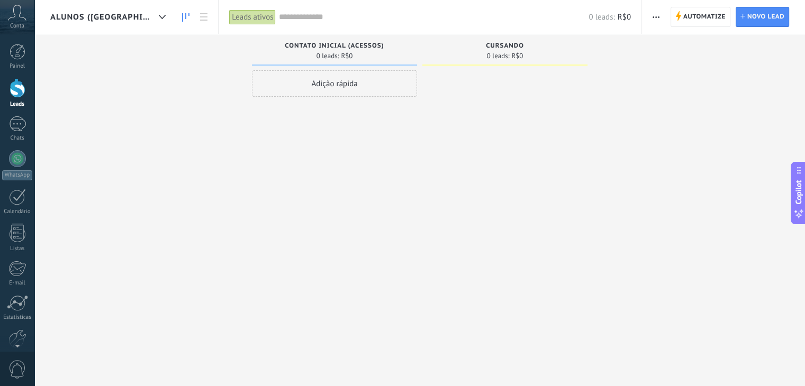
click at [104, 22] on div "ALUNOS ([GEOGRAPHIC_DATA])" at bounding box center [110, 17] width 121 height 34
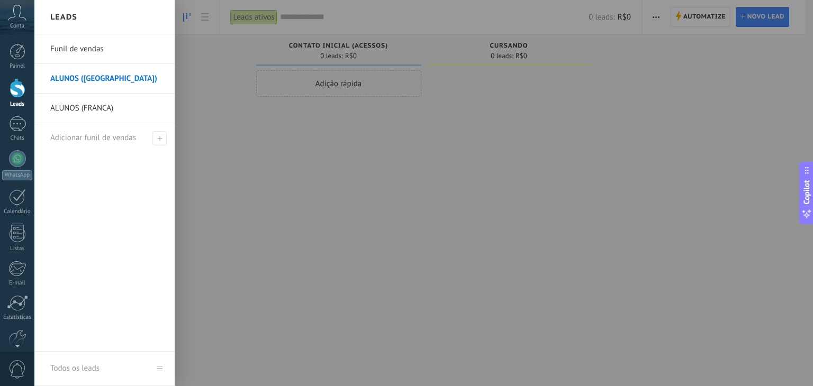
click at [105, 53] on link "Funil de vendas" at bounding box center [107, 49] width 114 height 30
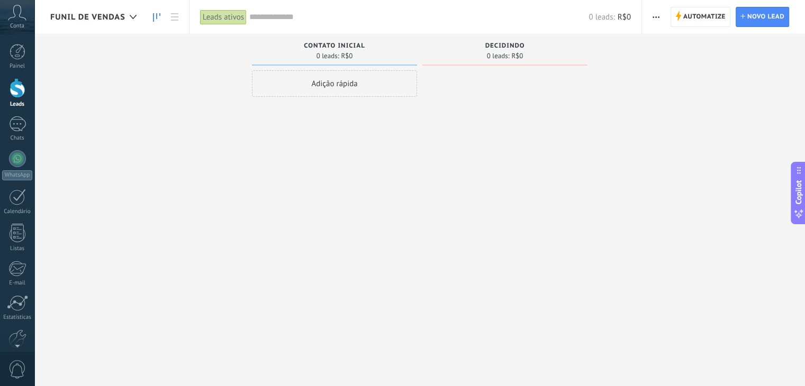
click at [321, 45] on span "Contato inicial" at bounding box center [334, 45] width 61 height 7
click at [275, 175] on div "Adição rápida" at bounding box center [334, 194] width 165 height 248
click at [99, 15] on span "Funil de vendas" at bounding box center [87, 17] width 75 height 10
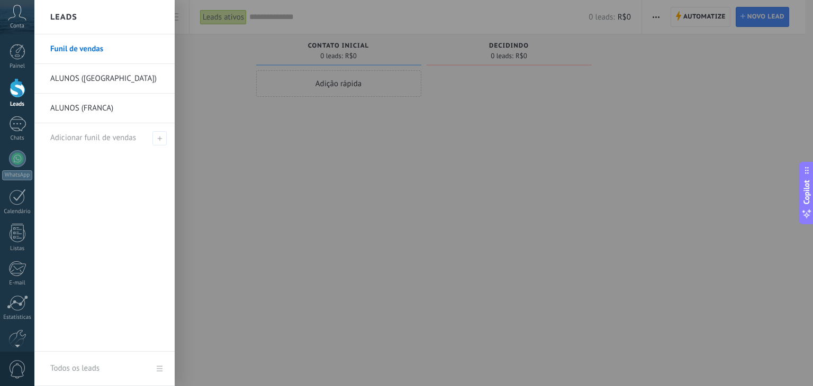
click at [94, 109] on link "ALUNOS (FRANCA)" at bounding box center [107, 109] width 114 height 30
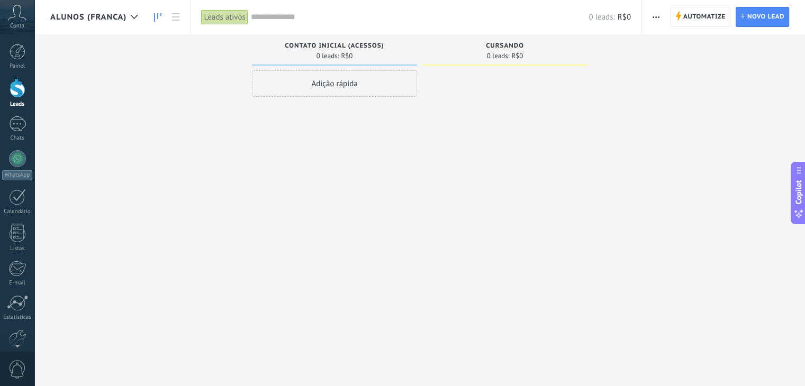
click at [85, 12] on span "ALUNOS (FRANCA)" at bounding box center [88, 17] width 76 height 10
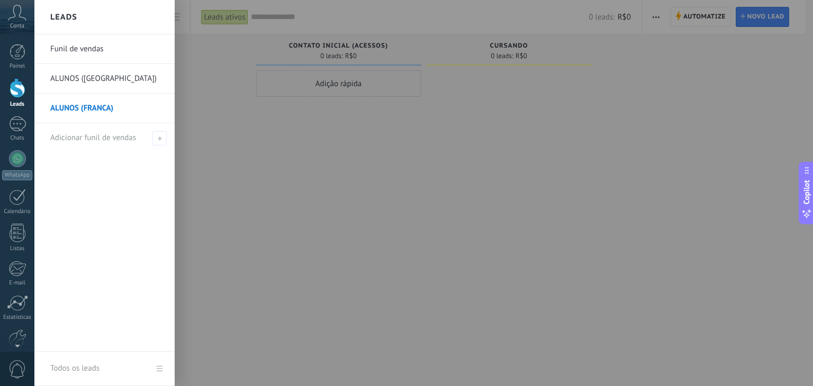
click at [89, 49] on link "Funil de vendas" at bounding box center [107, 49] width 114 height 30
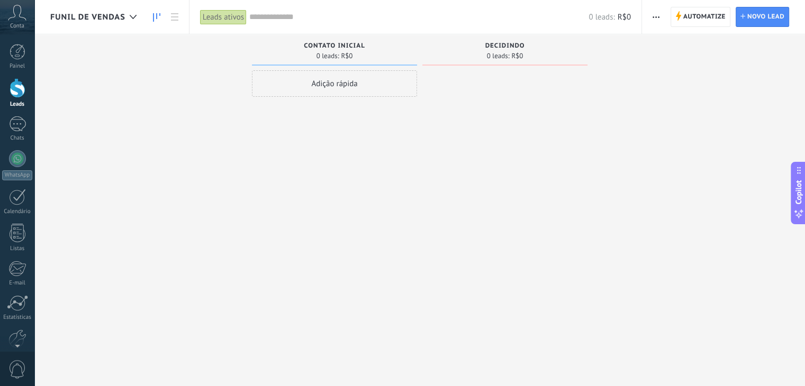
click at [686, 14] on span "Automatize" at bounding box center [704, 16] width 42 height 19
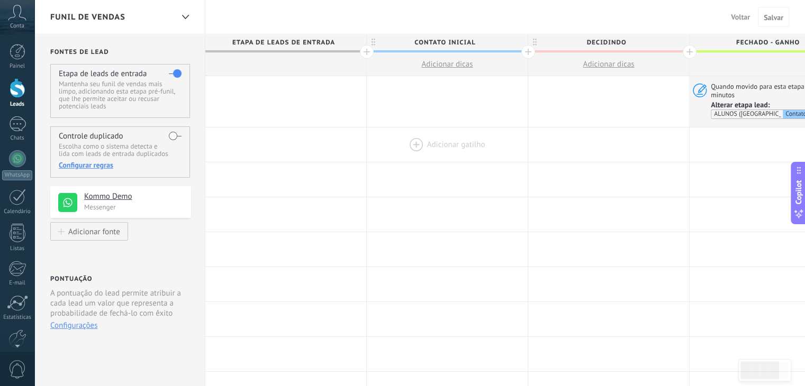
drag, startPoint x: 490, startPoint y: 132, endPoint x: 478, endPoint y: 154, distance: 24.9
click at [478, 154] on div at bounding box center [447, 144] width 161 height 34
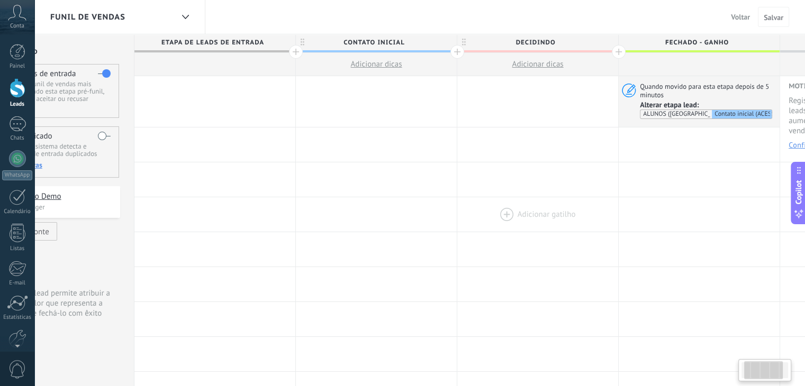
scroll to position [0, 74]
drag, startPoint x: 528, startPoint y: 217, endPoint x: 476, endPoint y: 218, distance: 51.9
click at [476, 218] on div at bounding box center [534, 214] width 161 height 34
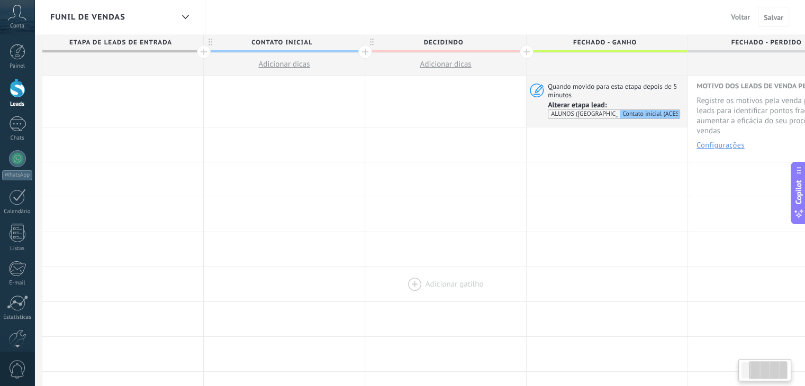
scroll to position [0, 0]
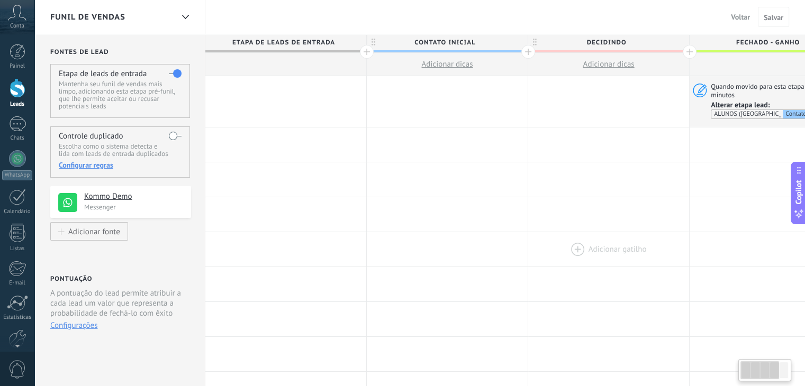
drag, startPoint x: 258, startPoint y: 312, endPoint x: 579, endPoint y: 256, distance: 325.9
click at [167, 133] on div "Controle duplicado Escolha como o sistema detecta e lida com leads de entrada d…" at bounding box center [120, 151] width 140 height 51
click at [168, 133] on div "Controle duplicado Escolha como o sistema detecta e lida com leads de entrada d…" at bounding box center [120, 151] width 140 height 51
drag, startPoint x: 171, startPoint y: 133, endPoint x: 182, endPoint y: 135, distance: 10.7
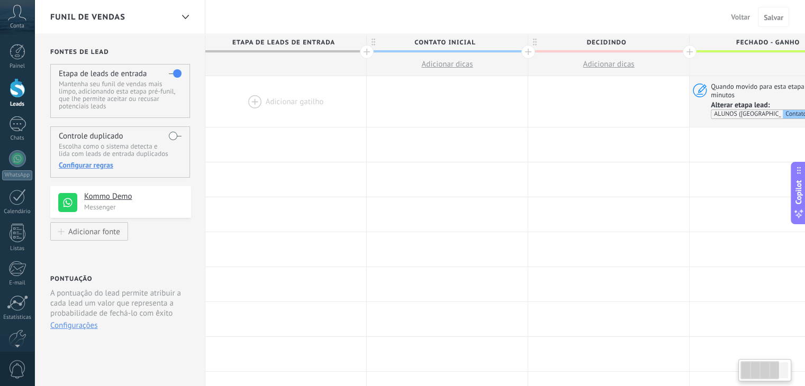
click at [182, 135] on div "Controle duplicado Escolha como o sistema detecta e lida com leads de entrada d…" at bounding box center [120, 151] width 140 height 51
click at [176, 133] on label at bounding box center [175, 135] width 13 height 17
click at [176, 138] on label at bounding box center [175, 135] width 13 height 17
click at [799, 170] on use at bounding box center [798, 170] width 4 height 7
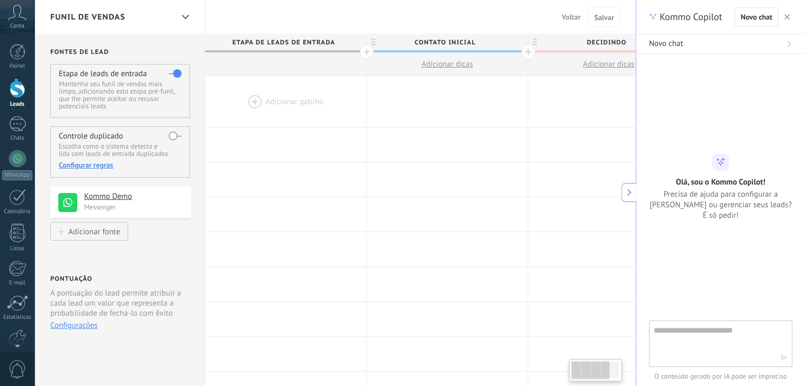
type textarea "*********"
click at [799, 169] on div "Olá, sou o Kommo Copilot! Precisa de ajuda para configurar a Kommo ou gerenciar…" at bounding box center [720, 187] width 169 height 67
click at [773, 162] on div "Olá, sou o Kommo Copilot! Precisa de ajuda para configurar a Kommo ou gerenciar…" at bounding box center [720, 187] width 169 height 67
click at [689, 220] on span "Precisa de ajuda para configurar a [PERSON_NAME] ou gerenciar seus leads? É só …" at bounding box center [720, 205] width 143 height 32
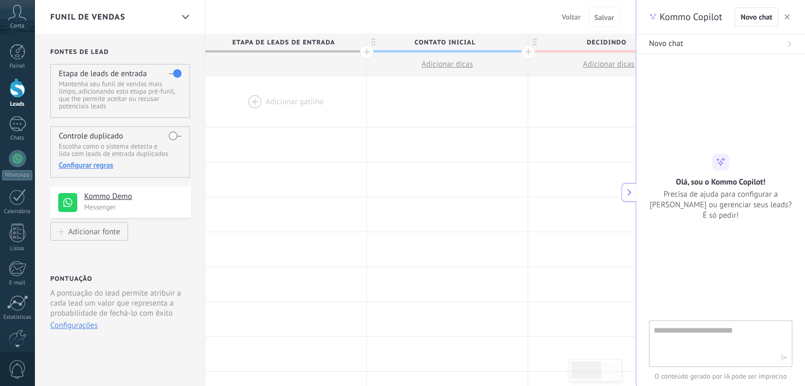
click at [785, 17] on icon "button" at bounding box center [786, 16] width 5 height 5
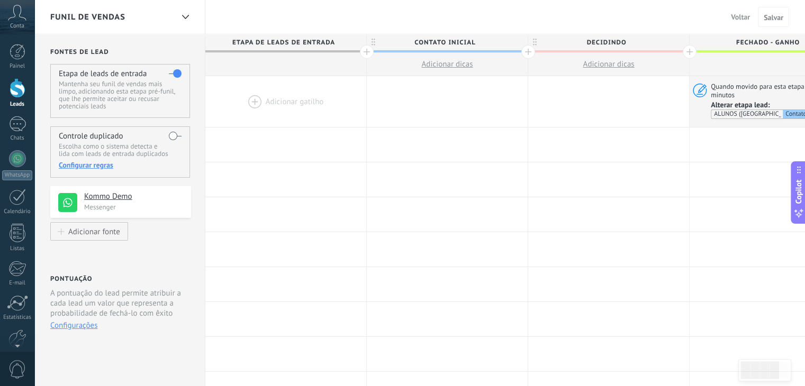
click at [133, 16] on div "Funil de vendas" at bounding box center [111, 17] width 123 height 34
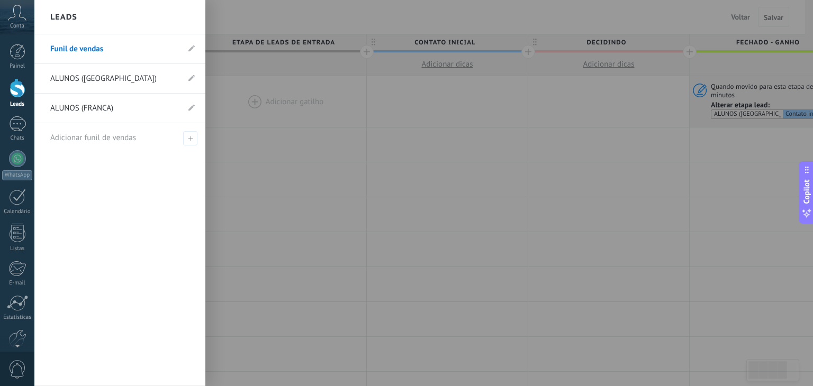
click at [125, 74] on link "ALUNOS ([GEOGRAPHIC_DATA])" at bounding box center [114, 79] width 129 height 30
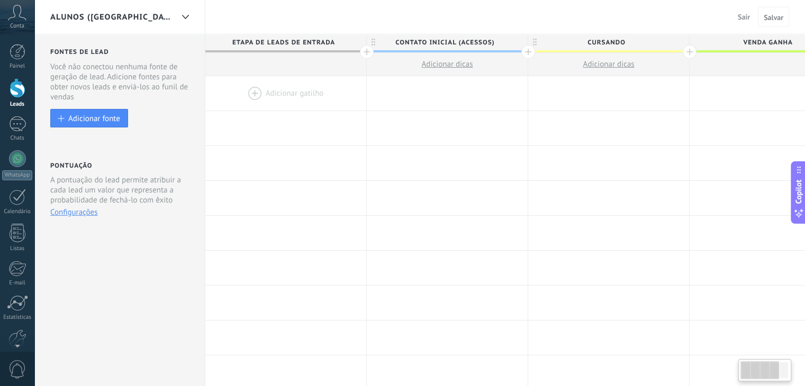
click at [145, 29] on div "ALUNOS ([GEOGRAPHIC_DATA])" at bounding box center [111, 17] width 123 height 34
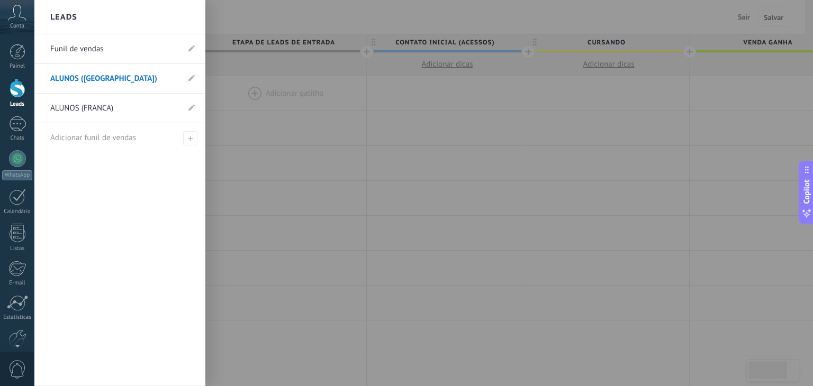
click at [142, 48] on link "Funil de vendas" at bounding box center [114, 49] width 129 height 30
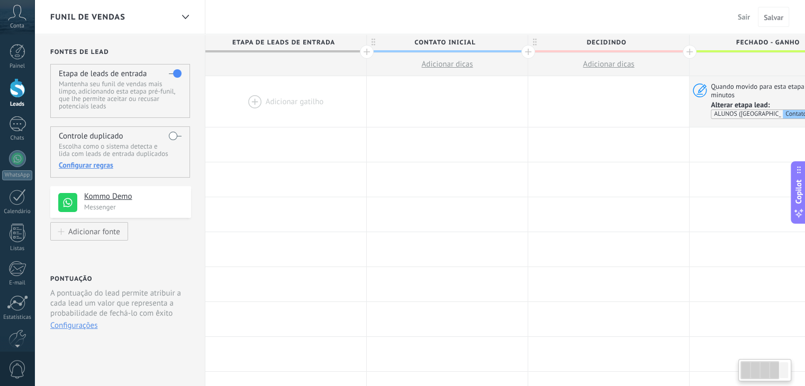
click at [366, 50] on div at bounding box center [367, 52] width 14 height 14
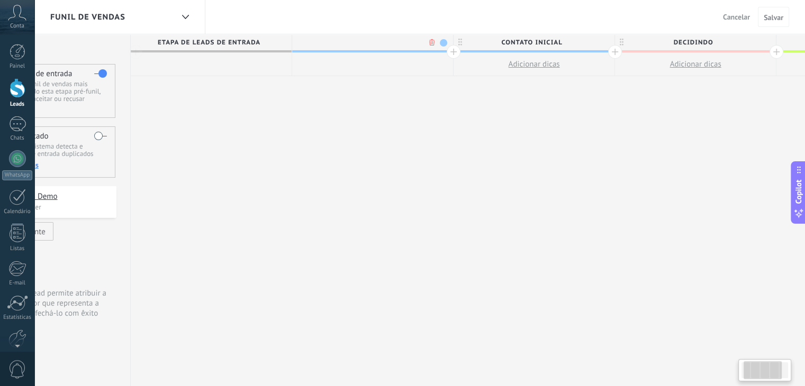
scroll to position [0, 78]
type input "**********"
click at [784, 17] on button "Salvar" at bounding box center [773, 17] width 31 height 20
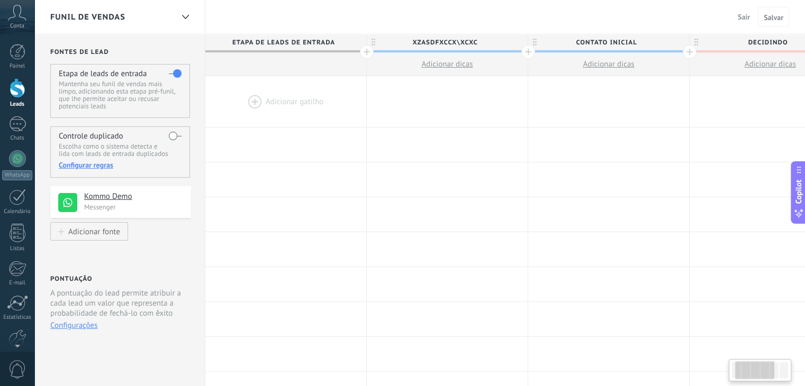
scroll to position [0, 78]
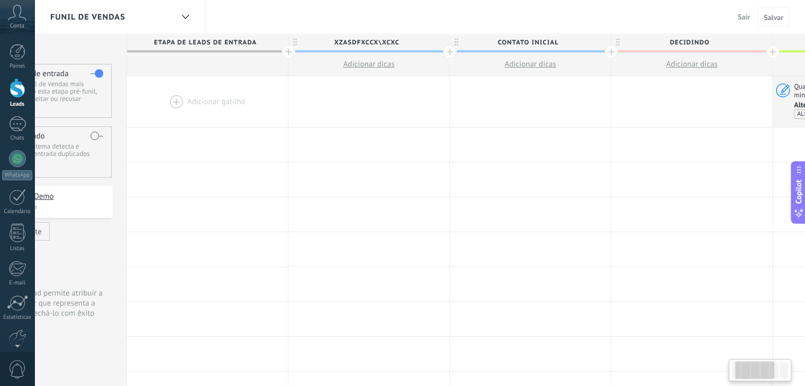
click at [89, 20] on span "Funil de vendas" at bounding box center [87, 17] width 75 height 10
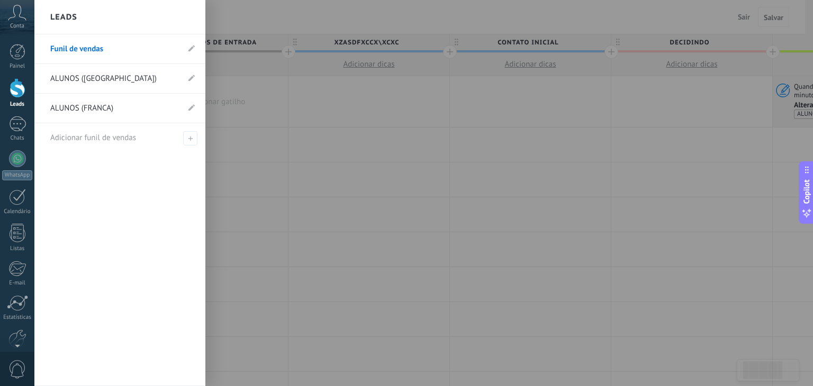
click at [101, 106] on link "ALUNOS (FRANCA)" at bounding box center [114, 109] width 129 height 30
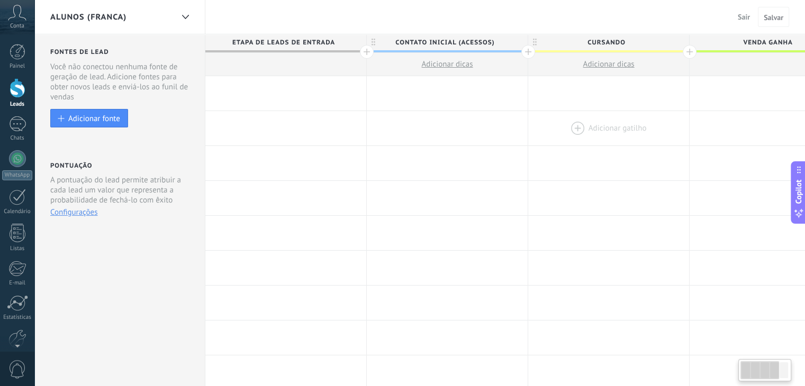
drag, startPoint x: 612, startPoint y: 130, endPoint x: 533, endPoint y: 140, distance: 78.9
click at [533, 140] on div at bounding box center [608, 128] width 161 height 34
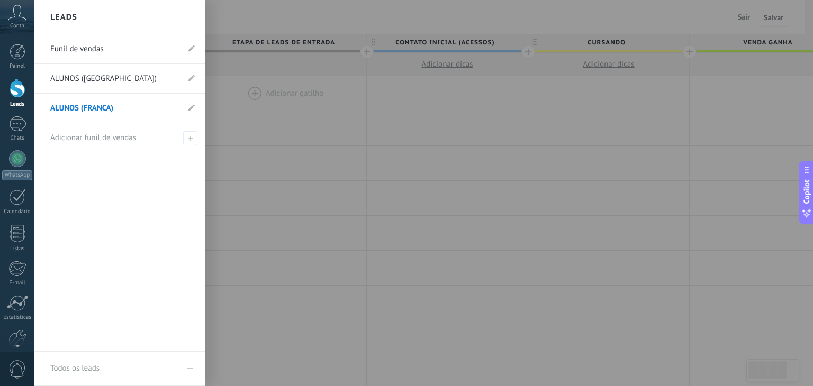
click at [15, 93] on div at bounding box center [18, 88] width 16 height 20
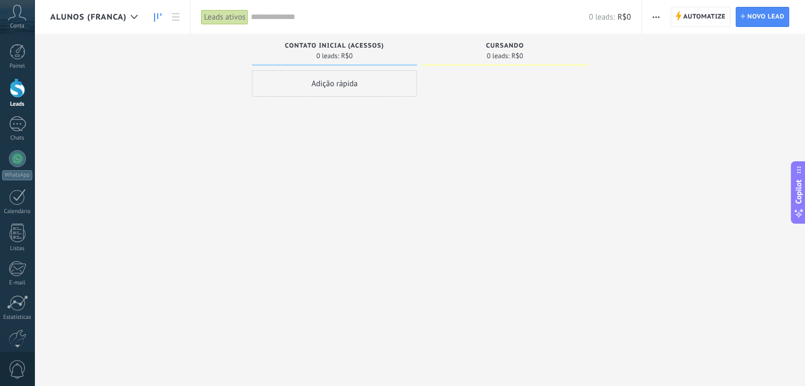
click at [88, 17] on span "ALUNOS (FRANCA)" at bounding box center [88, 17] width 76 height 10
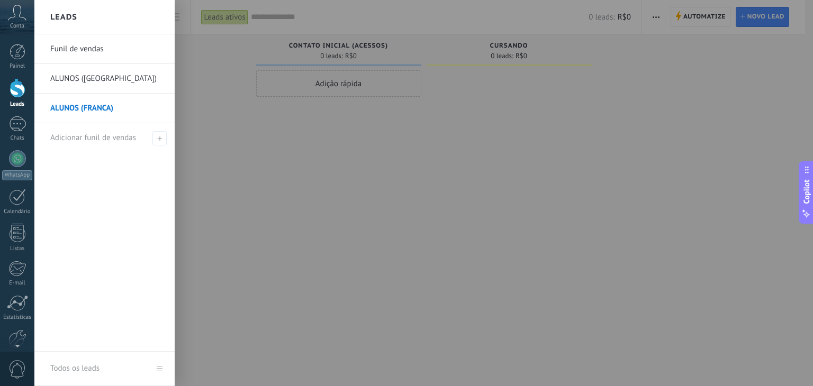
click at [101, 47] on link "Funil de vendas" at bounding box center [107, 49] width 114 height 30
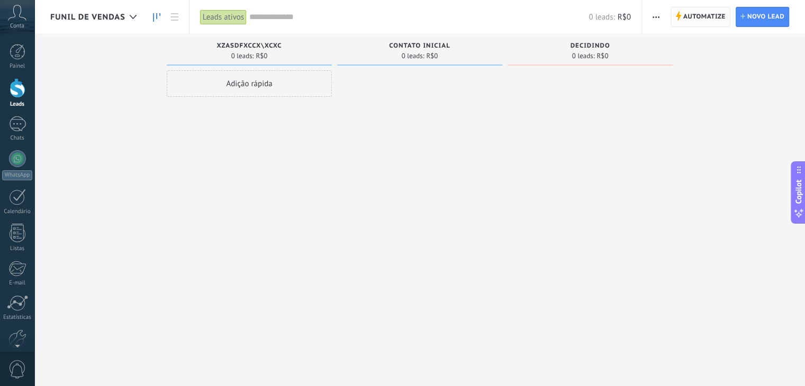
click at [715, 20] on span "Automatize" at bounding box center [704, 16] width 42 height 19
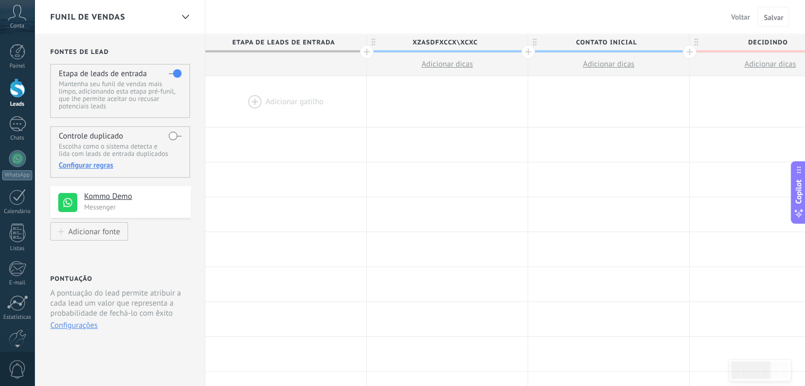
click at [263, 59] on div at bounding box center [285, 64] width 161 height 23
click at [275, 44] on span "Etapa de leads de entrada" at bounding box center [283, 42] width 156 height 16
click at [282, 36] on span "Etapa de leads de entrada" at bounding box center [283, 42] width 156 height 16
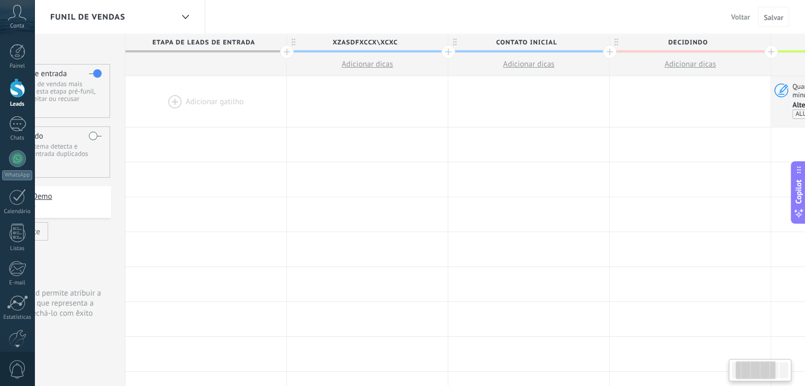
scroll to position [0, 86]
drag, startPoint x: 499, startPoint y: 43, endPoint x: 414, endPoint y: 45, distance: 85.2
click at [414, 45] on span "XZASDFXCCX\XCXC" at bounding box center [359, 42] width 156 height 16
click at [389, 42] on input "**********" at bounding box center [359, 42] width 140 height 16
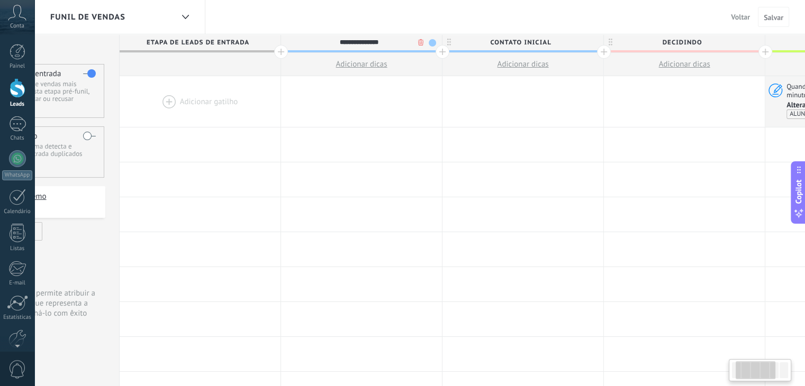
click at [389, 42] on input "**********" at bounding box center [359, 42] width 140 height 16
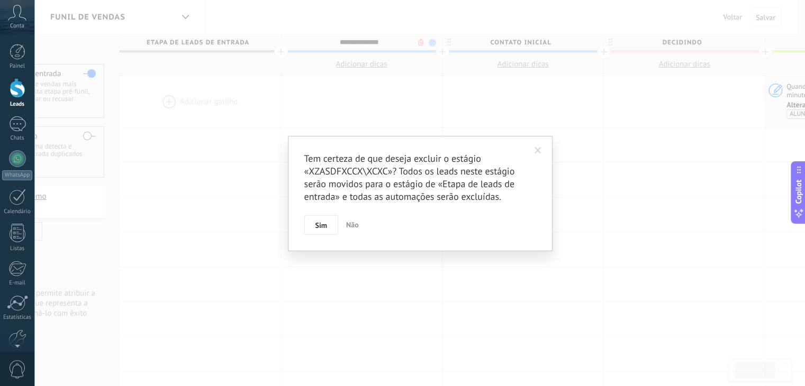
click at [422, 43] on body ".abccls-1,.abccls-2{fill-rule:evenodd}.abccls-2{fill:#fff} .abfcls-1{fill:none}…" at bounding box center [402, 193] width 805 height 386
click at [323, 235] on div "Tem certeza de que deseja excluir o estágio «XZASDFXCCX\XCXC»? Todos os leads n…" at bounding box center [423, 194] width 265 height 116
click at [323, 233] on button "Sim" at bounding box center [325, 225] width 34 height 20
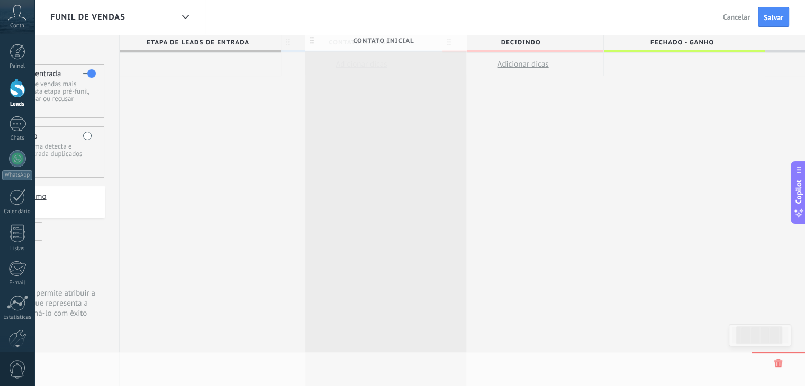
drag, startPoint x: 331, startPoint y: 43, endPoint x: 387, endPoint y: 43, distance: 56.1
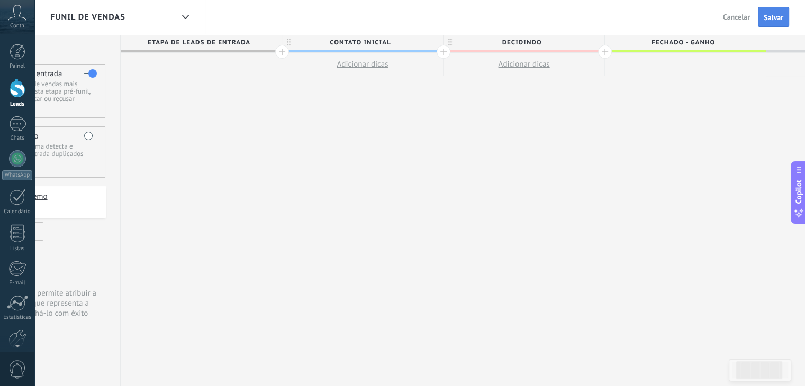
click at [766, 23] on button "Salvar" at bounding box center [773, 17] width 31 height 20
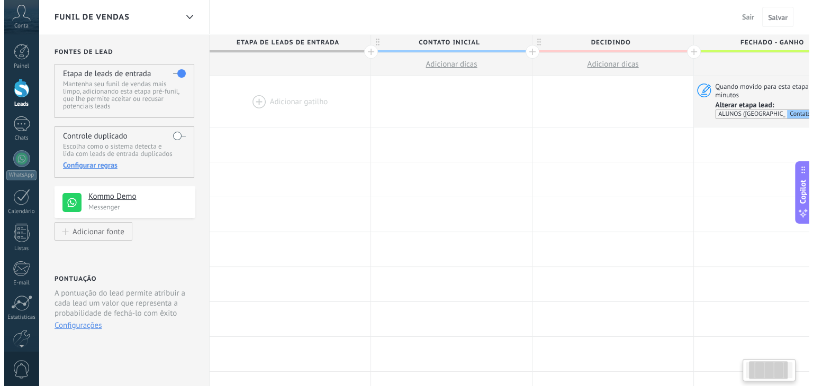
scroll to position [0, 85]
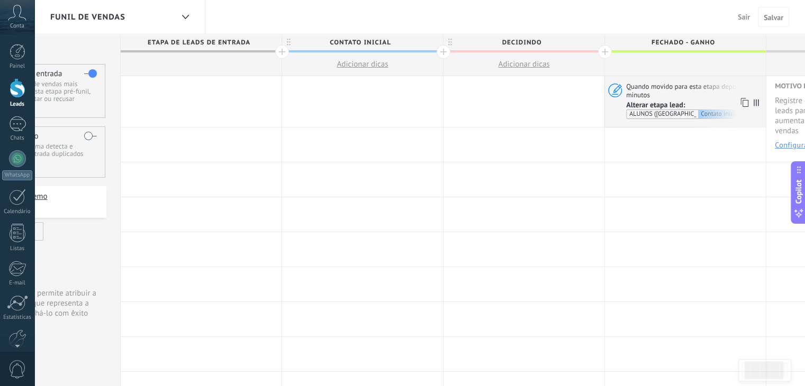
click at [664, 92] on span "Quando movido para esta etapa depois de 5 minutos" at bounding box center [694, 90] width 136 height 17
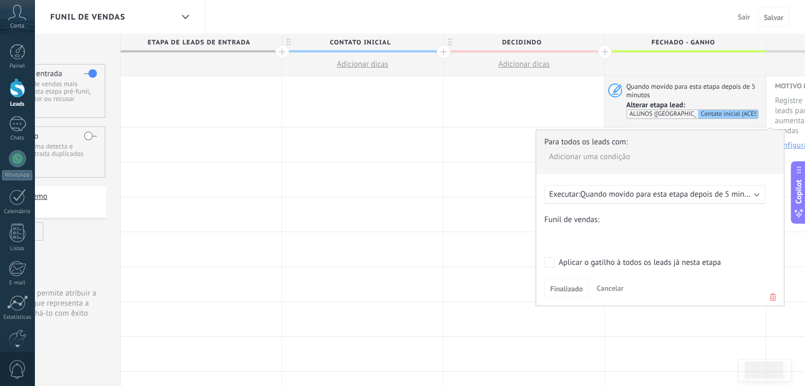
click at [582, 158] on div "Adicionar uma condição" at bounding box center [654, 157] width 221 height 19
click at [573, 176] on div "Tags" at bounding box center [591, 177] width 83 height 15
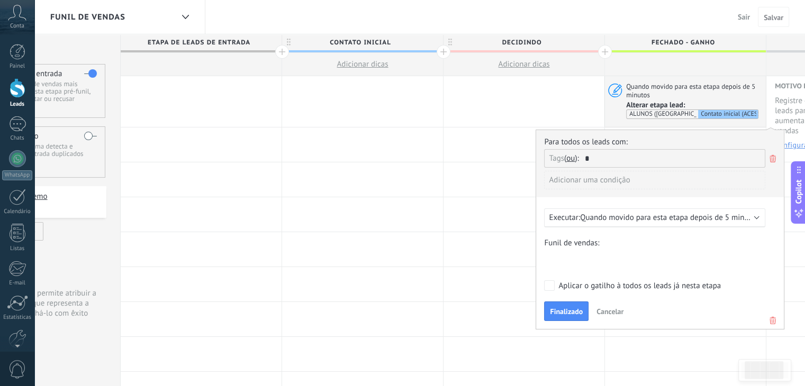
type input "**"
click at [609, 153] on input "text" at bounding box center [611, 158] width 53 height 17
click at [608, 156] on input "text" at bounding box center [611, 158] width 53 height 17
click at [567, 180] on div "Adicionar uma condição" at bounding box center [654, 180] width 221 height 19
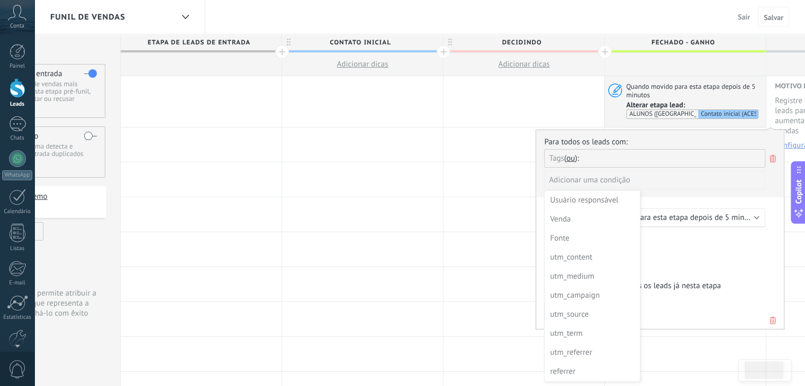
click at [592, 159] on div at bounding box center [660, 229] width 248 height 198
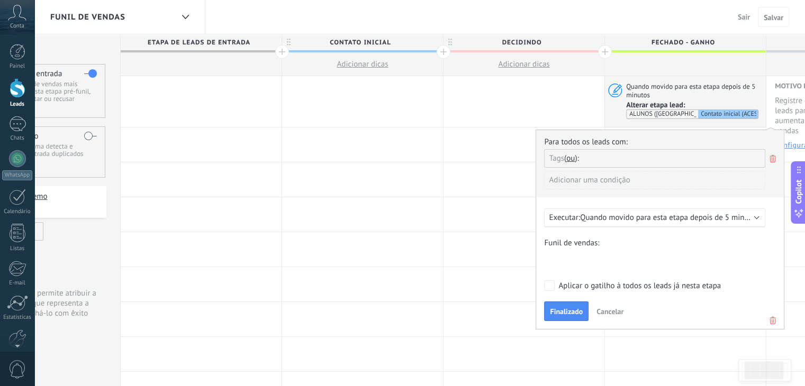
click at [585, 155] on div "Tags e ou ou" at bounding box center [654, 158] width 221 height 19
type input "*"
click at [571, 178] on span "criar tag A" at bounding box center [572, 179] width 48 height 10
type input "********"
click at [601, 177] on span "CURITIBA" at bounding box center [616, 177] width 68 height 13
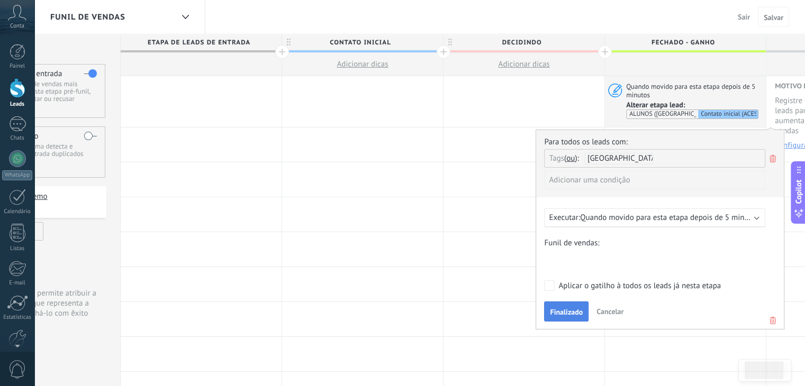
click at [567, 309] on span "Finalizado" at bounding box center [566, 311] width 33 height 7
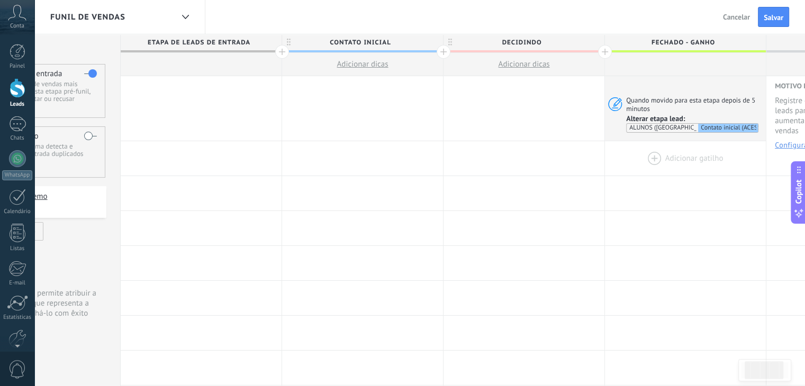
click at [655, 159] on div at bounding box center [685, 158] width 161 height 34
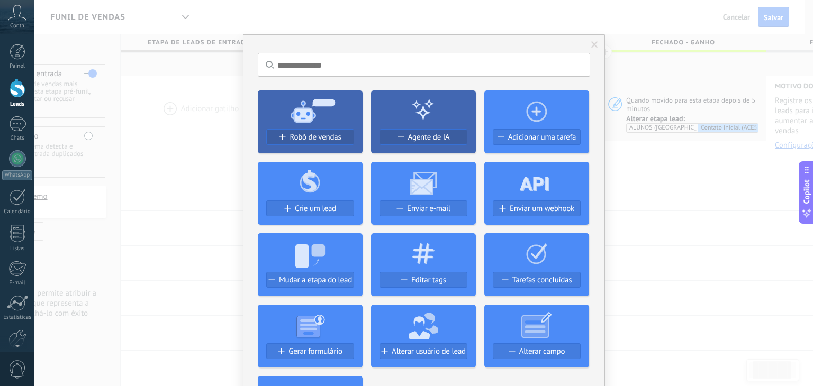
click at [304, 255] on use at bounding box center [310, 256] width 30 height 24
click at [315, 278] on span "Mudar a etapa do lead" at bounding box center [315, 280] width 73 height 9
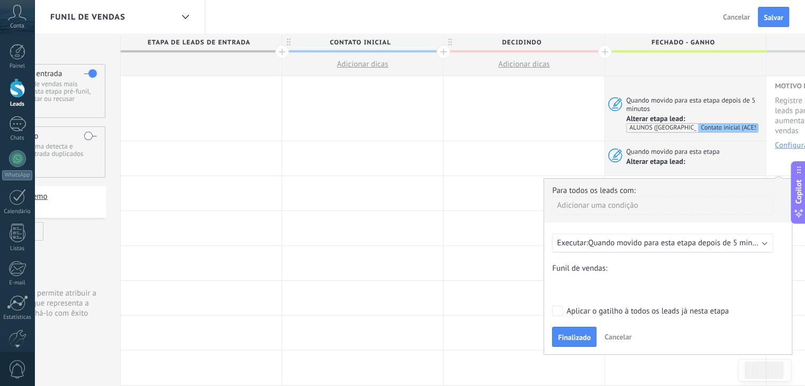
click at [0, 0] on div "Contato inicial decidindo Fechado - [PERSON_NAME] - perdido" at bounding box center [0, 0] width 0 height 0
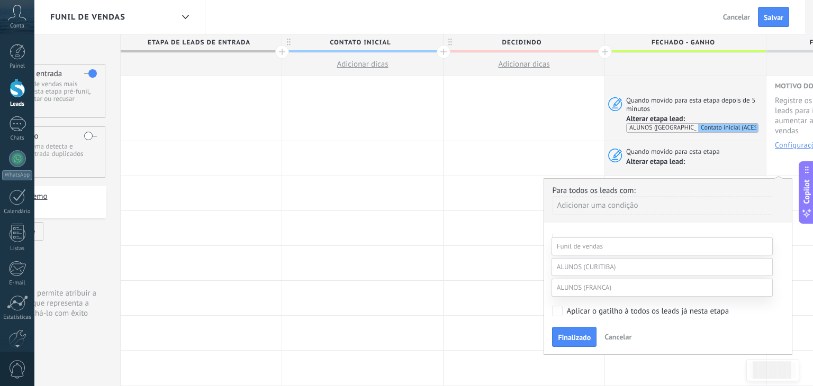
click at [583, 292] on span at bounding box center [584, 287] width 54 height 9
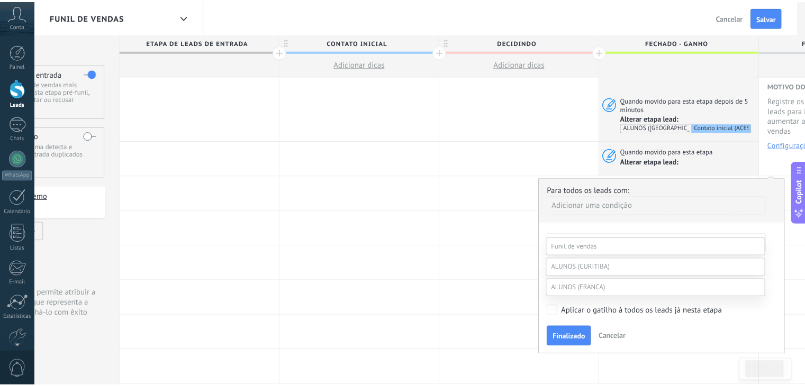
scroll to position [41, 0]
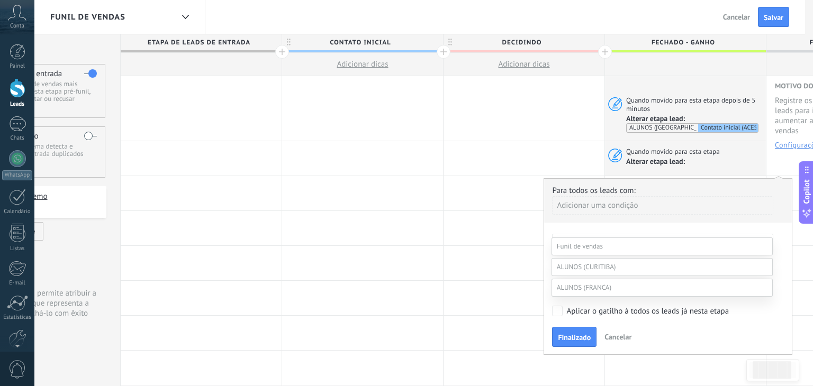
click at [0, 0] on label "Contato inicial (ACESSOS)" at bounding box center [0, 0] width 0 height 0
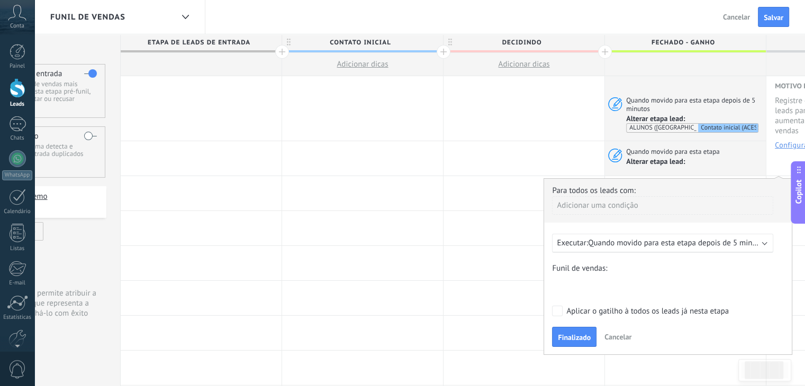
click at [572, 211] on div "Adicionar uma condição" at bounding box center [662, 205] width 221 height 19
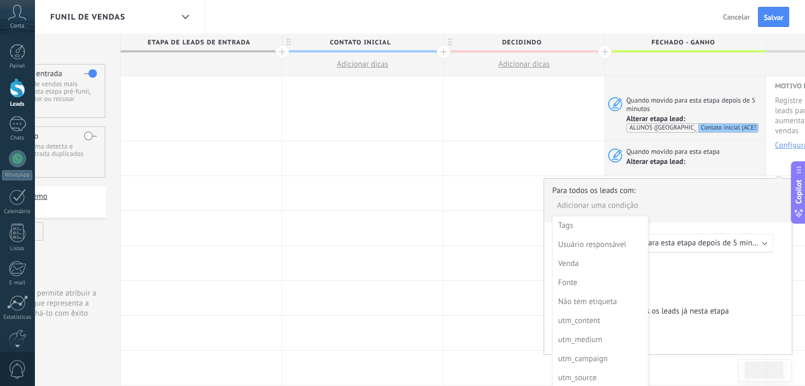
click at [569, 226] on div "Tags" at bounding box center [599, 225] width 83 height 15
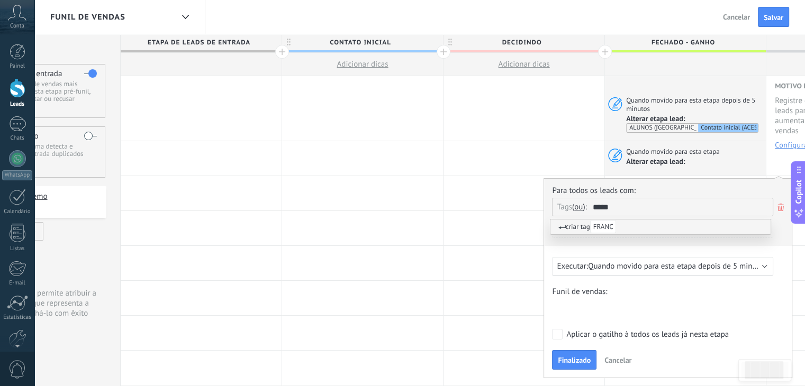
type input "******"
click at [584, 360] on span "Finalizado" at bounding box center [574, 360] width 33 height 7
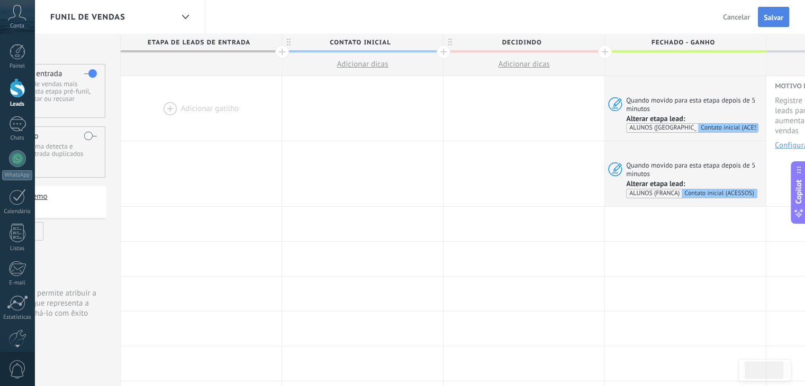
click at [769, 17] on span "Salvar" at bounding box center [773, 17] width 20 height 7
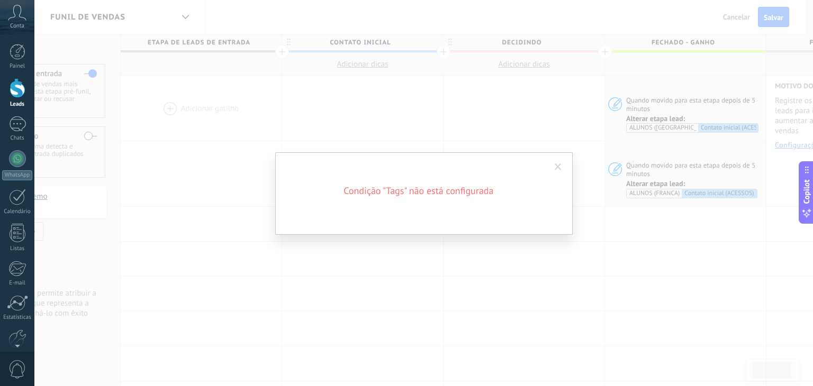
click at [464, 190] on h2 "Condição "Tags" não está configurada" at bounding box center [418, 191] width 254 height 13
click at [555, 171] on span at bounding box center [557, 167] width 17 height 18
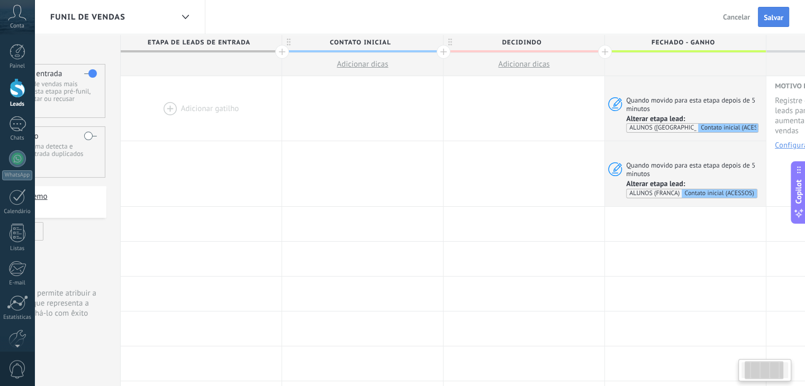
click at [769, 23] on button "Salvar" at bounding box center [773, 17] width 31 height 20
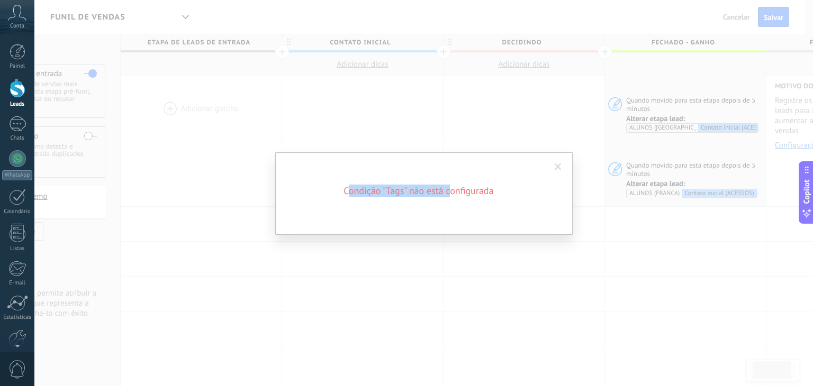
drag, startPoint x: 346, startPoint y: 190, endPoint x: 462, endPoint y: 193, distance: 115.9
click at [461, 193] on h2 "Condição "Tags" não está configurada" at bounding box center [418, 191] width 254 height 13
click at [463, 193] on h2 "Condição "Tags" não está configurada" at bounding box center [418, 191] width 254 height 13
click at [464, 211] on div "Condição "Tags" não está configurada" at bounding box center [423, 193] width 297 height 83
click at [560, 166] on span at bounding box center [557, 166] width 7 height 7
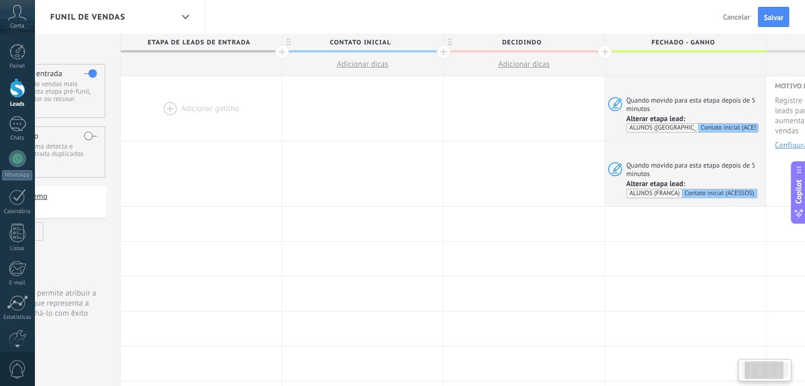
click at [723, 26] on div "Sair Cancelar Salvar" at bounding box center [752, 17] width 74 height 20
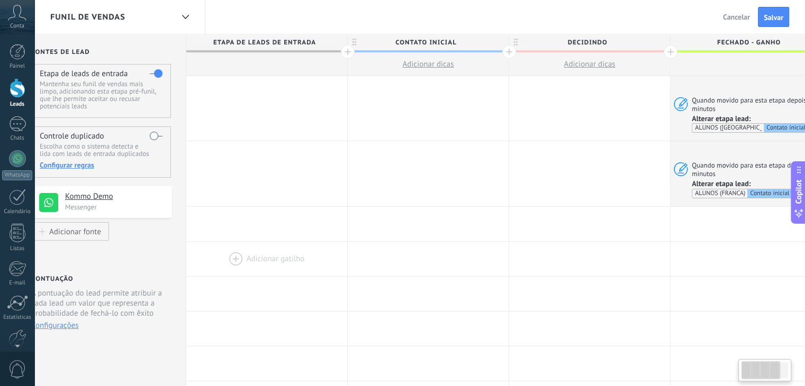
scroll to position [0, 0]
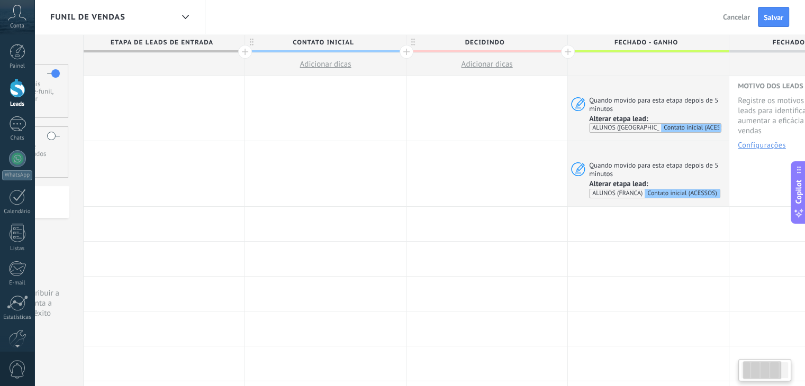
drag, startPoint x: 152, startPoint y: 241, endPoint x: 211, endPoint y: 241, distance: 58.7
click at [182, 254] on div at bounding box center [164, 259] width 161 height 34
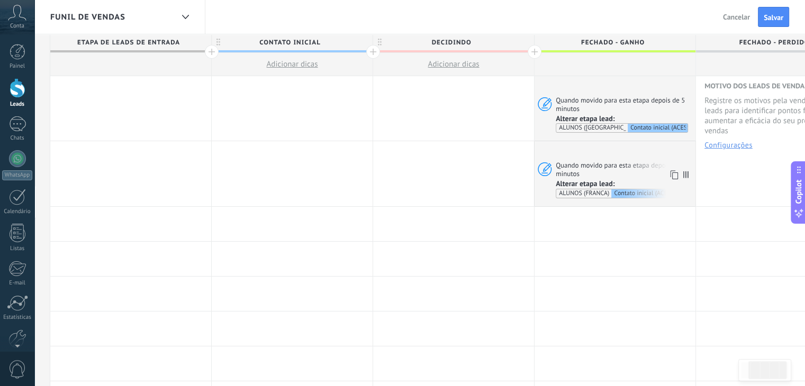
click at [605, 182] on span "Alterar etapa lead:" at bounding box center [584, 184] width 59 height 10
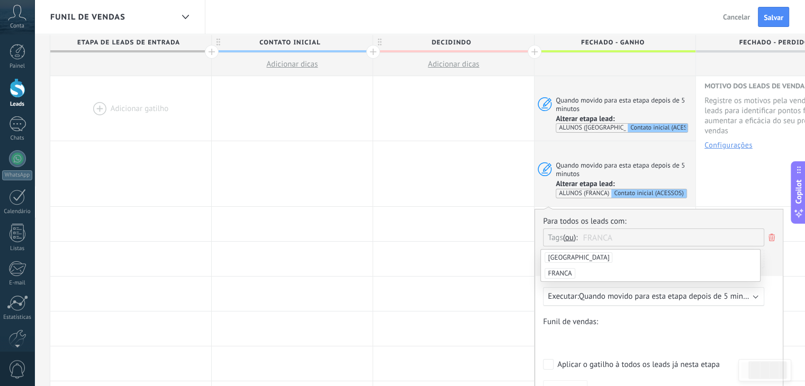
click at [568, 270] on span "FRANCA" at bounding box center [559, 273] width 30 height 11
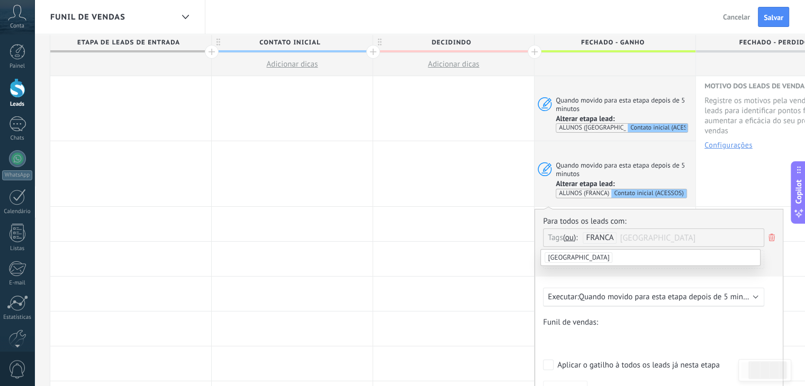
click at [605, 274] on div "Adicionar uma condição" at bounding box center [653, 263] width 221 height 26
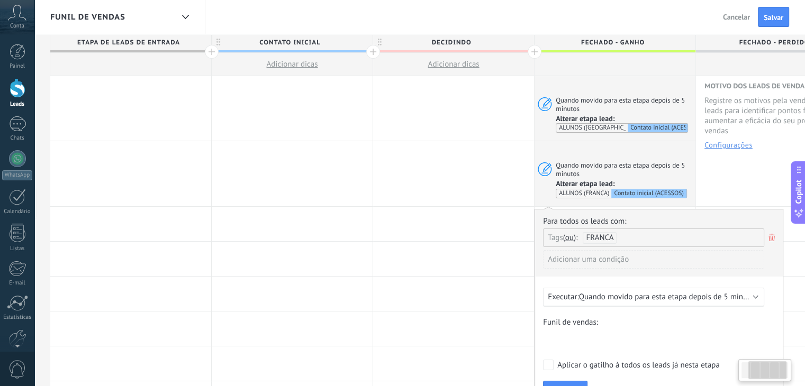
scroll to position [106, 0]
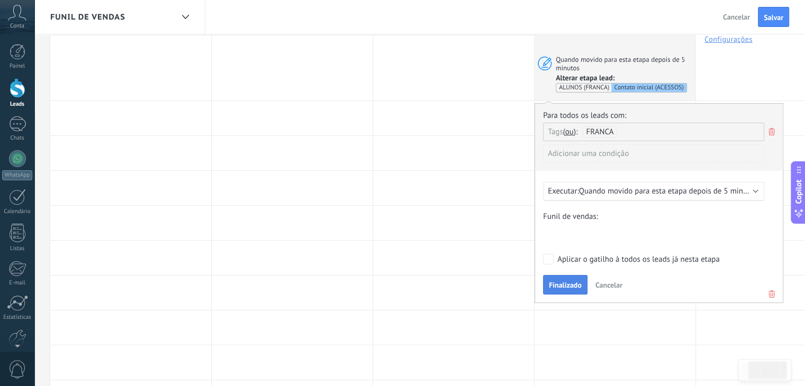
click at [576, 285] on span "Finalizado" at bounding box center [565, 284] width 33 height 7
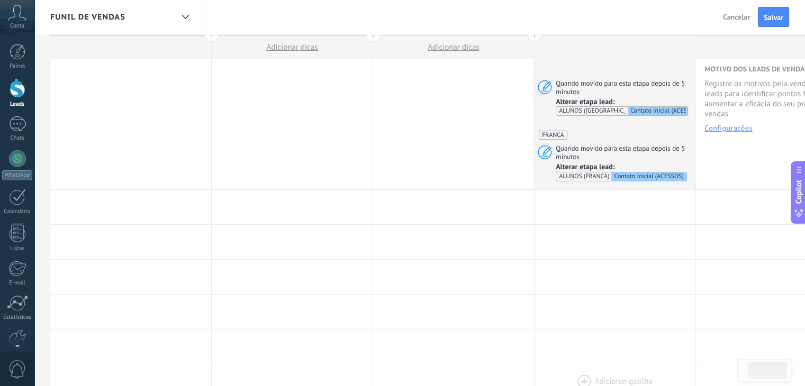
scroll to position [0, 0]
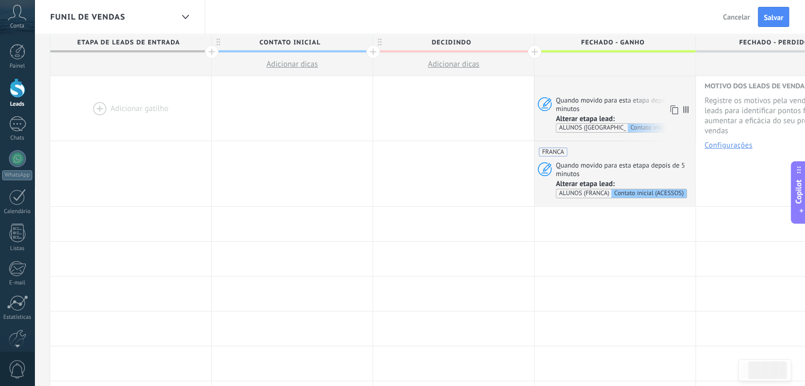
click at [591, 94] on div "Quando movido para esta etapa depois de 5 minutos Alterar etapa lead: ALUNOS (C…" at bounding box center [614, 108] width 161 height 65
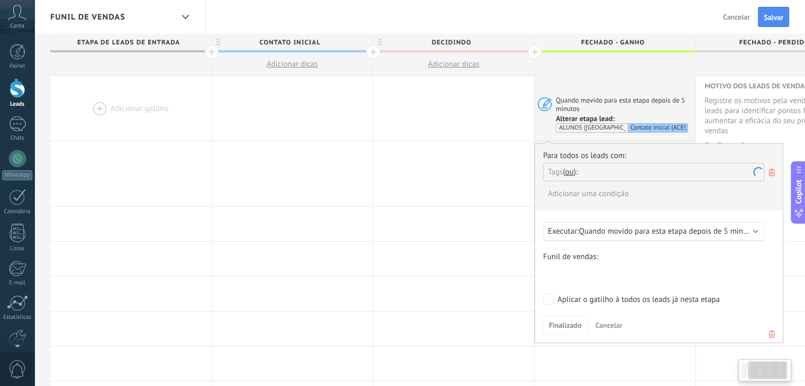
scroll to position [0, 156]
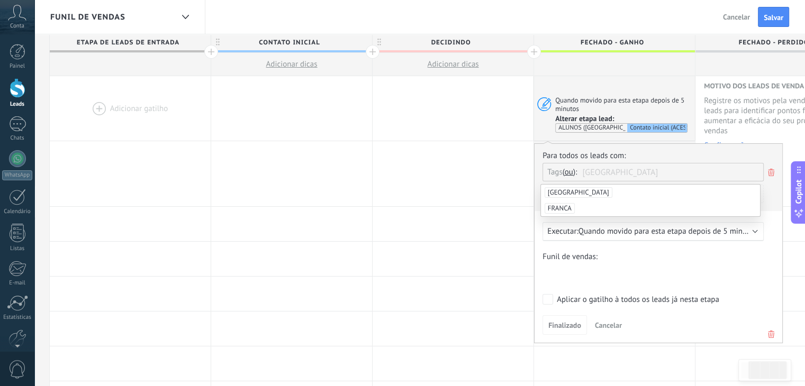
click at [584, 176] on input "text" at bounding box center [608, 171] width 53 height 17
click at [565, 193] on span "CURITIBA" at bounding box center [578, 192] width 68 height 11
click at [555, 318] on button "Finalizado" at bounding box center [564, 325] width 44 height 20
click at [557, 322] on span "Finalizado" at bounding box center [564, 325] width 33 height 7
click at [559, 327] on span "Finalizado" at bounding box center [564, 325] width 33 height 7
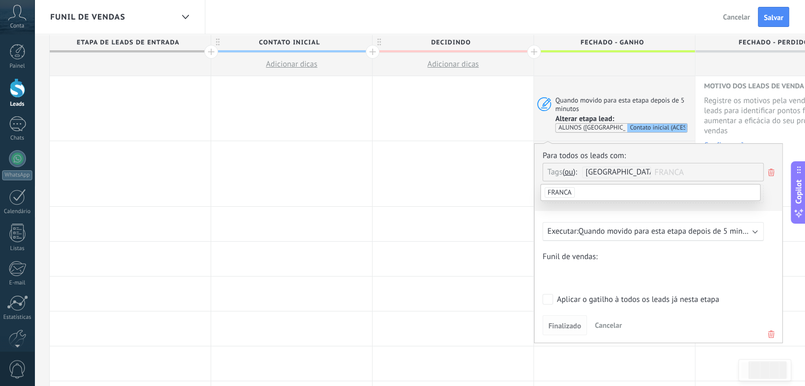
click at [559, 325] on span "Finalizado" at bounding box center [564, 325] width 33 height 7
click at [554, 327] on span "Finalizado" at bounding box center [564, 325] width 33 height 7
click at [601, 172] on span "CURITIBA" at bounding box center [620, 172] width 71 height 10
click at [580, 191] on li "CURITIBA" at bounding box center [650, 193] width 219 height 16
click at [615, 247] on div "Para todos os leads com: Tags e ou ou CURITIBA FRANCA Adicionar uma condição Ex…" at bounding box center [658, 243] width 249 height 200
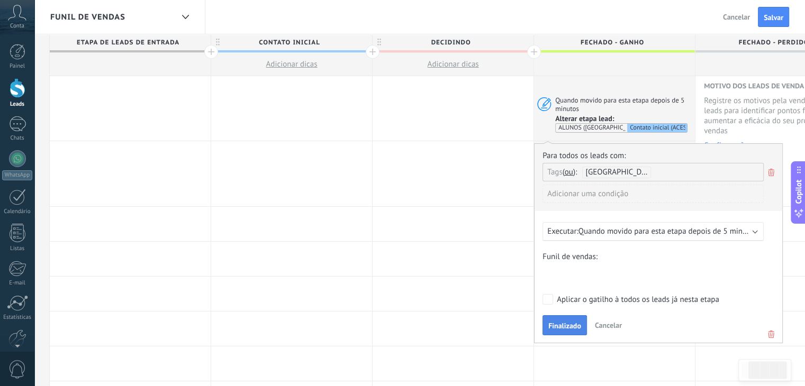
click at [568, 327] on span "Finalizado" at bounding box center [564, 325] width 33 height 7
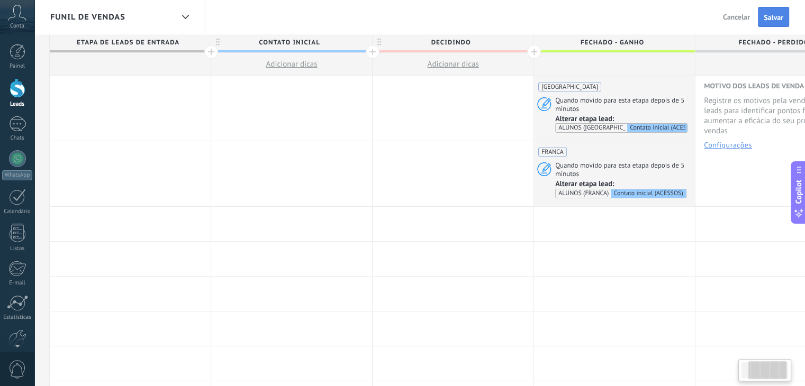
click at [779, 20] on span "Salvar" at bounding box center [773, 17] width 20 height 7
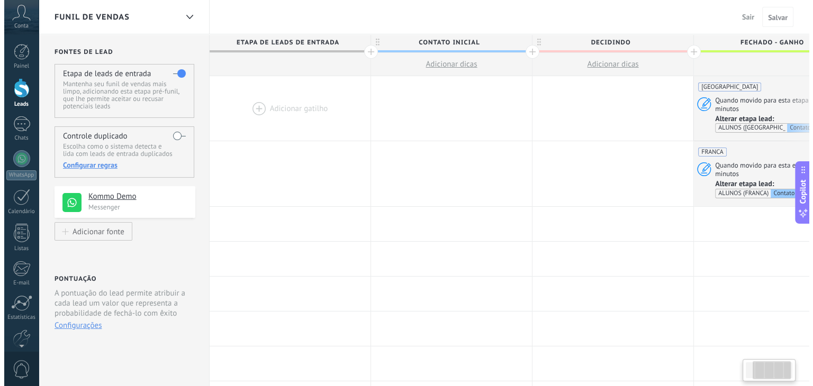
scroll to position [0, 156]
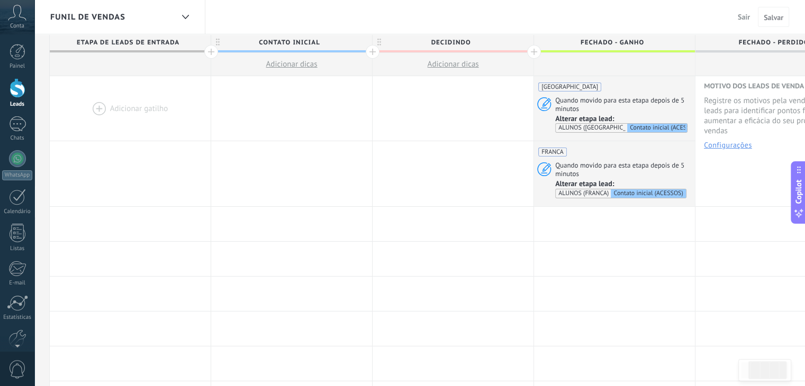
click at [17, 84] on div at bounding box center [18, 88] width 16 height 20
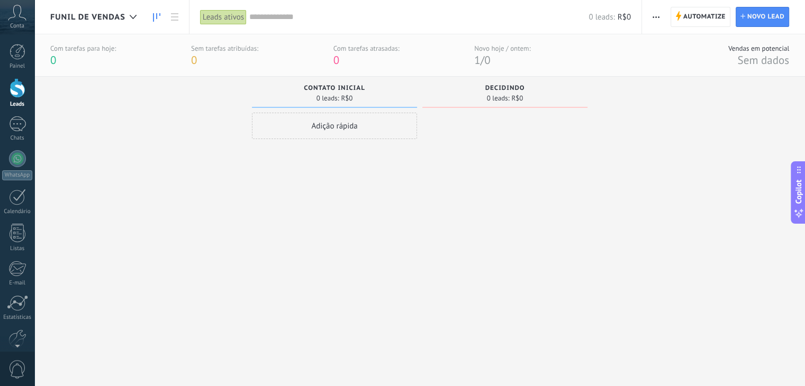
click at [99, 16] on span "Funil de vendas" at bounding box center [87, 17] width 75 height 10
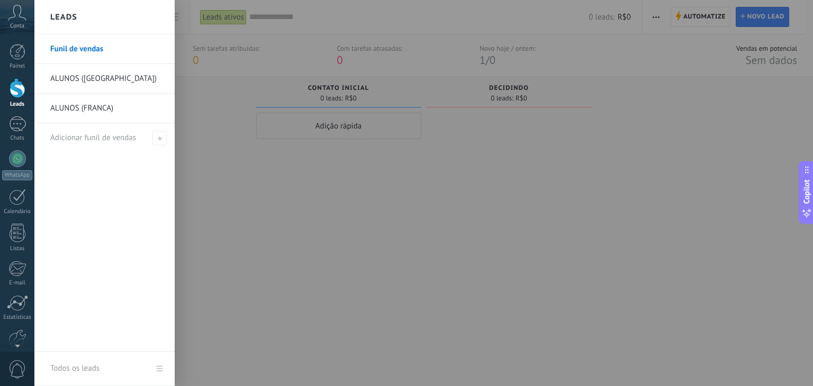
click at [100, 51] on link "Funil de vendas" at bounding box center [107, 49] width 114 height 30
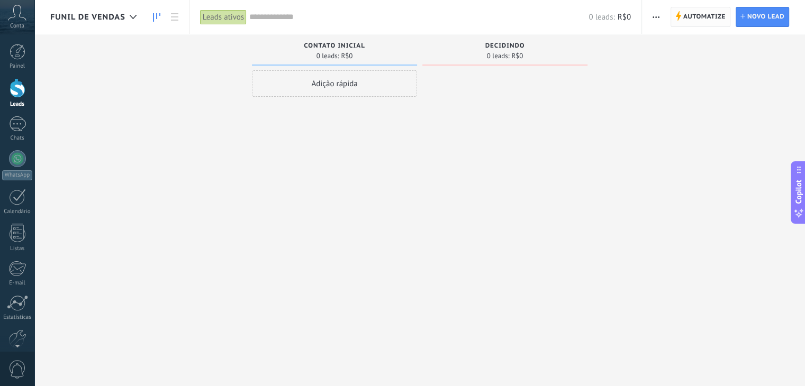
click at [705, 21] on span "Automatize" at bounding box center [704, 16] width 42 height 19
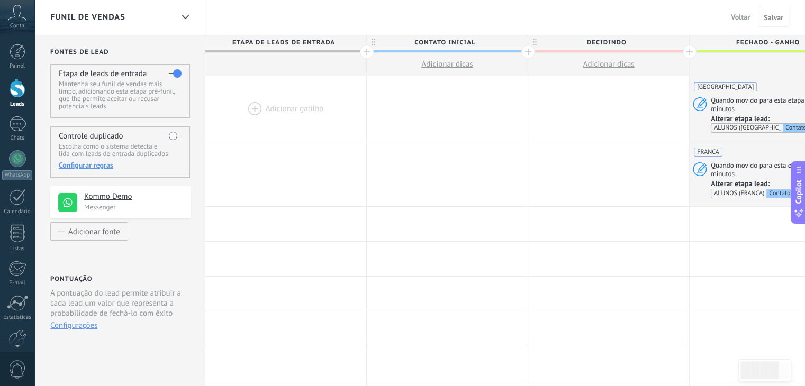
click at [170, 71] on label at bounding box center [175, 73] width 13 height 17
click at [173, 74] on body ".abccls-1,.abccls-2{fill-rule:evenodd}.abccls-2{fill:#fff} .abfcls-1{fill:none}…" at bounding box center [402, 193] width 805 height 386
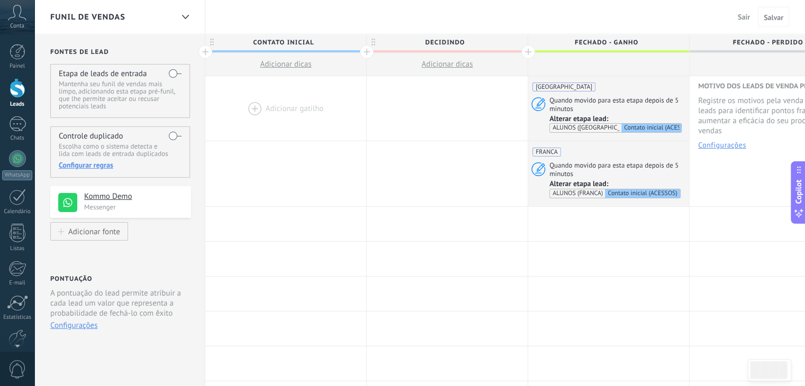
click at [171, 72] on label at bounding box center [175, 73] width 13 height 17
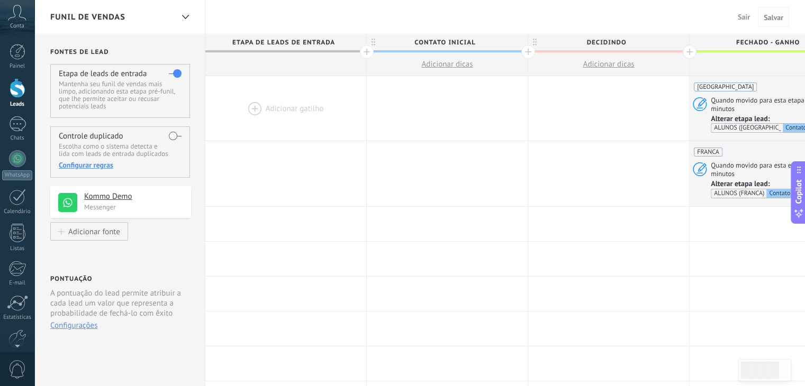
click at [766, 17] on span "Salvar" at bounding box center [773, 17] width 20 height 7
click at [268, 72] on div at bounding box center [285, 64] width 161 height 23
click at [269, 54] on div at bounding box center [285, 64] width 161 height 23
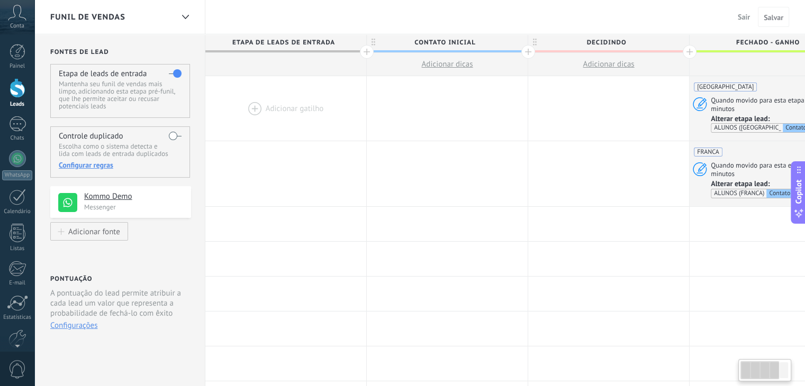
click at [283, 40] on span "Etapa de leads de entrada" at bounding box center [283, 42] width 156 height 16
click at [138, 26] on div "Funil de vendas" at bounding box center [111, 17] width 123 height 34
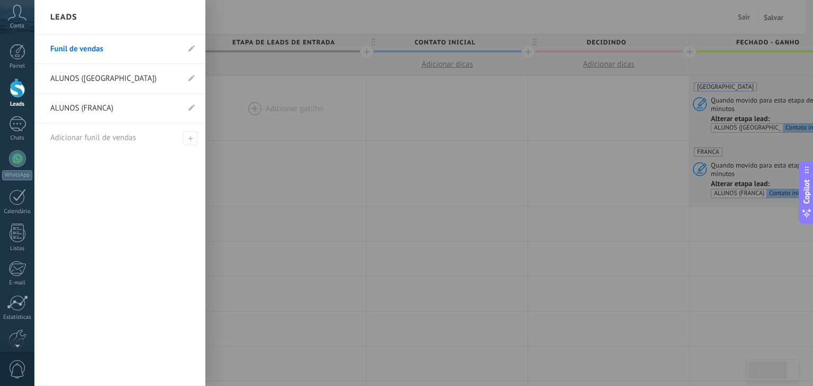
click at [118, 72] on link "ALUNOS ([GEOGRAPHIC_DATA])" at bounding box center [114, 79] width 129 height 30
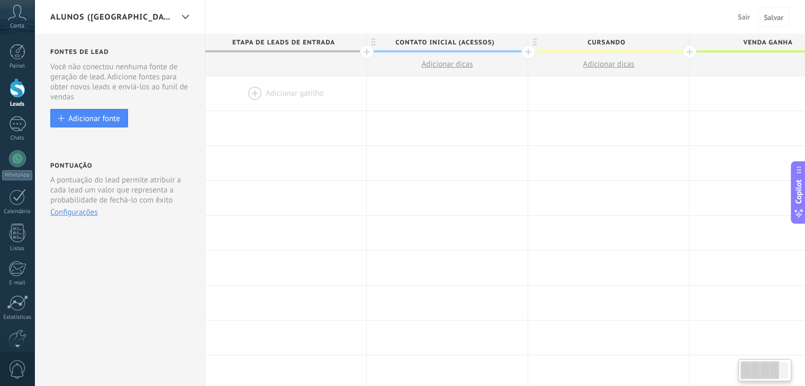
click at [354, 40] on span "Etapa de leads de entrada" at bounding box center [283, 42] width 156 height 16
click at [123, 25] on div "ALUNOS ([GEOGRAPHIC_DATA])" at bounding box center [111, 17] width 123 height 34
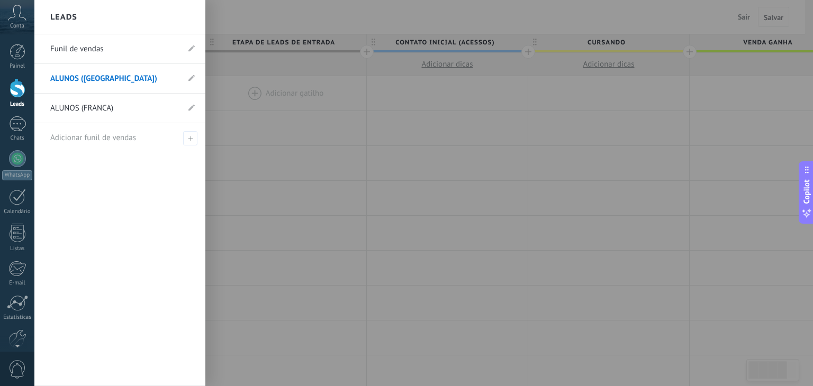
click at [102, 113] on link "ALUNOS (FRANCA)" at bounding box center [114, 109] width 129 height 30
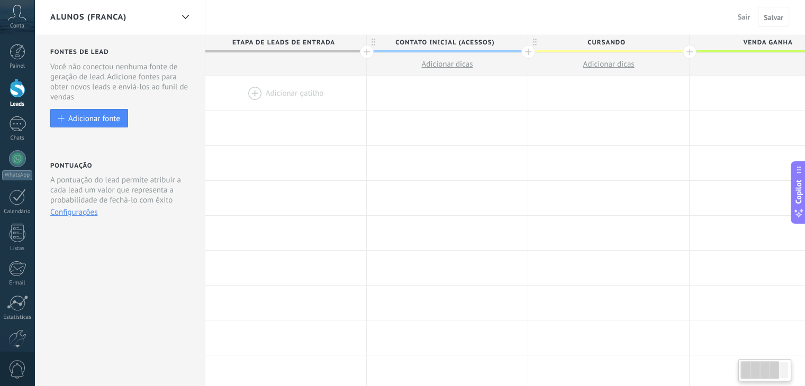
click at [339, 41] on span "Etapa de leads de entrada" at bounding box center [283, 42] width 156 height 16
click at [108, 28] on div "ALUNOS (FRANCA)" at bounding box center [111, 17] width 123 height 34
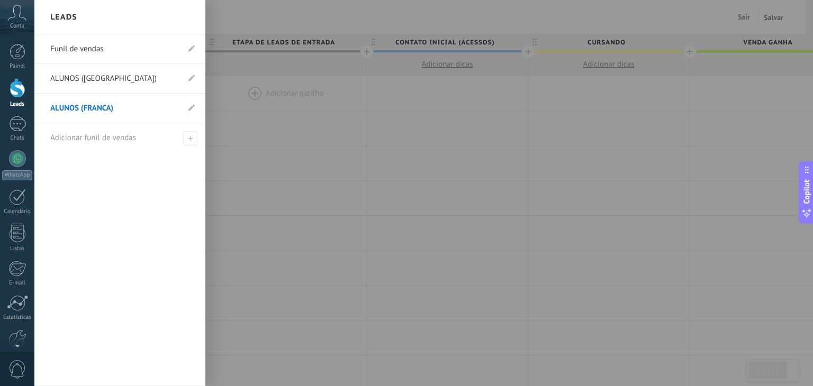
click at [95, 51] on link "Funil de vendas" at bounding box center [114, 49] width 129 height 30
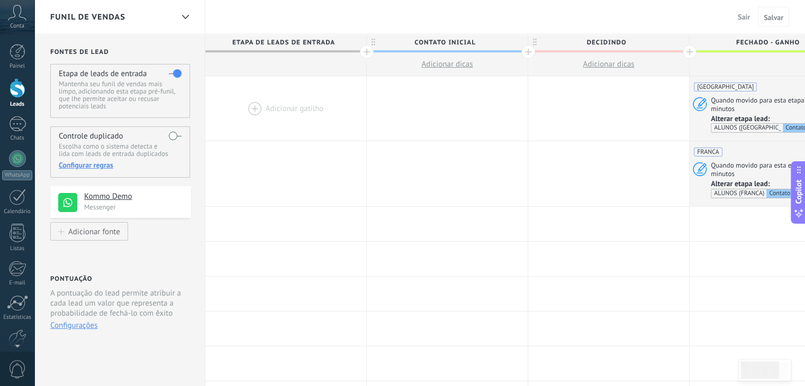
click at [739, 23] on button "Sair" at bounding box center [743, 17] width 21 height 16
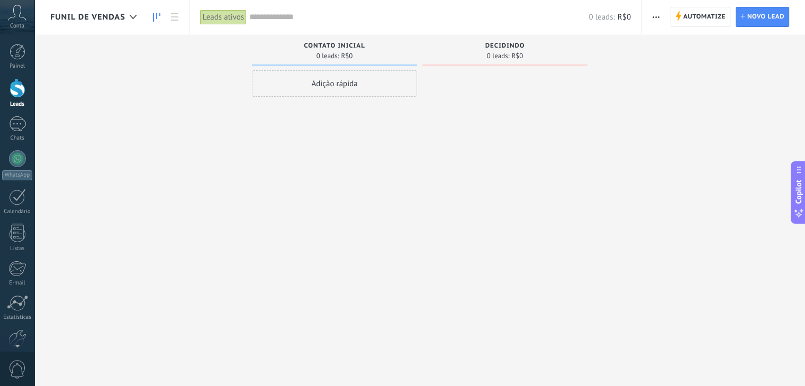
click at [216, 18] on div "Leads ativos" at bounding box center [223, 17] width 47 height 15
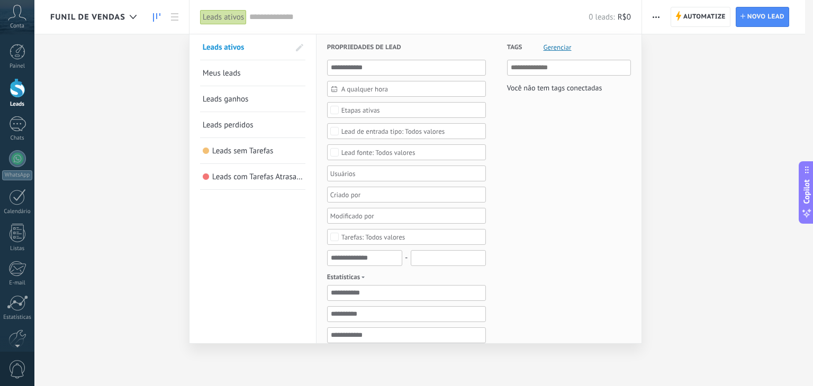
click at [152, 181] on div at bounding box center [406, 193] width 813 height 386
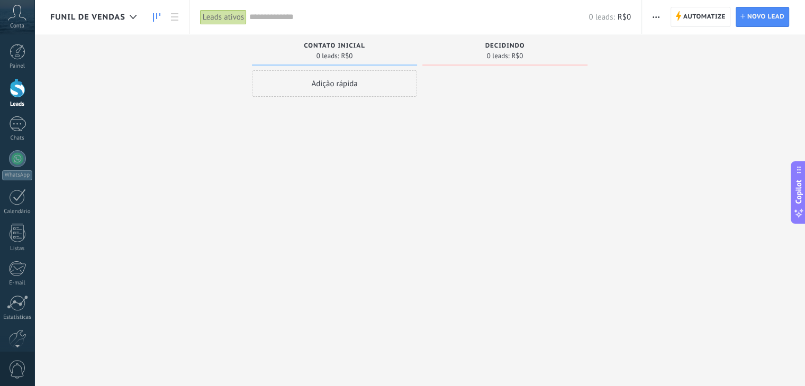
click at [294, 85] on div "Adição rápida" at bounding box center [334, 83] width 165 height 26
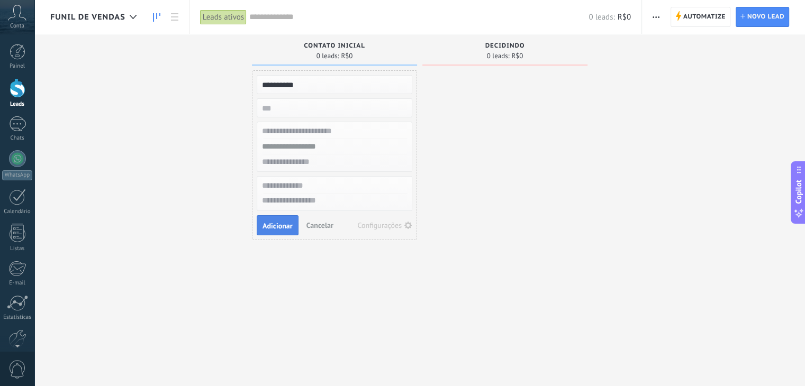
type input "**********"
click at [277, 227] on span "Adicionar" at bounding box center [277, 225] width 30 height 7
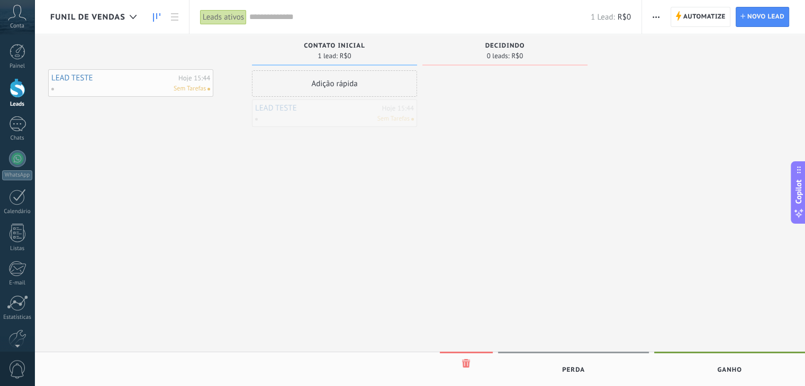
drag, startPoint x: 304, startPoint y: 119, endPoint x: 89, endPoint y: 84, distance: 217.7
drag, startPoint x: 341, startPoint y: 115, endPoint x: 281, endPoint y: 81, distance: 68.2
drag, startPoint x: 312, startPoint y: 117, endPoint x: 305, endPoint y: 93, distance: 25.3
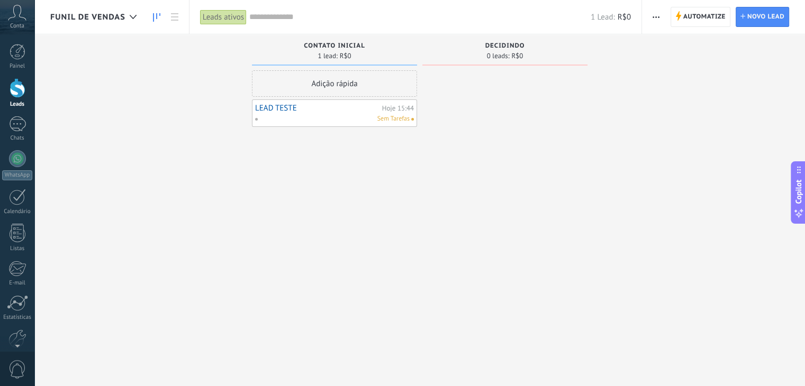
click at [279, 118] on div "Sem Tarefas" at bounding box center [331, 119] width 155 height 10
click at [271, 108] on link "LEAD TESTE" at bounding box center [317, 108] width 124 height 9
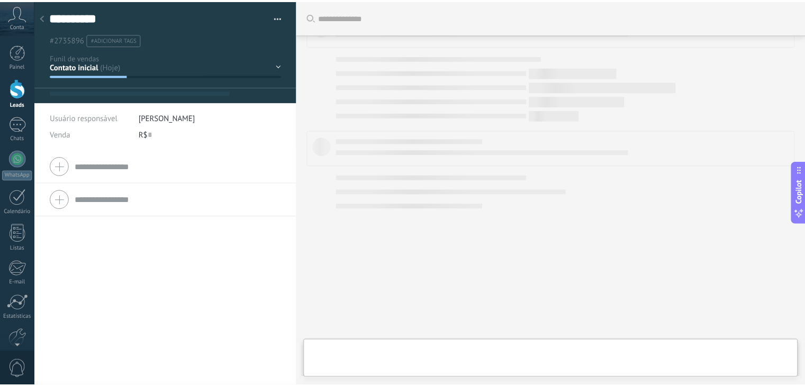
scroll to position [15, 0]
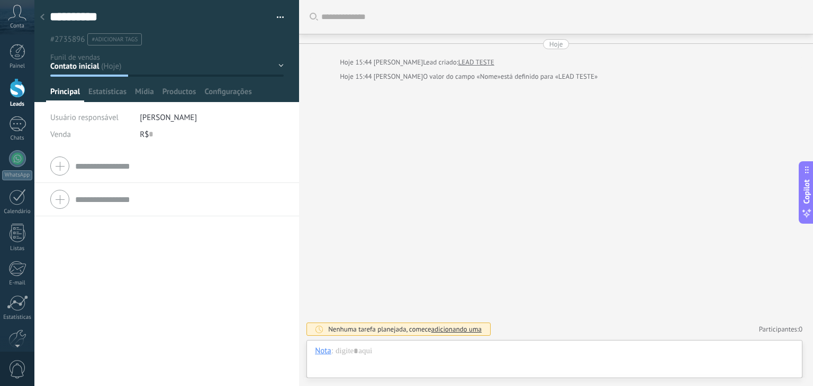
click at [122, 41] on span "#adicionar tags" at bounding box center [115, 39] width 46 height 7
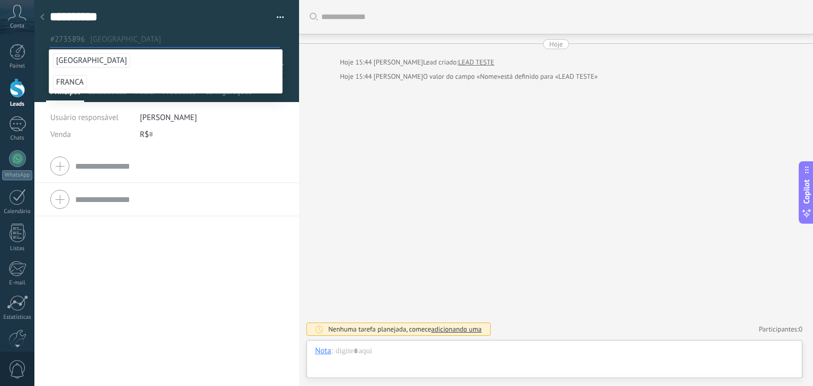
click at [41, 13] on div at bounding box center [42, 17] width 15 height 21
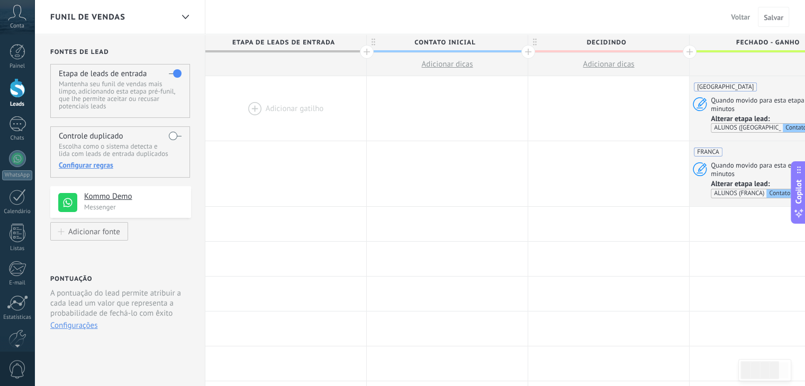
click at [254, 107] on div at bounding box center [285, 108] width 161 height 65
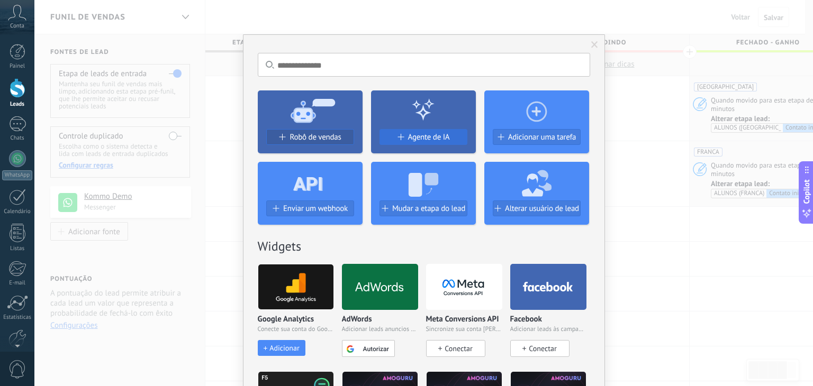
click at [414, 141] on span "Agente de IA" at bounding box center [429, 137] width 42 height 9
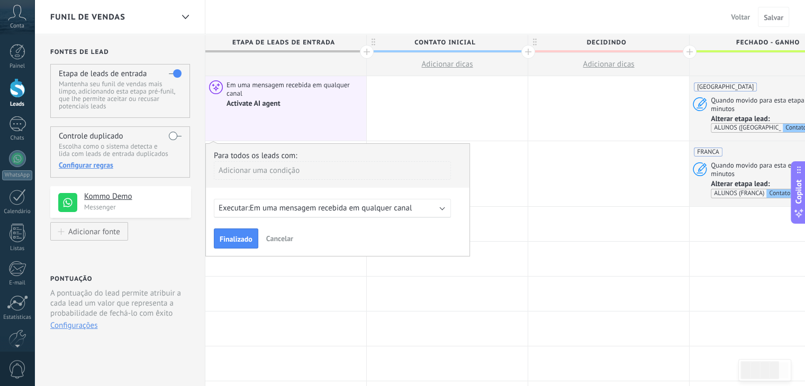
click at [345, 213] on div "Executar: Em uma mensagem recebida em qualquer canal" at bounding box center [332, 208] width 237 height 19
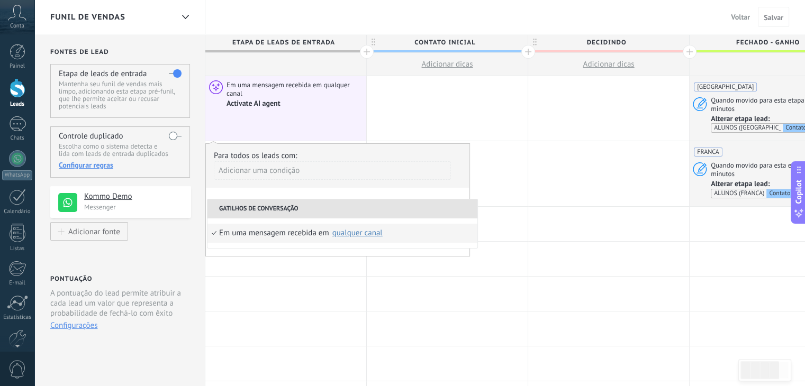
click at [270, 192] on div "Para todos os leads com: Adicionar uma condição Executar: Em uma mensagem receb…" at bounding box center [337, 199] width 265 height 113
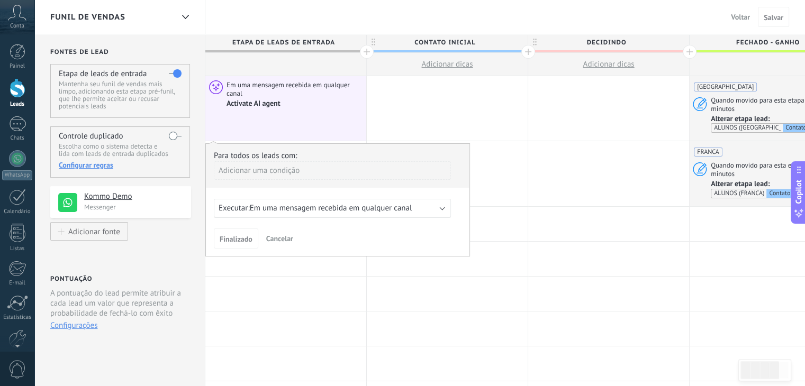
click at [260, 175] on div "Adicionar uma condição" at bounding box center [332, 170] width 237 height 19
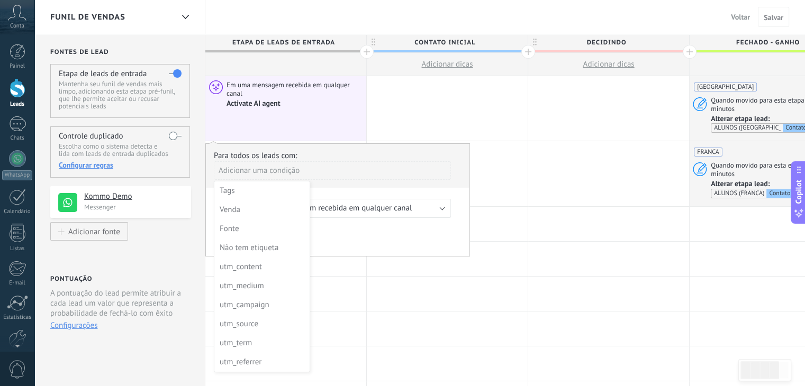
click at [330, 186] on div at bounding box center [337, 200] width 263 height 112
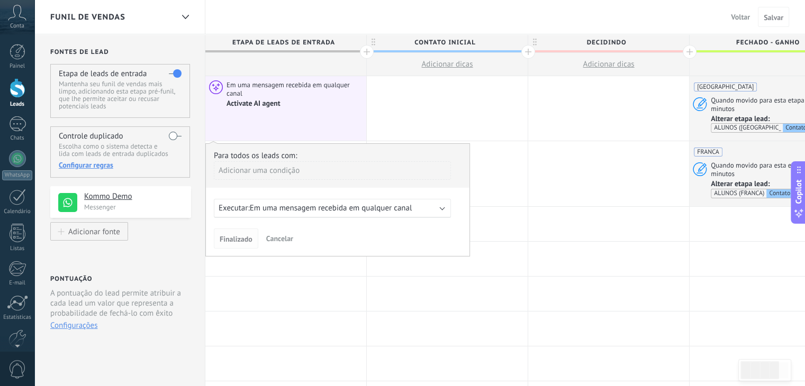
click at [248, 235] on span "Finalizado" at bounding box center [236, 238] width 33 height 7
click at [273, 208] on span "Em uma mensagem recebida em qualquer canal" at bounding box center [331, 208] width 162 height 10
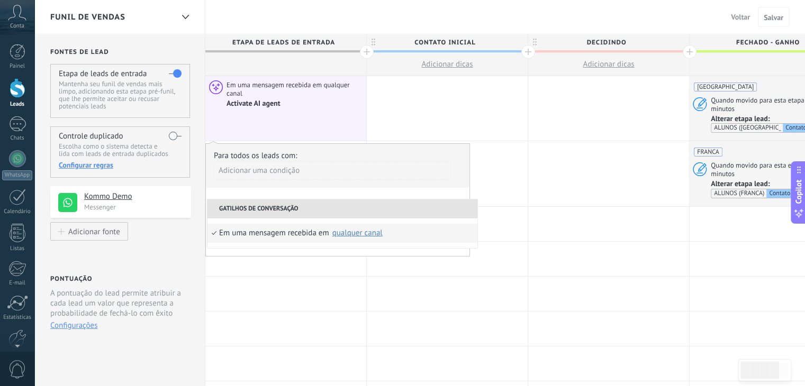
click at [273, 231] on div "Em uma mensagem recebida em" at bounding box center [274, 233] width 110 height 19
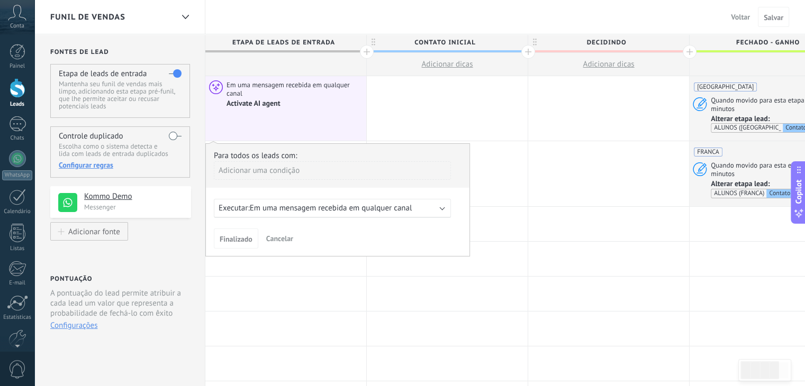
click at [248, 170] on div "Adicionar uma condição" at bounding box center [332, 170] width 237 height 19
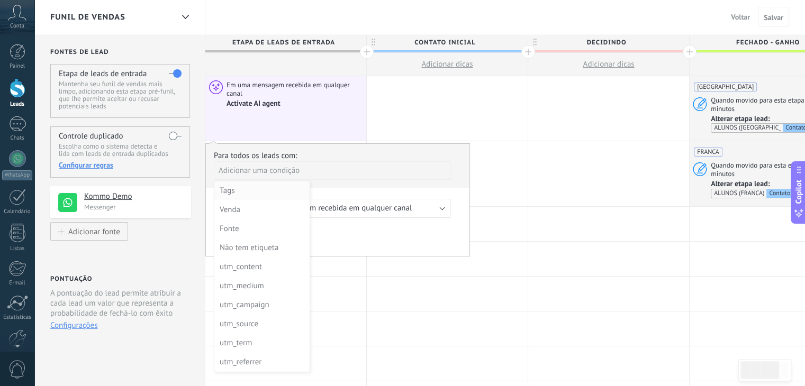
click at [227, 195] on div "Tags" at bounding box center [261, 191] width 83 height 15
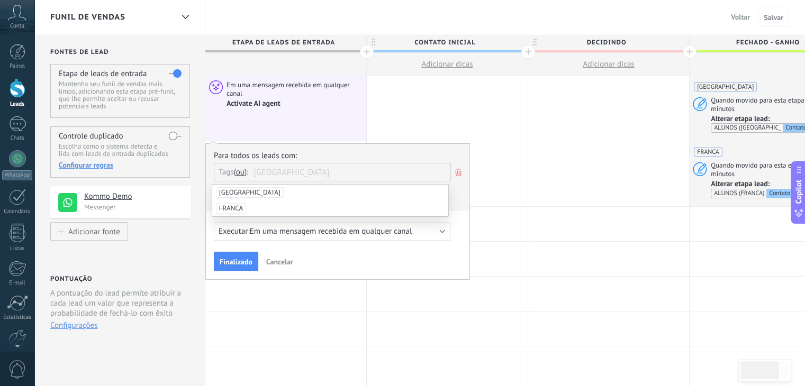
click at [235, 193] on span "CURITIBA" at bounding box center [250, 192] width 68 height 11
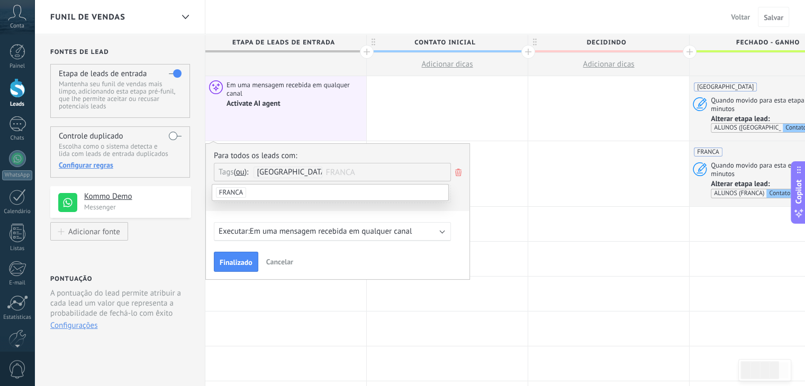
click at [245, 210] on div "Adicionar uma condição" at bounding box center [332, 198] width 237 height 26
click at [245, 261] on span "Finalizado" at bounding box center [236, 262] width 33 height 7
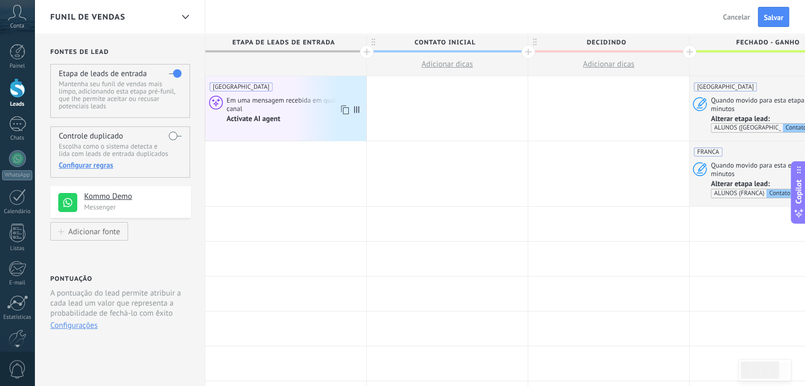
click at [325, 118] on div "Activate AI agent" at bounding box center [294, 119] width 136 height 10
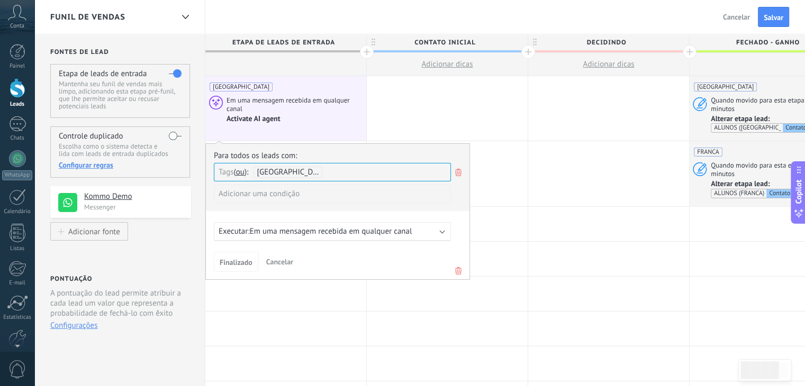
click at [460, 269] on use at bounding box center [458, 270] width 6 height 7
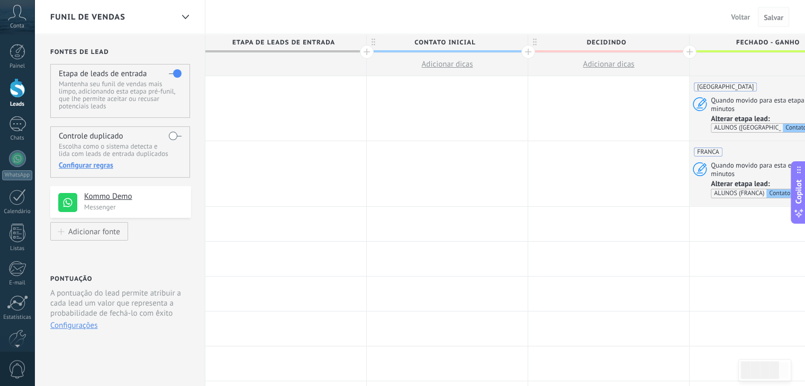
click at [776, 15] on span "Salvar" at bounding box center [773, 17] width 20 height 7
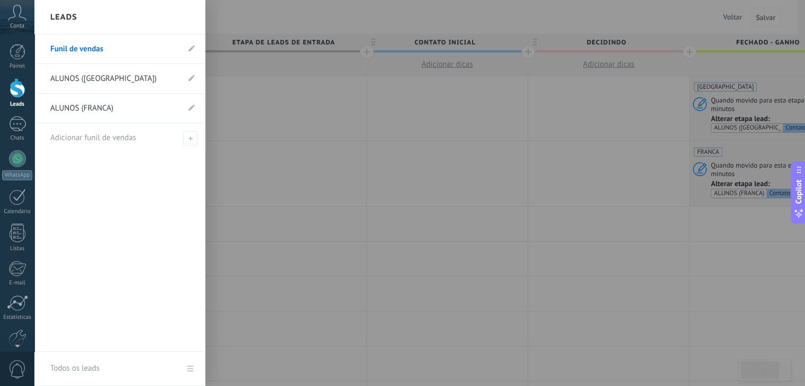
click at [21, 87] on div at bounding box center [18, 88] width 16 height 20
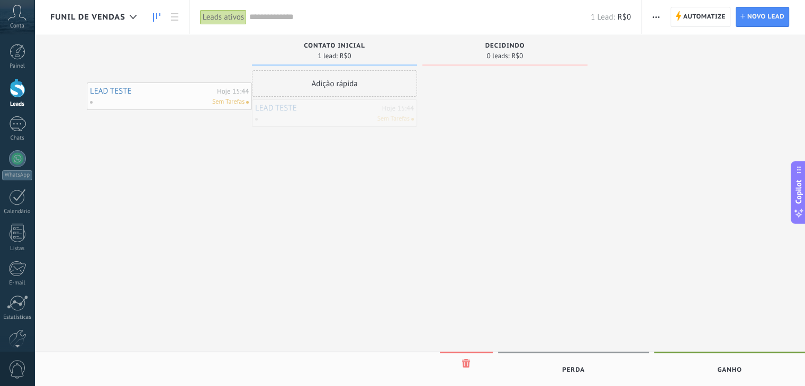
drag, startPoint x: 312, startPoint y: 118, endPoint x: 149, endPoint y: 100, distance: 163.5
click at [305, 113] on div "LEAD TESTE Hoje 15:44 Sem Tarefas" at bounding box center [334, 113] width 159 height 21
click at [320, 115] on div "Sem Tarefas" at bounding box center [331, 119] width 155 height 10
click at [280, 107] on link "LEAD TESTE" at bounding box center [317, 108] width 124 height 9
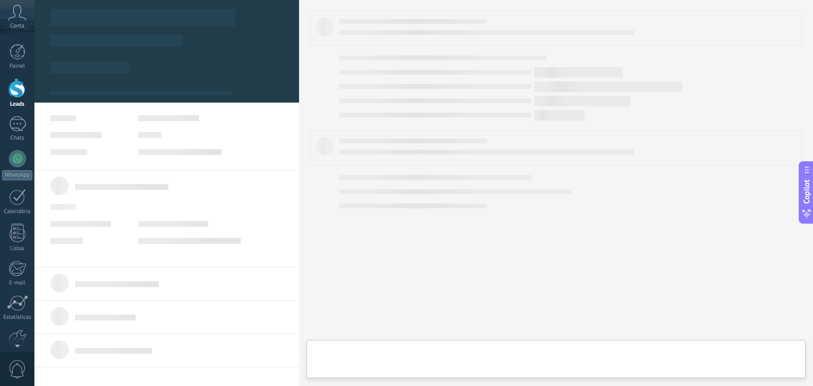
type textarea "**********"
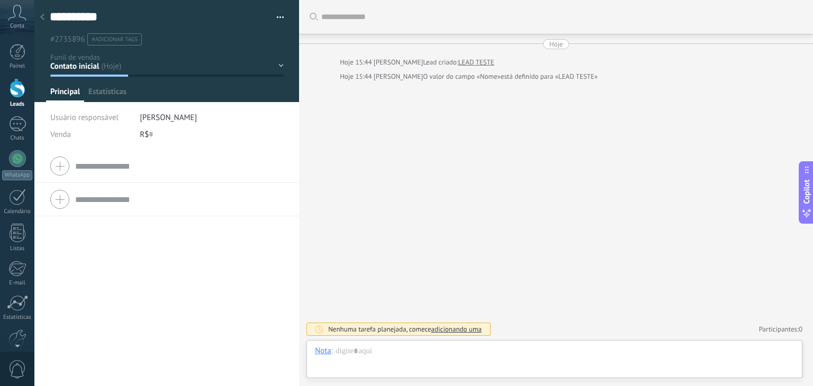
scroll to position [15, 0]
click at [276, 14] on button "button" at bounding box center [276, 18] width 15 height 16
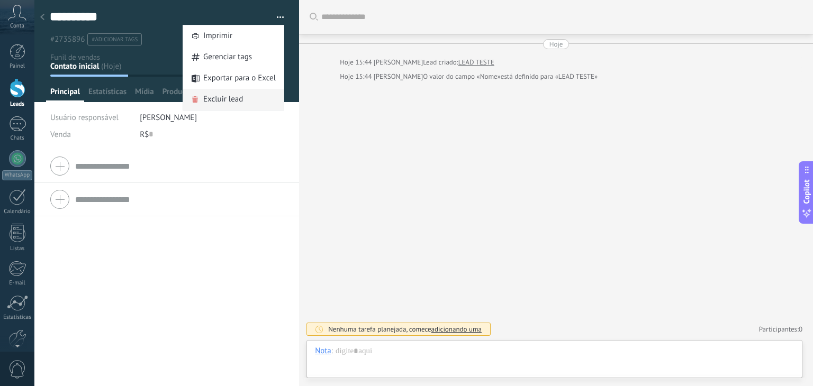
click at [236, 98] on span "Excluir lead" at bounding box center [223, 99] width 40 height 21
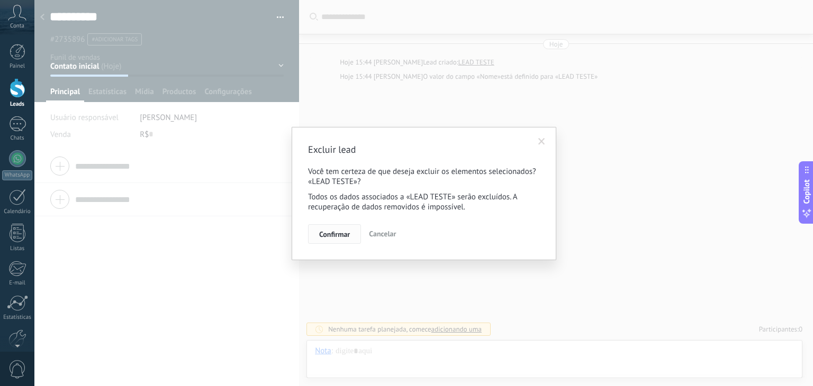
click at [330, 239] on button "Confirmar" at bounding box center [334, 234] width 53 height 20
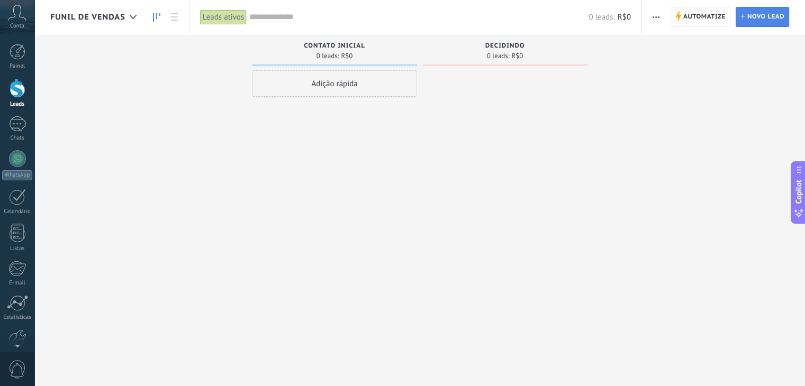
click at [755, 16] on span "Novo lead" at bounding box center [765, 16] width 37 height 19
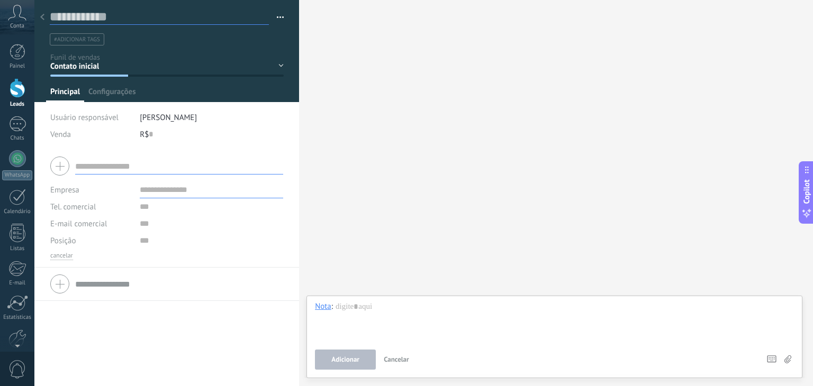
click at [89, 17] on input "text" at bounding box center [159, 17] width 219 height 16
click at [0, 0] on div "Contato inicial decidindo Fechado - ganho Fechado - perdido" at bounding box center [0, 0] width 0 height 0
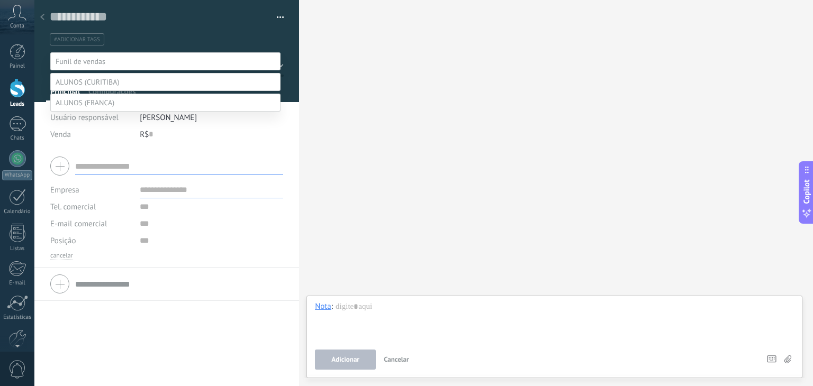
click at [97, 61] on span at bounding box center [81, 62] width 50 height 10
click at [90, 87] on span at bounding box center [87, 82] width 63 height 10
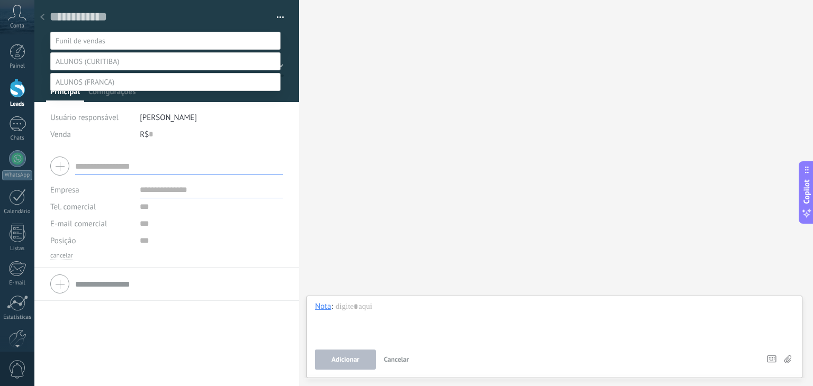
click at [93, 87] on span at bounding box center [85, 82] width 59 height 10
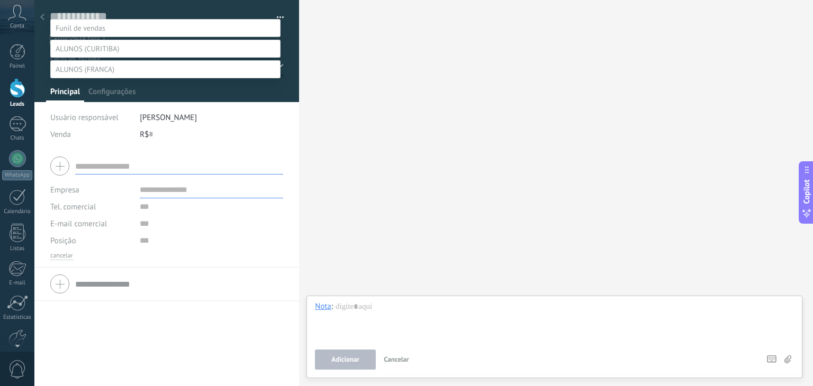
click at [101, 65] on span at bounding box center [85, 70] width 59 height 10
click at [99, 24] on span at bounding box center [81, 28] width 50 height 10
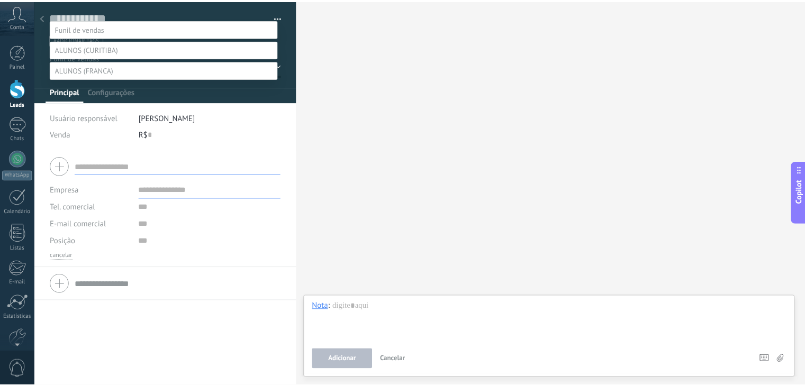
scroll to position [0, 0]
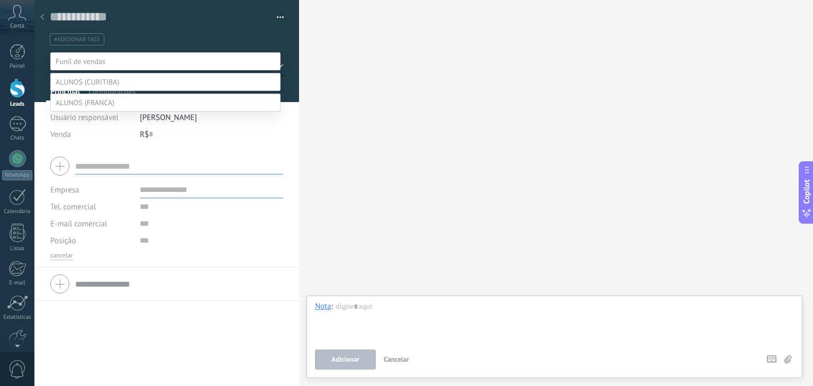
click at [109, 62] on label at bounding box center [165, 61] width 230 height 18
click at [129, 48] on div at bounding box center [423, 193] width 778 height 386
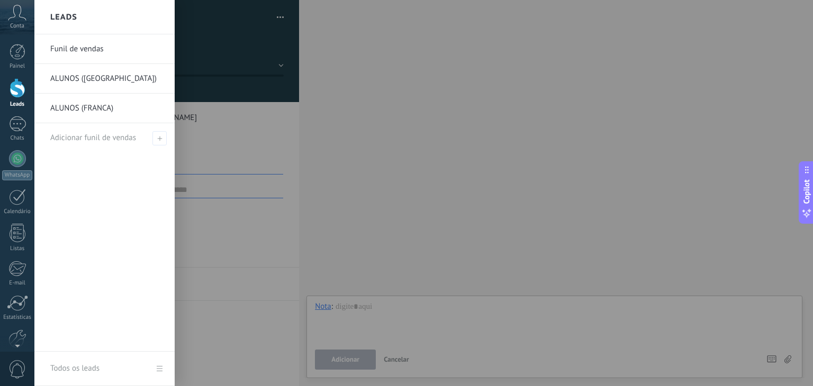
click at [15, 93] on div at bounding box center [18, 88] width 16 height 20
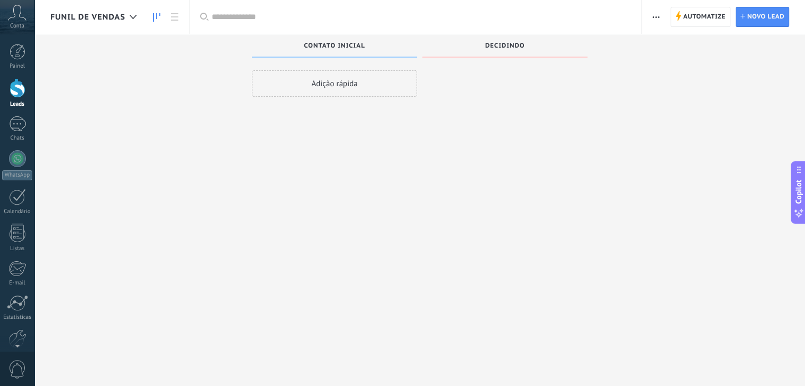
click at [90, 17] on span "Funil de vendas" at bounding box center [87, 17] width 75 height 10
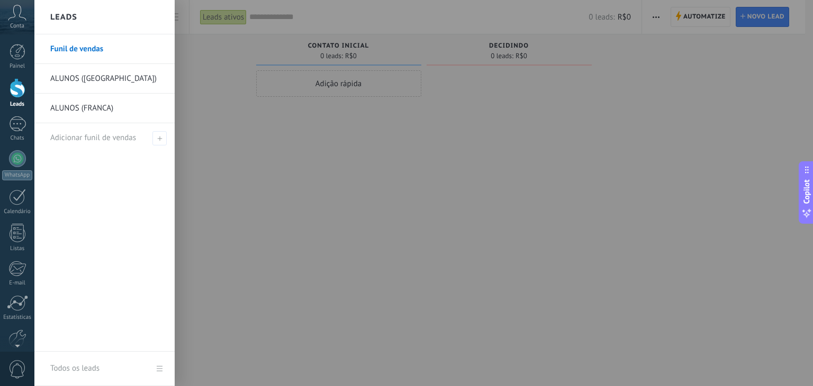
click at [195, 99] on div at bounding box center [440, 193] width 813 height 386
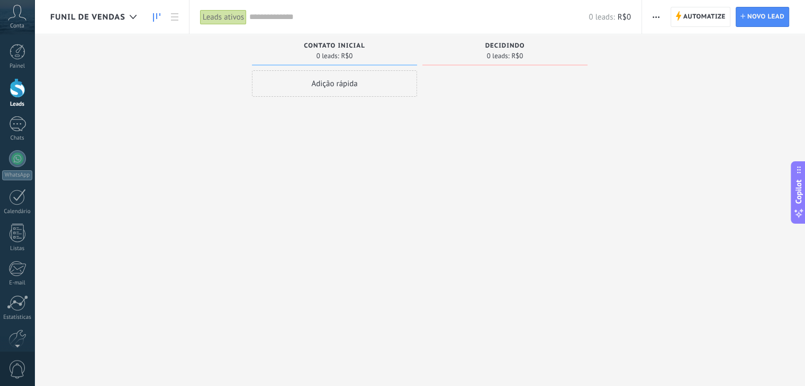
click at [654, 21] on span "button" at bounding box center [655, 17] width 7 height 20
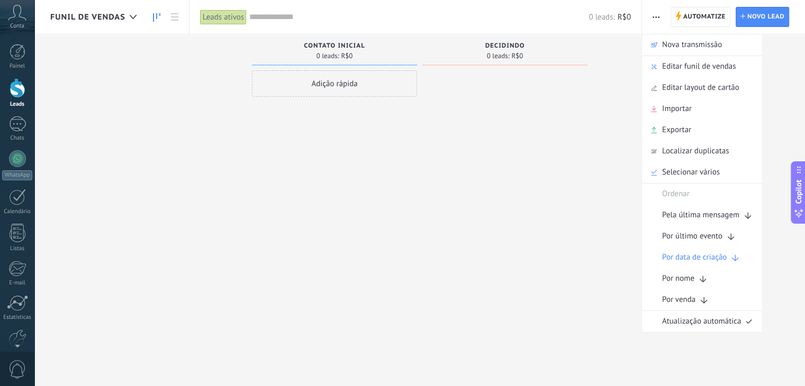
click at [669, 61] on span "Editar funil de vendas" at bounding box center [699, 66] width 74 height 21
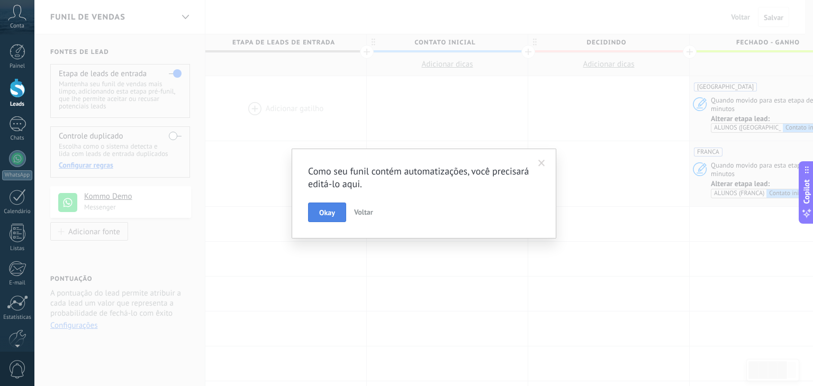
click at [332, 215] on span "Okay" at bounding box center [327, 212] width 16 height 7
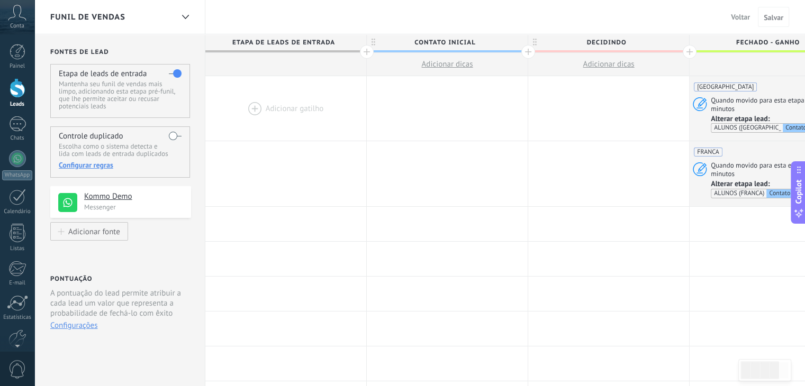
click at [289, 42] on span "Etapa de leads de entrada" at bounding box center [283, 42] width 156 height 16
click at [299, 42] on span "Etapa de leads de entrada" at bounding box center [283, 42] width 156 height 16
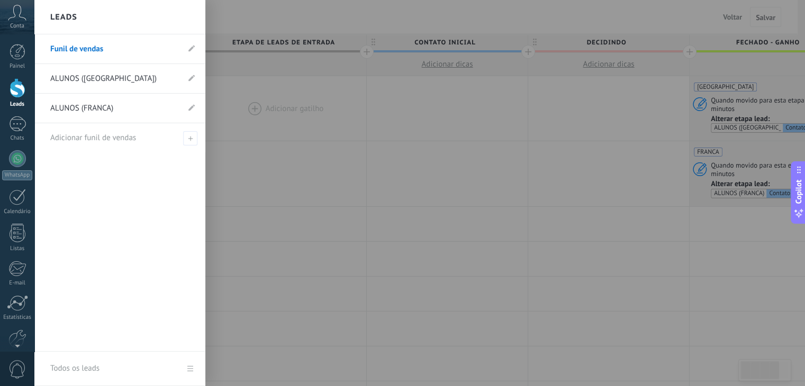
click at [13, 80] on div at bounding box center [18, 88] width 16 height 20
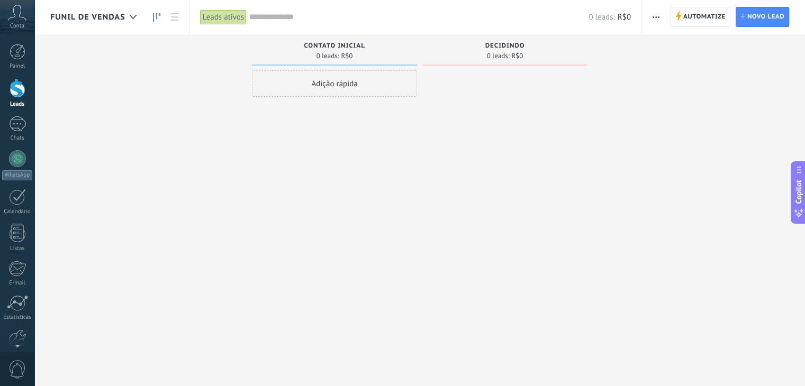
click at [652, 20] on button "button" at bounding box center [655, 17] width 15 height 20
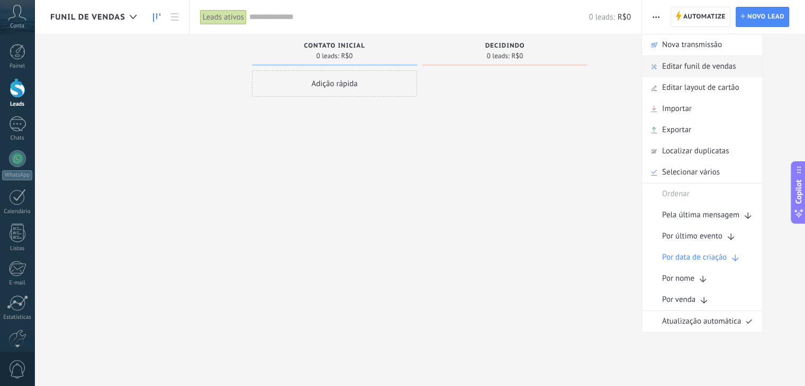
click at [673, 71] on span "Editar funil de vendas" at bounding box center [699, 66] width 74 height 21
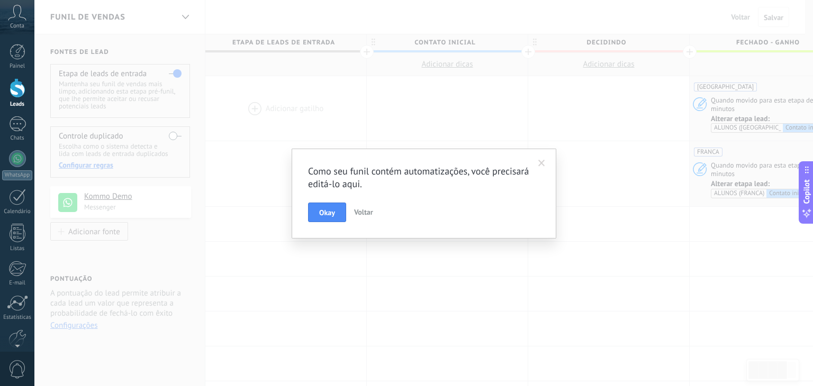
click at [368, 210] on span "Voltar" at bounding box center [363, 212] width 19 height 10
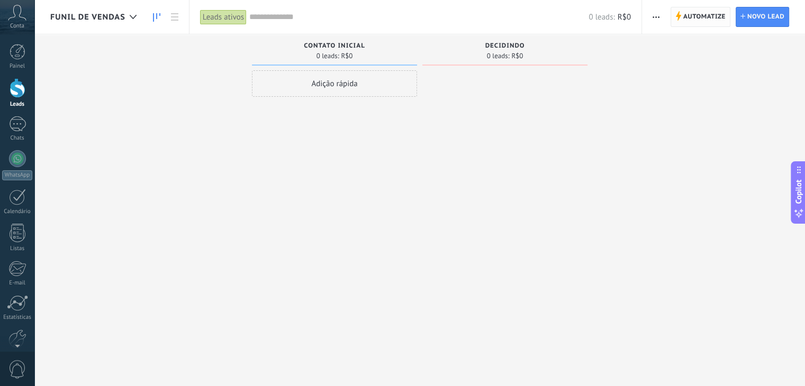
click at [701, 23] on span "Automatize" at bounding box center [704, 16] width 42 height 19
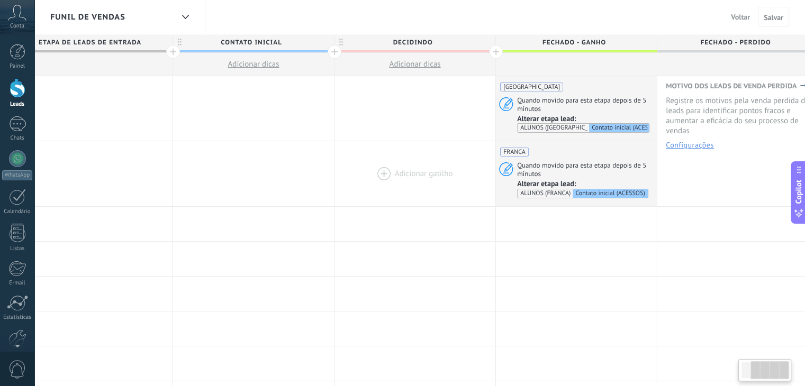
scroll to position [0, 207]
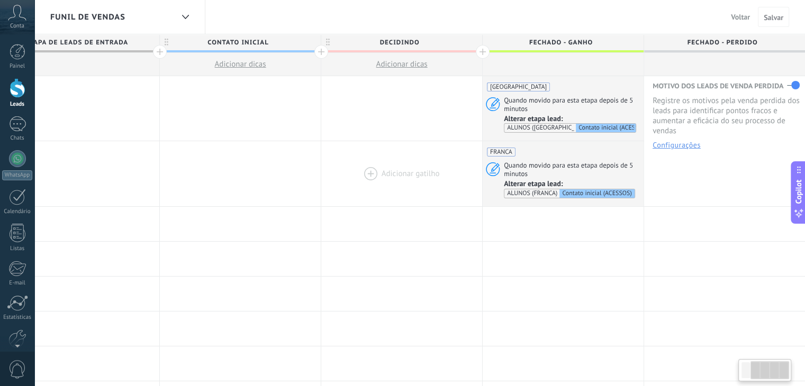
drag, startPoint x: 588, startPoint y: 231, endPoint x: 393, endPoint y: 187, distance: 200.1
click at [309, 213] on div "Adicionar gatilho Adicionar gatilho Adicionar gatilho Adicionar gatilho Adicion…" at bounding box center [401, 224] width 807 height 35
click at [620, 92] on div "CURITIBA Quando movido para esta etapa depois de 5 minutos Alterar etapa lead: …" at bounding box center [562, 108] width 161 height 65
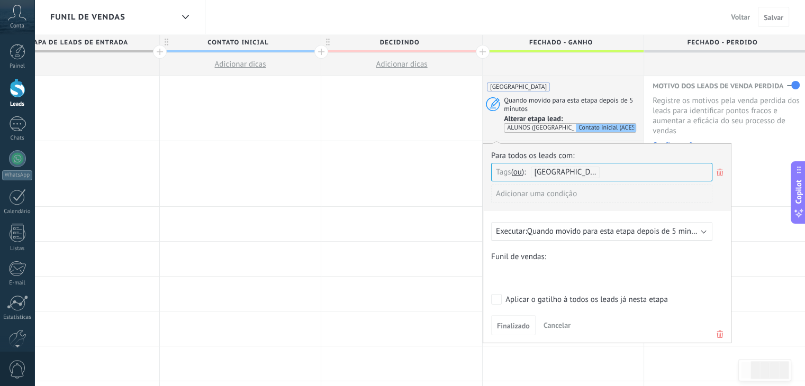
click at [718, 339] on icon at bounding box center [720, 334] width 12 height 13
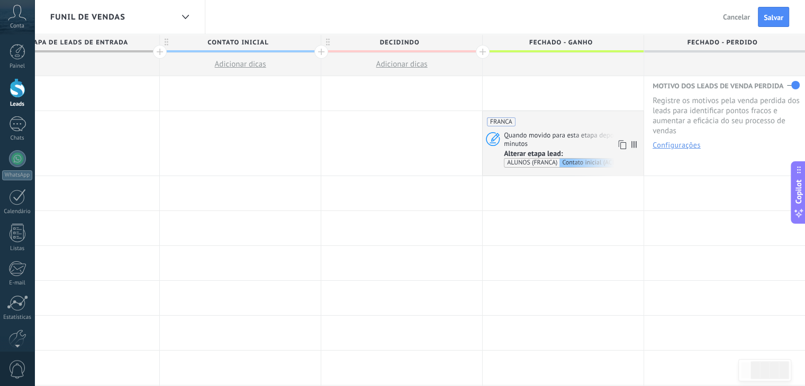
click at [626, 131] on span "Quando movido para esta etapa depois de 5 minutos" at bounding box center [572, 139] width 136 height 17
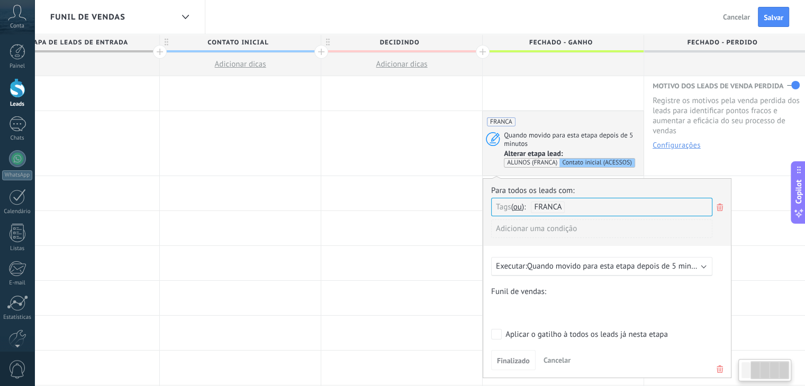
click at [719, 366] on use at bounding box center [719, 369] width 6 height 7
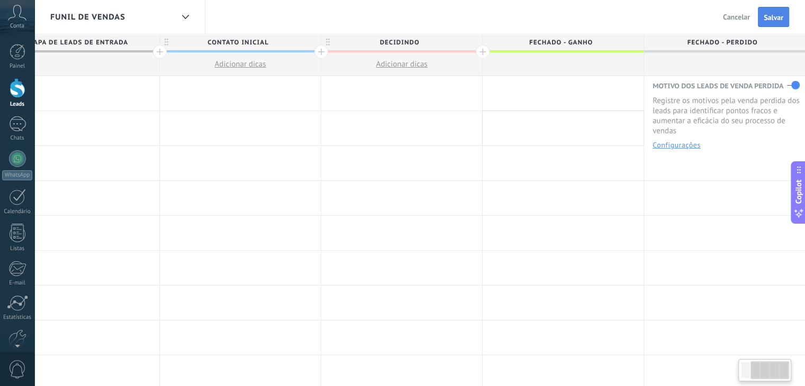
click at [785, 20] on button "Salvar" at bounding box center [773, 17] width 31 height 20
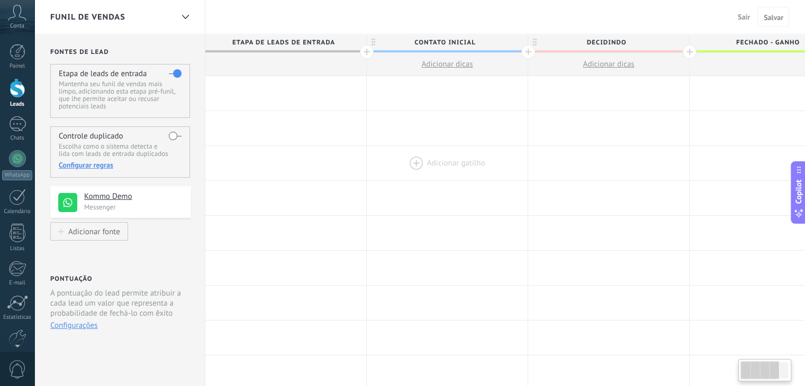
drag, startPoint x: 165, startPoint y: 127, endPoint x: 513, endPoint y: 145, distance: 348.6
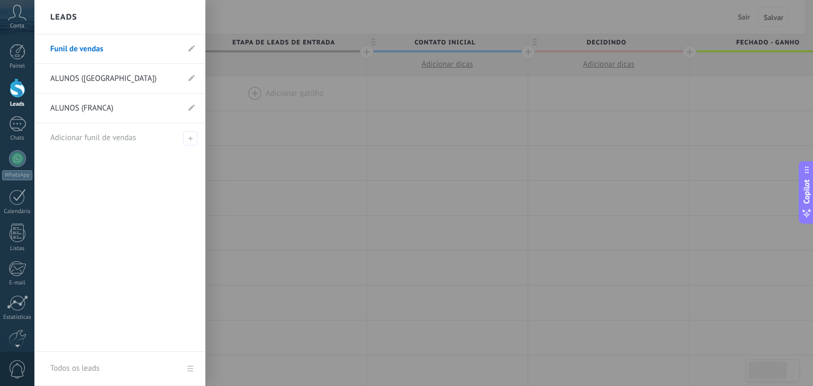
click at [14, 85] on div at bounding box center [18, 88] width 16 height 20
